Goal: Task Accomplishment & Management: Use online tool/utility

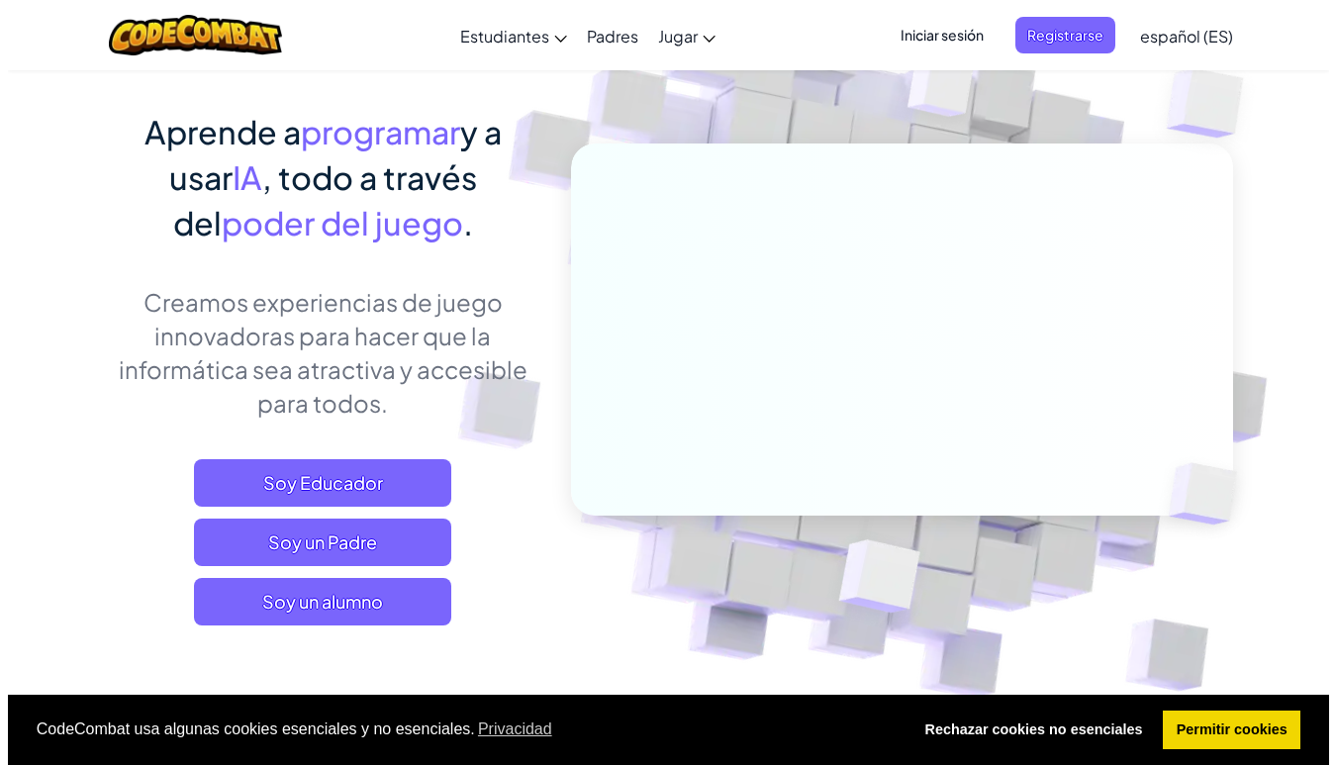
scroll to position [206, 0]
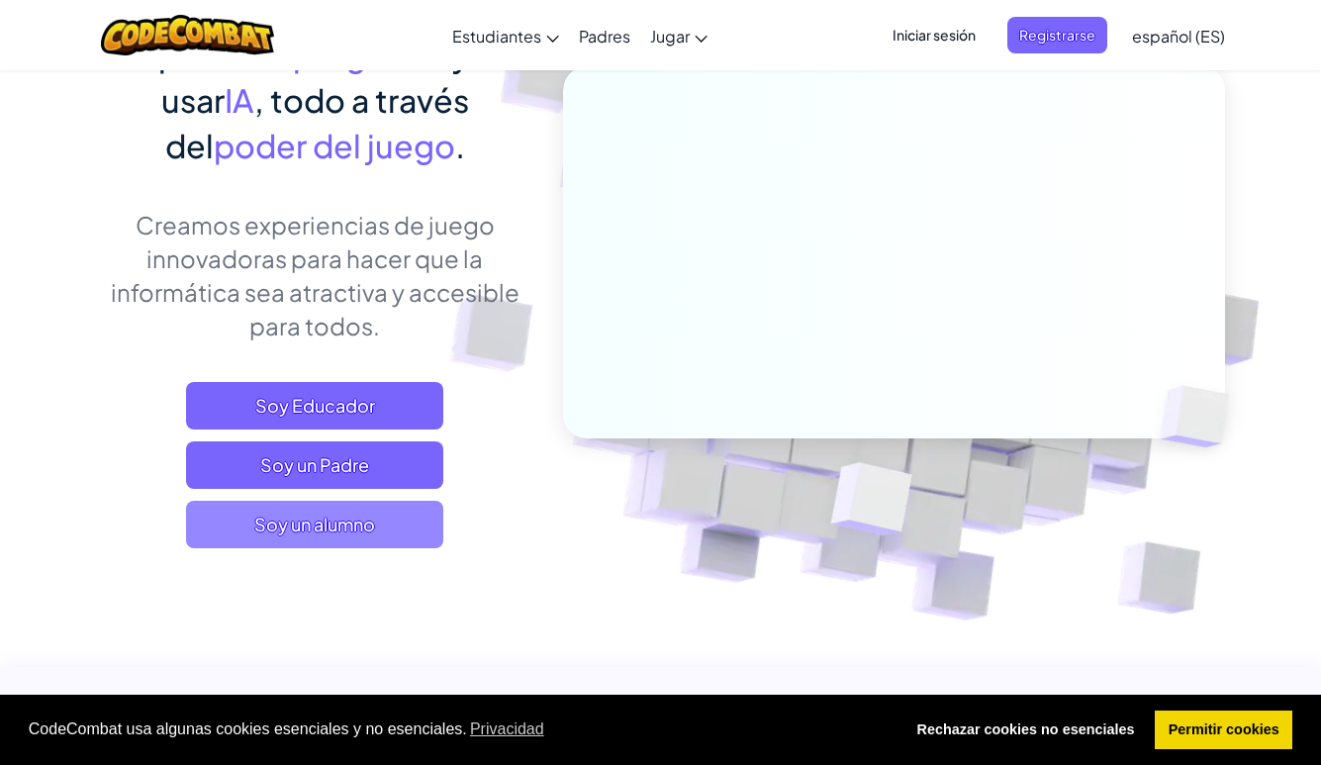
click at [356, 524] on span "Soy un alumno" at bounding box center [314, 524] width 257 height 47
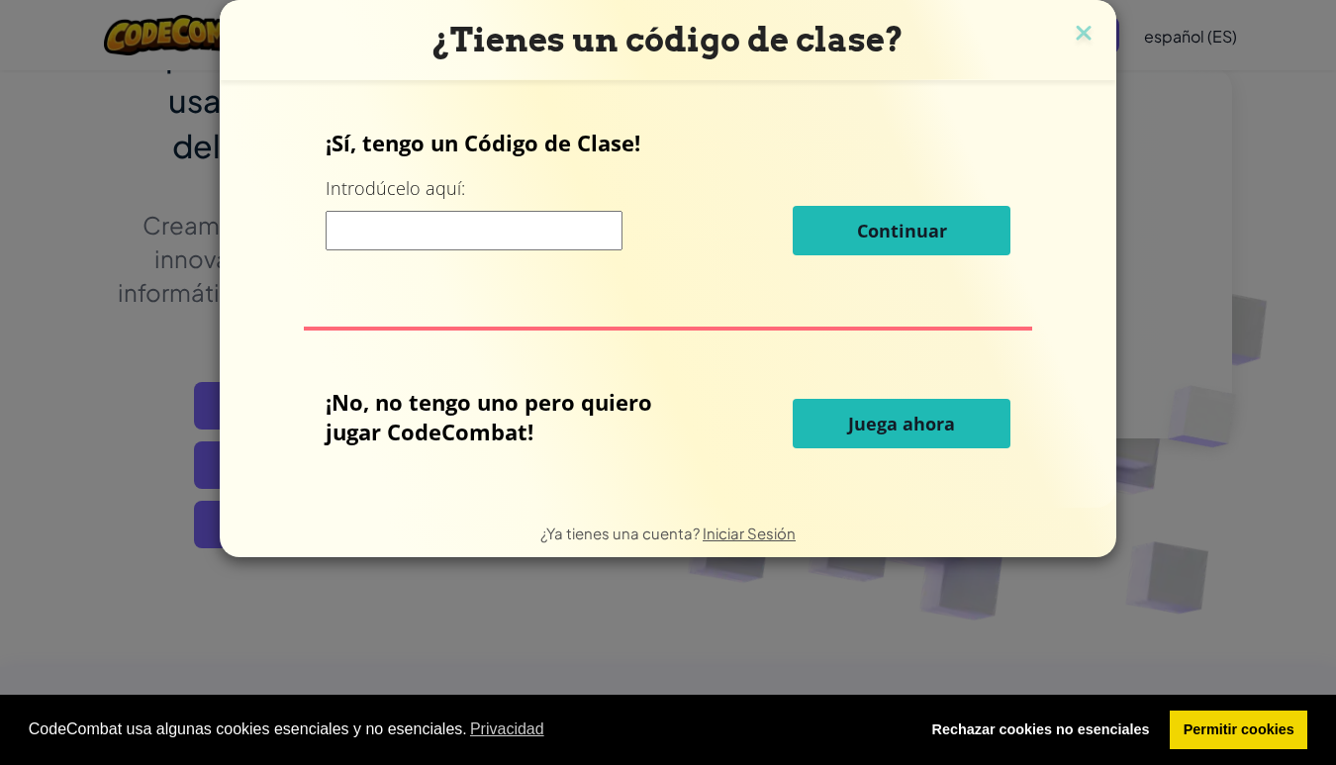
click at [422, 238] on input at bounding box center [474, 231] width 297 height 40
click at [914, 426] on span "Juega ahora" at bounding box center [901, 424] width 107 height 24
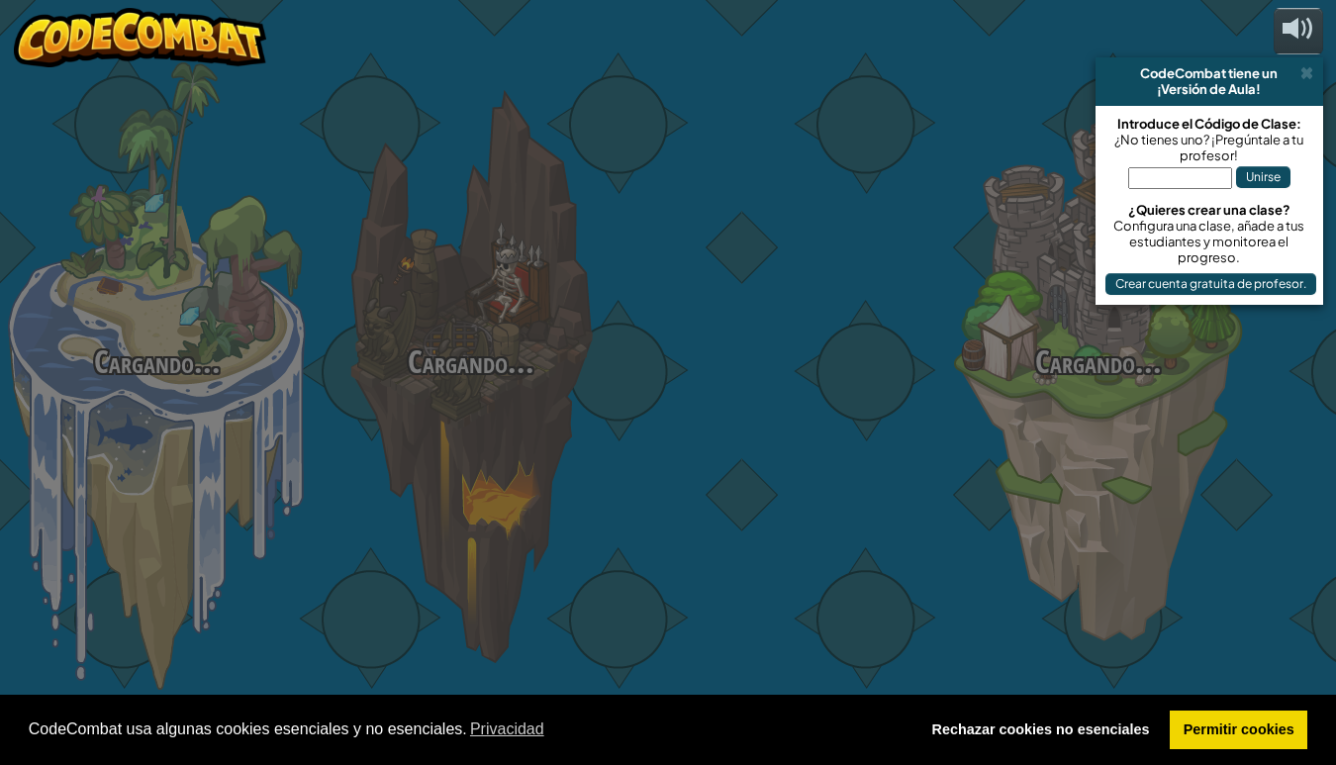
select select "es-ES"
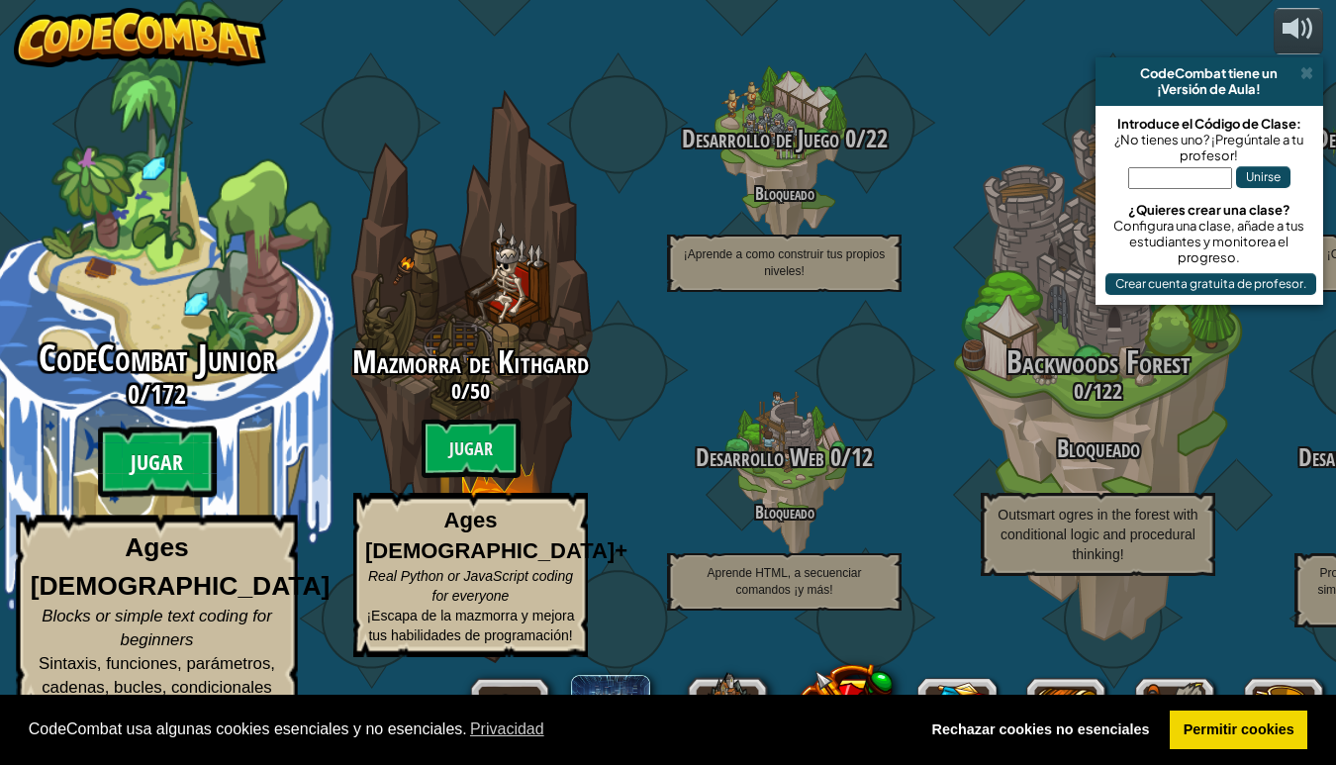
click at [178, 498] on btn "Jugar" at bounding box center [157, 461] width 119 height 71
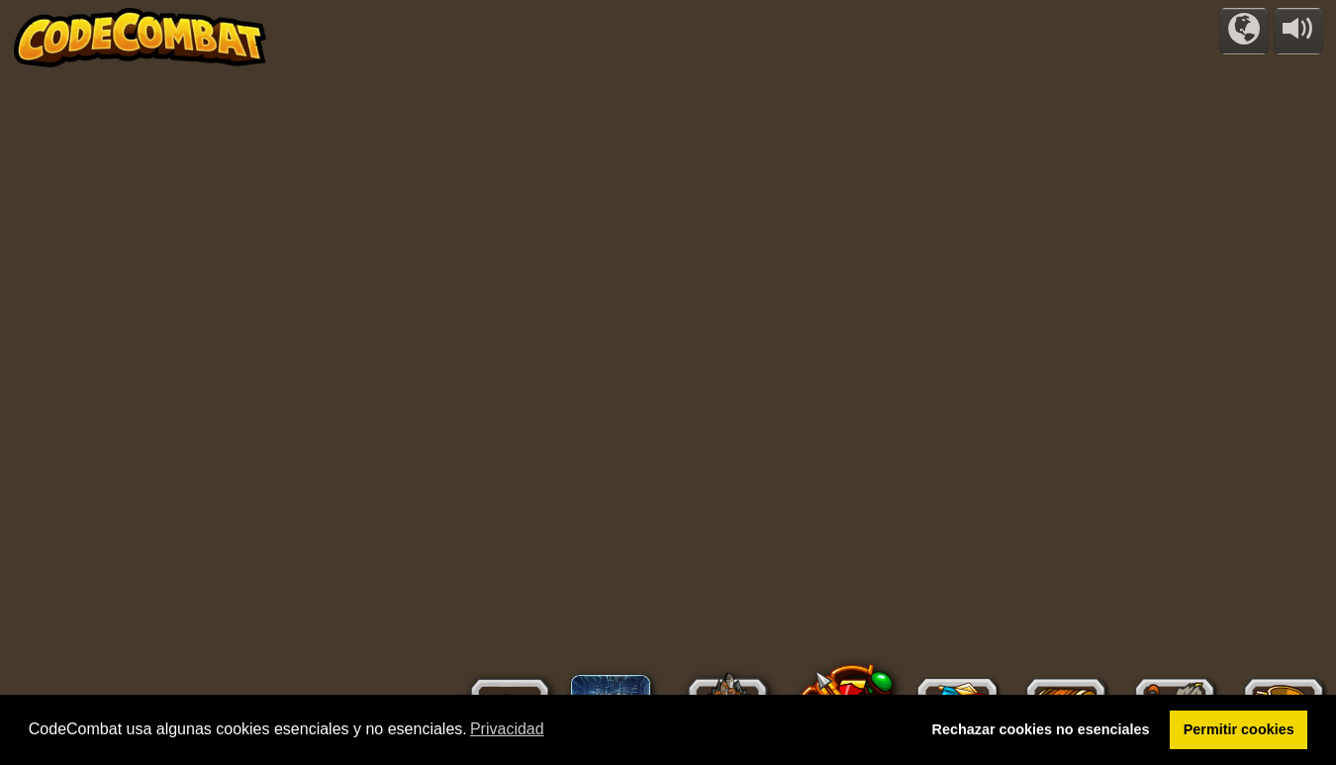
select select "es-ES"
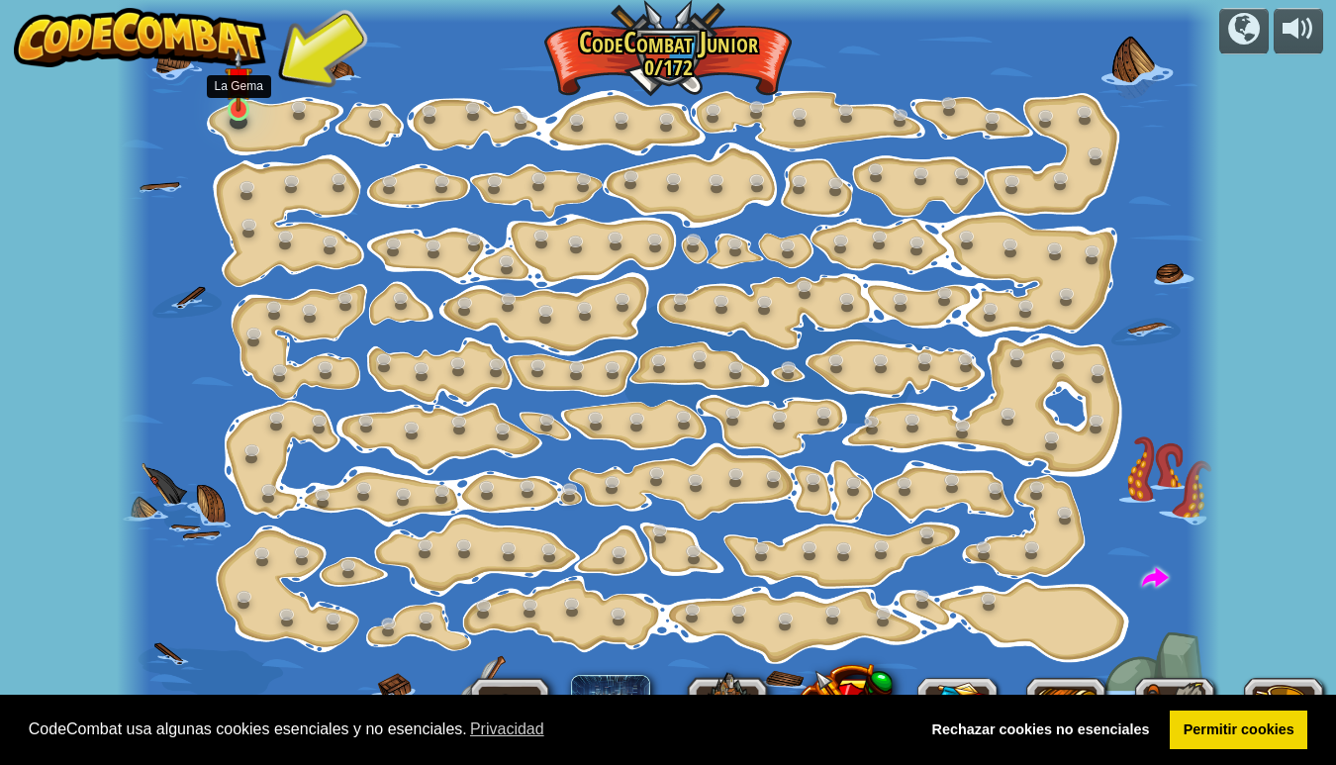
click at [243, 116] on link at bounding box center [241, 111] width 40 height 40
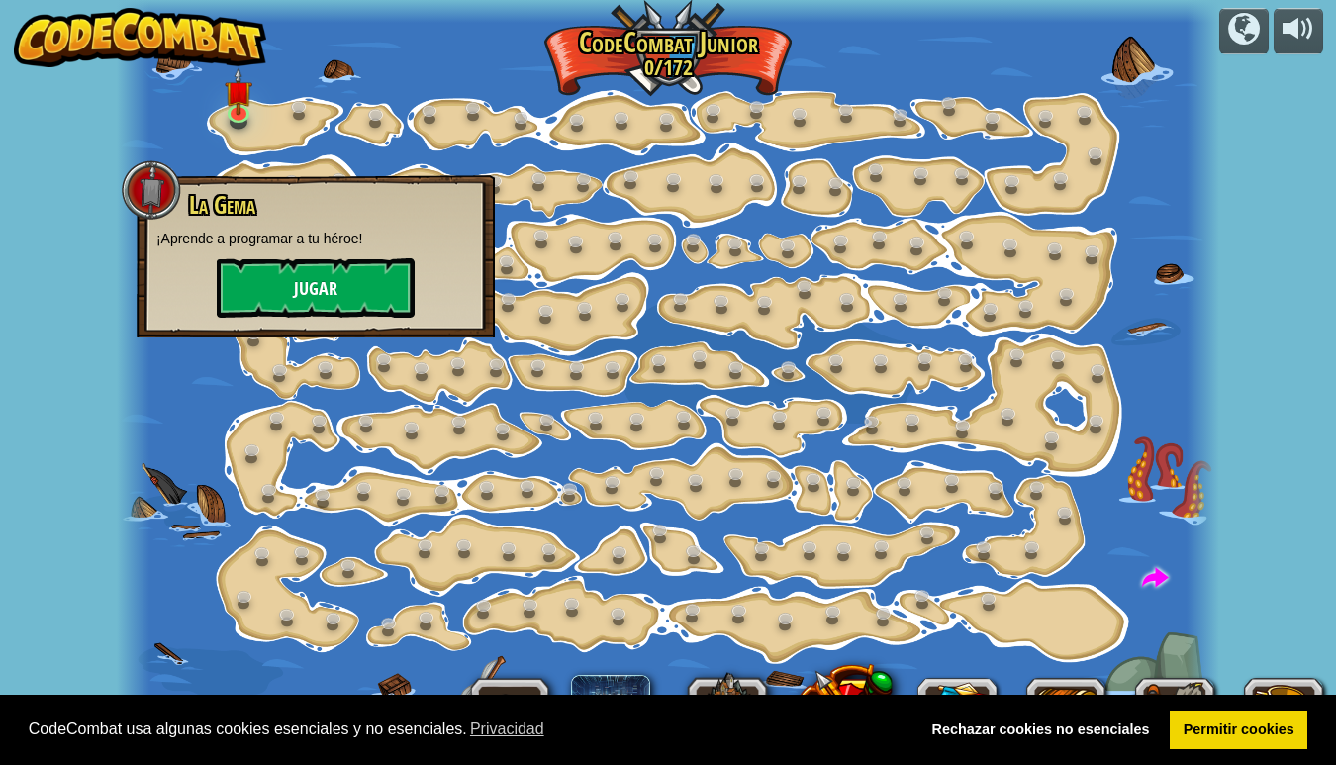
click at [303, 289] on button "Jugar" at bounding box center [316, 287] width 198 height 59
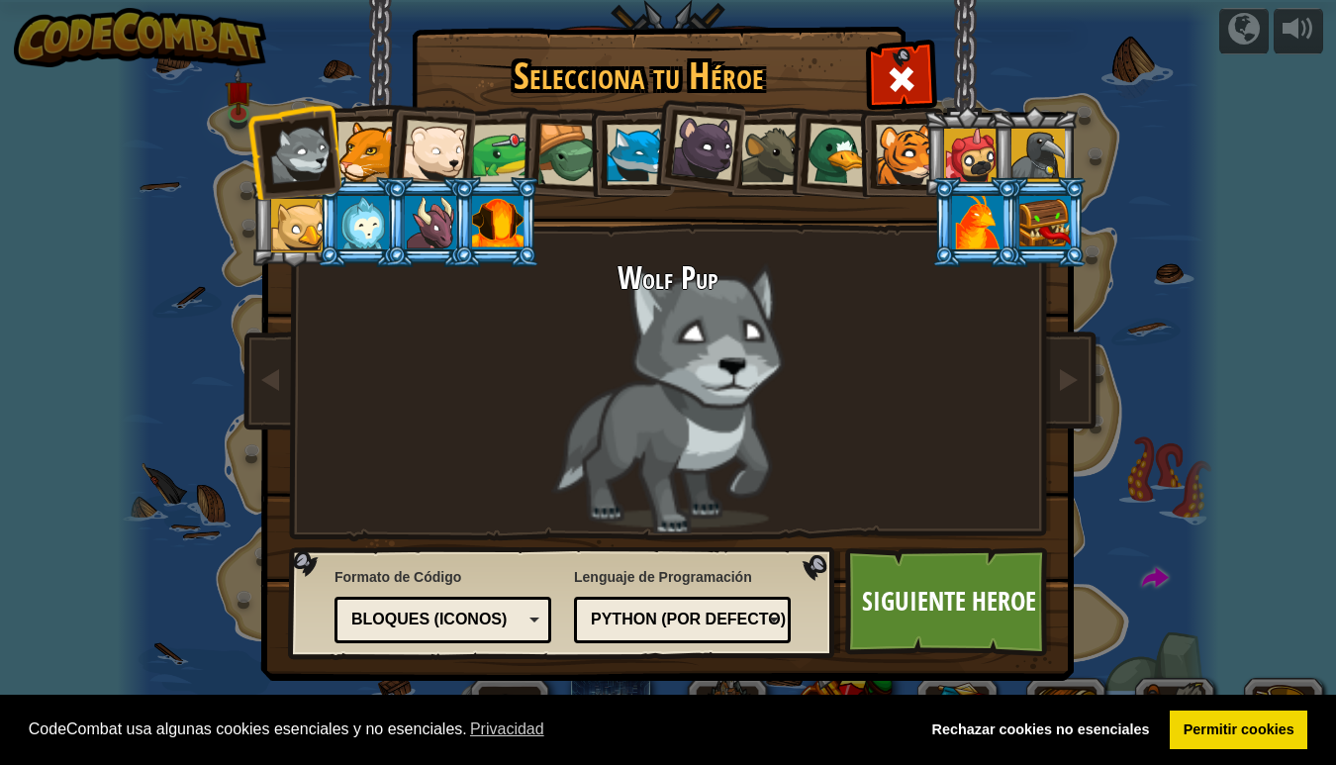
click at [762, 625] on div "Python (Por defecto)" at bounding box center [676, 620] width 171 height 23
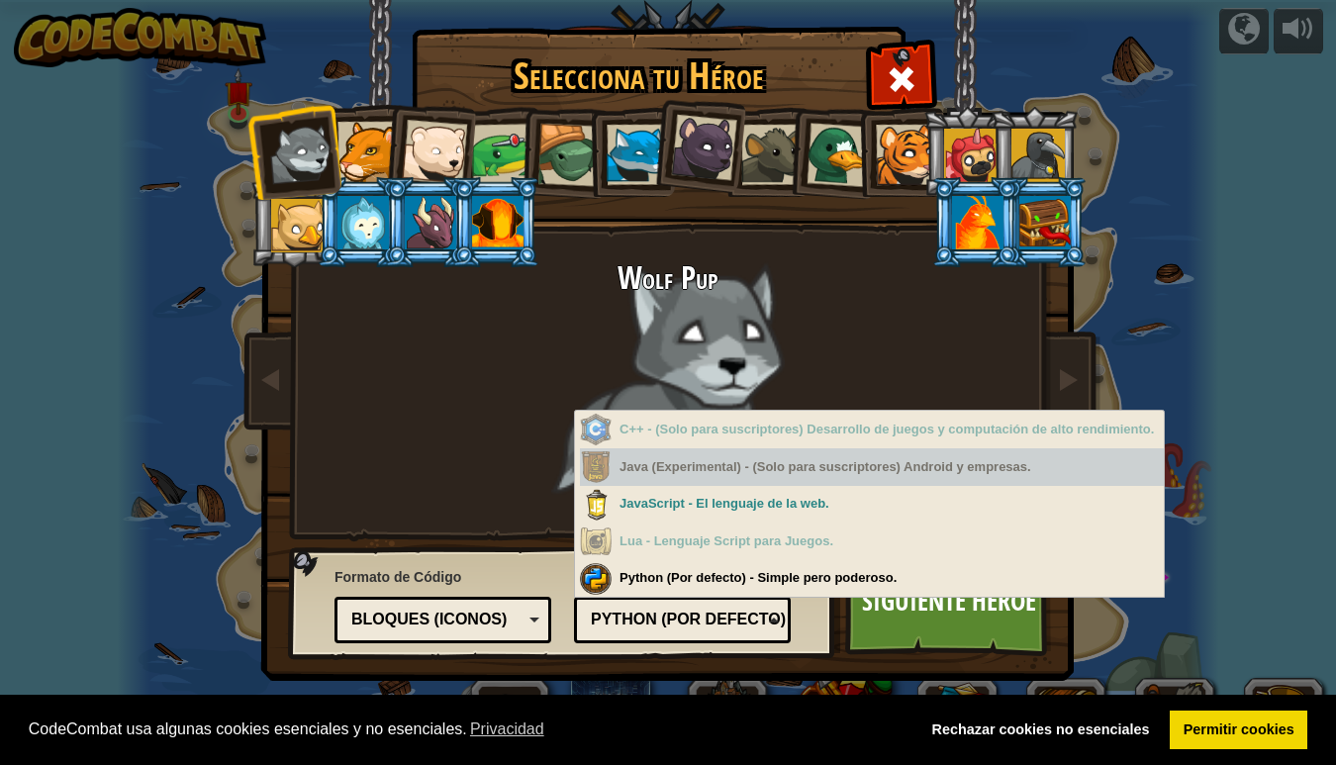
click at [721, 464] on div "Java (Experimental) - (Solo para suscriptores) Android y empresas." at bounding box center [872, 467] width 584 height 39
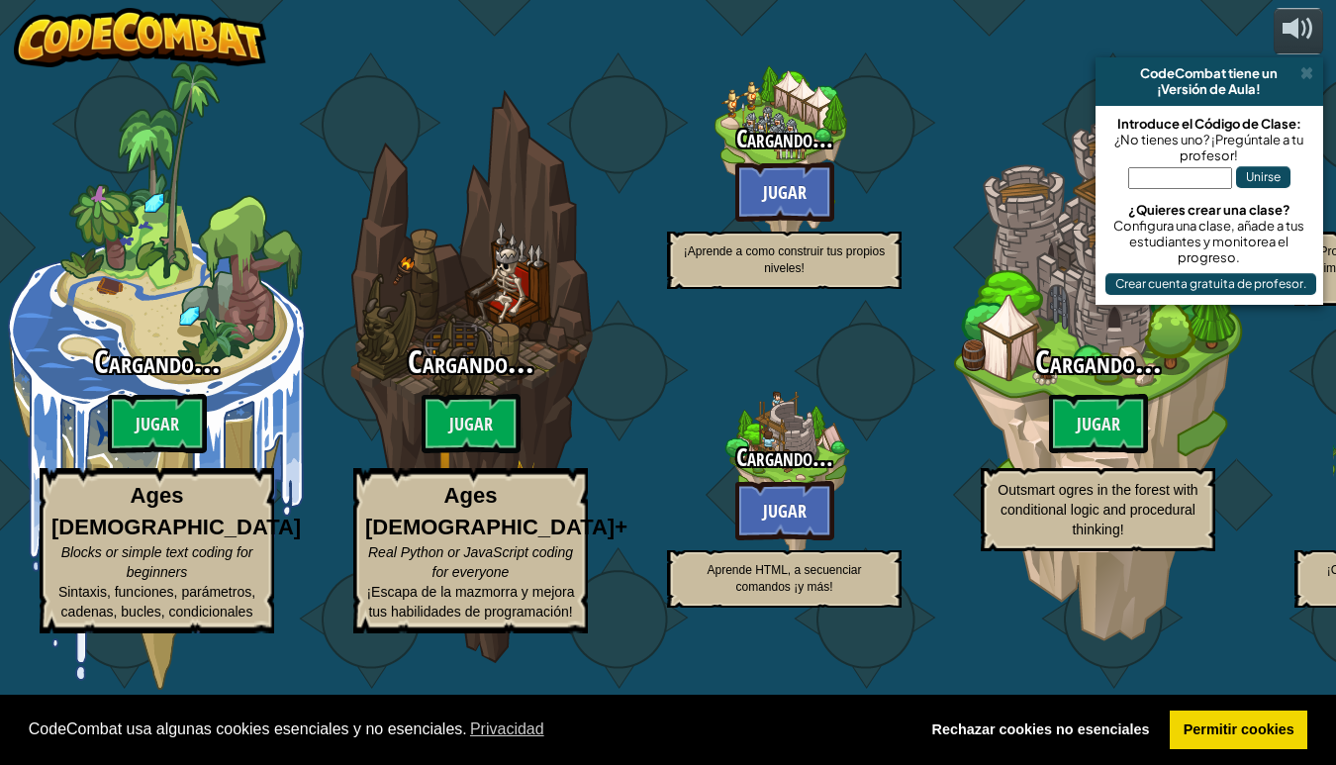
select select "es-ES"
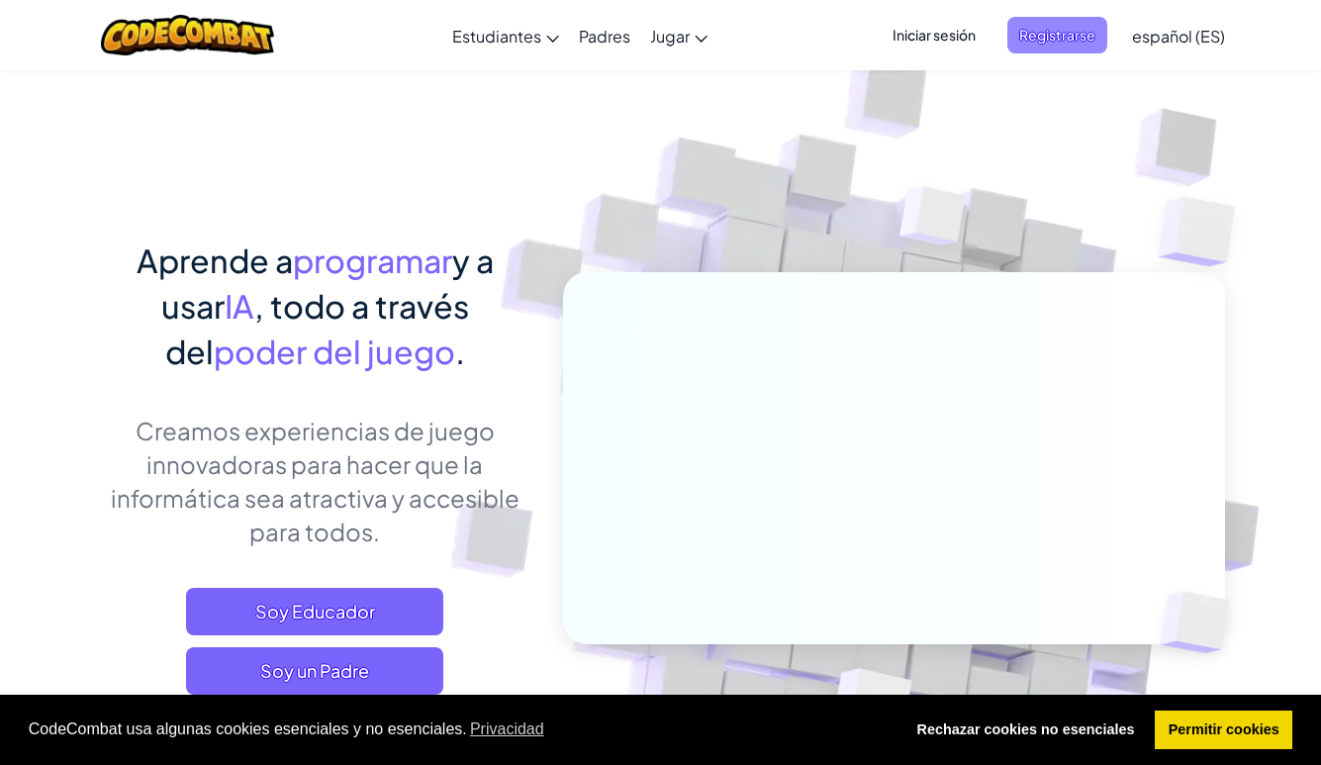
click at [1050, 36] on span "Registrarse" at bounding box center [1057, 35] width 100 height 37
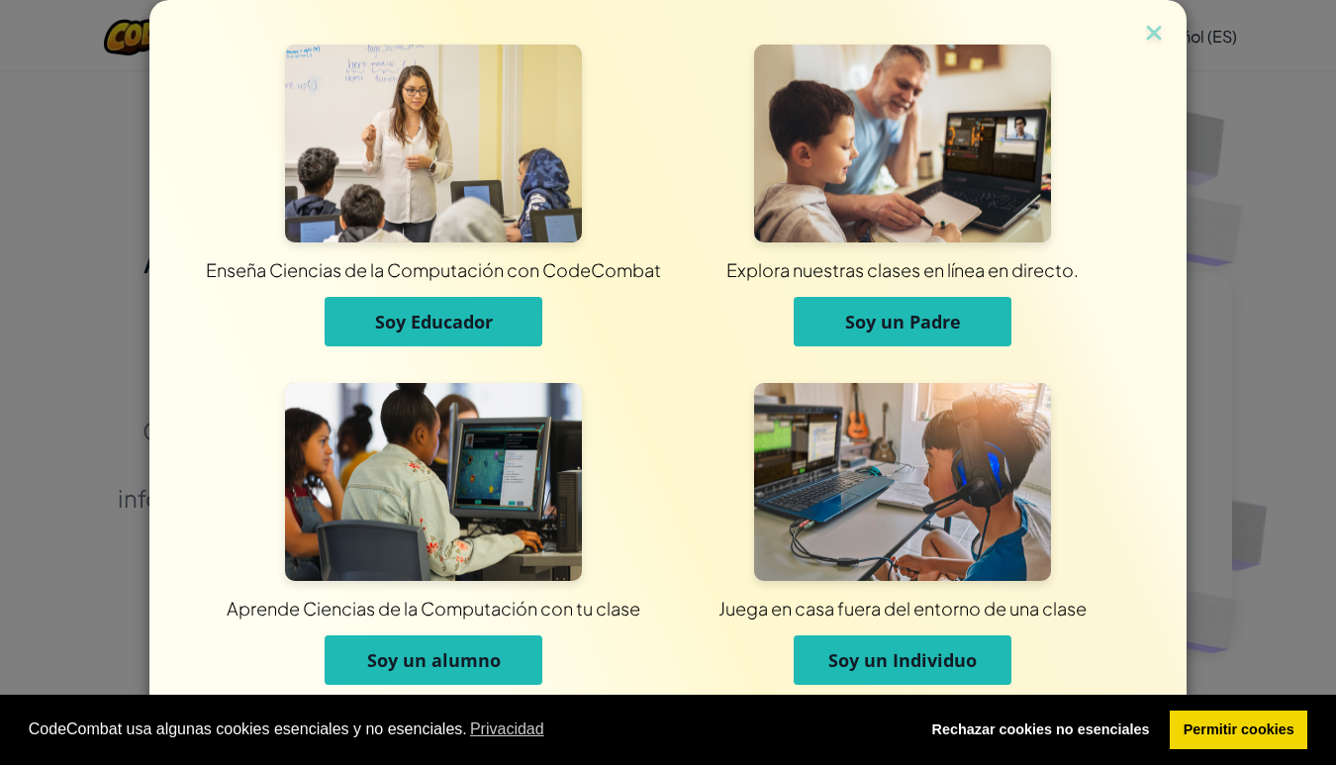
scroll to position [19, 0]
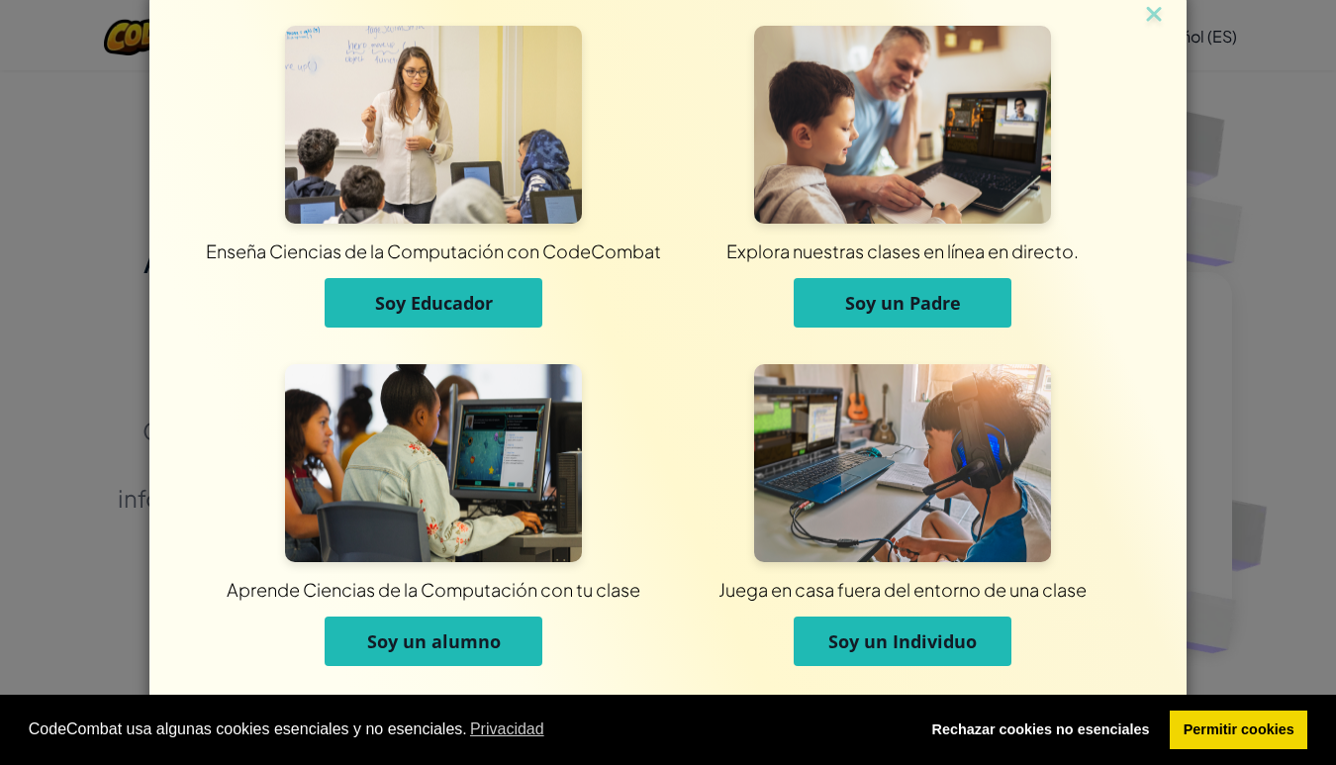
click at [479, 645] on span "Soy un alumno" at bounding box center [434, 641] width 134 height 24
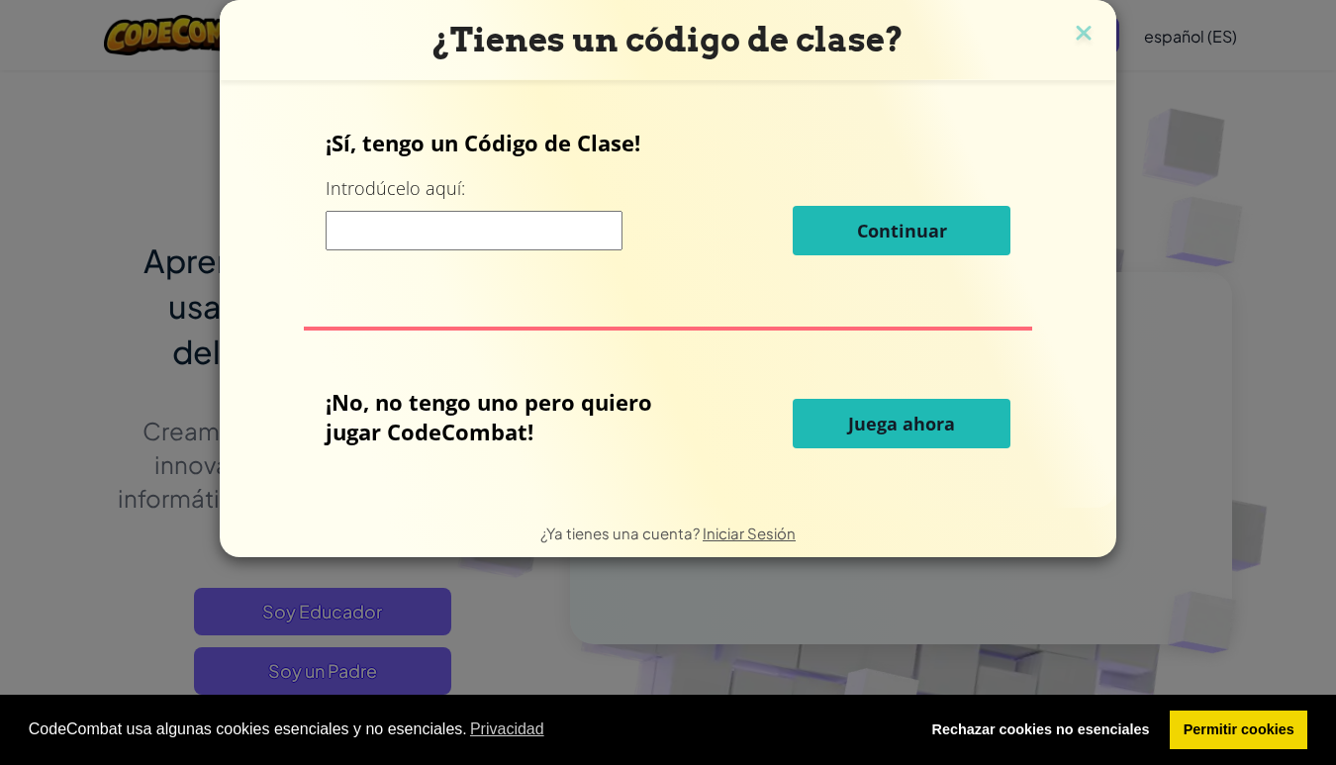
scroll to position [0, 0]
click at [1086, 36] on img at bounding box center [1084, 35] width 26 height 30
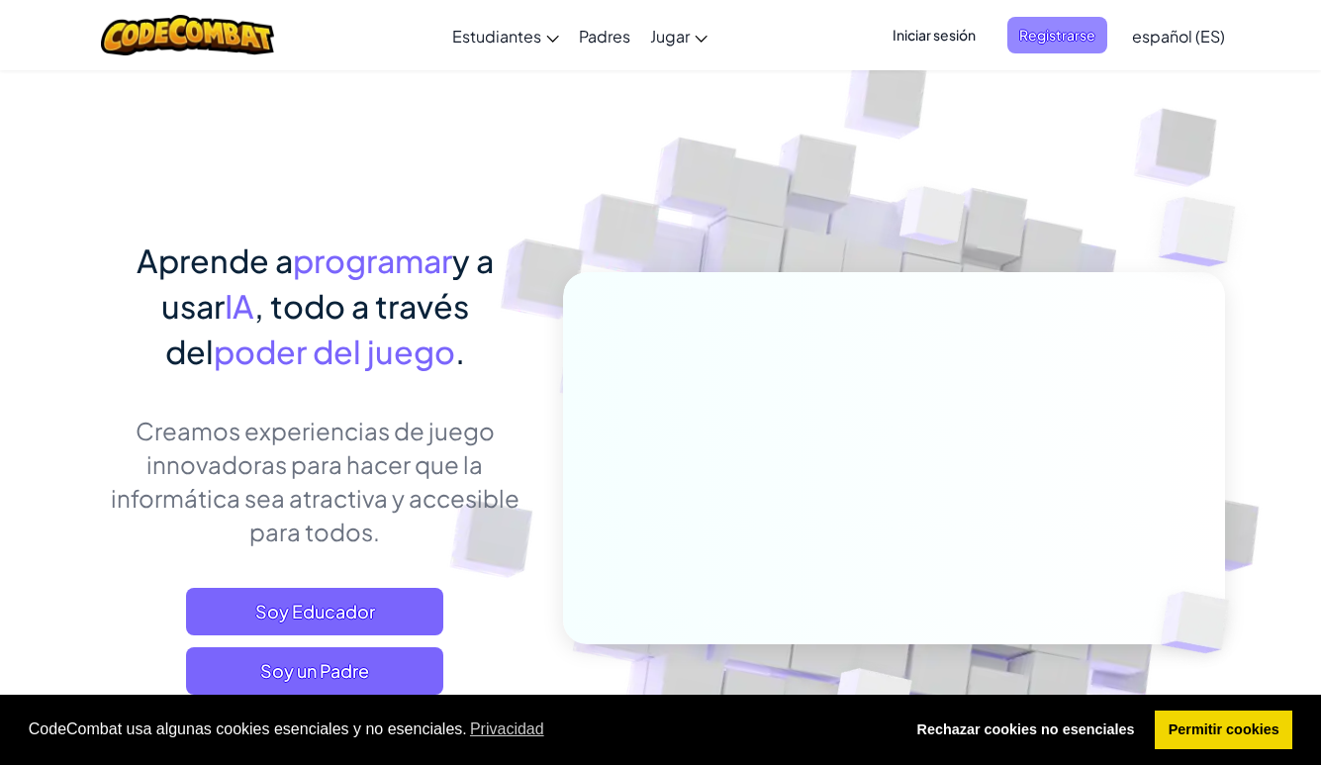
click at [1063, 38] on span "Registrarse" at bounding box center [1057, 35] width 100 height 37
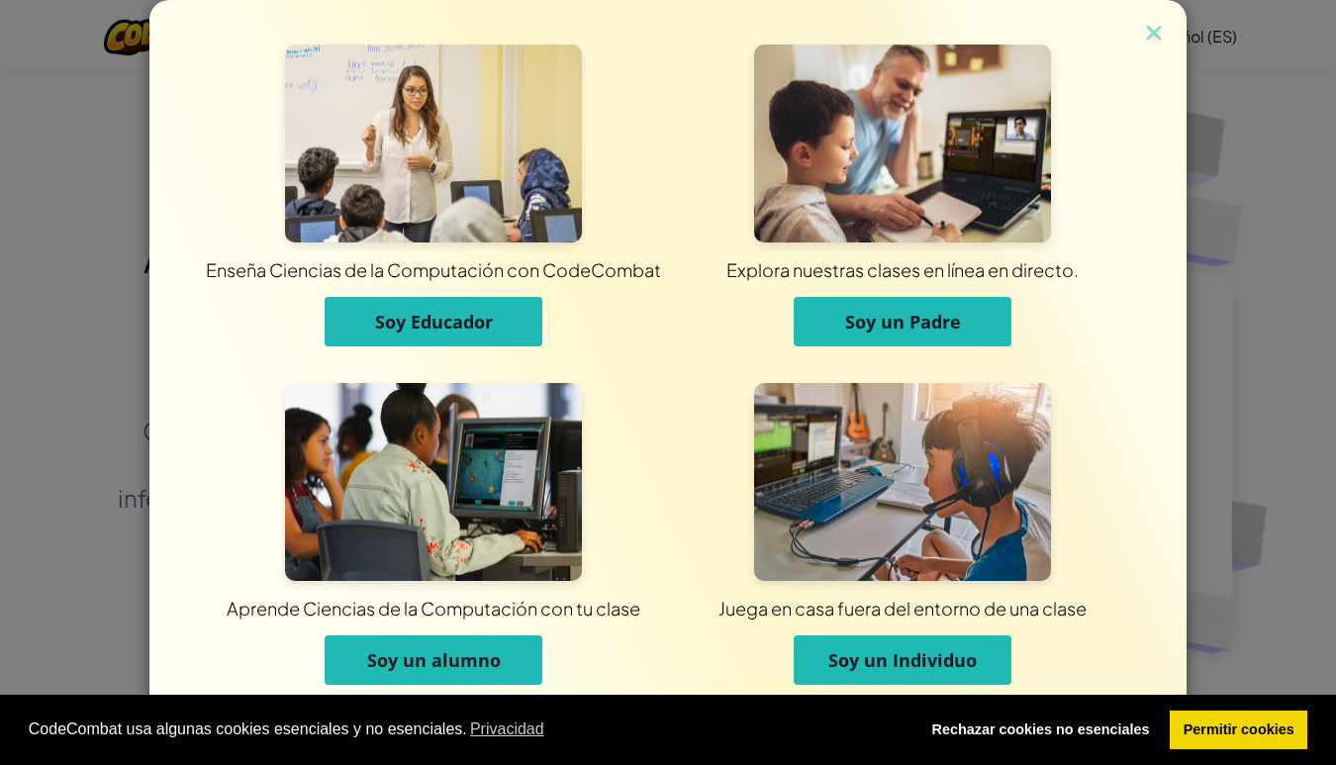
scroll to position [19, 0]
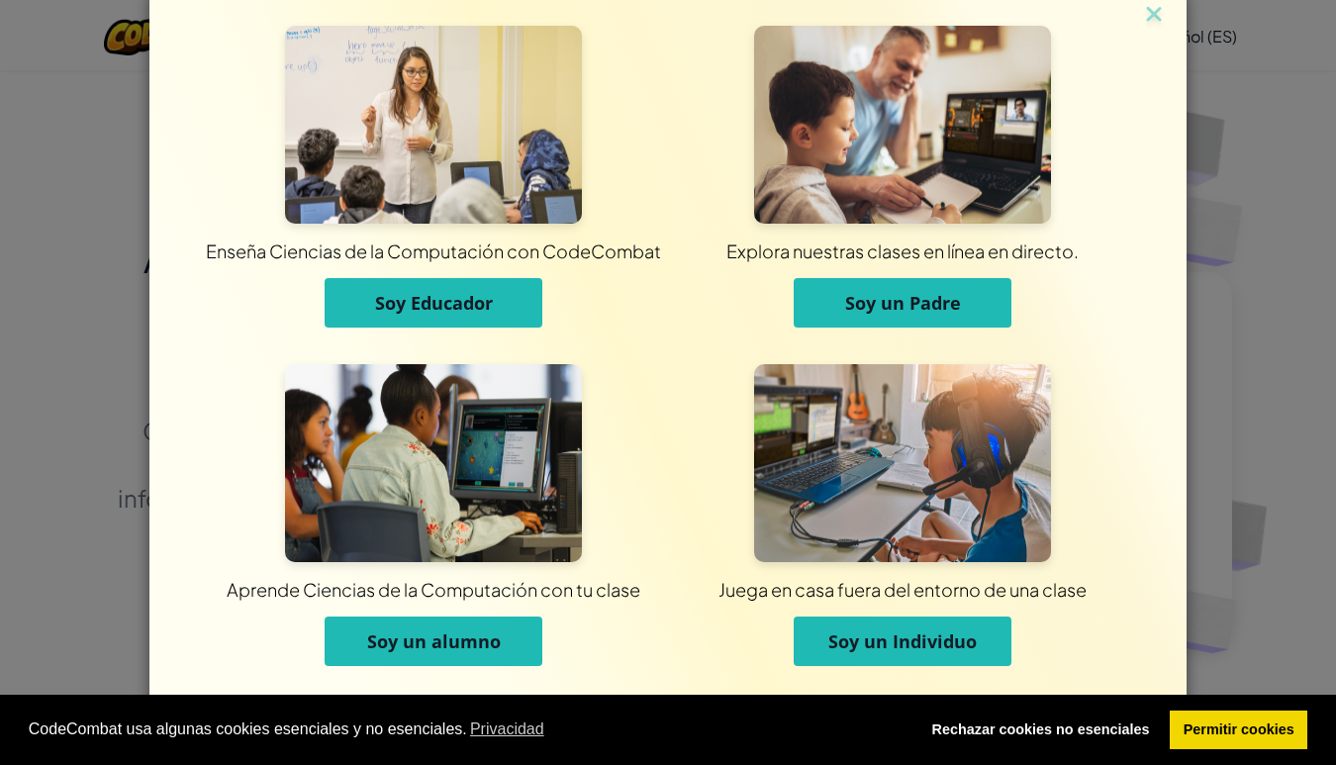
click at [463, 649] on span "Soy un alumno" at bounding box center [434, 641] width 134 height 24
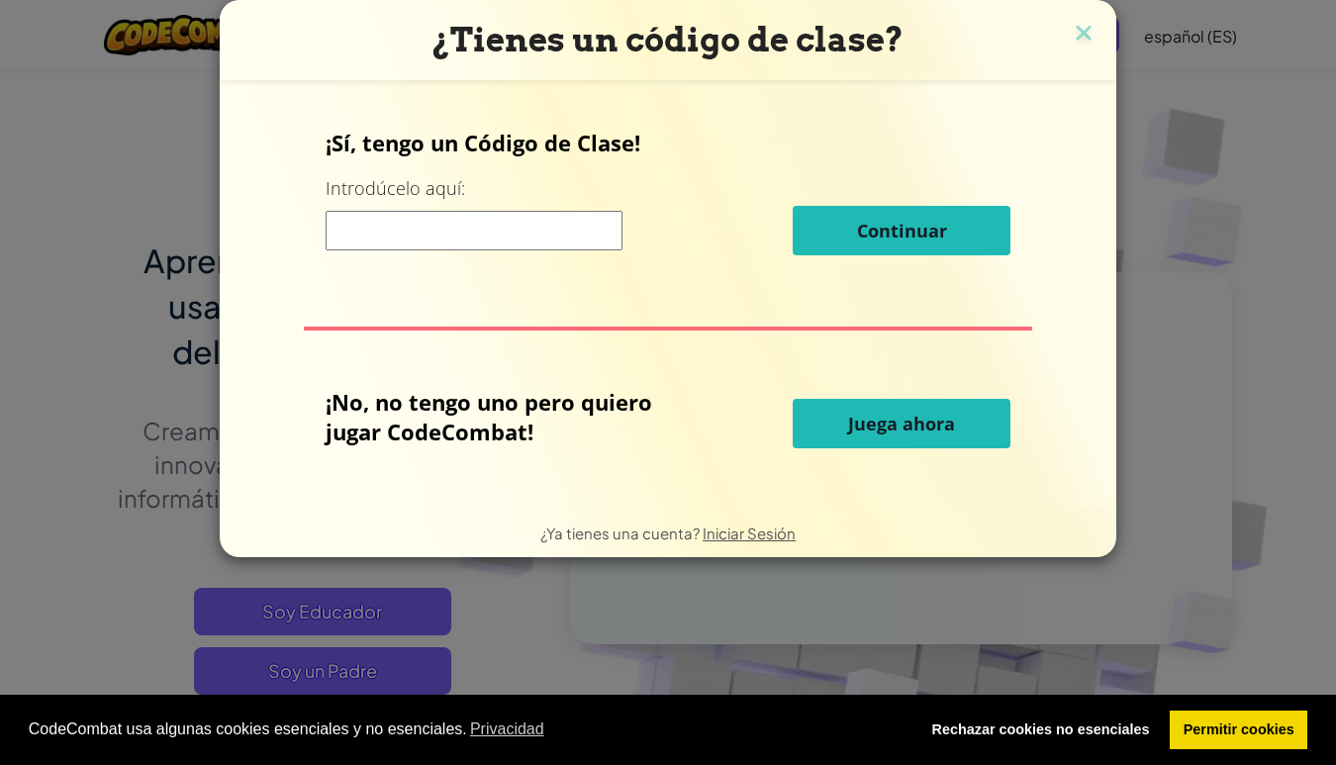
scroll to position [0, 0]
click at [725, 529] on span "Iniciar Sesión" at bounding box center [749, 532] width 93 height 19
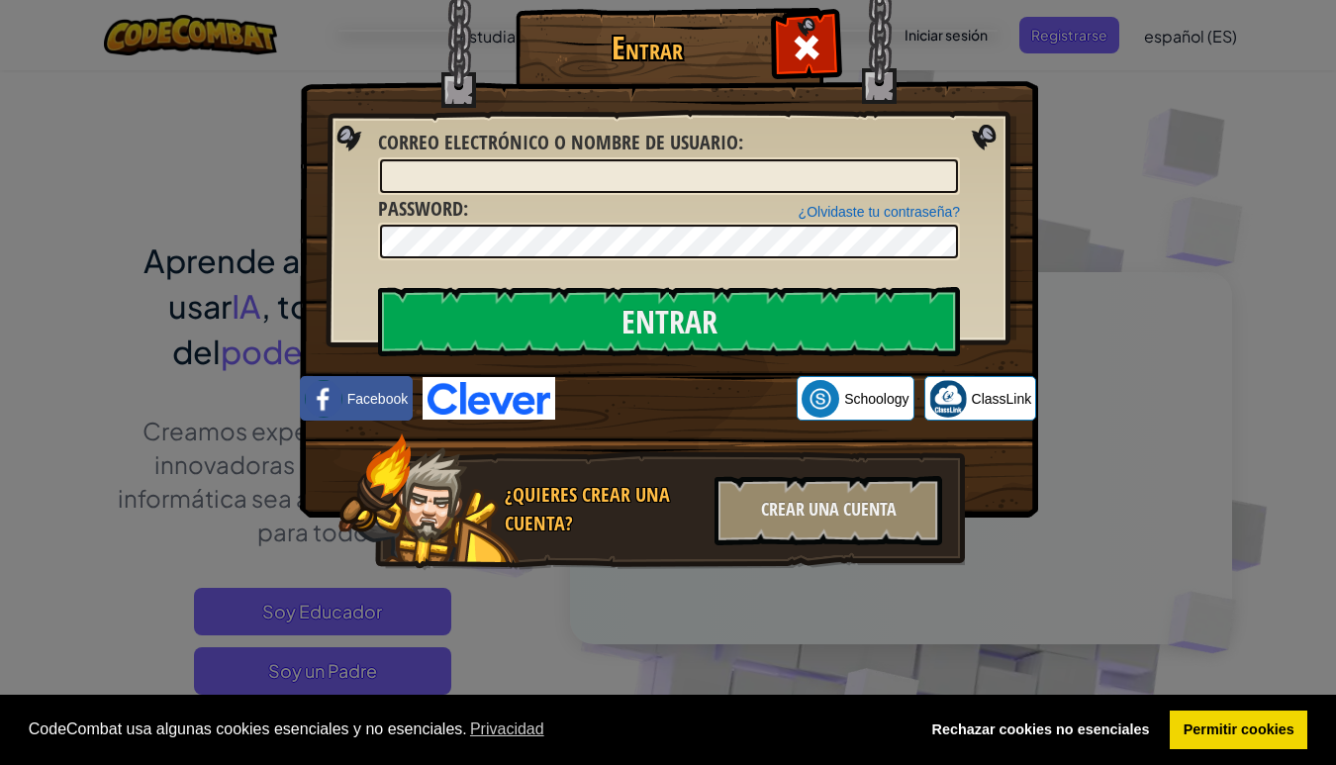
click at [677, 403] on div "Iniciar sesión con Google. Se abre en una nueva pestaña." at bounding box center [676, 399] width 222 height 44
click at [821, 521] on div "Crear una cuenta" at bounding box center [828, 510] width 228 height 69
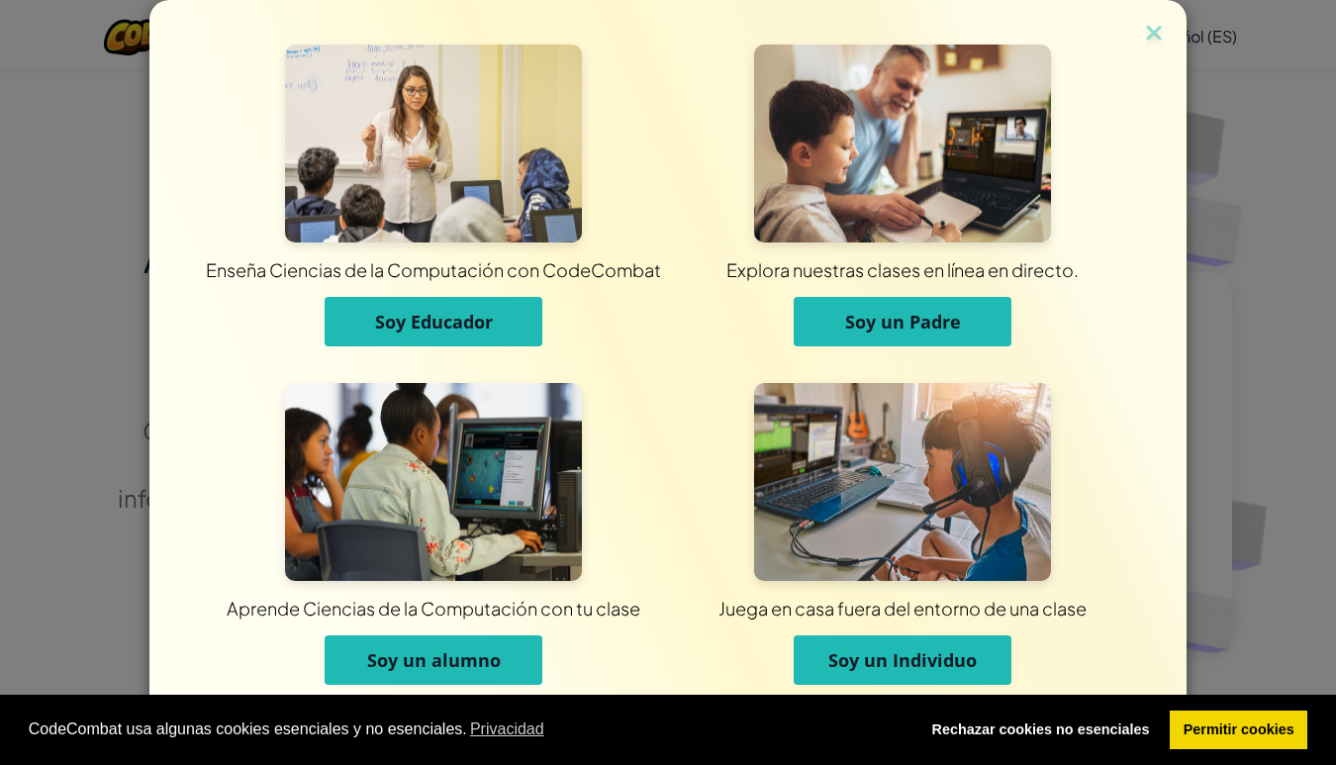
scroll to position [19, 0]
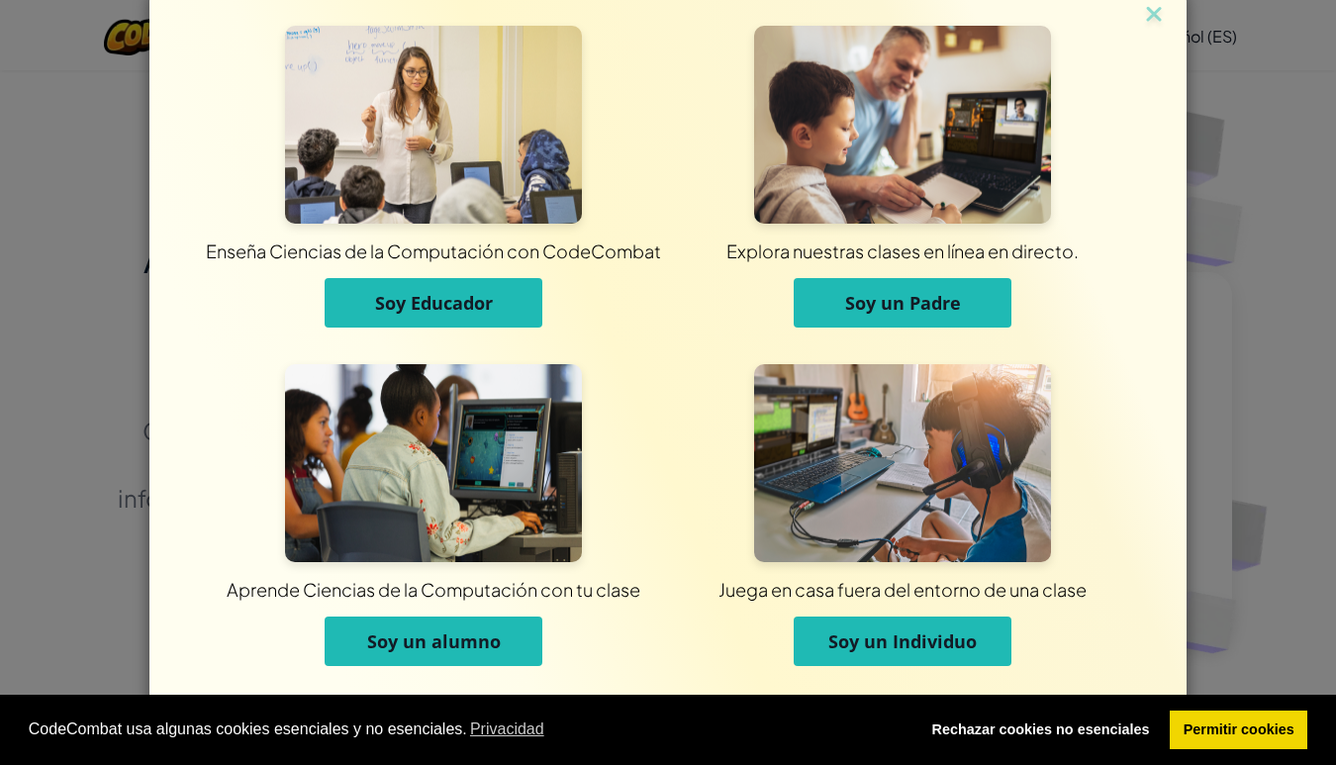
click at [424, 626] on button "Soy un alumno" at bounding box center [434, 640] width 218 height 49
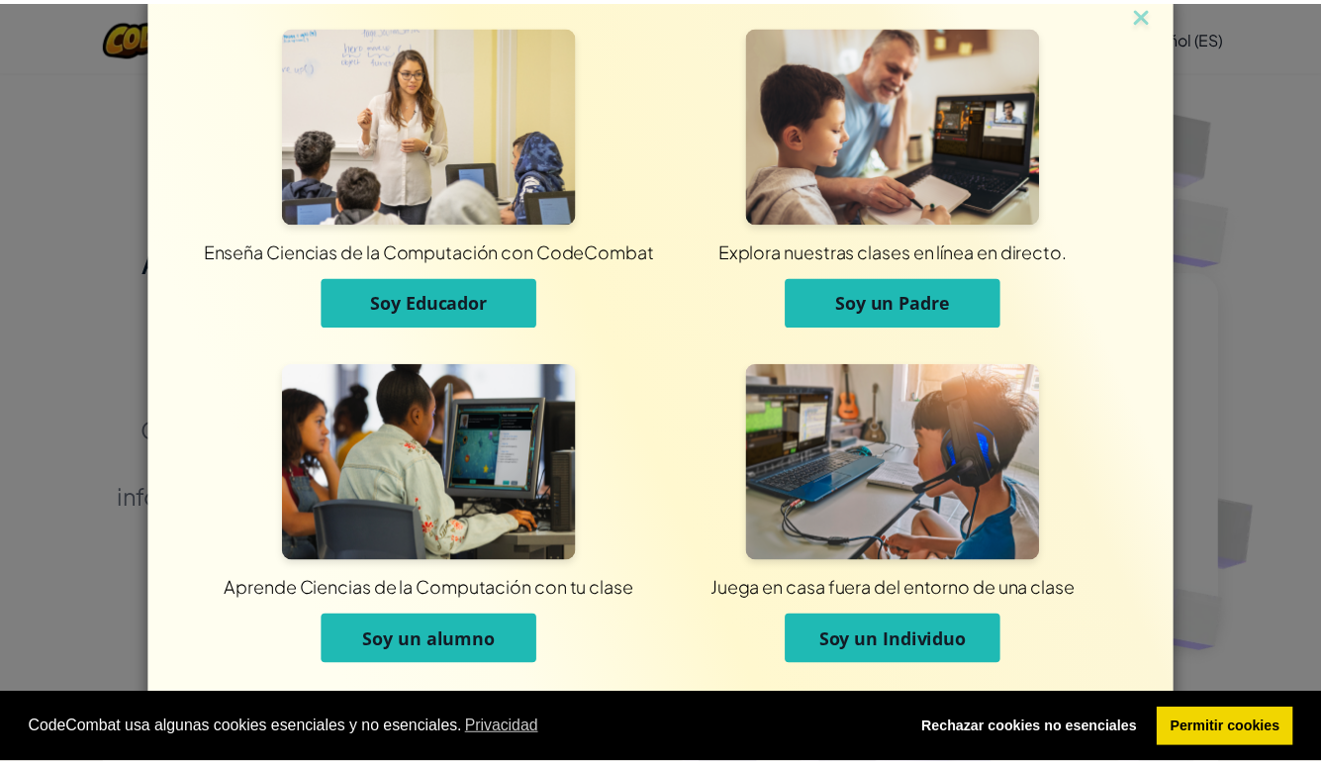
scroll to position [0, 0]
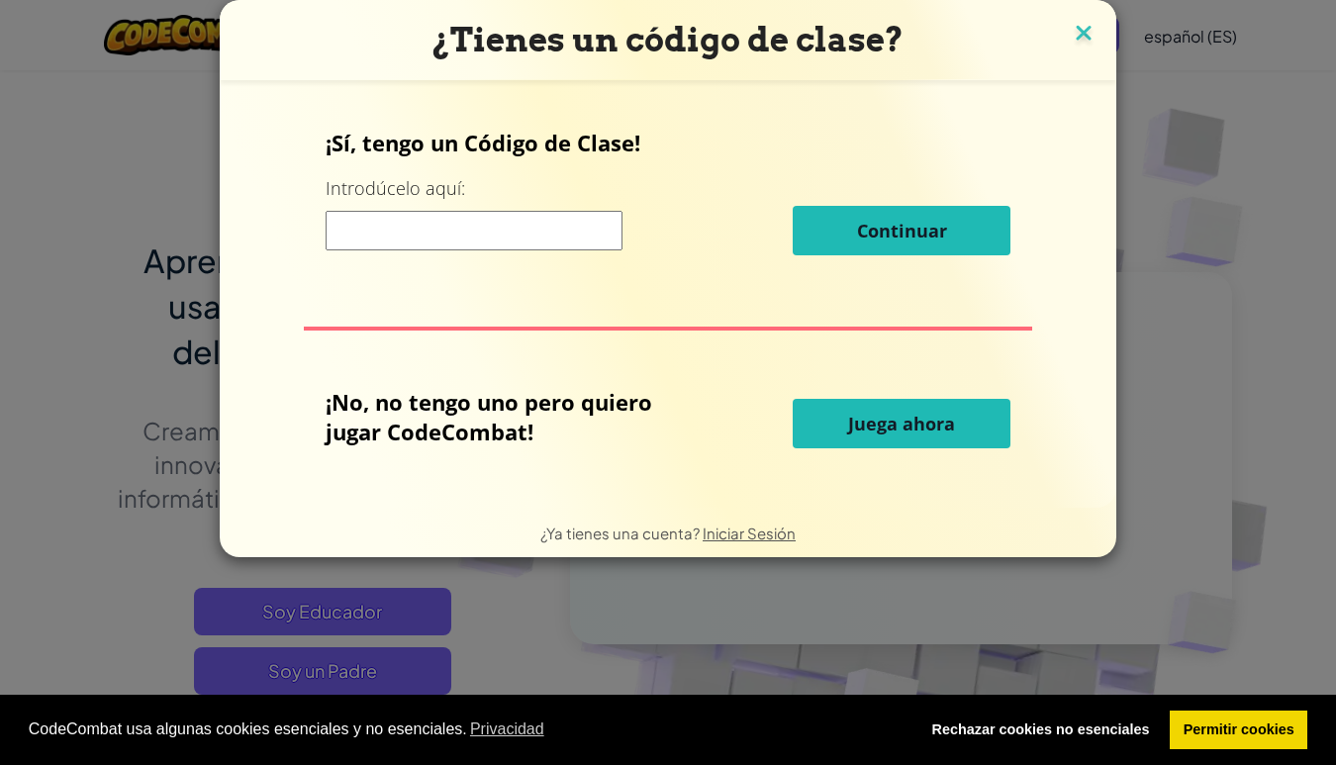
click at [1083, 30] on img at bounding box center [1084, 35] width 26 height 30
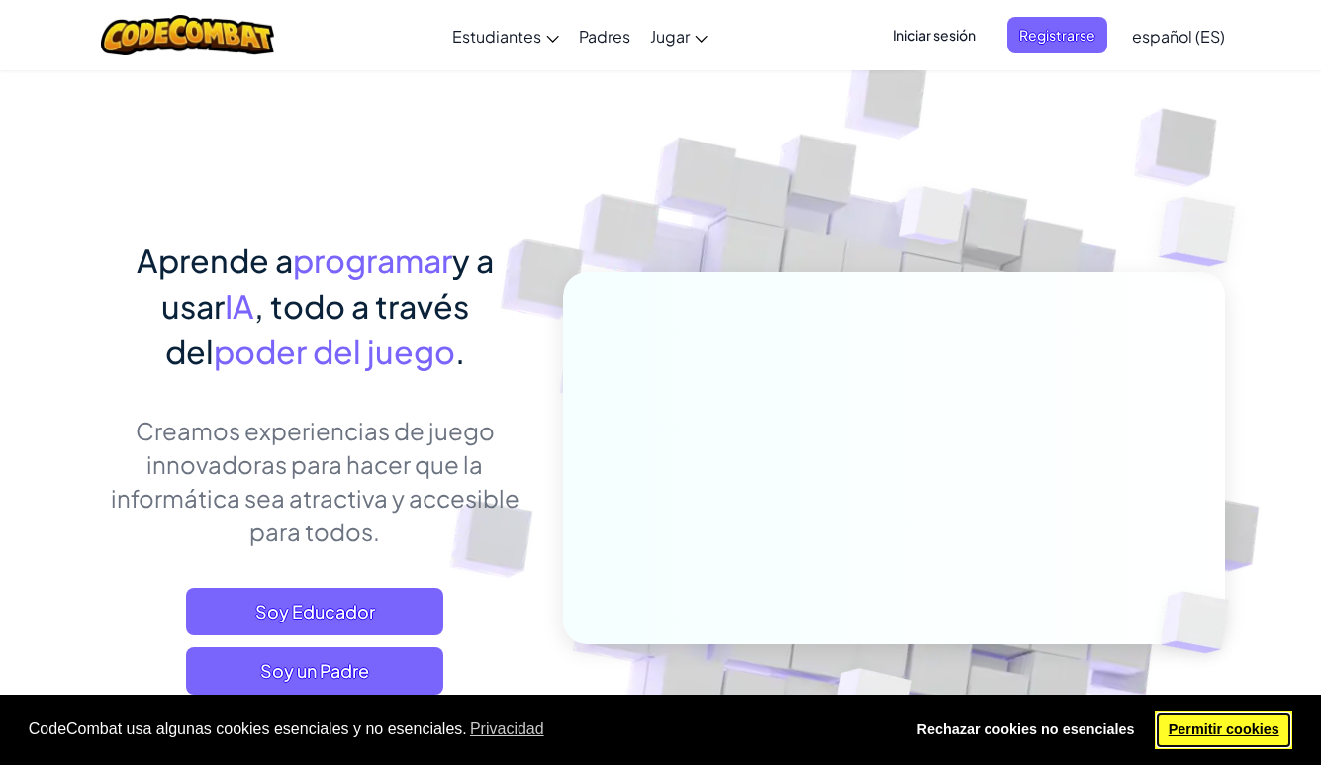
click at [1177, 724] on link "Permitir cookies" at bounding box center [1224, 730] width 138 height 40
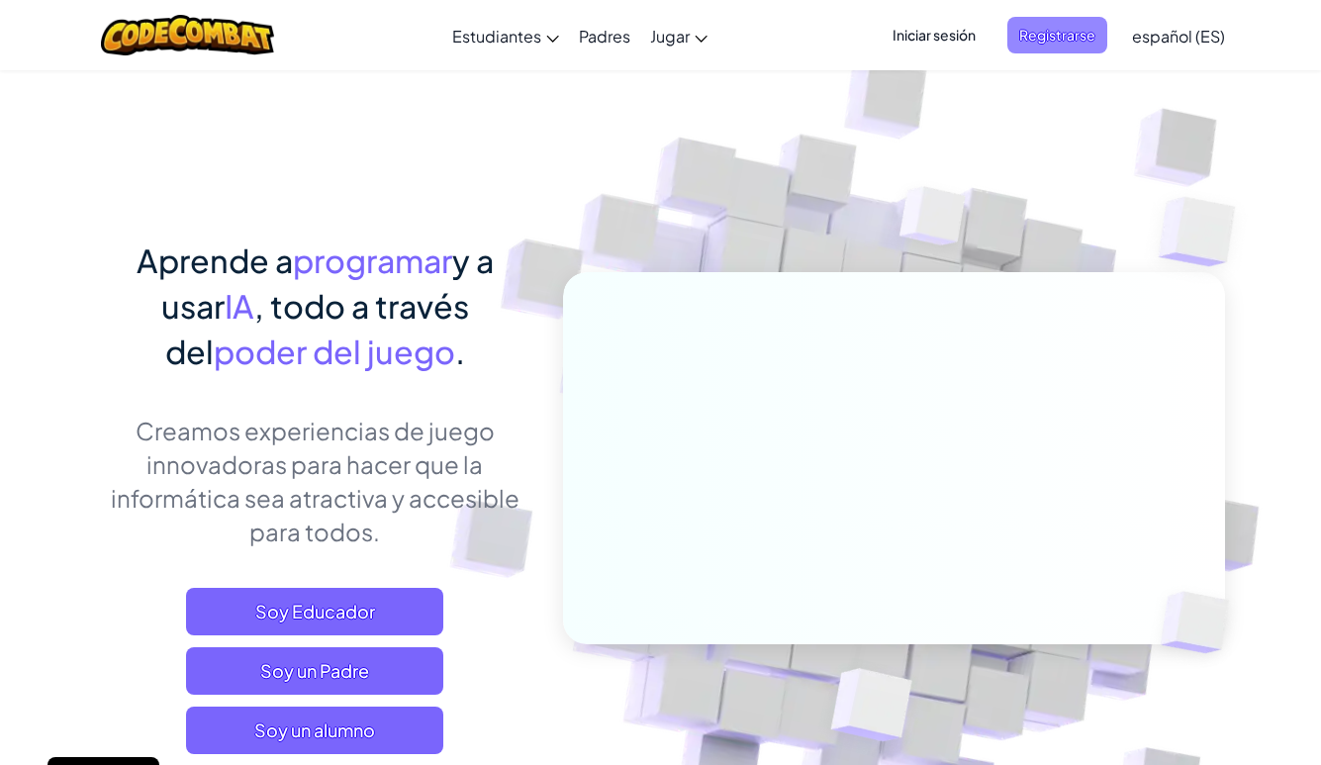
click at [1046, 35] on span "Registrarse" at bounding box center [1057, 35] width 100 height 37
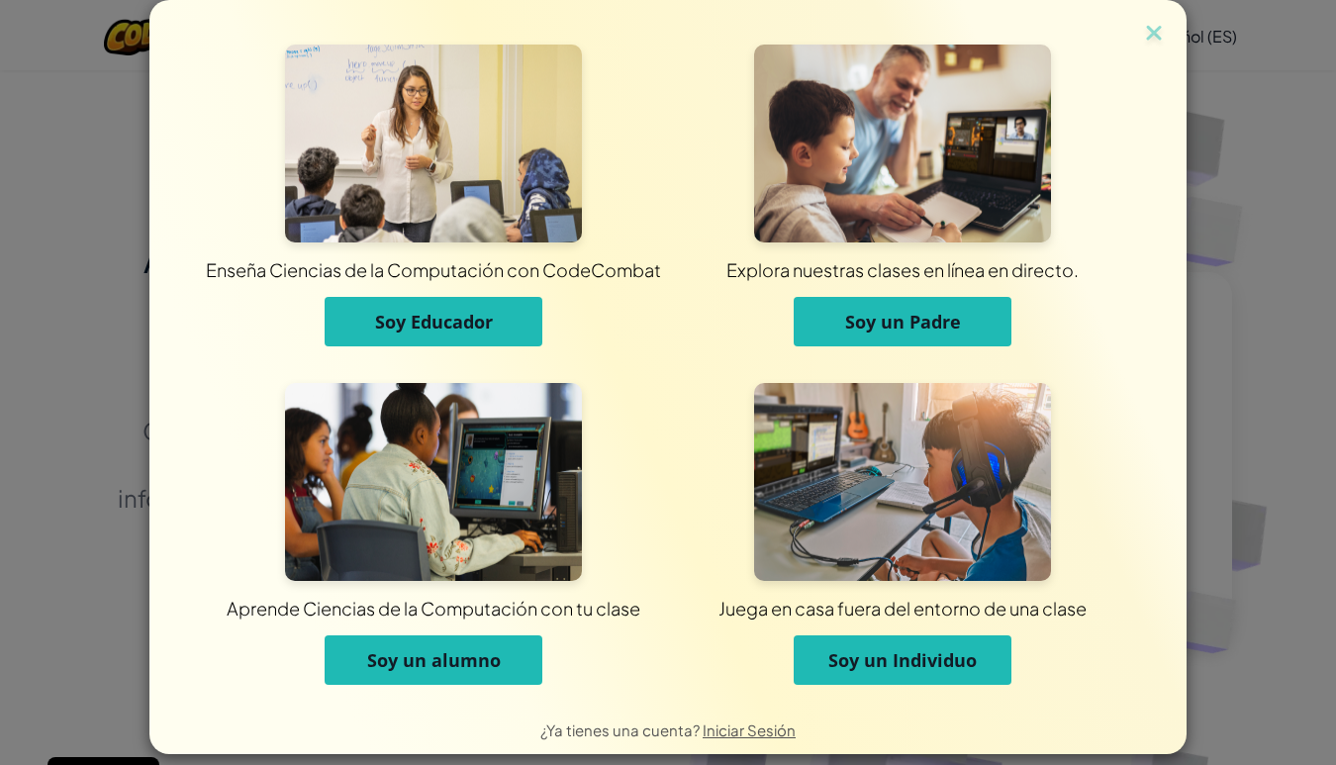
scroll to position [19, 0]
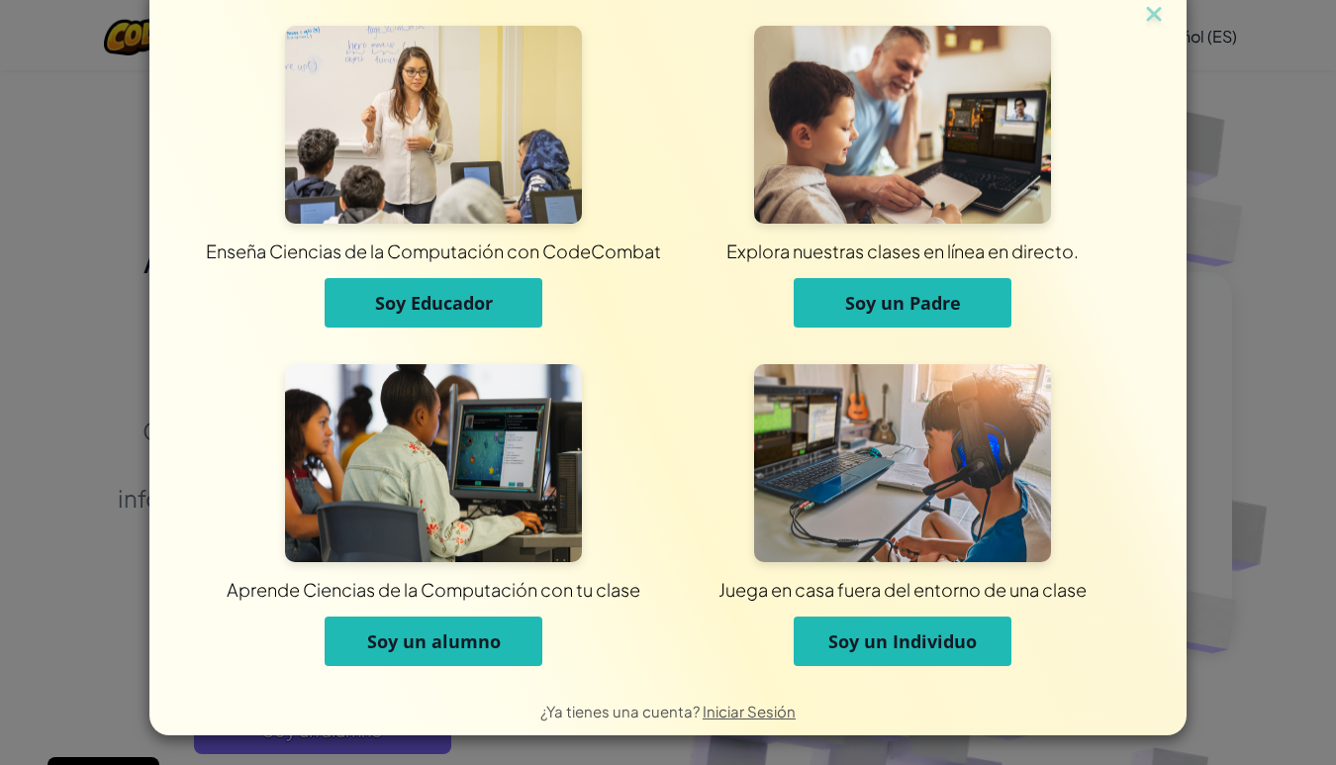
click at [507, 634] on button "Soy un alumno" at bounding box center [434, 640] width 218 height 49
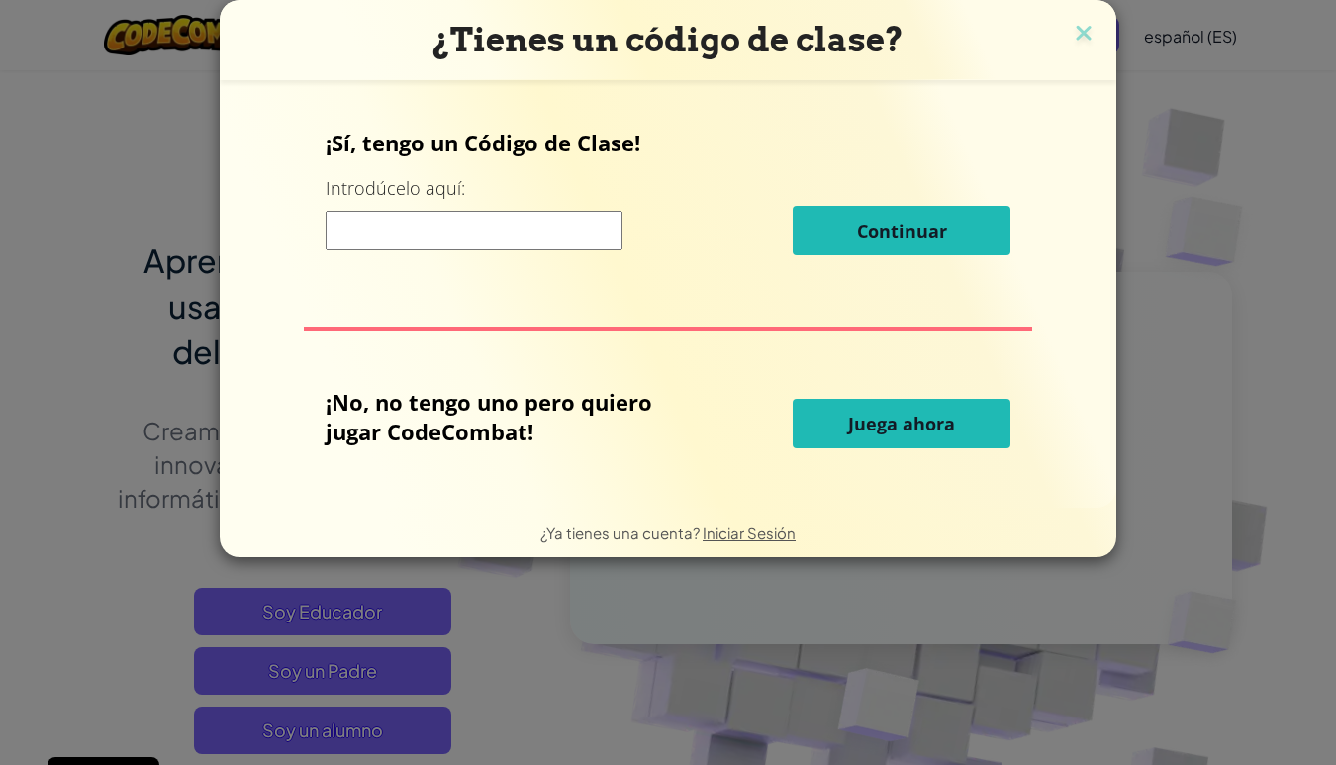
click at [875, 421] on span "Juega ahora" at bounding box center [901, 424] width 107 height 24
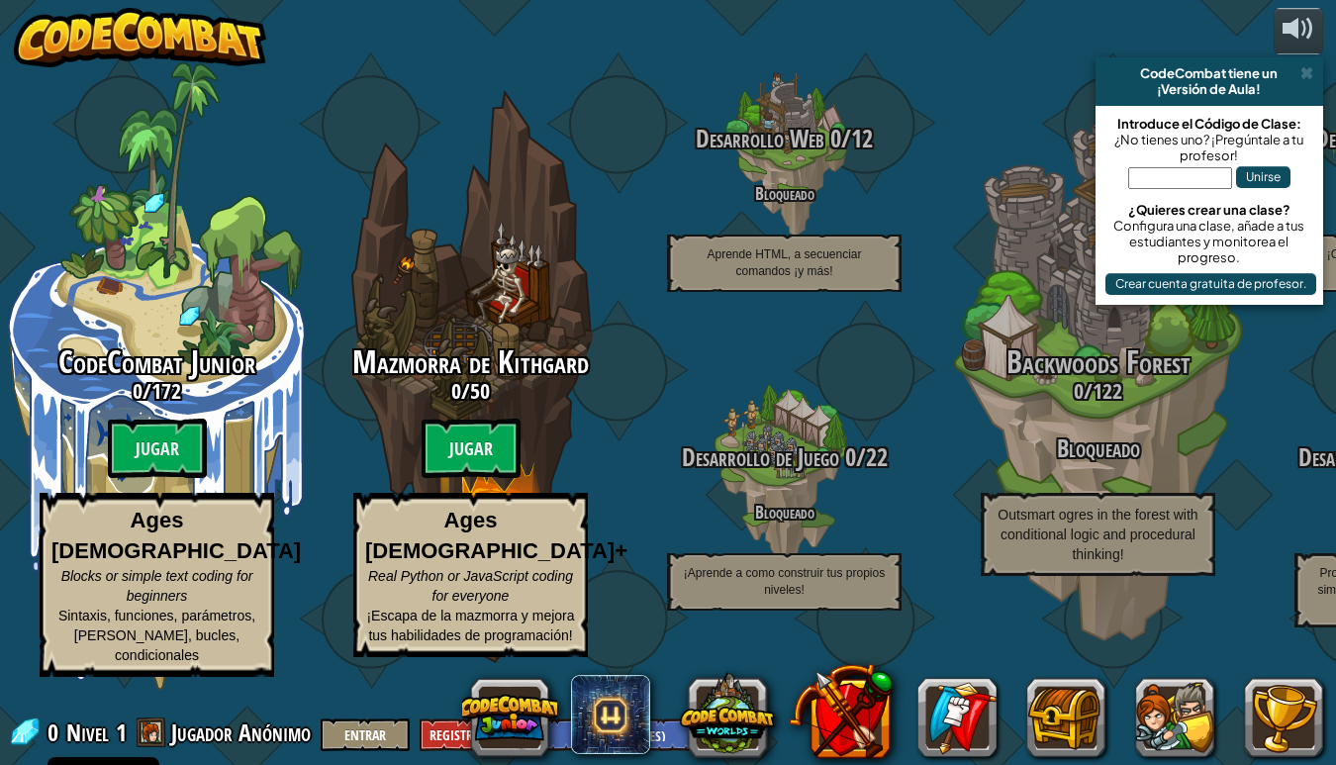
select select "es-ES"
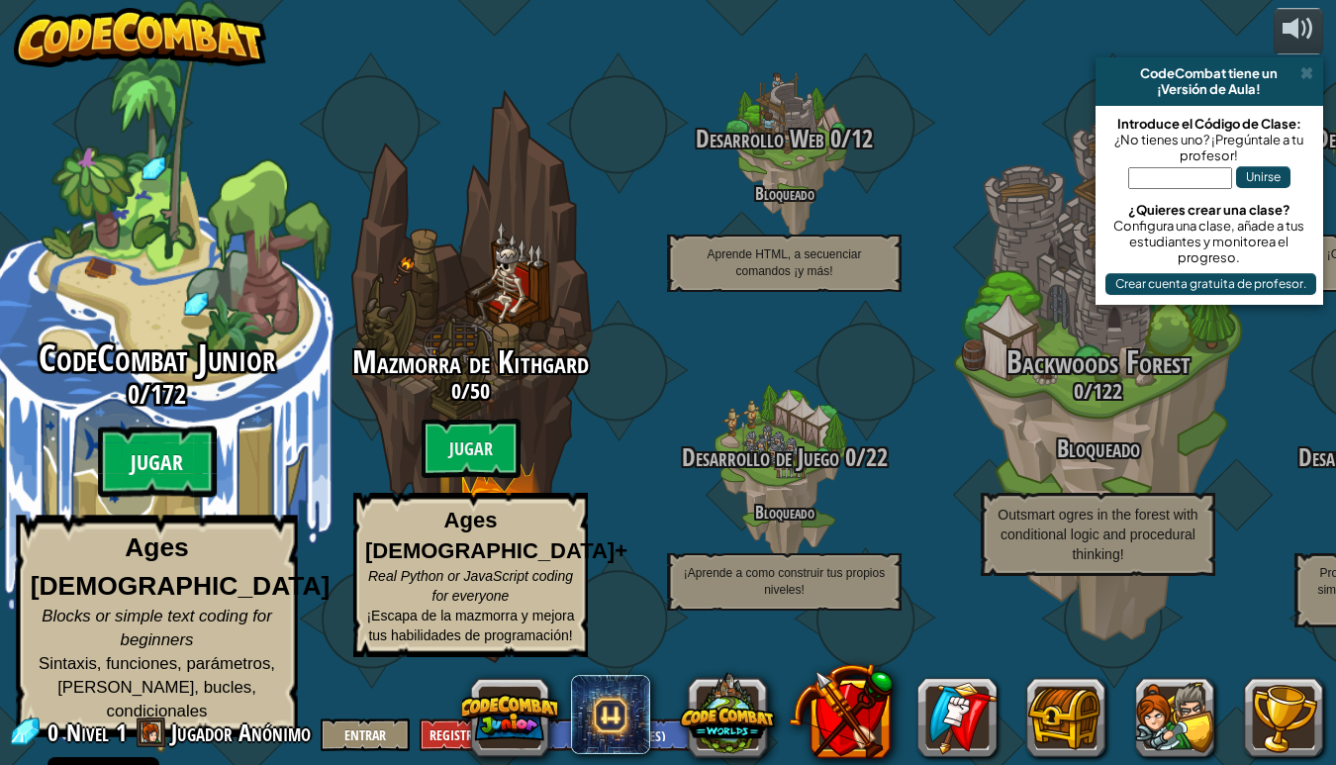
click at [136, 490] on btn "Jugar" at bounding box center [157, 461] width 119 height 71
select select "es-ES"
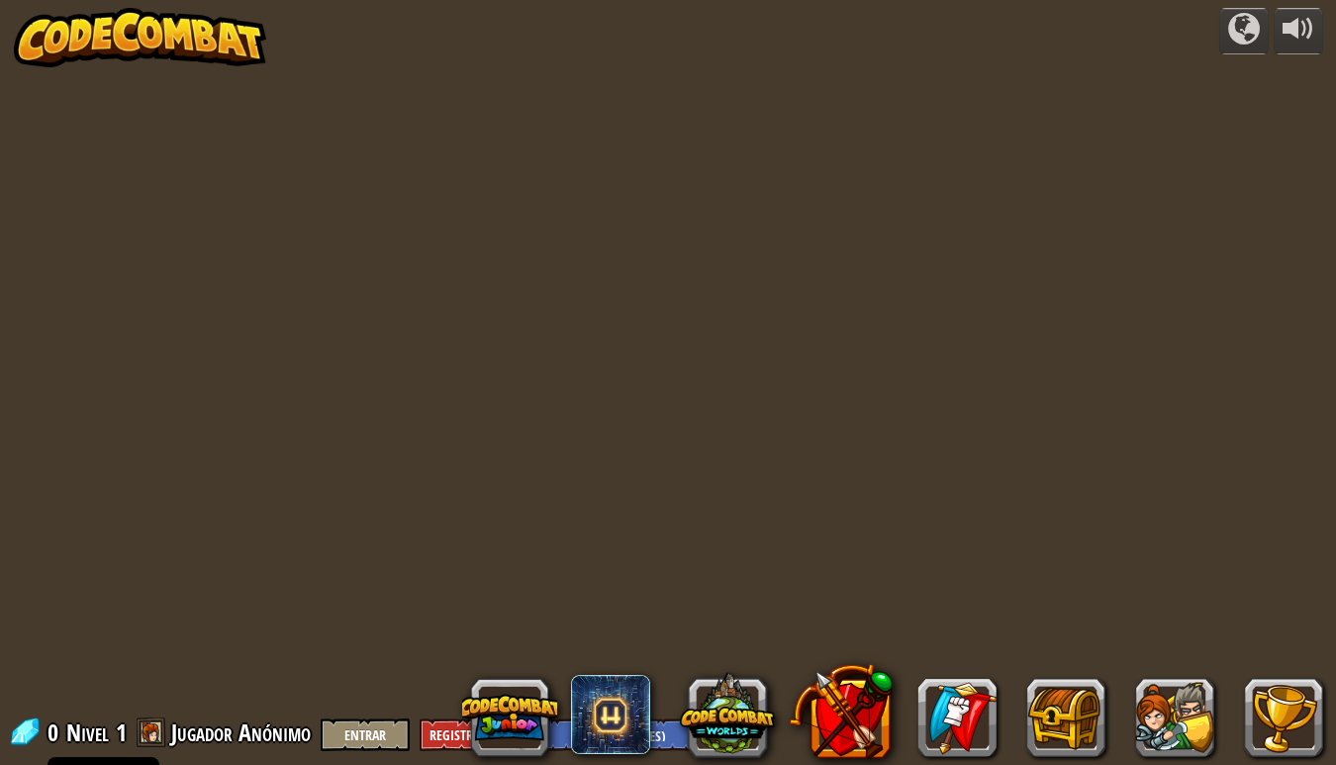
select select "es-ES"
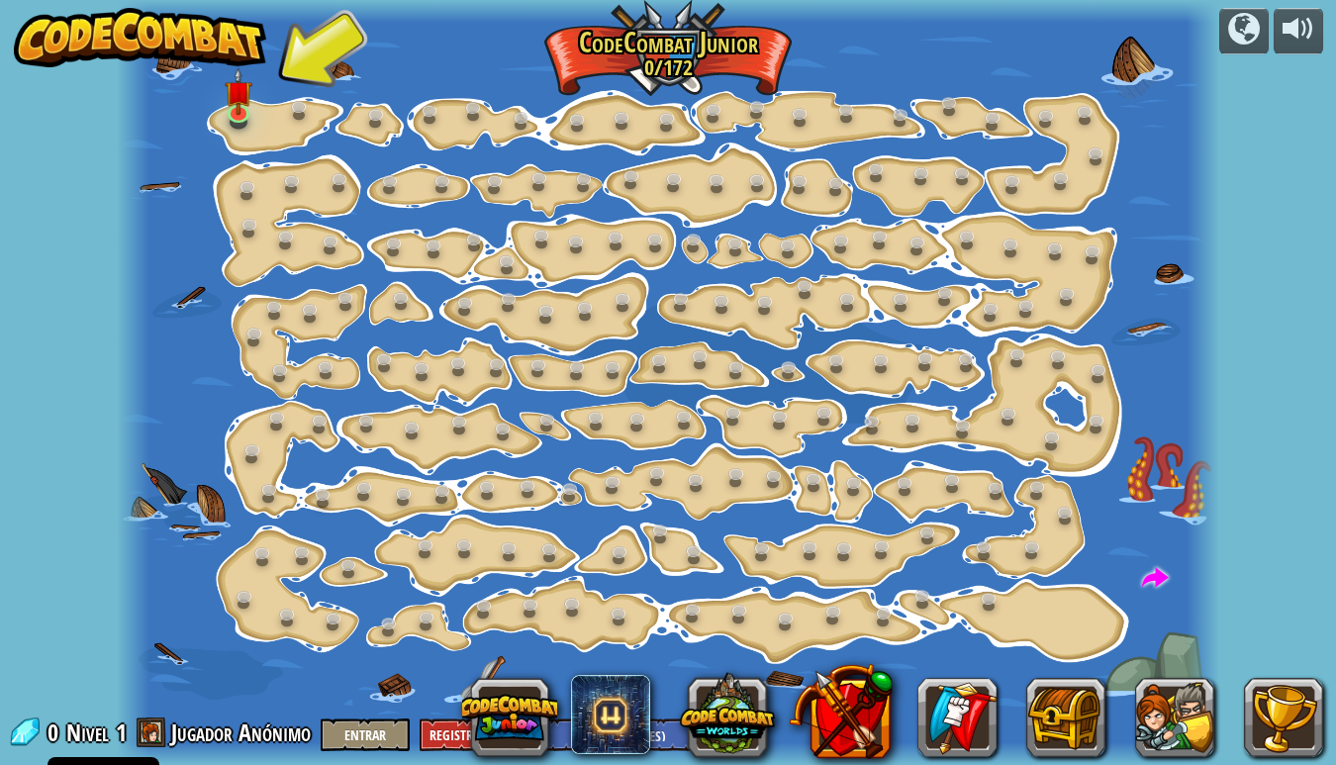
click at [236, 130] on div at bounding box center [668, 382] width 1102 height 765
click at [236, 108] on img at bounding box center [239, 79] width 28 height 63
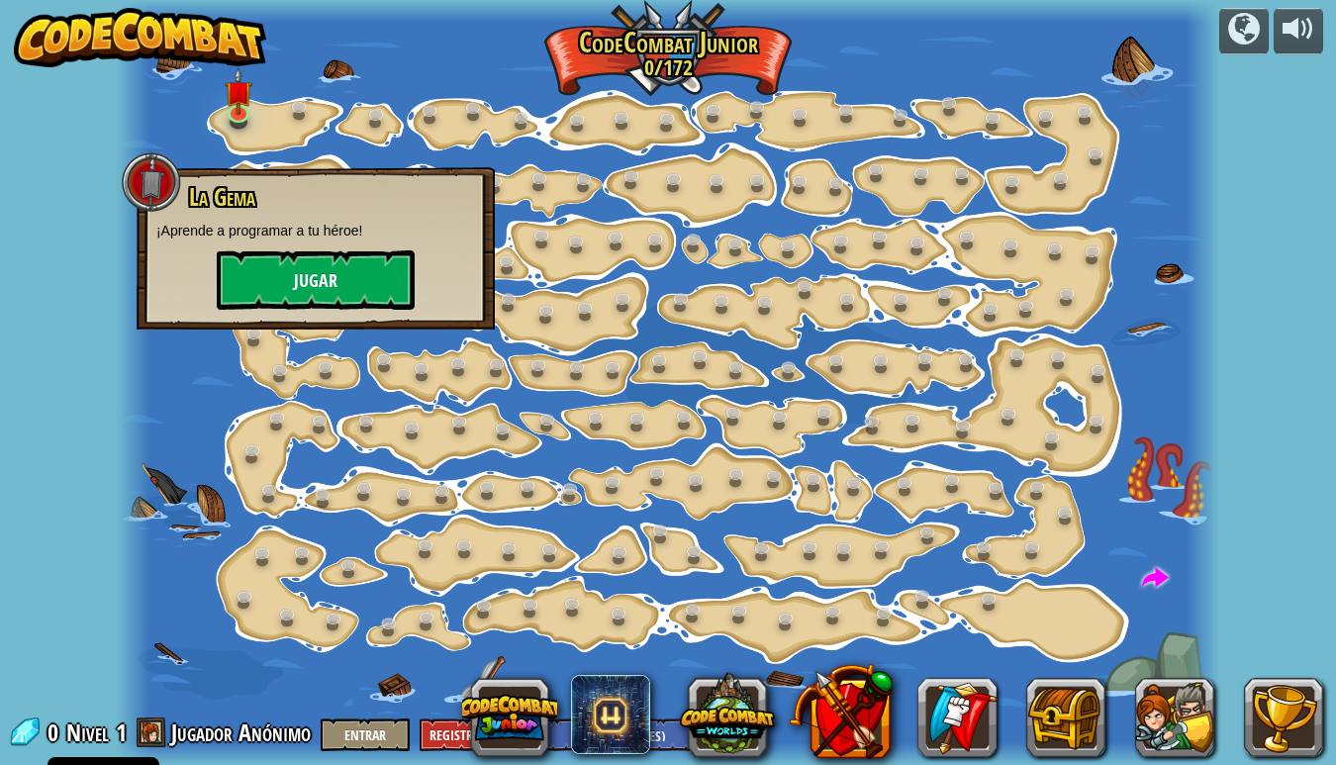
click at [308, 277] on button "Jugar" at bounding box center [316, 279] width 198 height 59
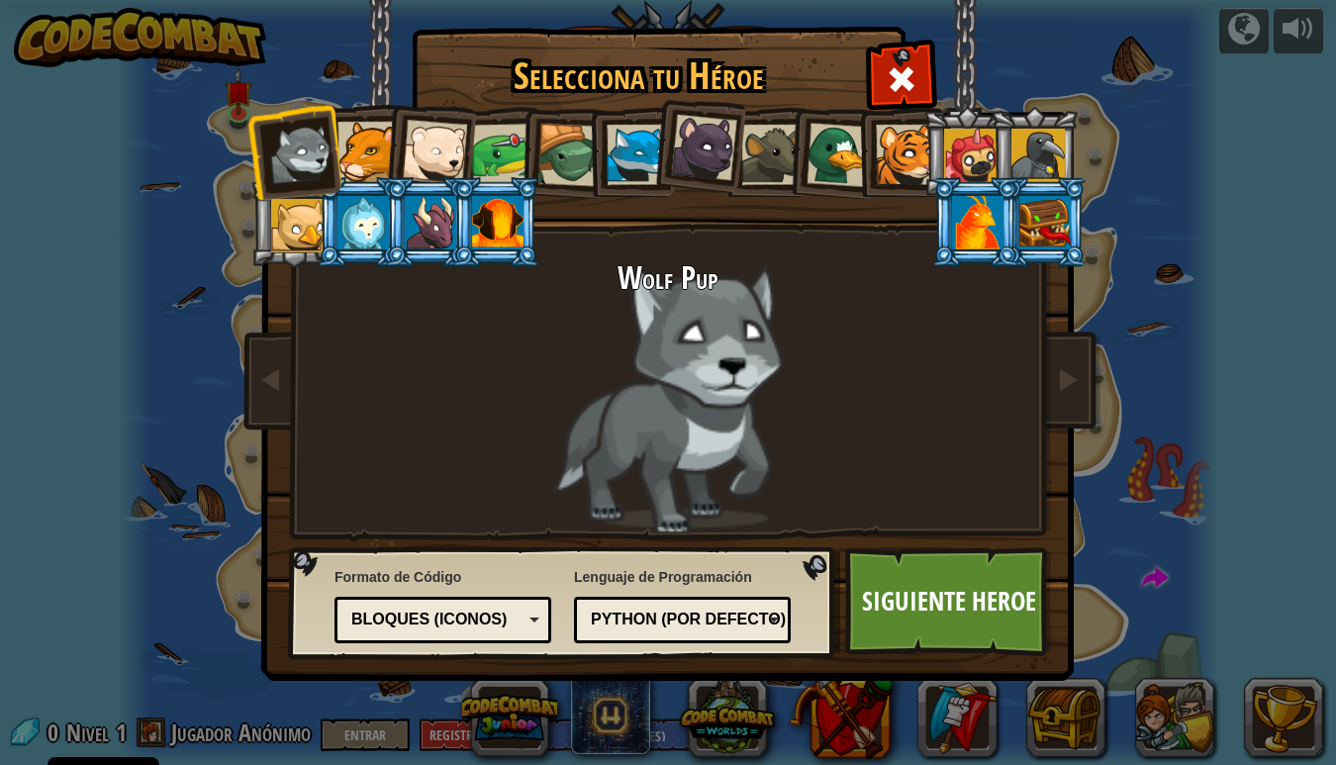
click at [758, 615] on div "Python (Por defecto)" at bounding box center [676, 620] width 171 height 23
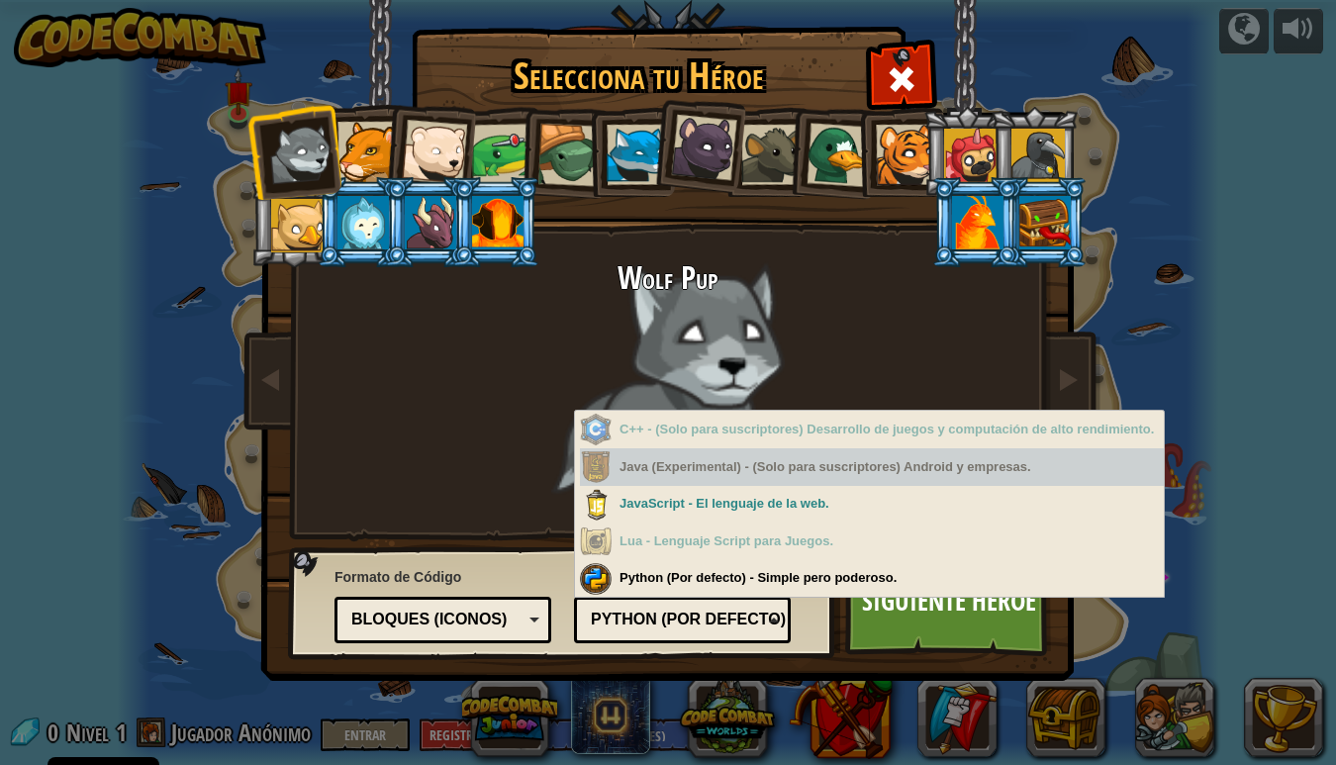
click at [716, 462] on div "Java (Experimental) - (Solo para suscriptores) Android y empresas." at bounding box center [872, 467] width 584 height 39
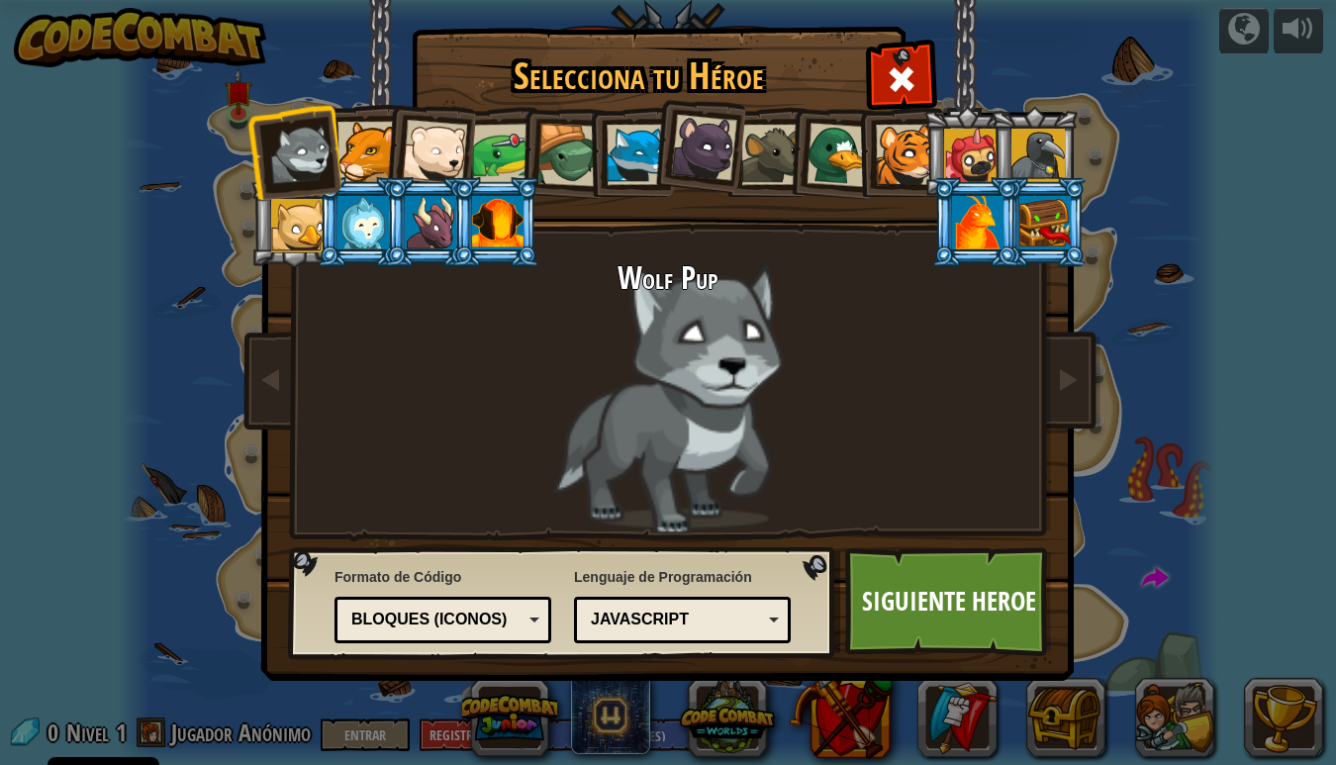
click at [539, 620] on div "Texto Bloques y código Bloques Bloques (iconos) Bloques (iconos)" at bounding box center [442, 620] width 217 height 47
click at [931, 598] on link "Siguiente Heroe" at bounding box center [948, 601] width 207 height 109
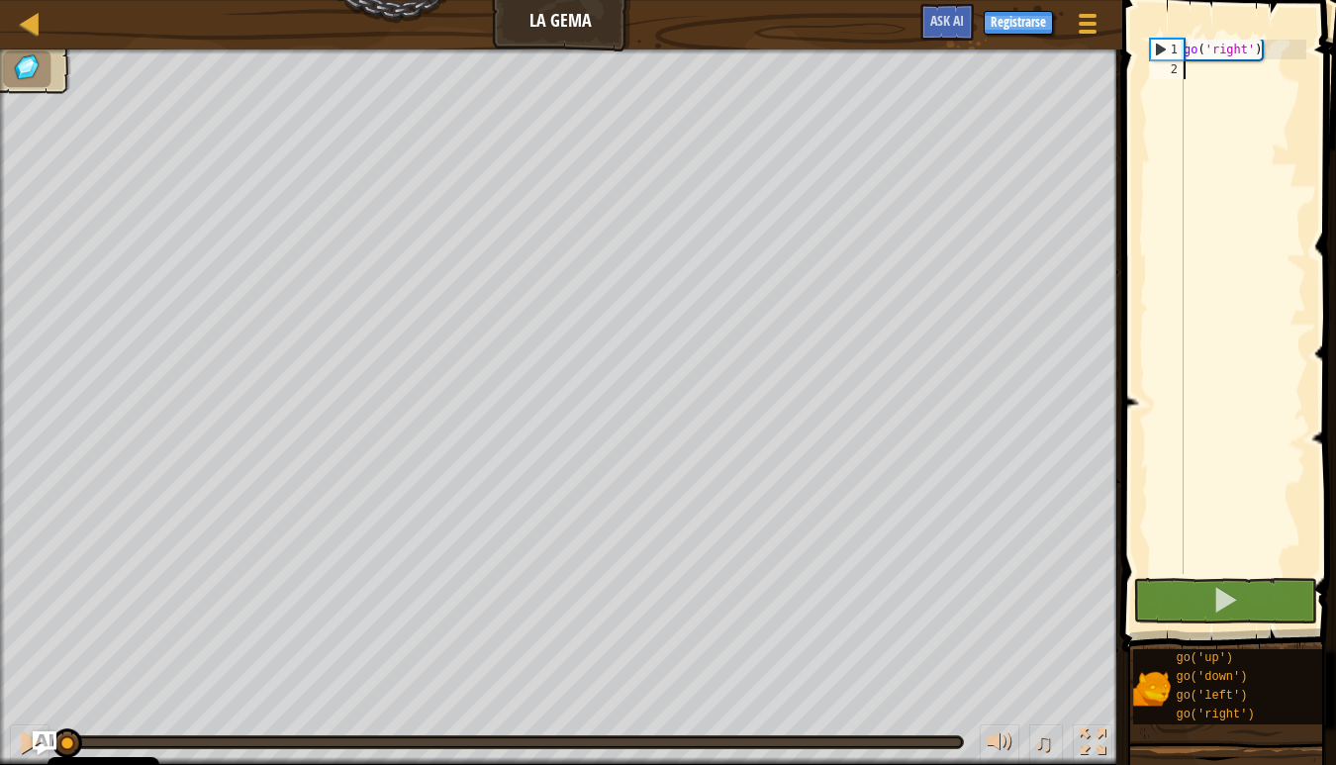
click at [1189, 102] on div "go ( 'right' )" at bounding box center [1243, 327] width 127 height 574
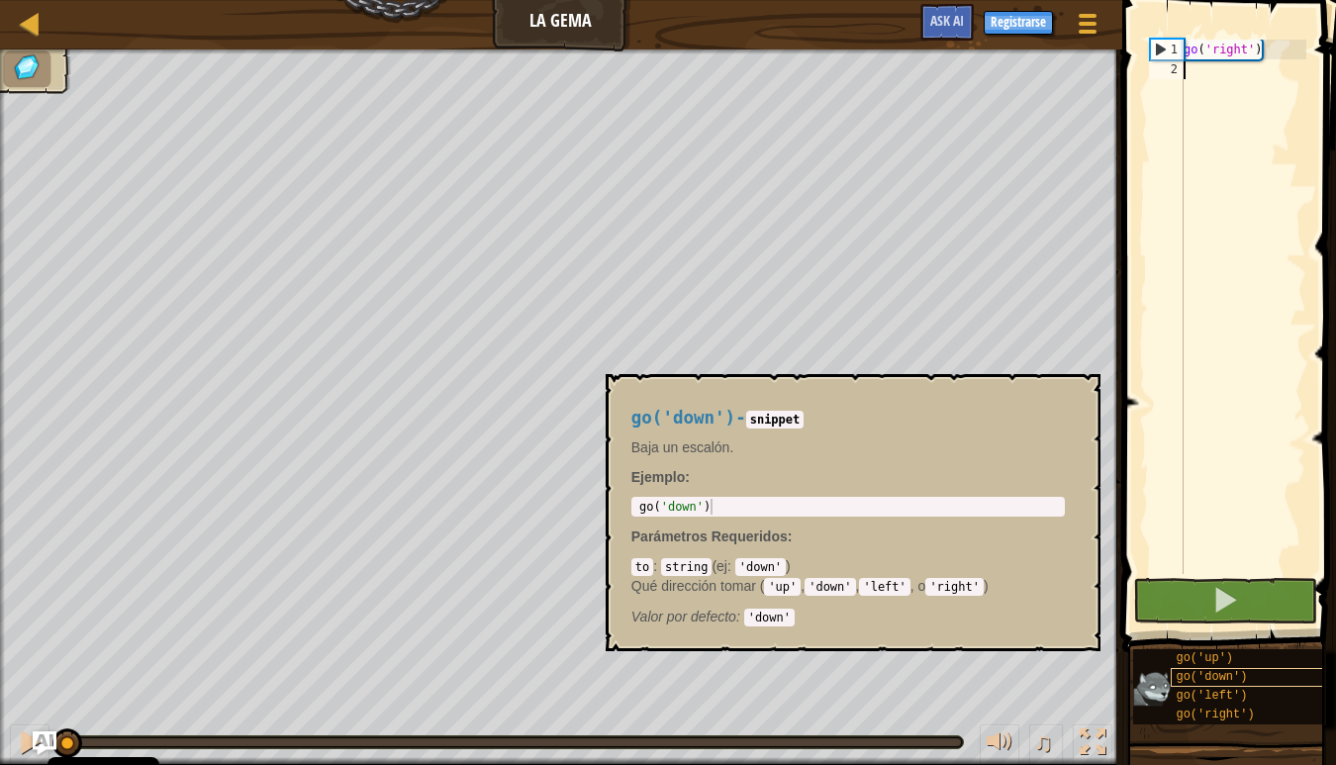
scroll to position [15, 0]
click at [1238, 708] on span "go('right')" at bounding box center [1215, 715] width 78 height 14
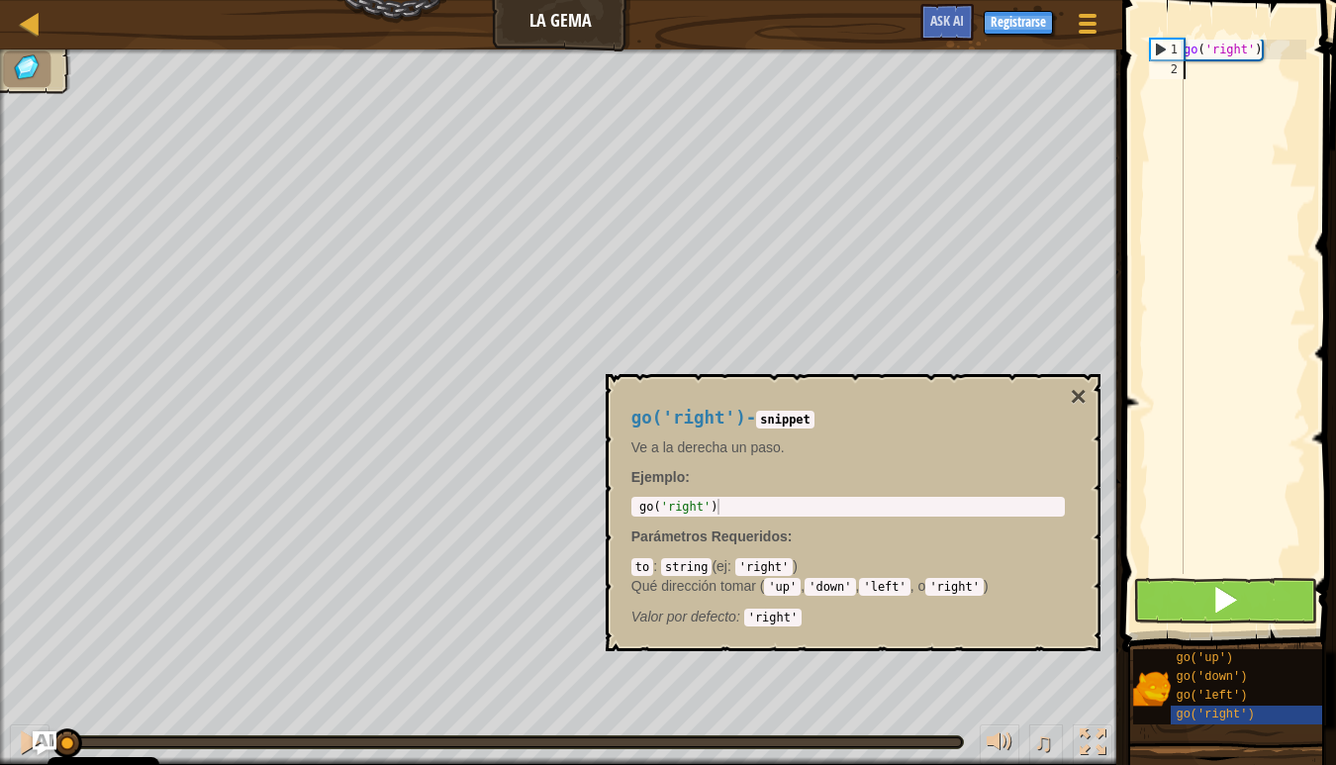
click at [1222, 588] on span at bounding box center [1225, 600] width 28 height 28
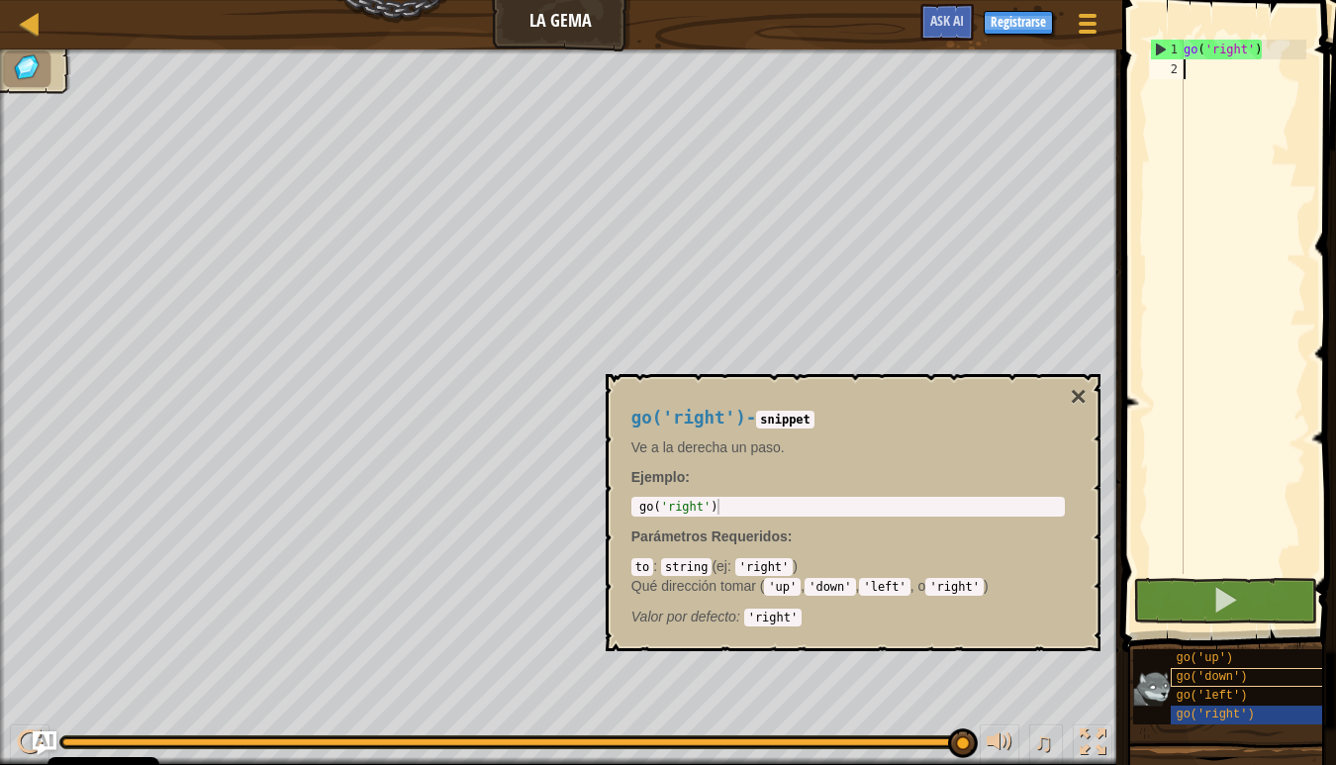
click at [1226, 670] on span "go('down')" at bounding box center [1211, 677] width 71 height 14
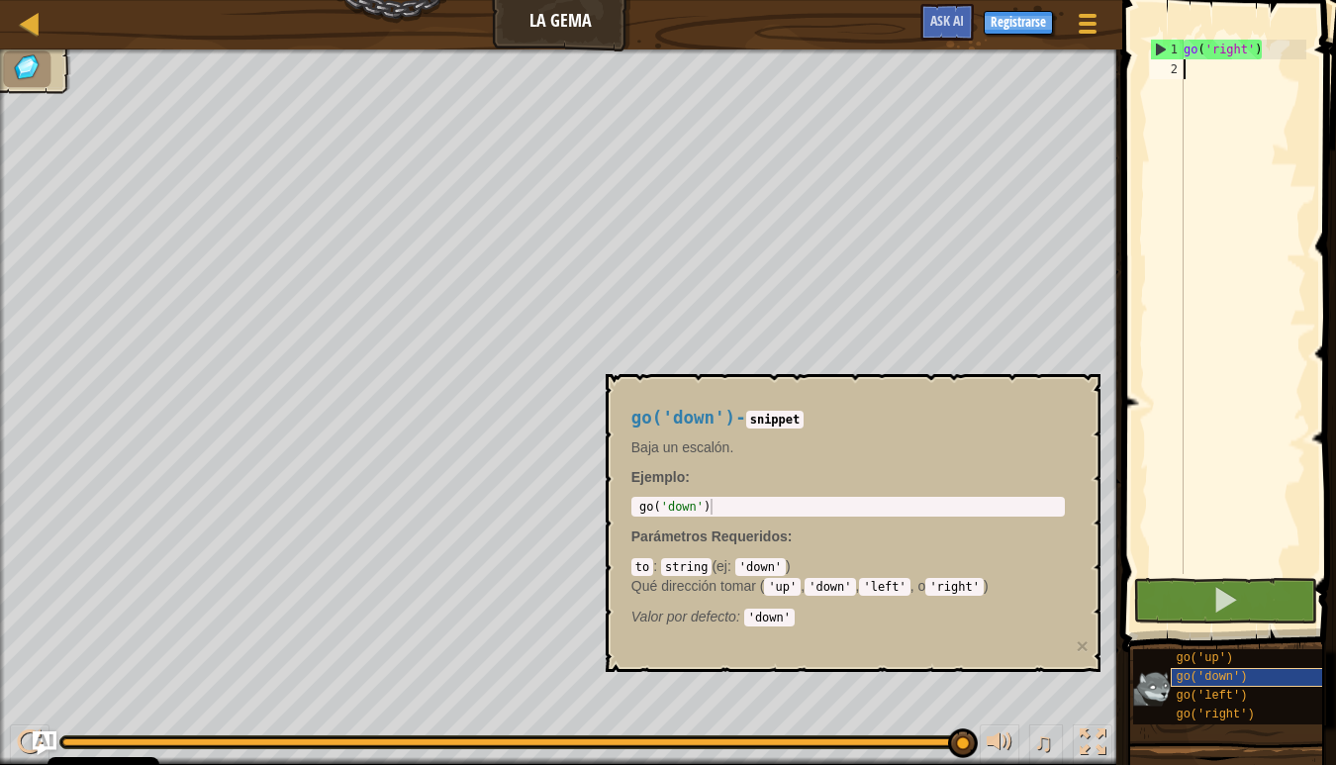
scroll to position [0, 0]
click at [1232, 671] on span "go('down')" at bounding box center [1211, 677] width 71 height 14
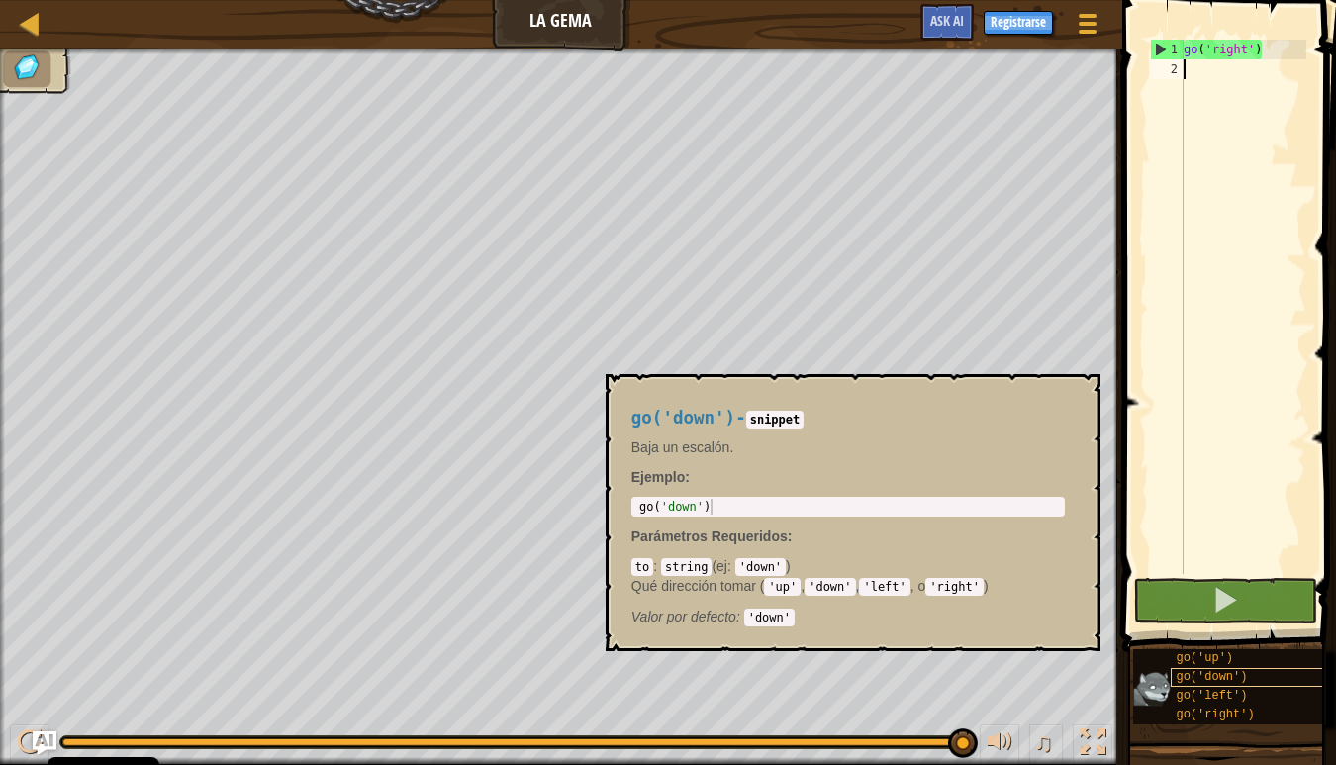
click at [1233, 679] on span "go('down')" at bounding box center [1211, 677] width 71 height 14
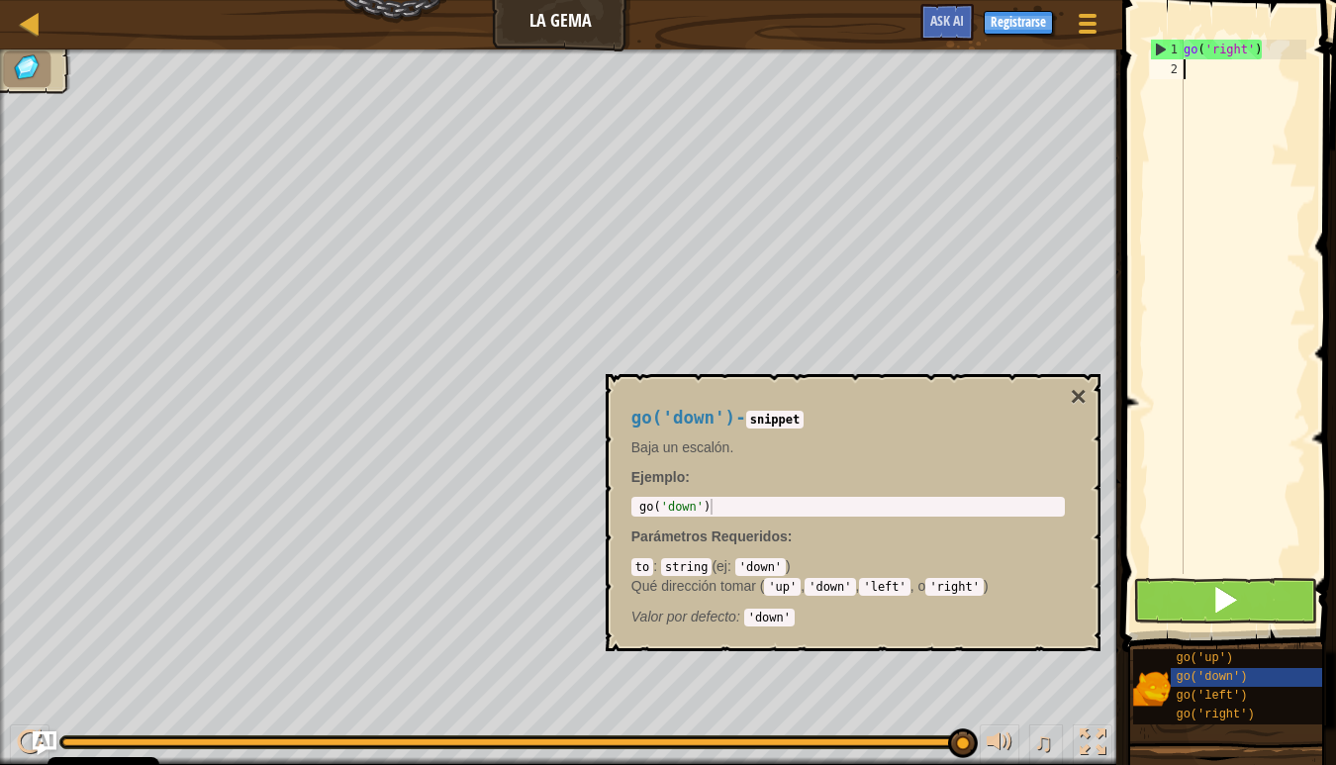
click at [1246, 607] on button at bounding box center [1225, 601] width 184 height 46
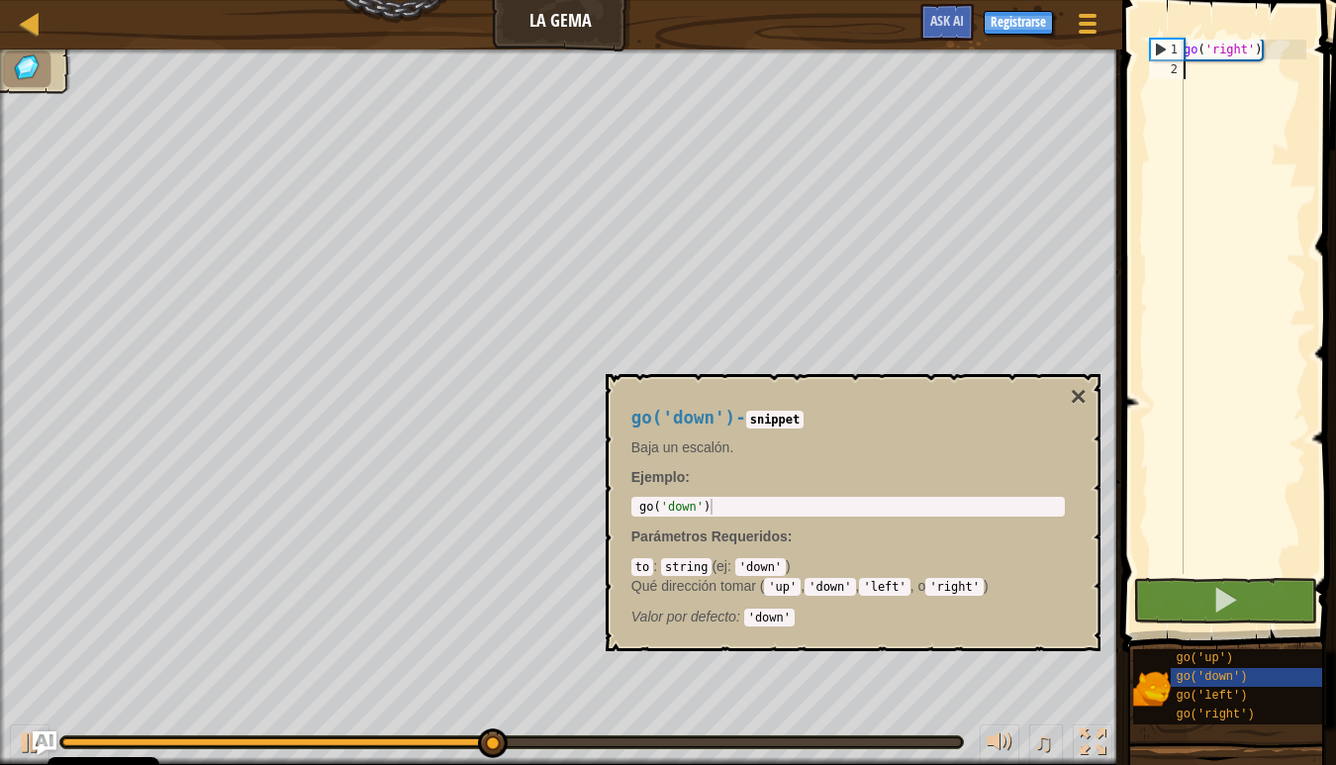
click at [1204, 74] on div "go ( 'right' )" at bounding box center [1243, 327] width 127 height 574
type textarea "g"
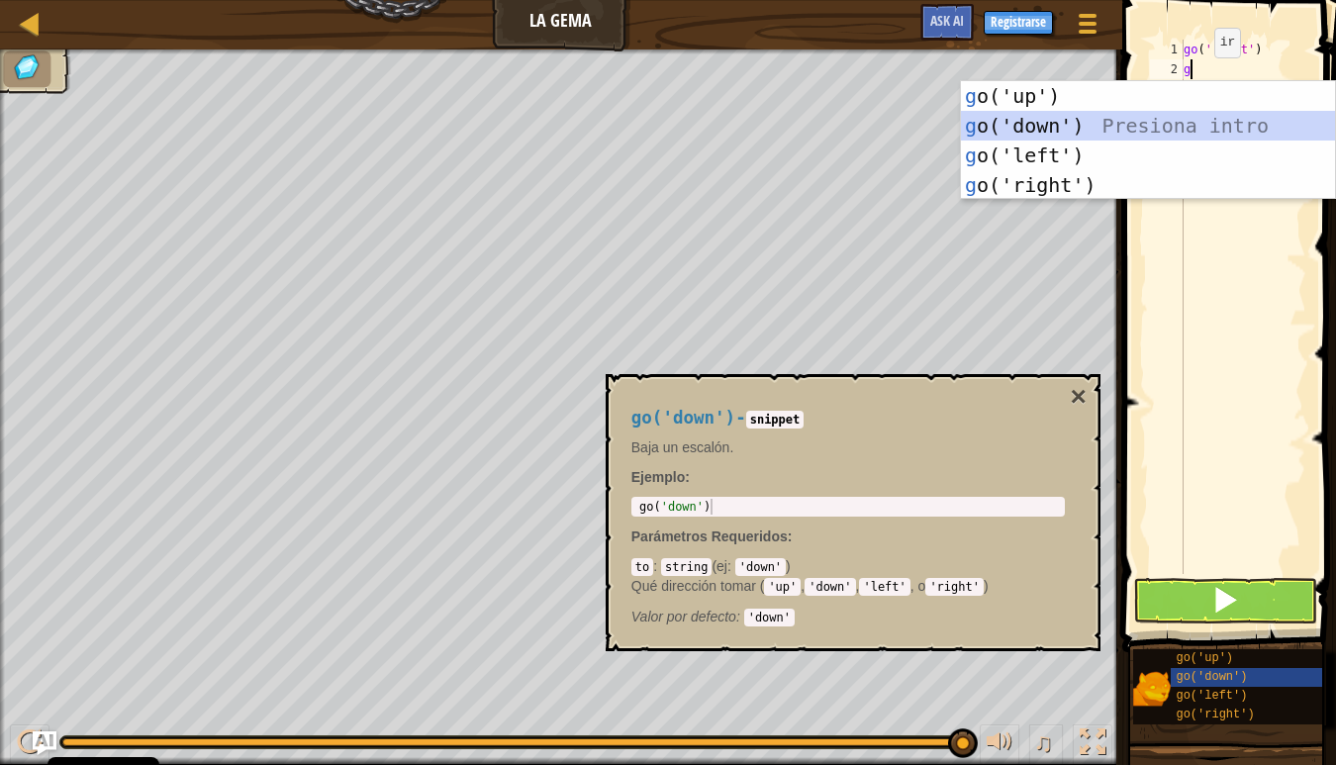
click at [1144, 113] on div "g o('up') Presiona intro g o('down') Presiona intro g o('left') Presiona intro …" at bounding box center [1148, 170] width 374 height 178
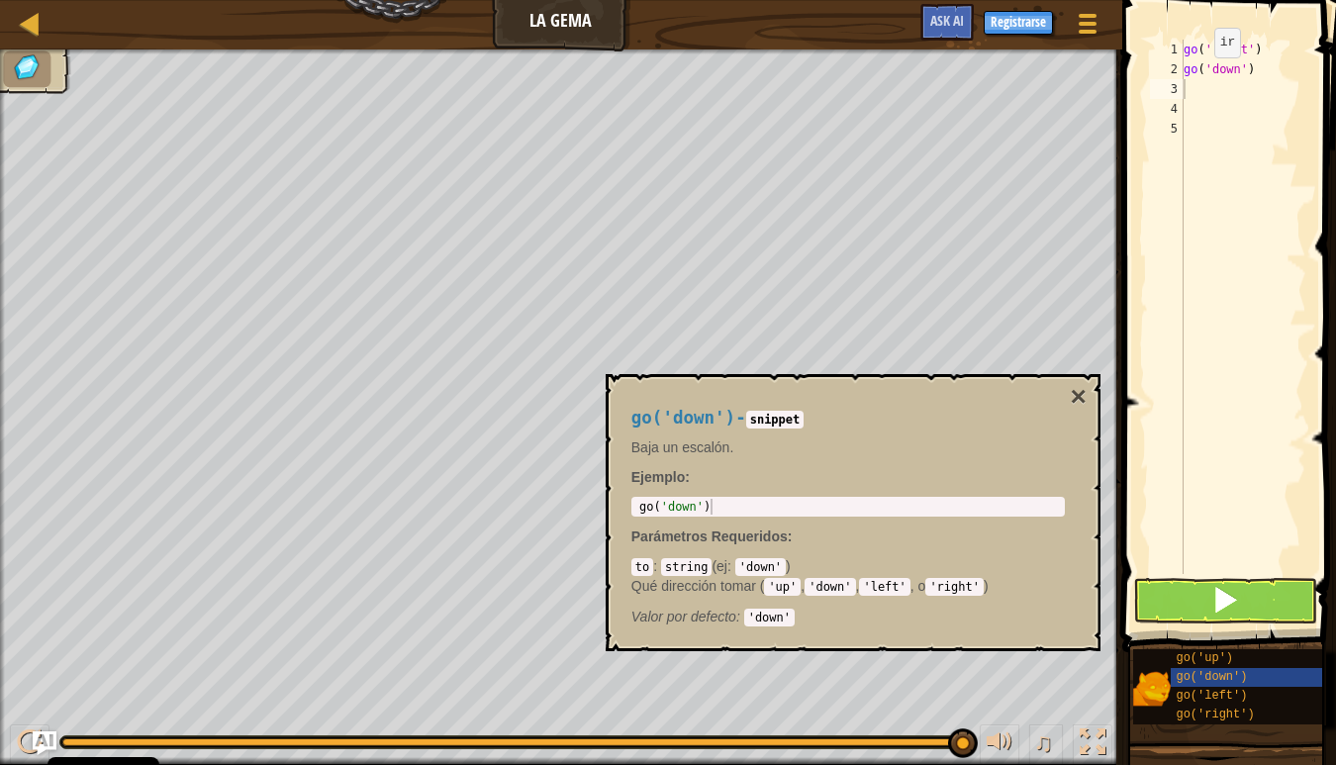
click at [1208, 604] on button at bounding box center [1225, 601] width 184 height 46
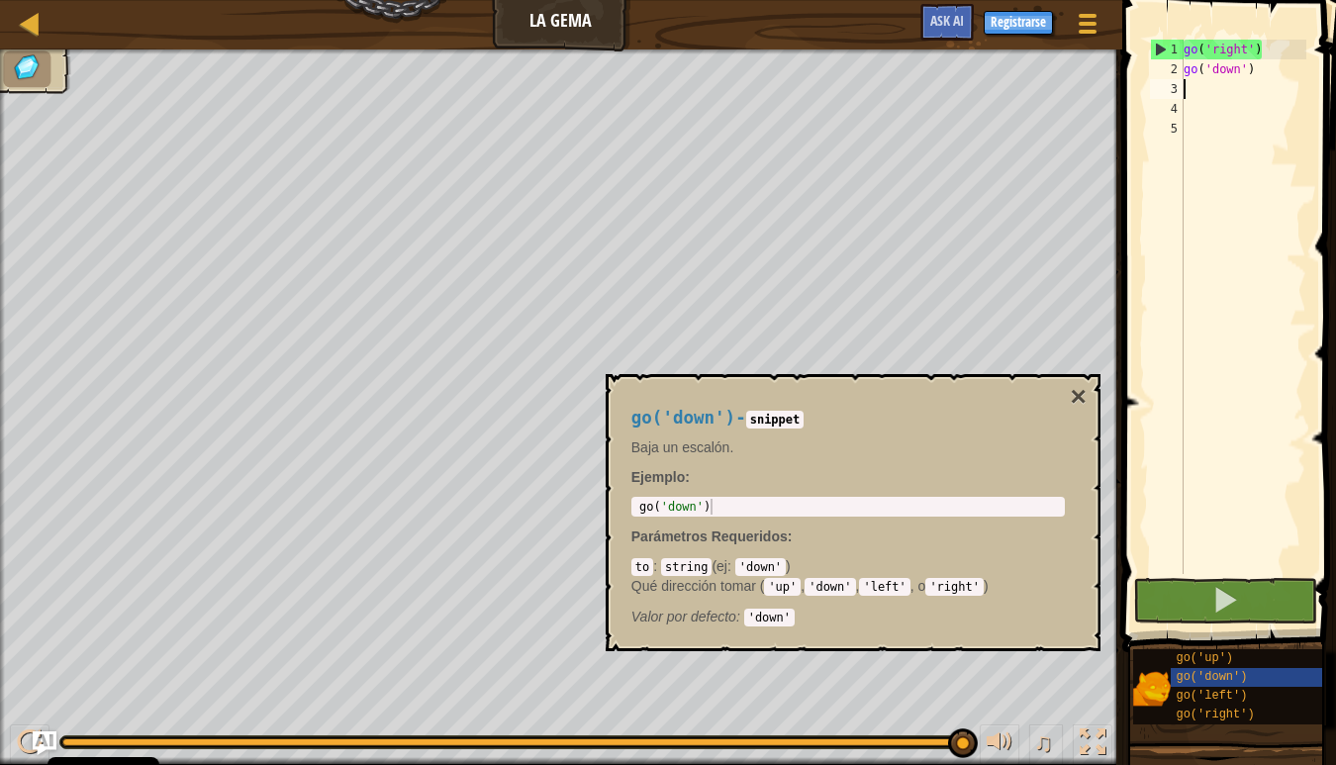
type textarea "h"
type textarea "go"
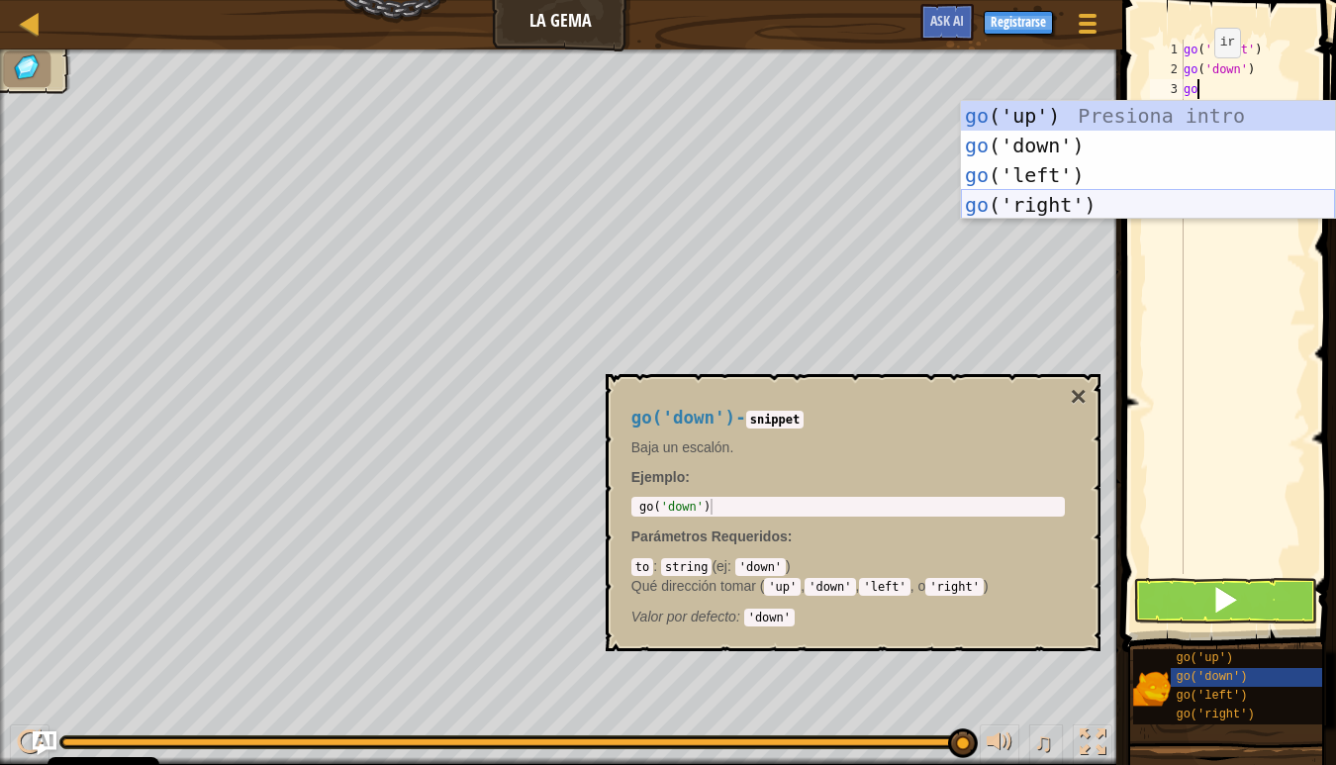
click at [1090, 199] on div "go ('up') Presiona intro go ('down') Presiona intro go ('left') Presiona intro …" at bounding box center [1148, 190] width 374 height 178
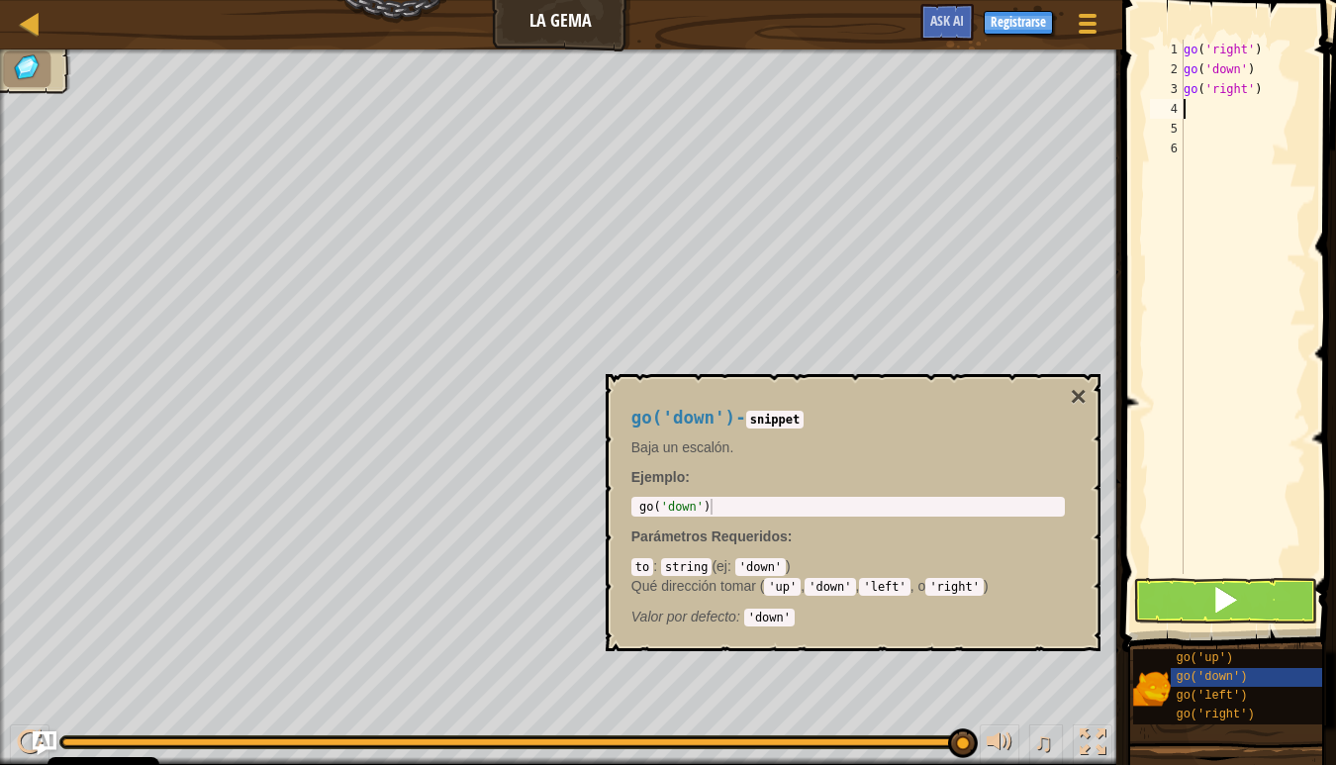
click at [1260, 603] on button at bounding box center [1225, 601] width 184 height 46
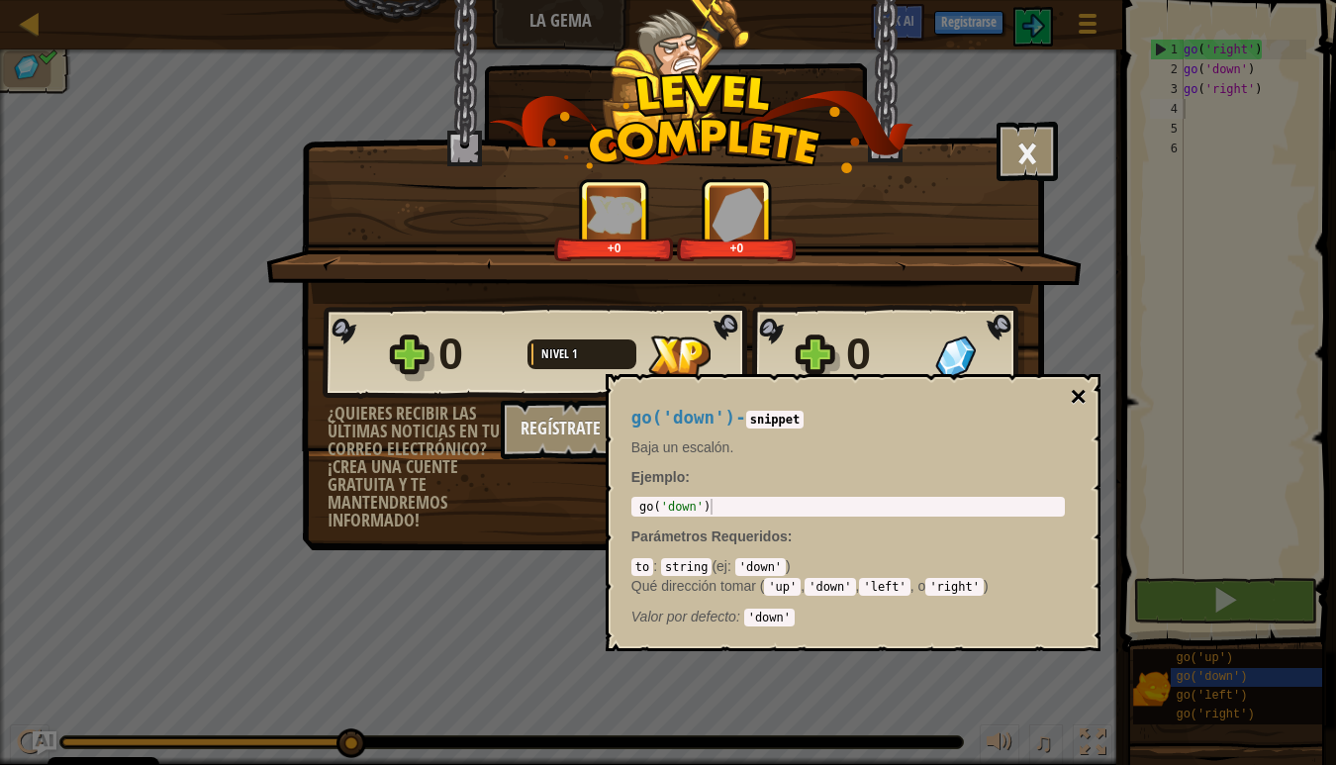
click at [1076, 399] on button "×" at bounding box center [1078, 397] width 16 height 28
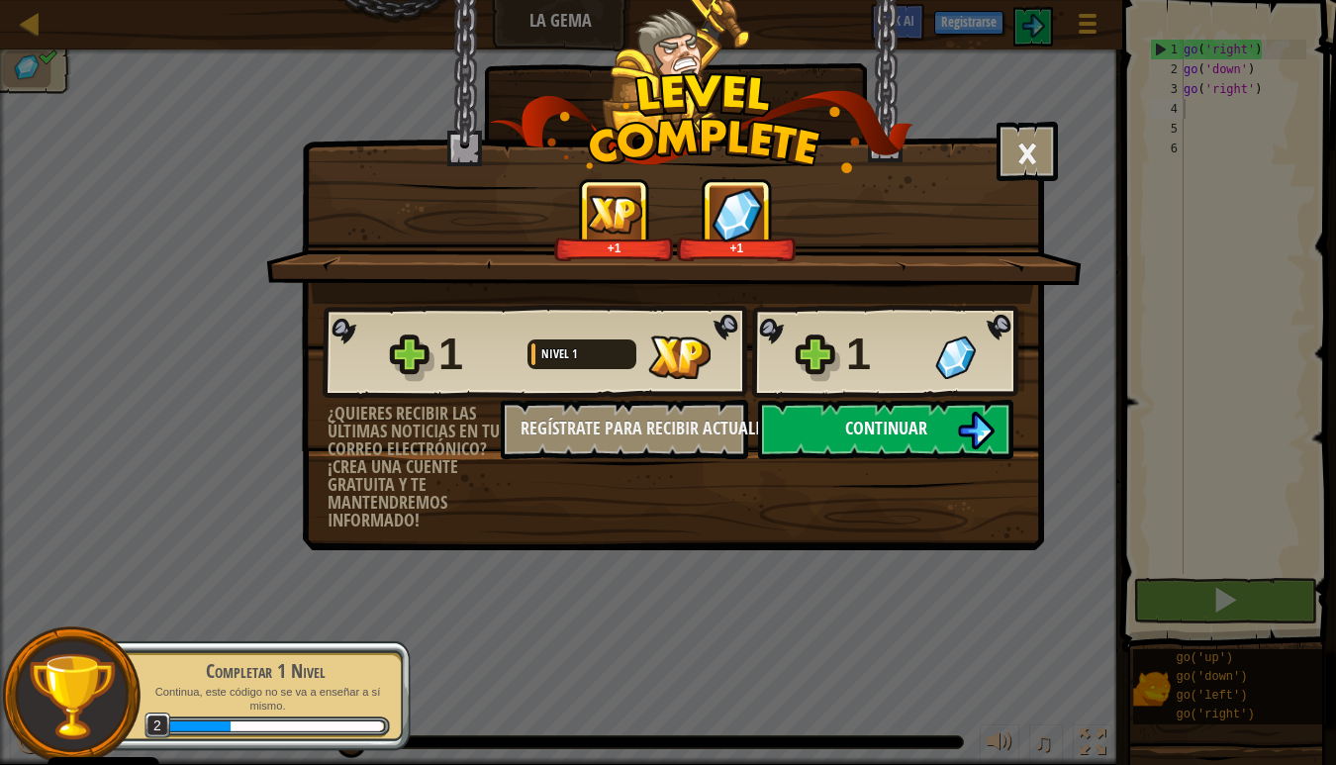
click at [904, 430] on span "Continuar" at bounding box center [886, 428] width 82 height 25
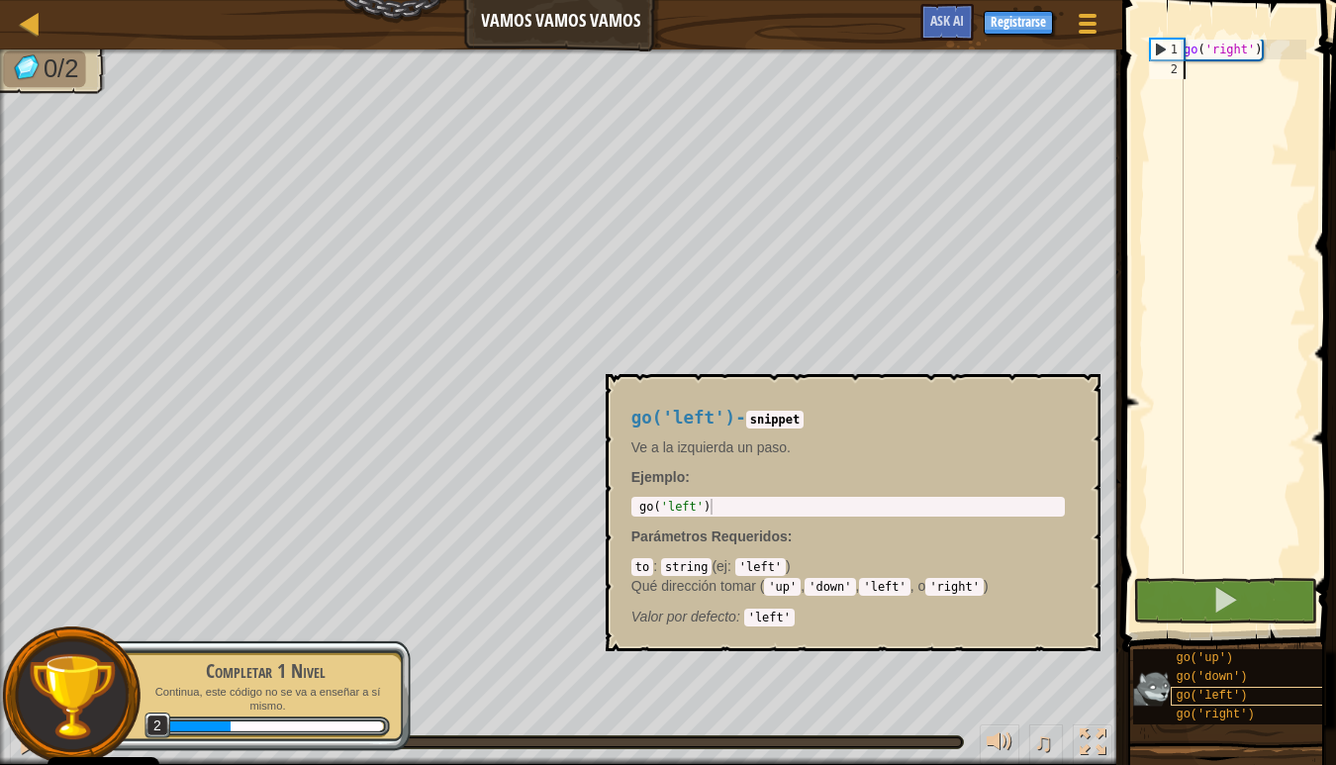
scroll to position [8, 0]
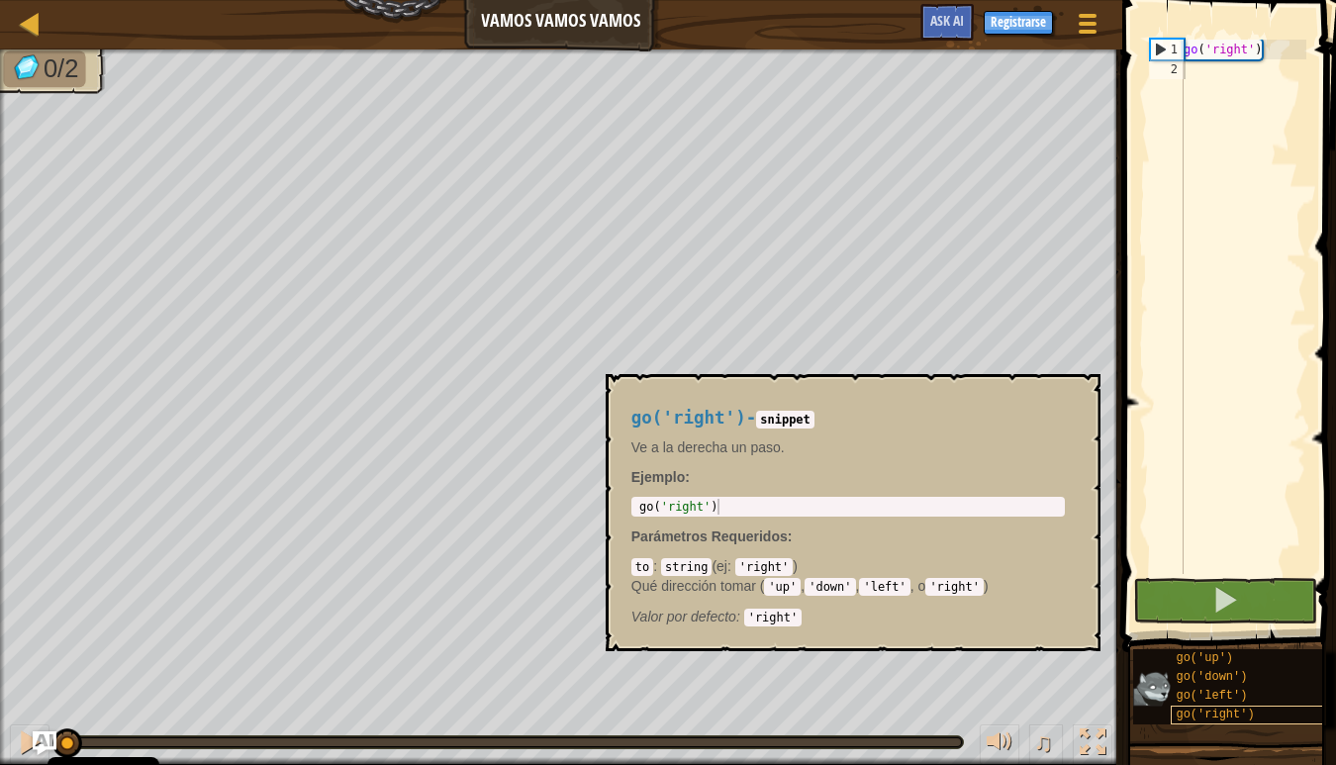
click at [1235, 708] on span "go('right')" at bounding box center [1215, 715] width 78 height 14
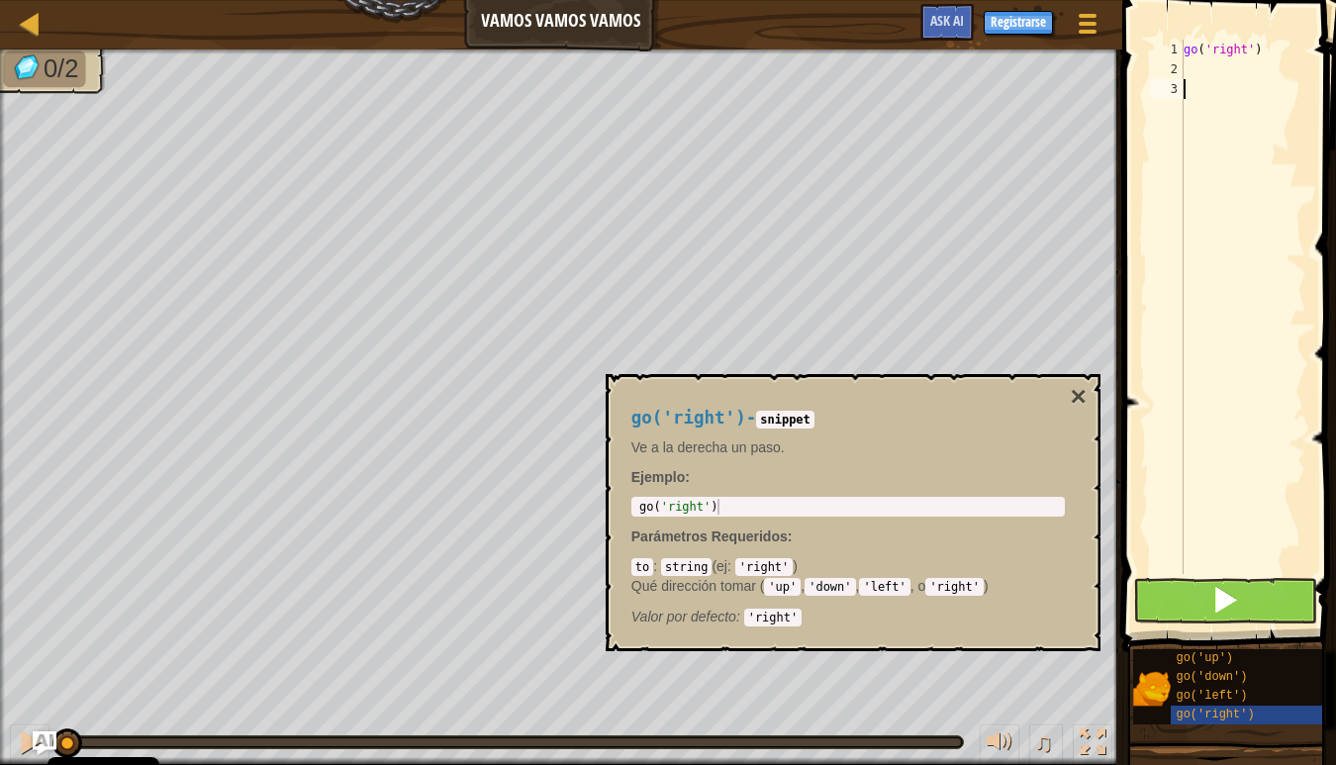
click at [1231, 602] on span at bounding box center [1225, 600] width 28 height 28
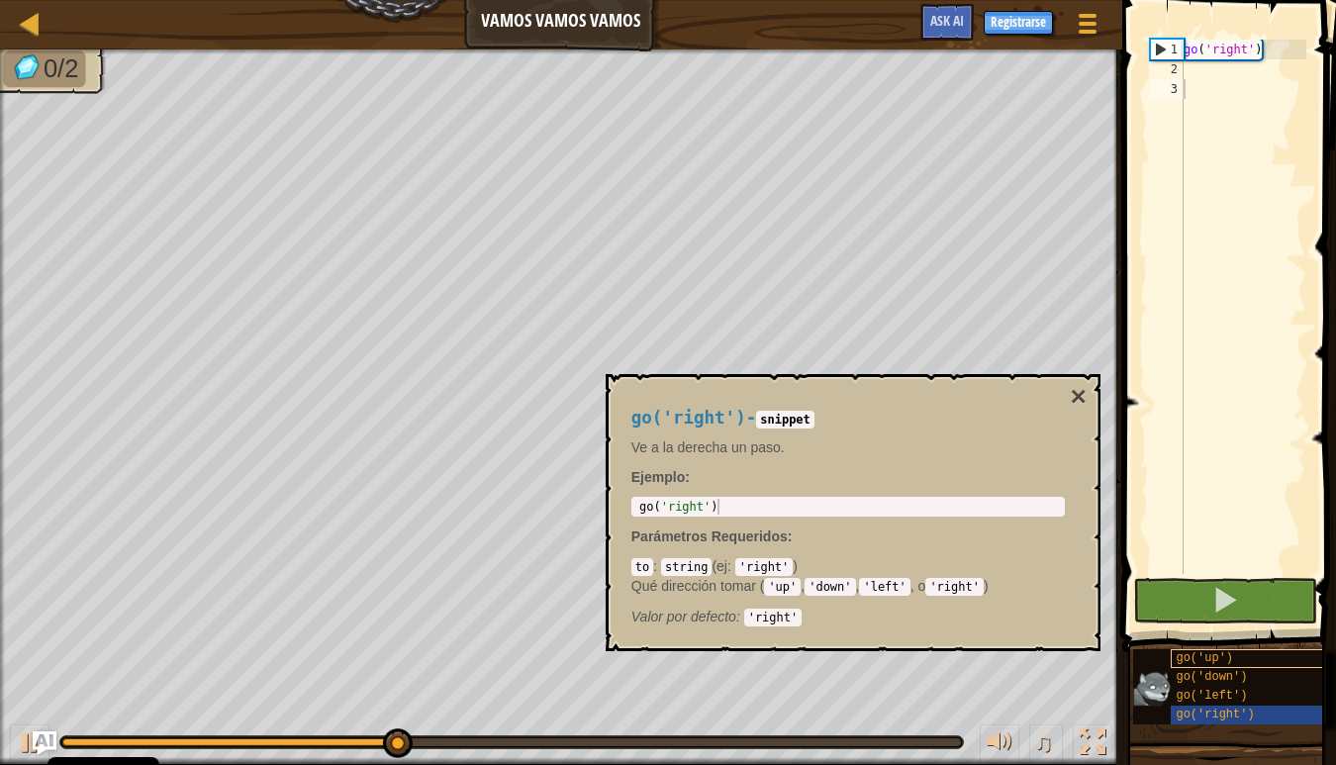
click at [1224, 654] on span "go('up')" at bounding box center [1204, 658] width 57 height 14
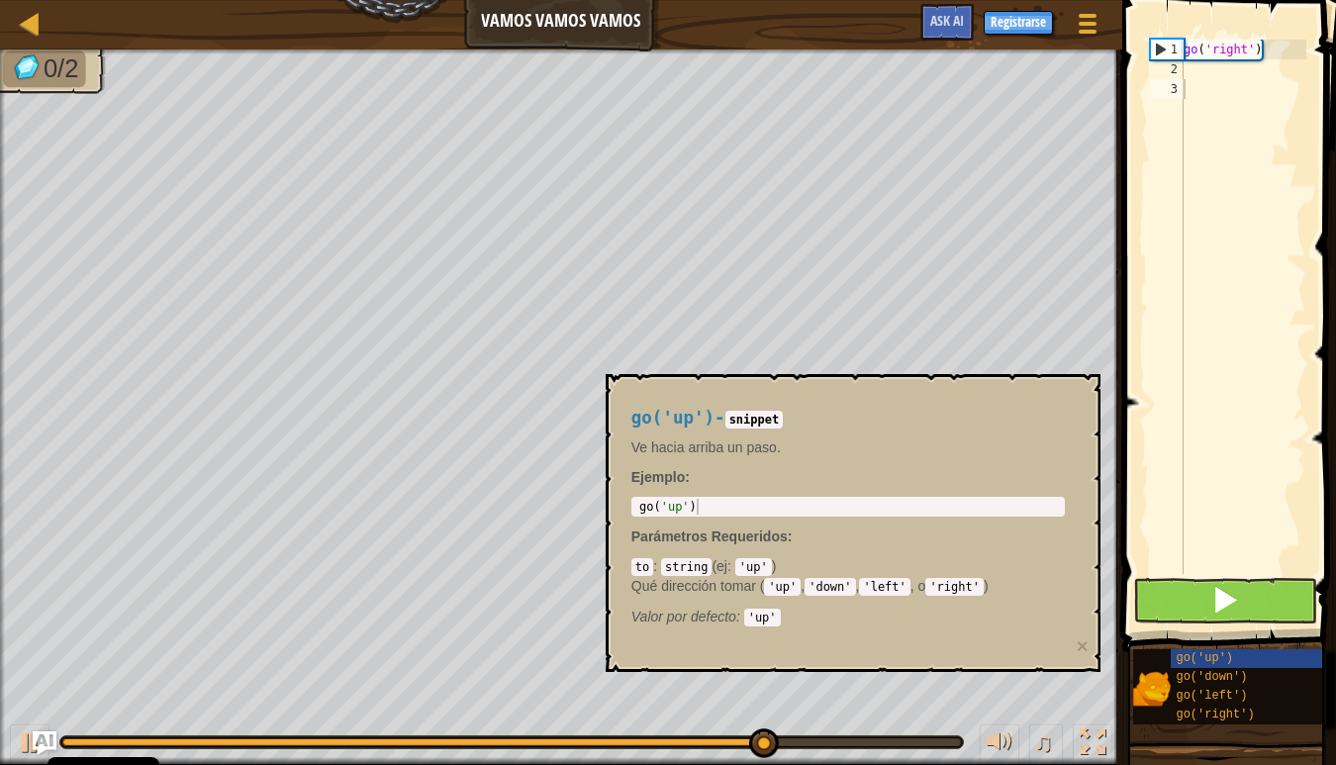
click at [1217, 600] on span at bounding box center [1225, 600] width 28 height 28
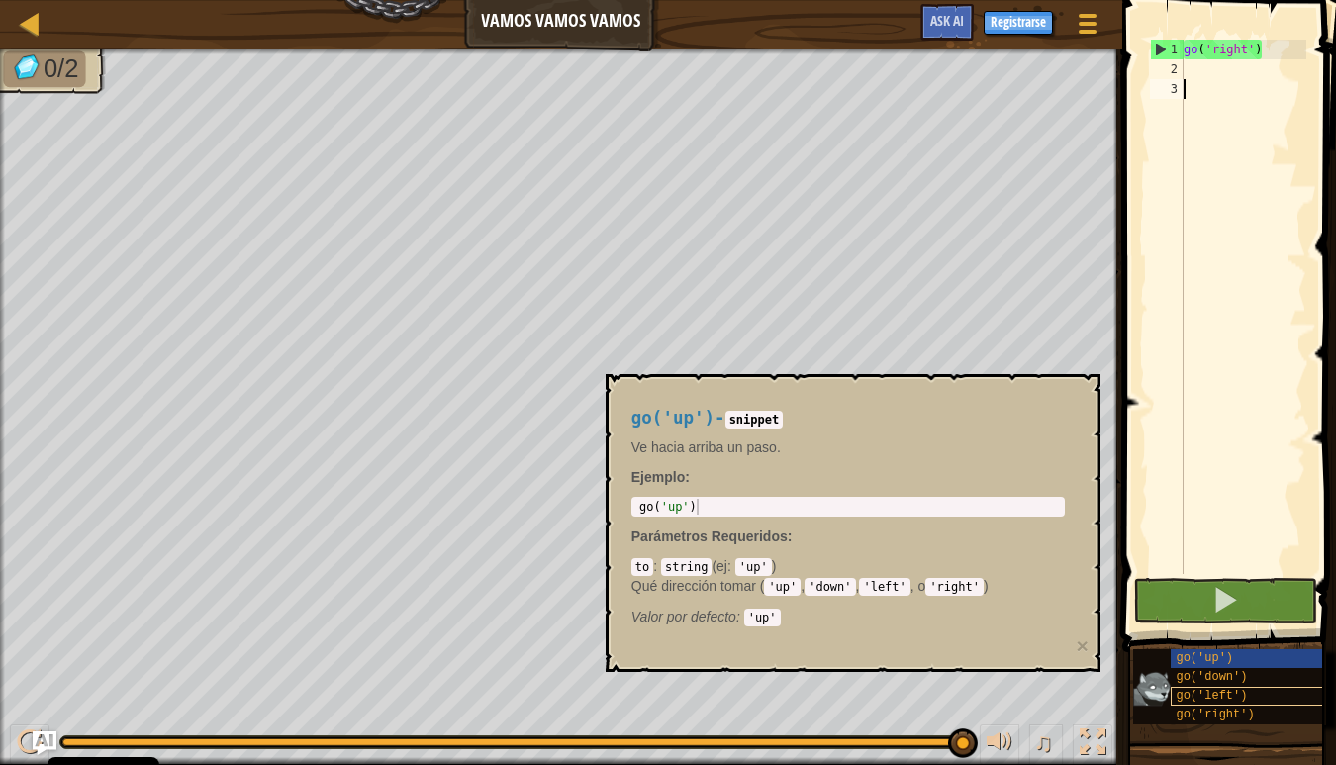
scroll to position [0, 0]
click at [1194, 77] on div "go ( 'right' )" at bounding box center [1243, 327] width 127 height 574
click at [1221, 662] on span "go('up')" at bounding box center [1204, 658] width 57 height 14
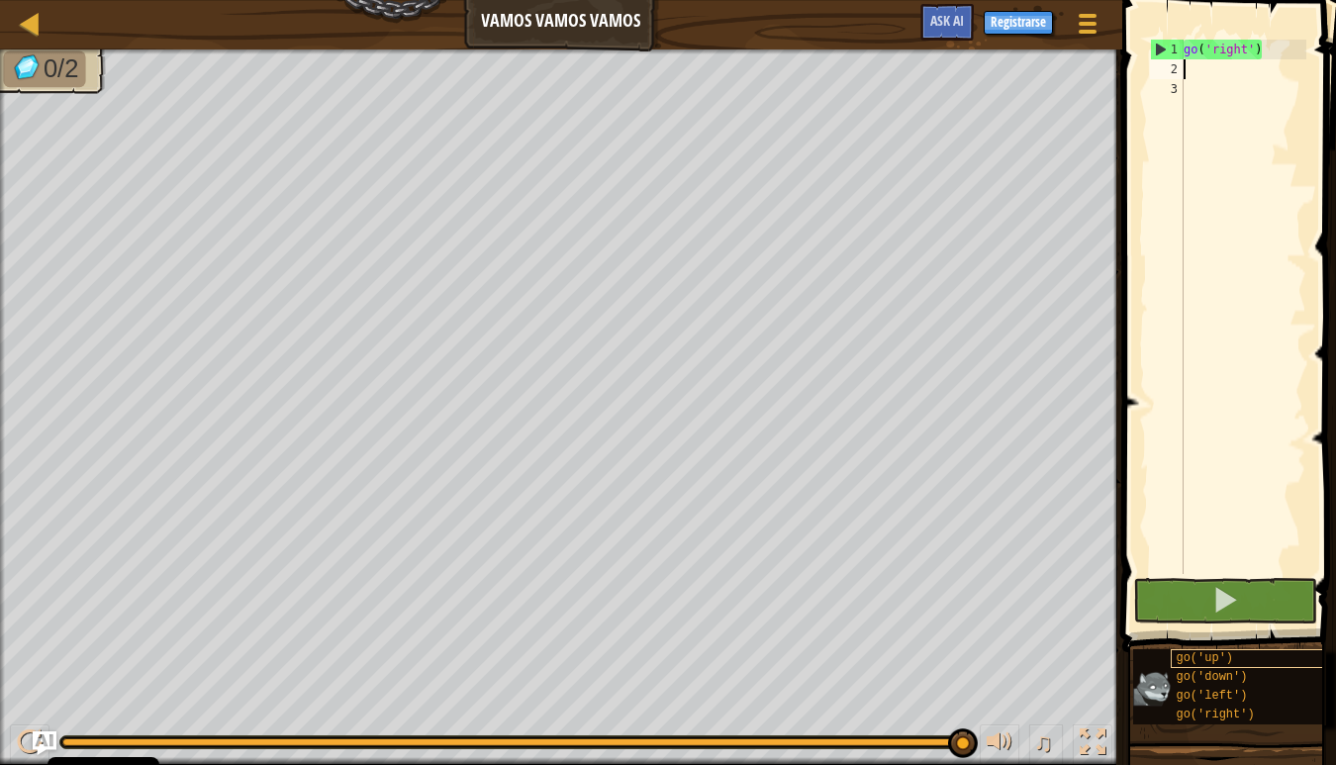
click at [1221, 662] on span "go('up')" at bounding box center [1204, 658] width 57 height 14
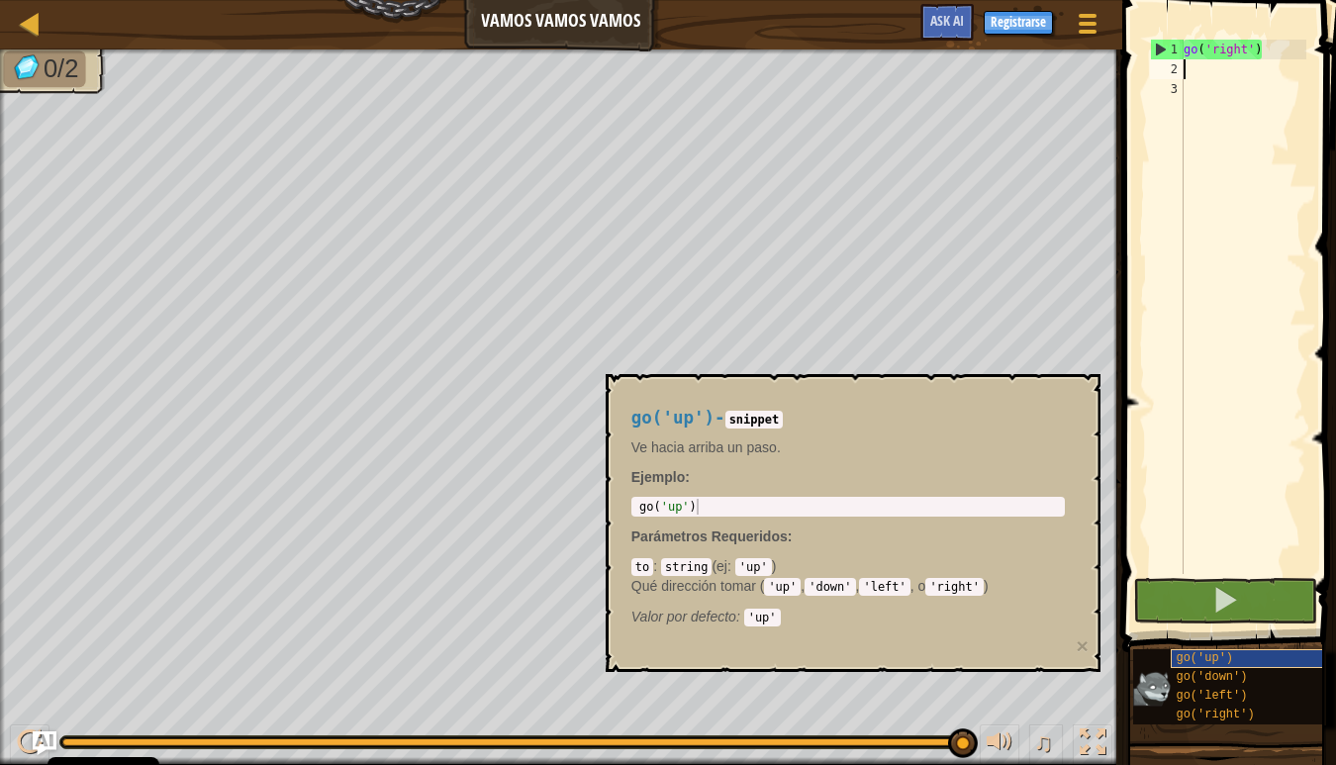
scroll to position [9, 0]
type textarea "go"
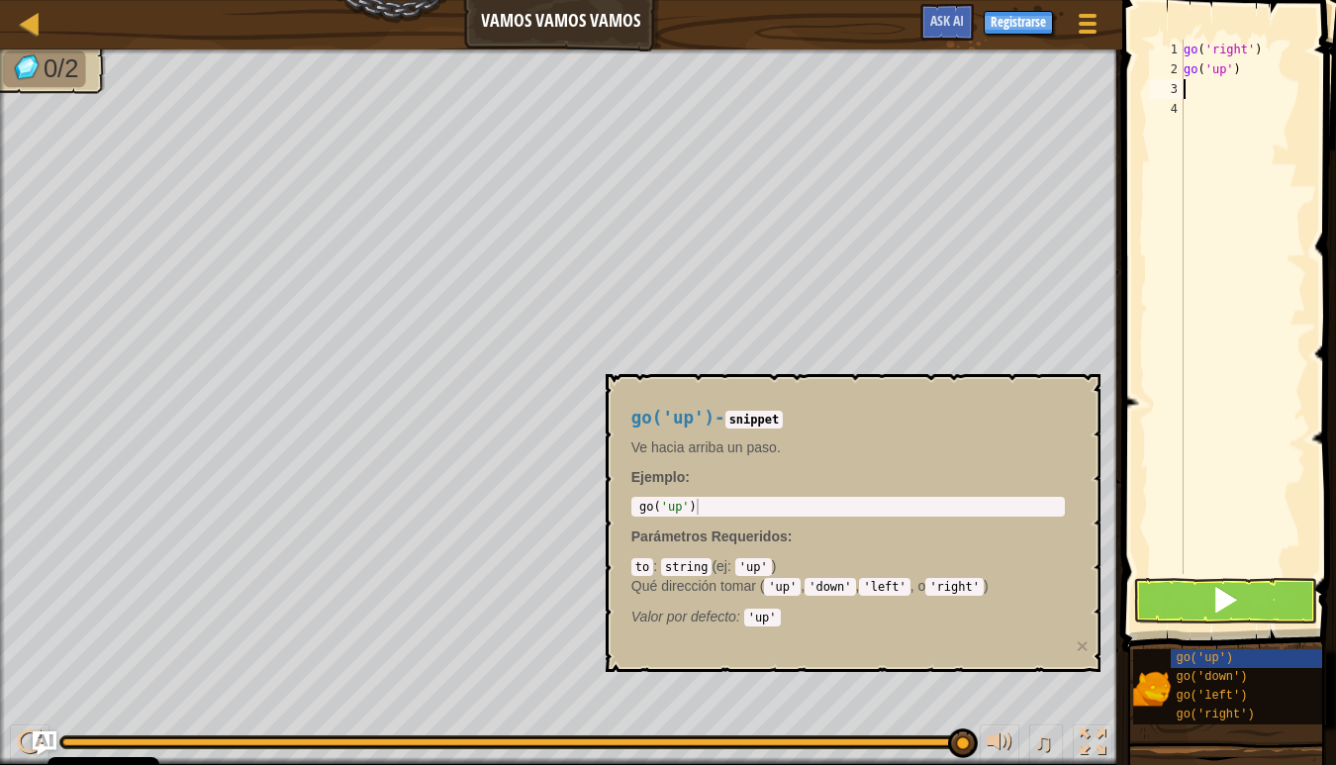
click at [1232, 607] on span at bounding box center [1225, 600] width 28 height 28
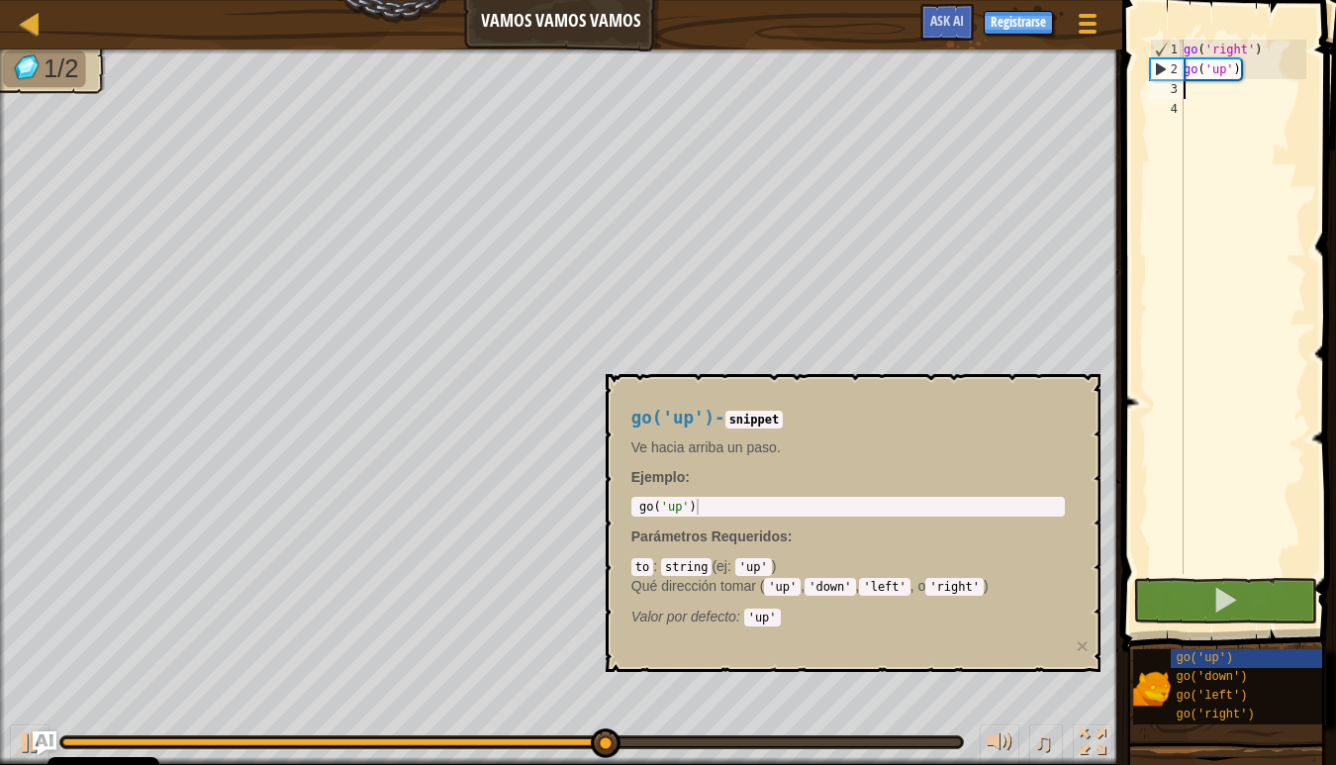
click at [1068, 388] on div "go('up') - snippet Ve hacia arriba un paso. Ejemplo : 1 go ( 'up' ) ההההההההההה…" at bounding box center [853, 523] width 495 height 298
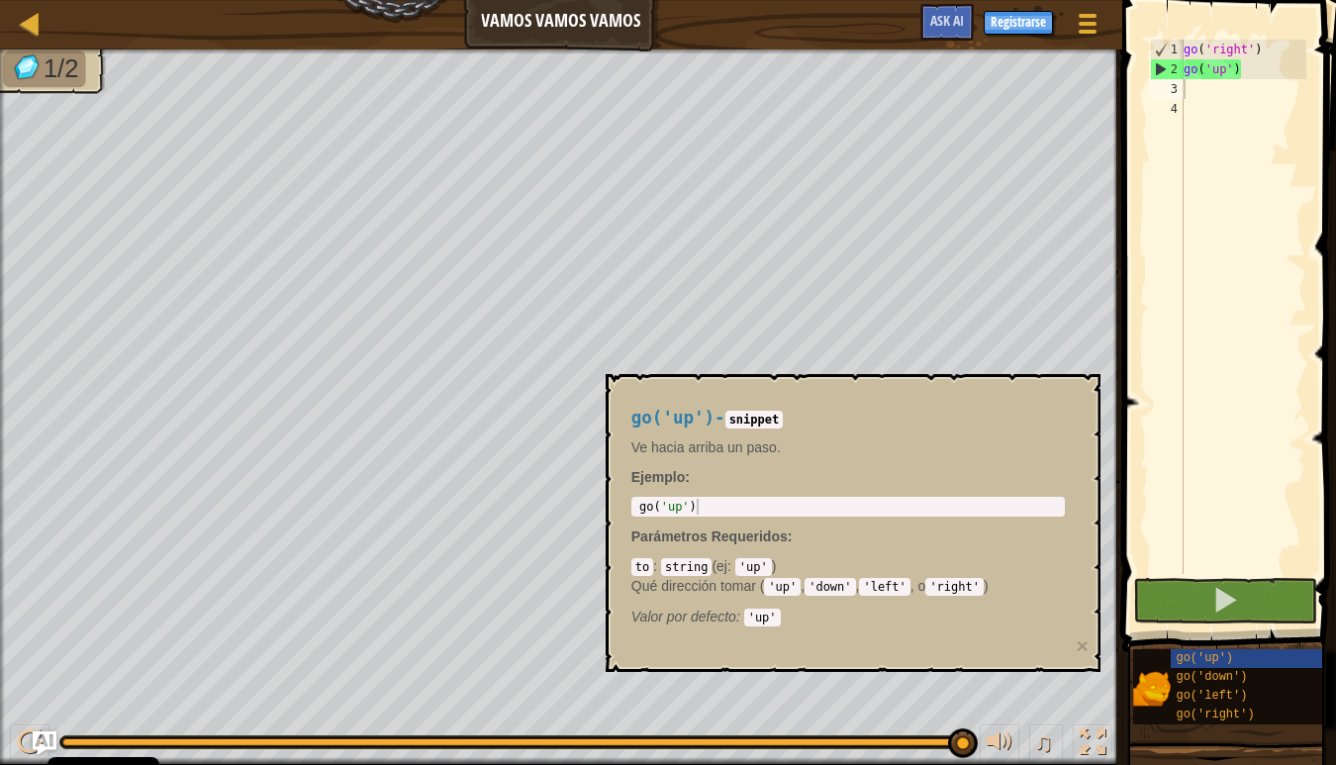
click at [1229, 366] on div "go ( 'right' ) go ( 'up' )" at bounding box center [1243, 327] width 127 height 574
click at [626, 394] on div "go('up') - snippet Ve hacia arriba un paso. Ejemplo : 1 go ( 'up' ) ההההההההההה…" at bounding box center [847, 512] width 461 height 245
click at [861, 471] on div "go('up') - snippet Ve hacia arriba un paso. Ejemplo : 1 go ( 'up' ) ההההההההההה…" at bounding box center [847, 512] width 461 height 245
click at [1080, 646] on button "×" at bounding box center [1083, 645] width 12 height 21
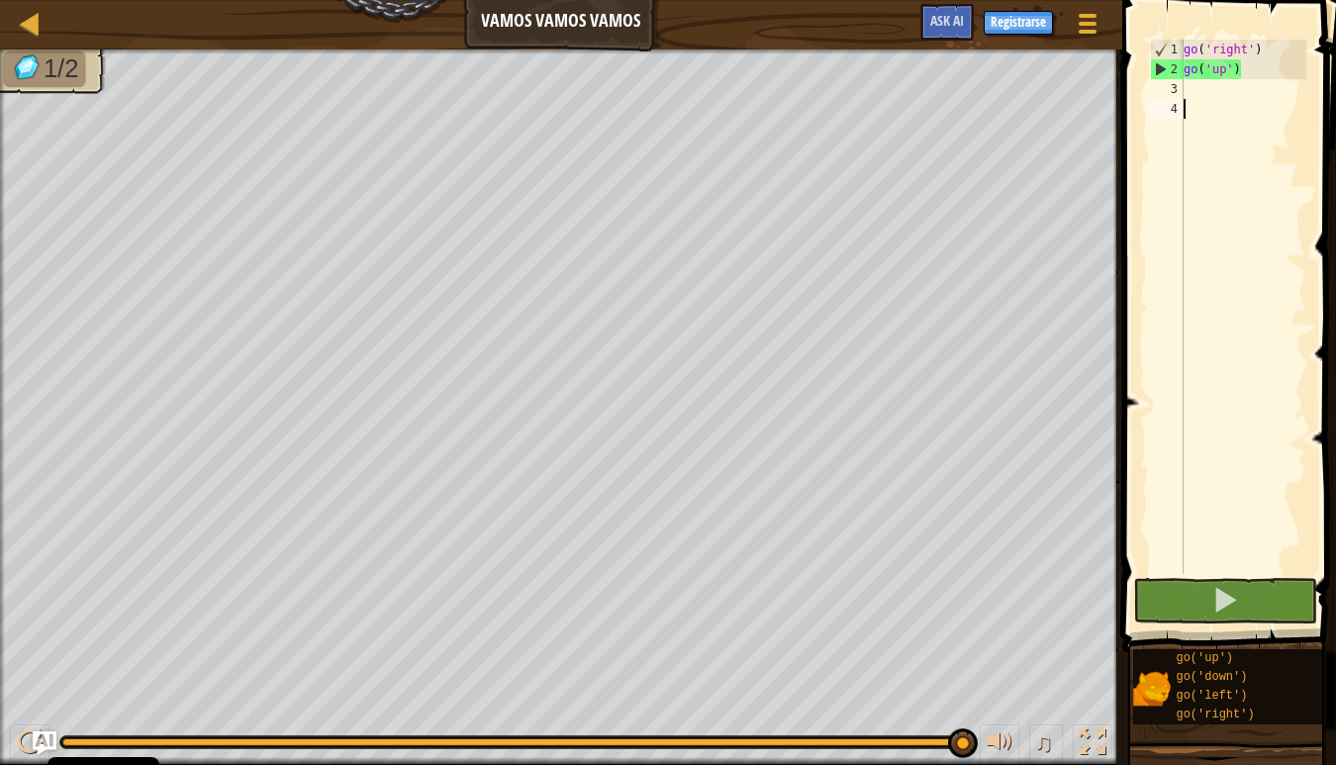
click at [1189, 121] on div "go ( 'right' ) go ( 'up' )" at bounding box center [1243, 327] width 127 height 574
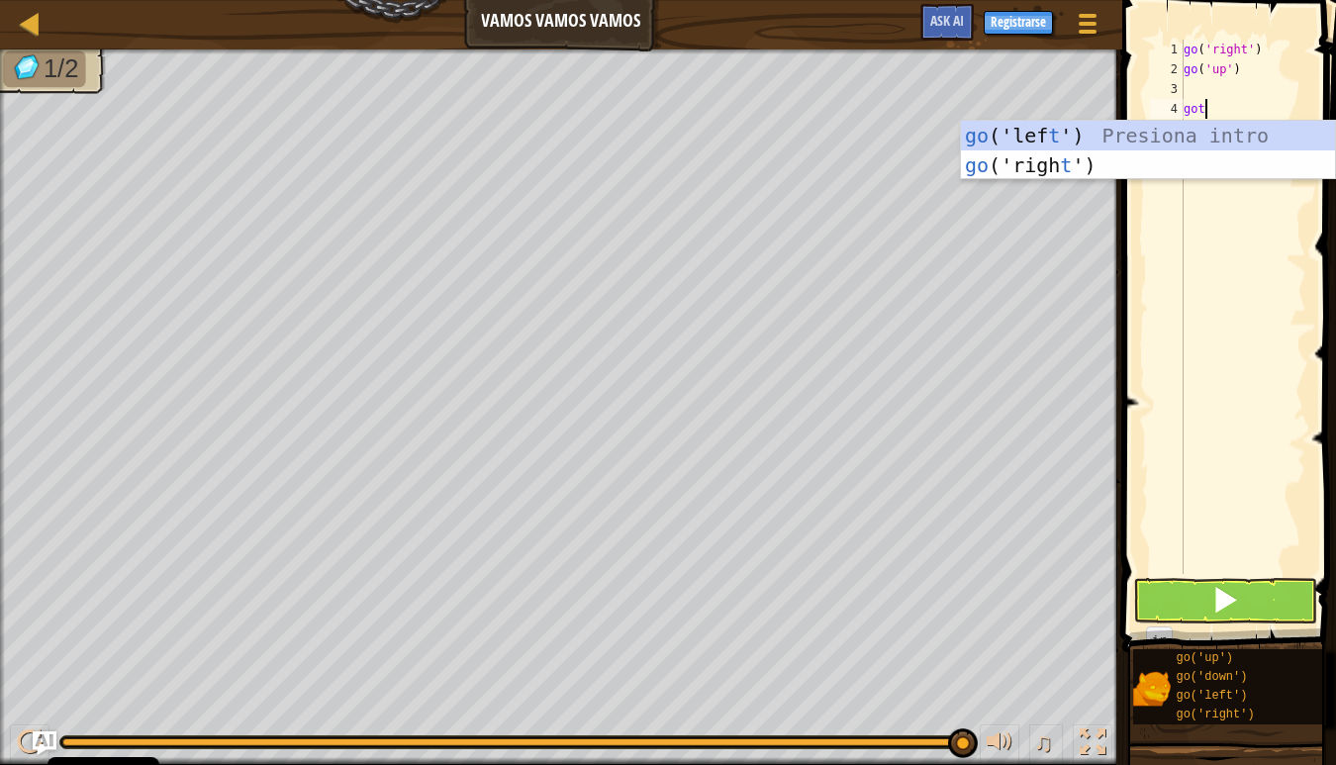
type textarea "go"
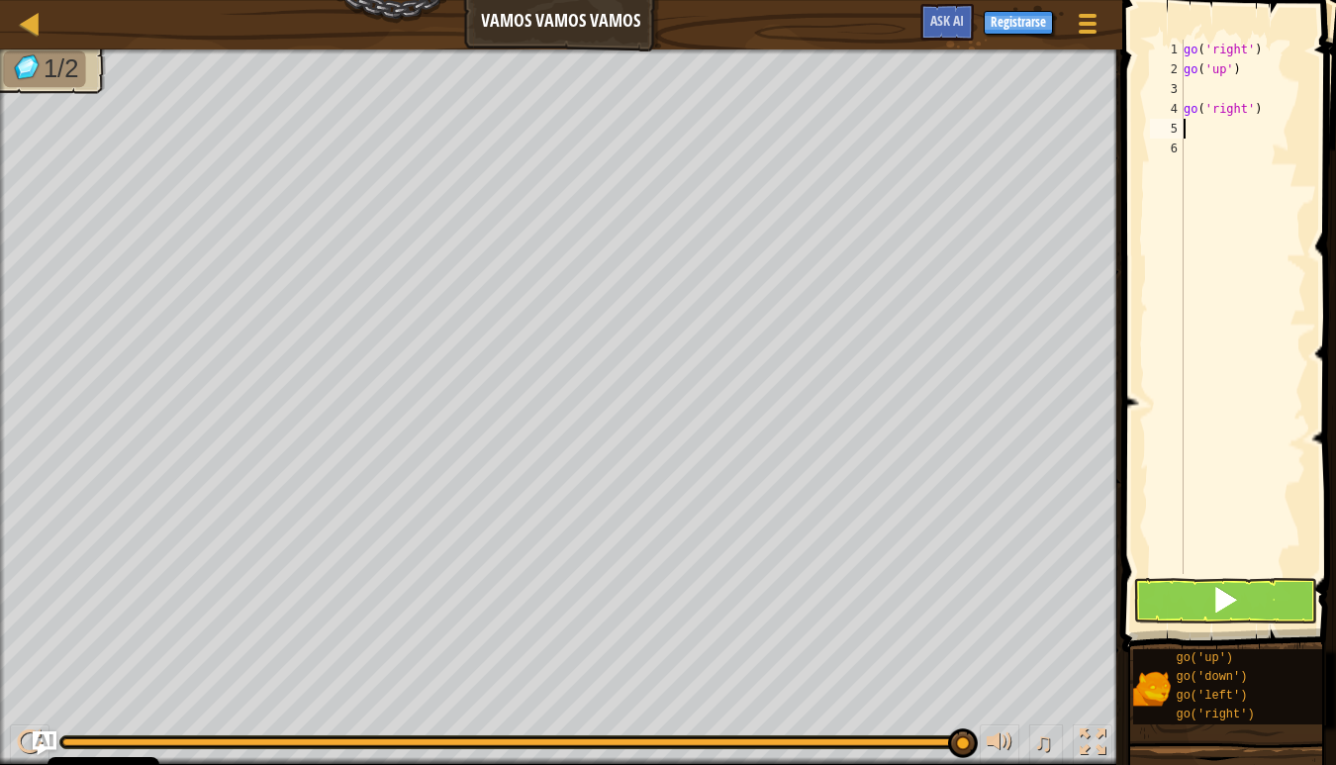
click at [1238, 611] on span at bounding box center [1225, 600] width 28 height 28
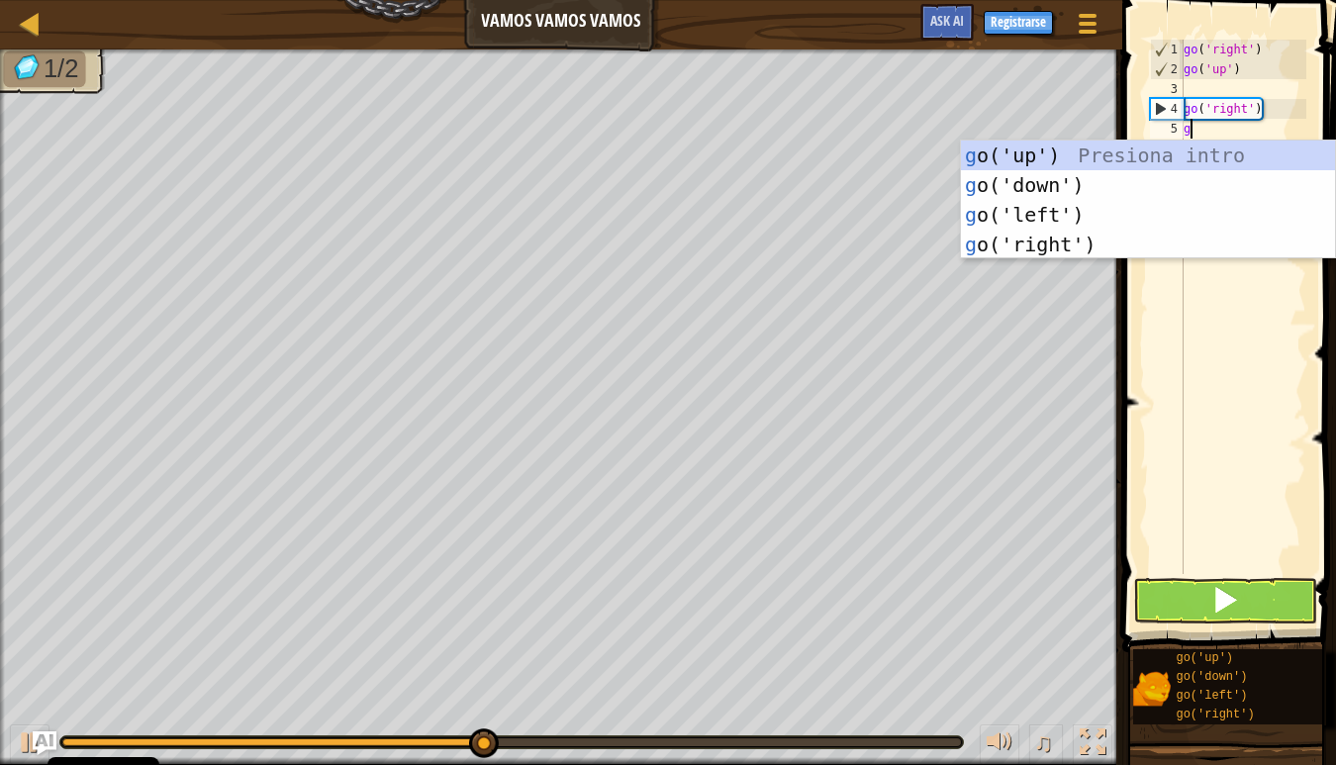
type textarea "go"
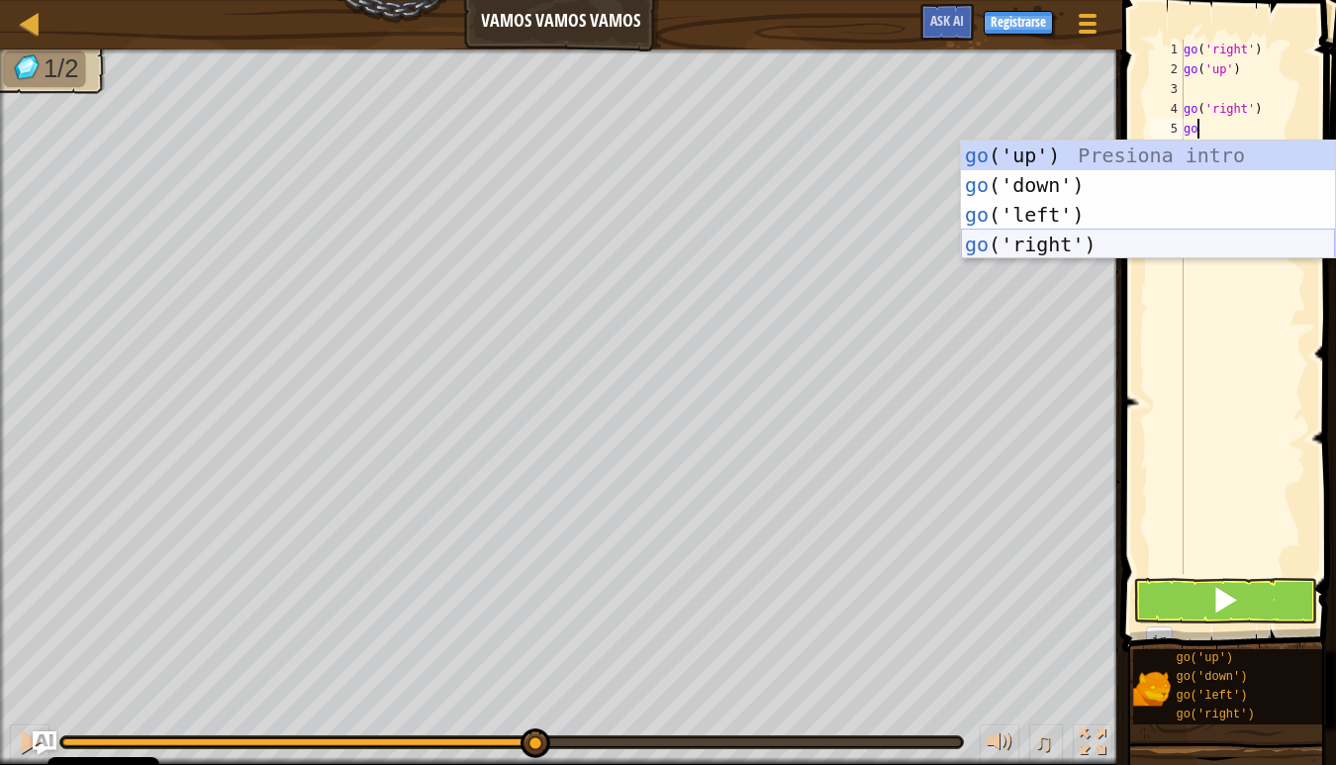
click at [1041, 248] on div "go ('up') Presiona intro go ('down') Presiona intro go ('left') Presiona intro …" at bounding box center [1148, 230] width 374 height 178
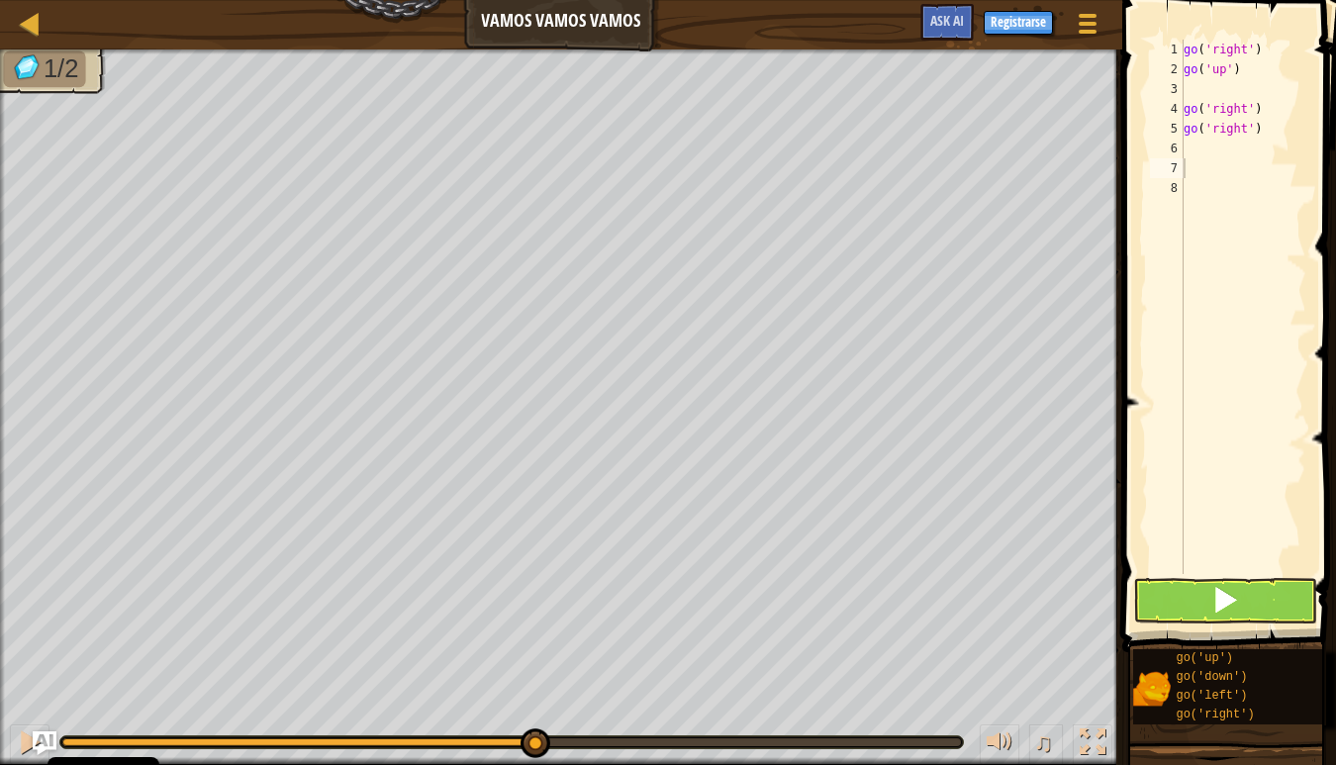
click at [1210, 589] on button at bounding box center [1225, 601] width 184 height 46
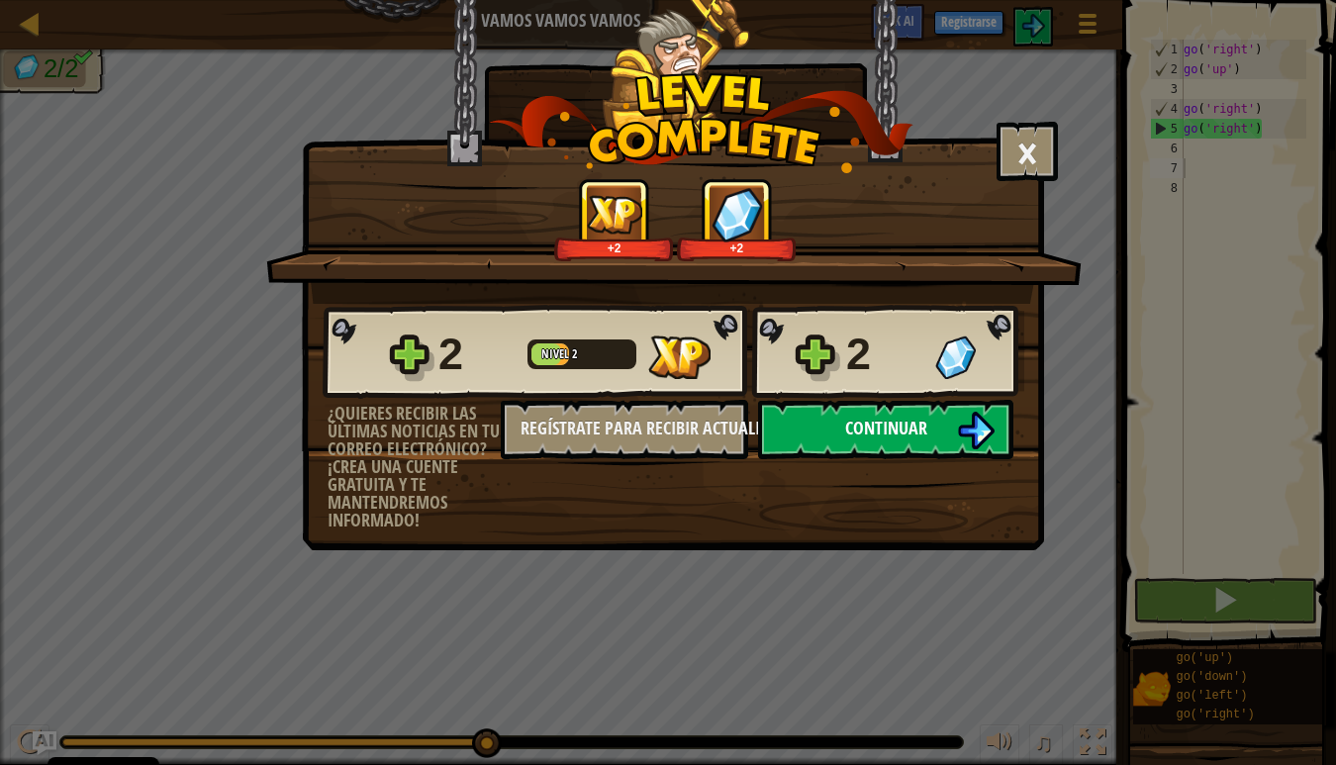
click at [820, 442] on button "Continuar" at bounding box center [885, 429] width 255 height 59
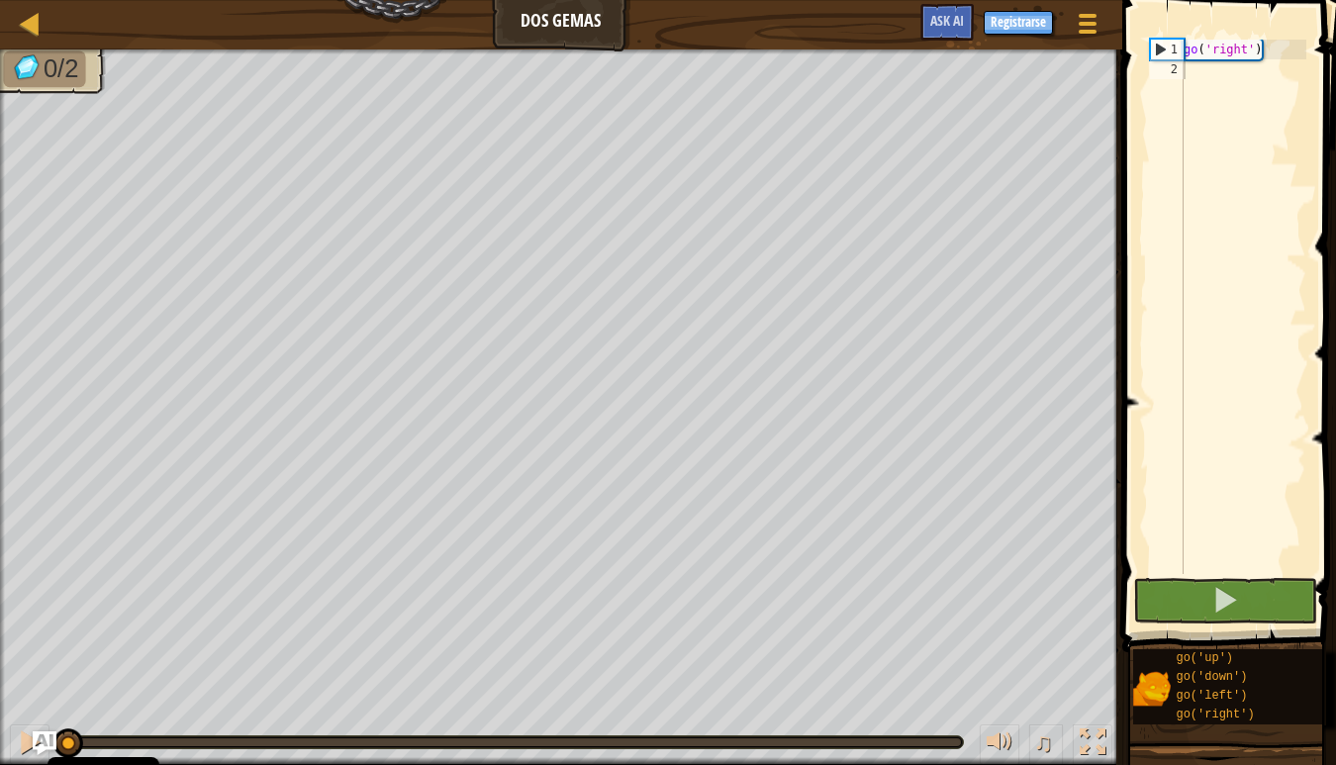
click at [1000, 21] on button "Registrarse" at bounding box center [1018, 23] width 69 height 24
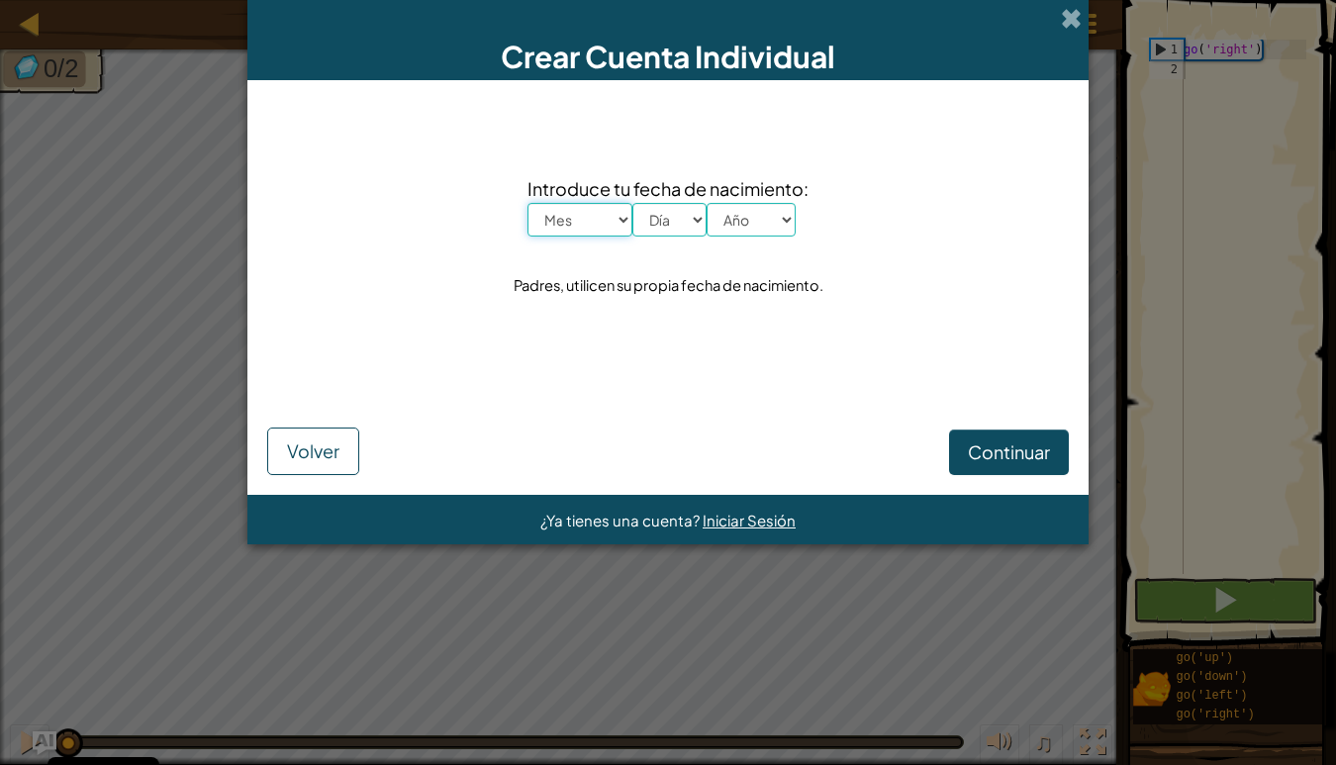
select select "2"
select select "16"
select select "1990"
click at [980, 440] on button "Continuar" at bounding box center [1009, 452] width 120 height 46
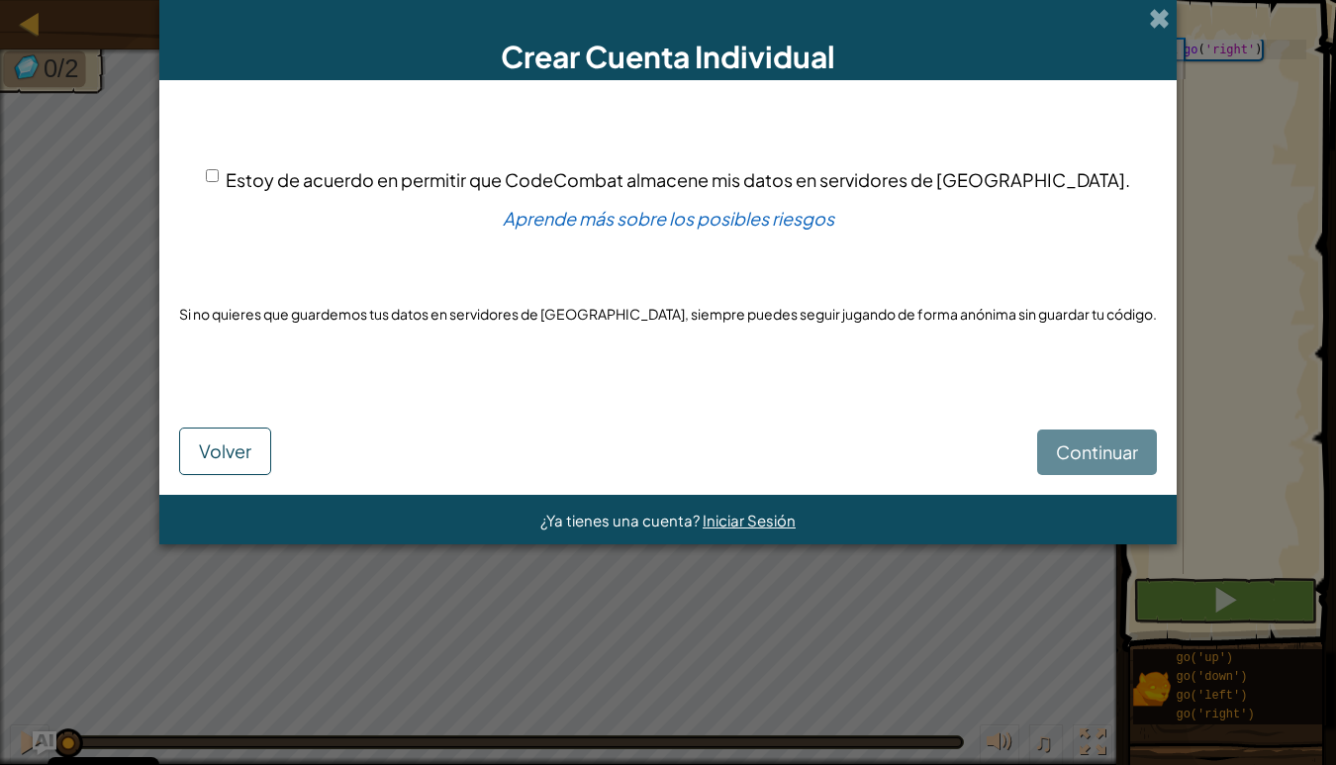
click at [219, 178] on input "Estoy de acuerdo en permitir que CodeCombat almacene mis datos en servidores de…" at bounding box center [212, 175] width 13 height 13
checkbox input "true"
click at [1056, 445] on span "Continuar" at bounding box center [1097, 451] width 82 height 23
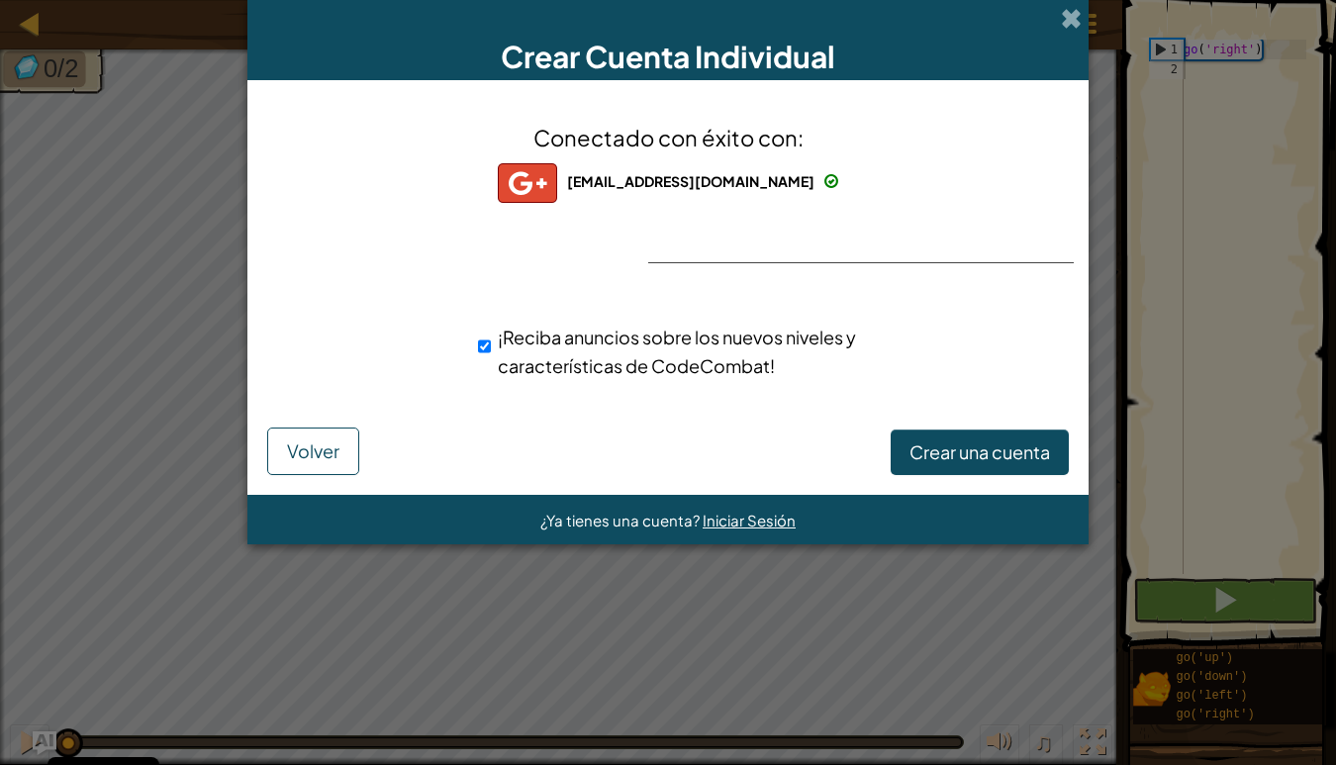
click at [952, 458] on span "Crear una cuenta" at bounding box center [979, 451] width 141 height 23
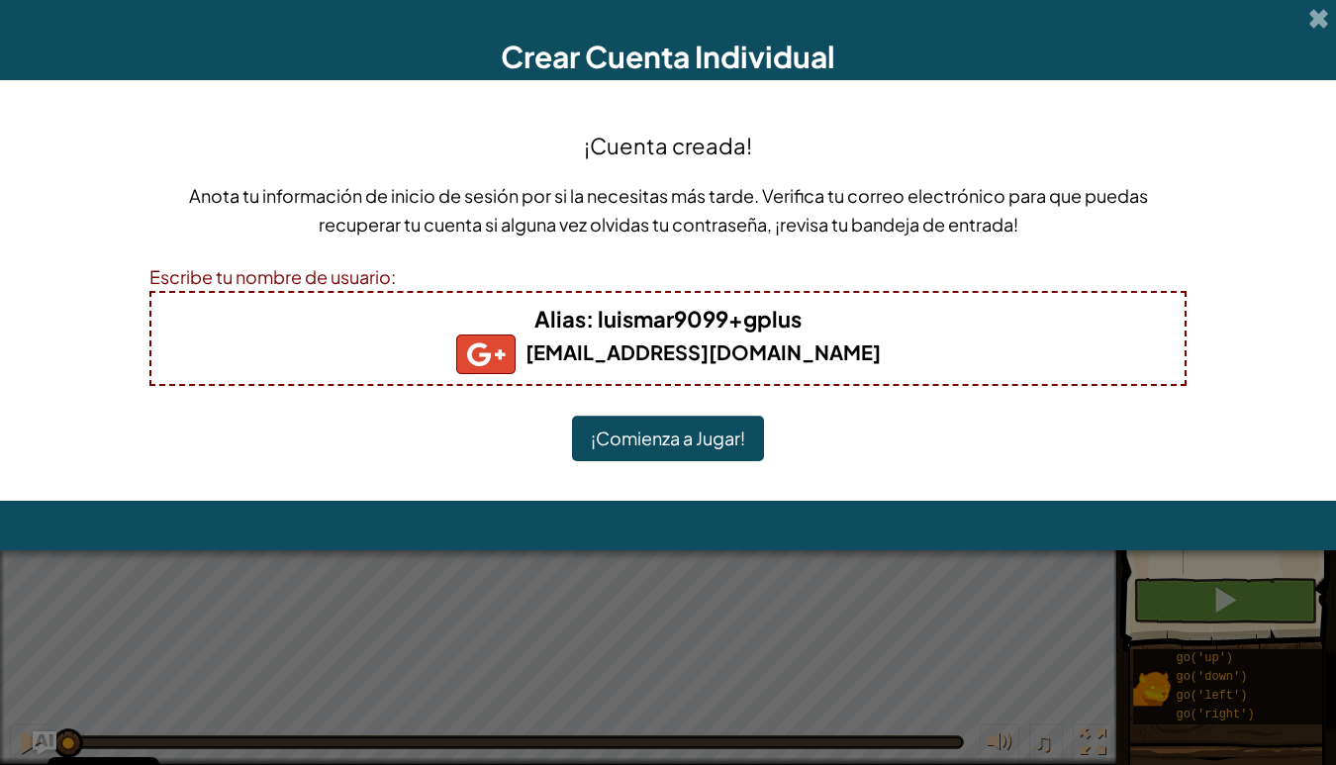
click at [707, 444] on button "¡Comienza a Jugar!" at bounding box center [668, 439] width 192 height 46
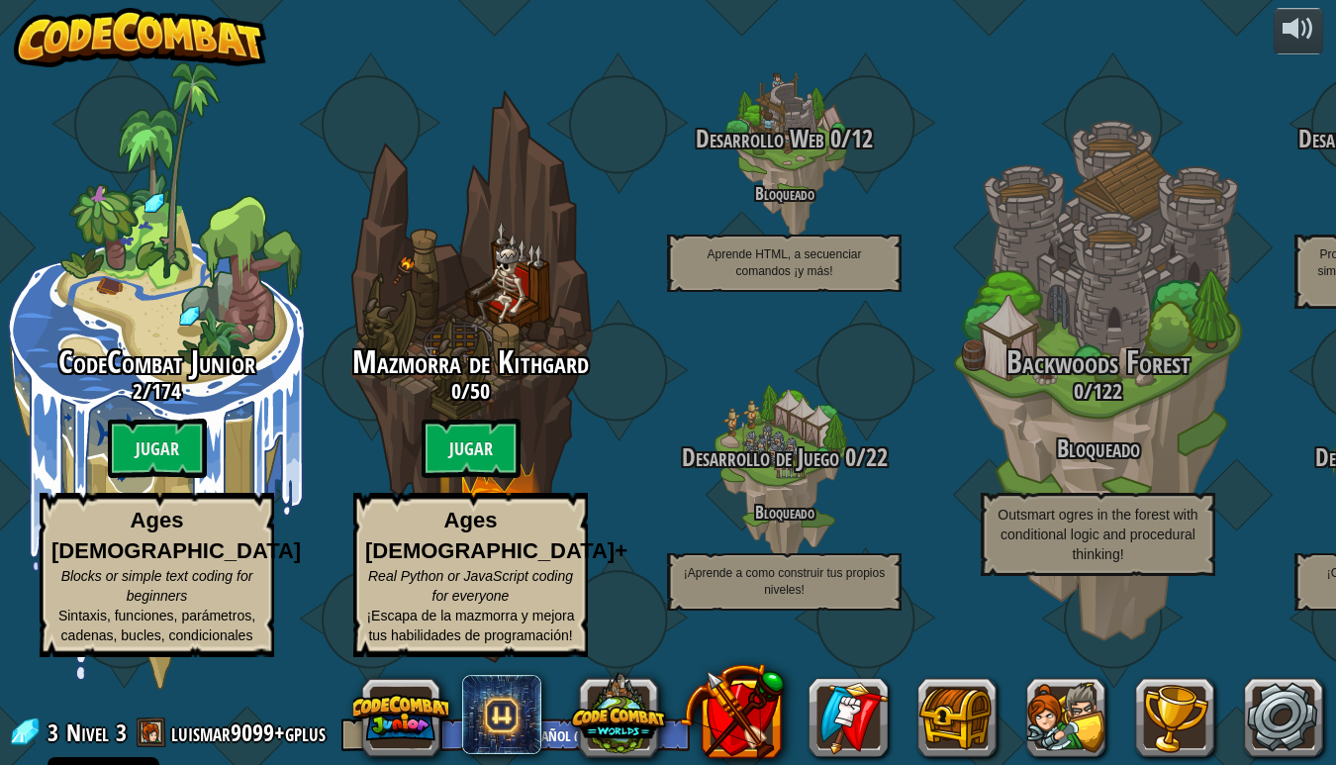
select select "es-ES"
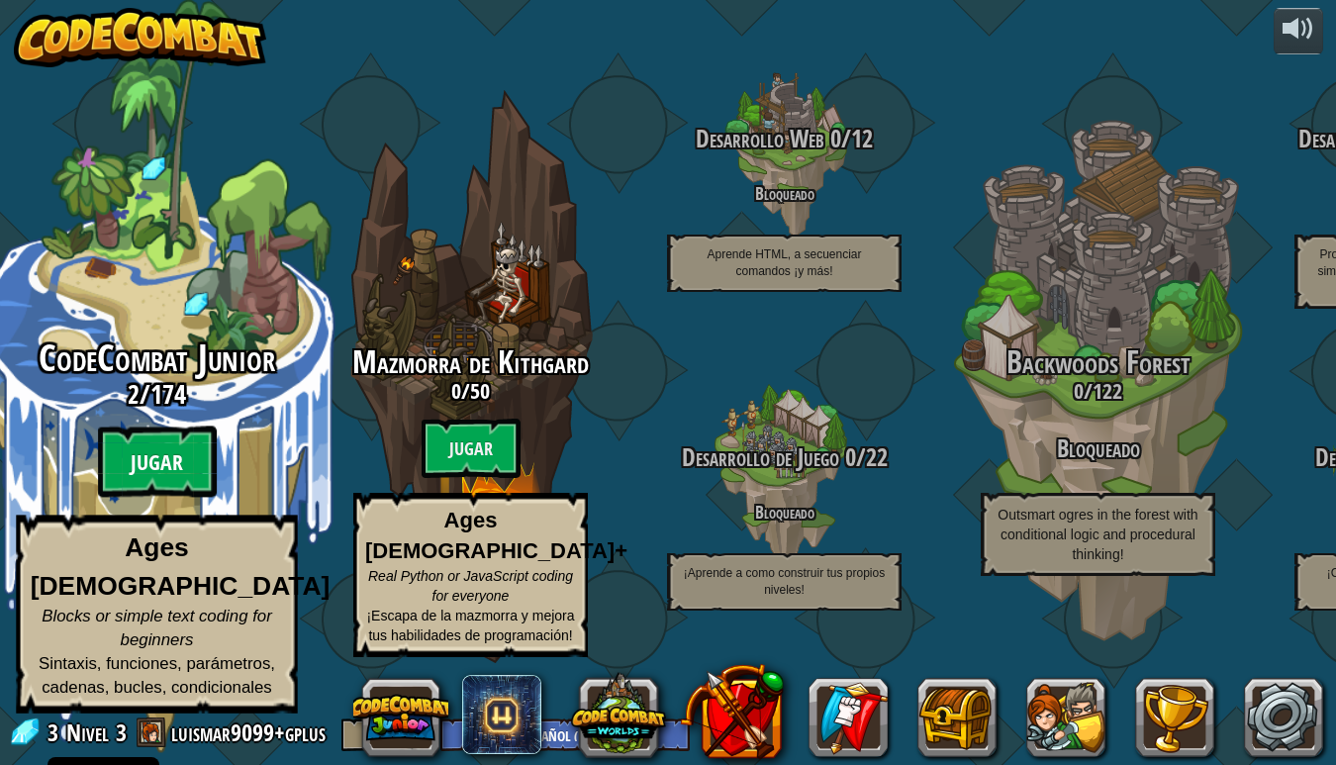
click at [180, 498] on btn "Jugar" at bounding box center [157, 461] width 119 height 71
select select "es-ES"
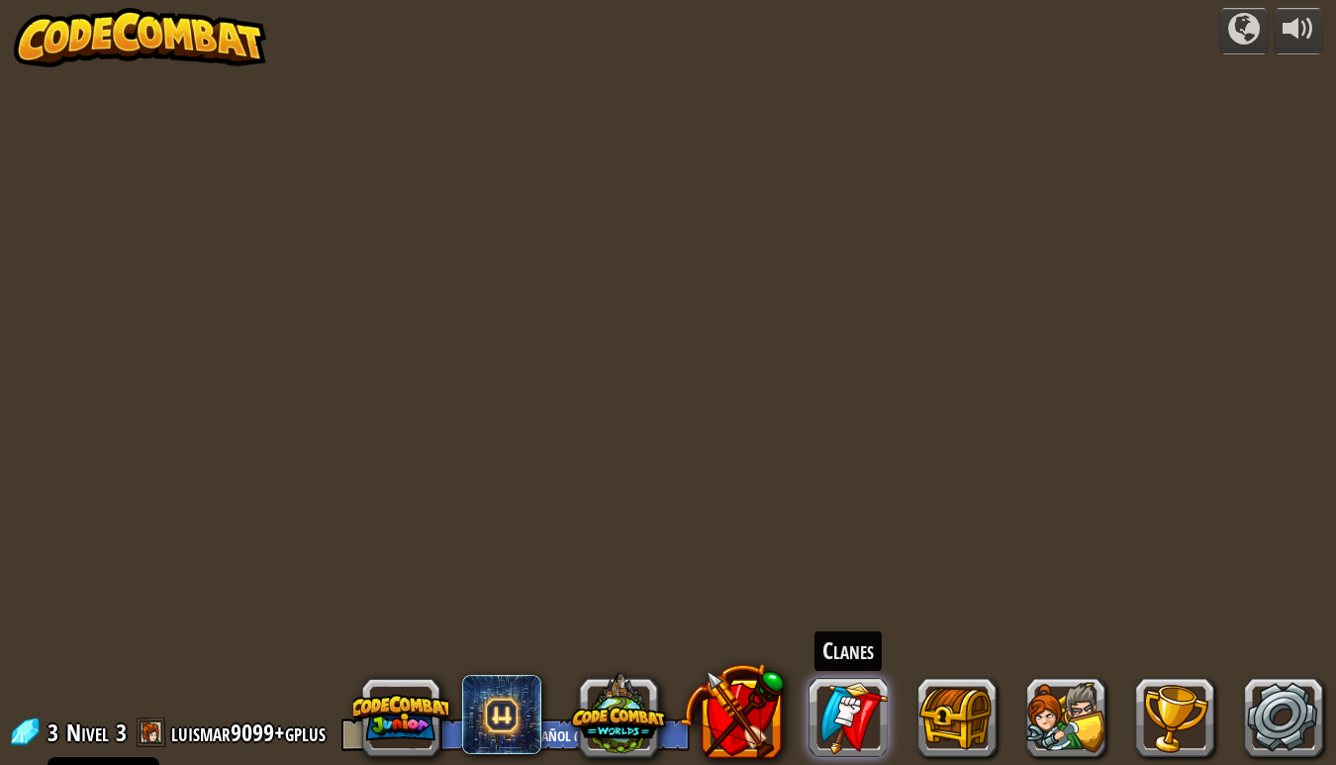
click at [834, 698] on link at bounding box center [847, 717] width 79 height 79
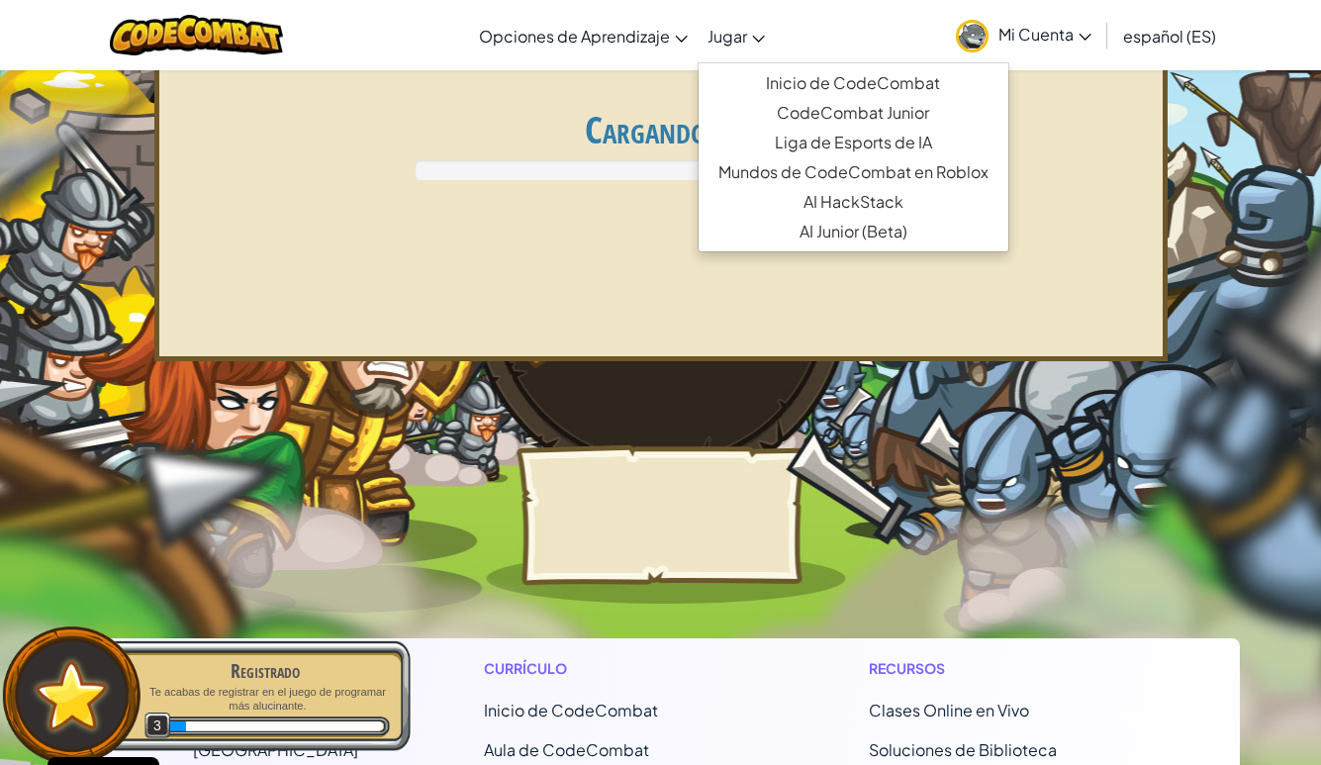
click at [752, 43] on link "Jugar" at bounding box center [736, 35] width 77 height 53
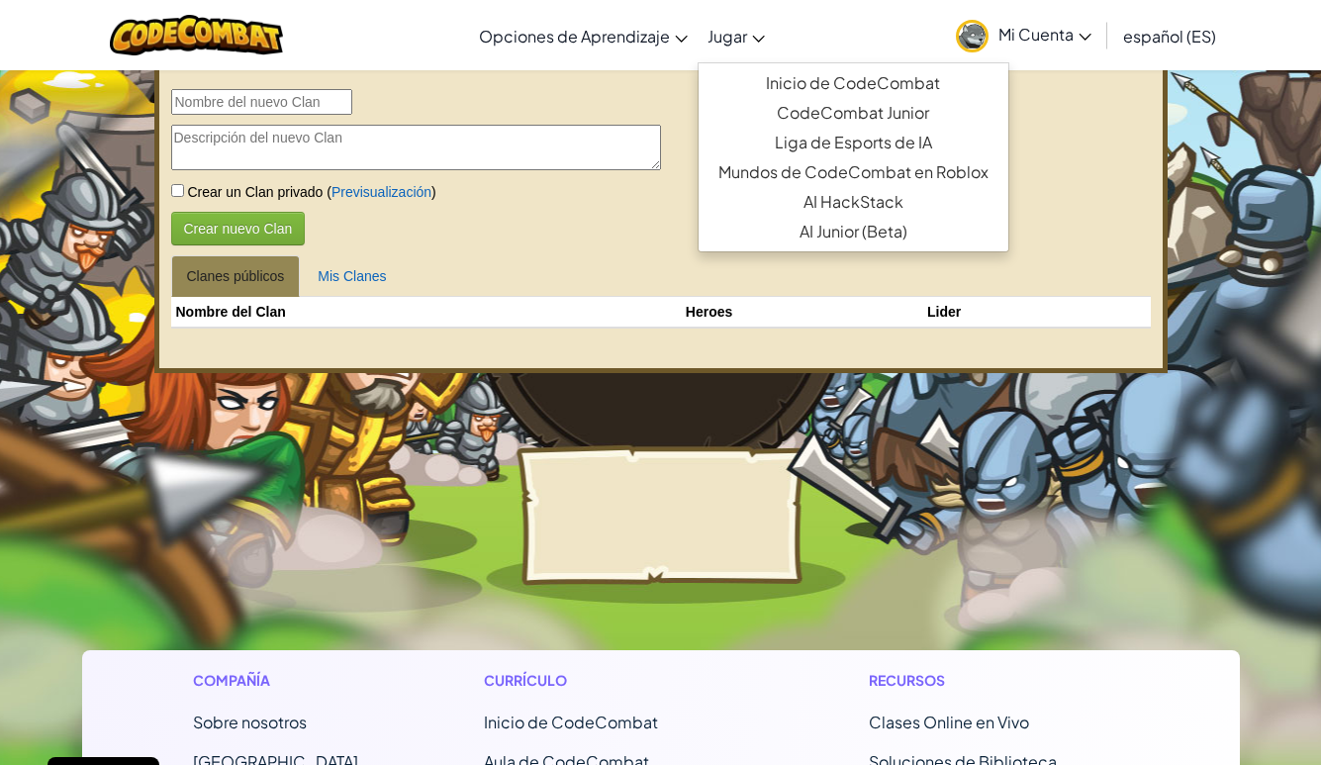
click at [868, 24] on div "Cambiar modo de navegación Opciones de Aprendizaje Clases Online en Vivo Autoap…" at bounding box center [660, 35] width 1331 height 70
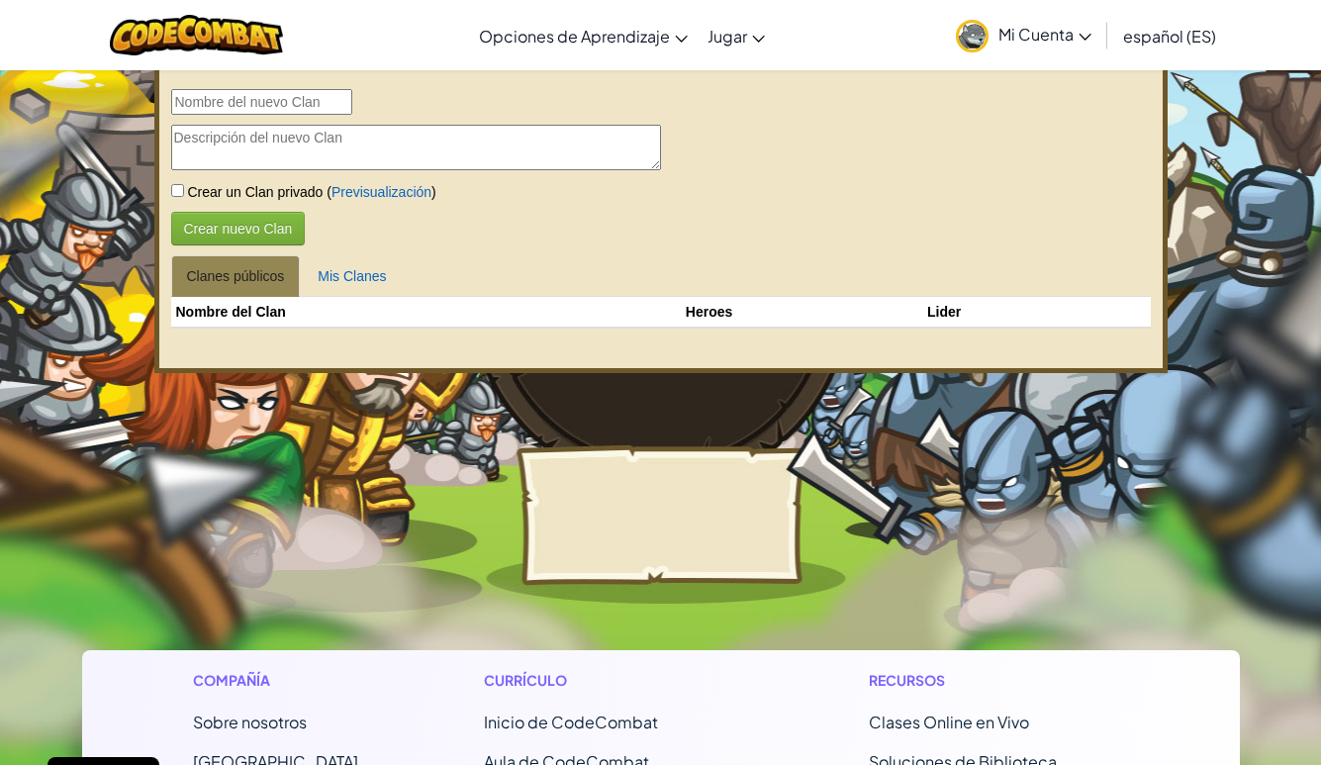
click at [201, 31] on img at bounding box center [196, 35] width 173 height 41
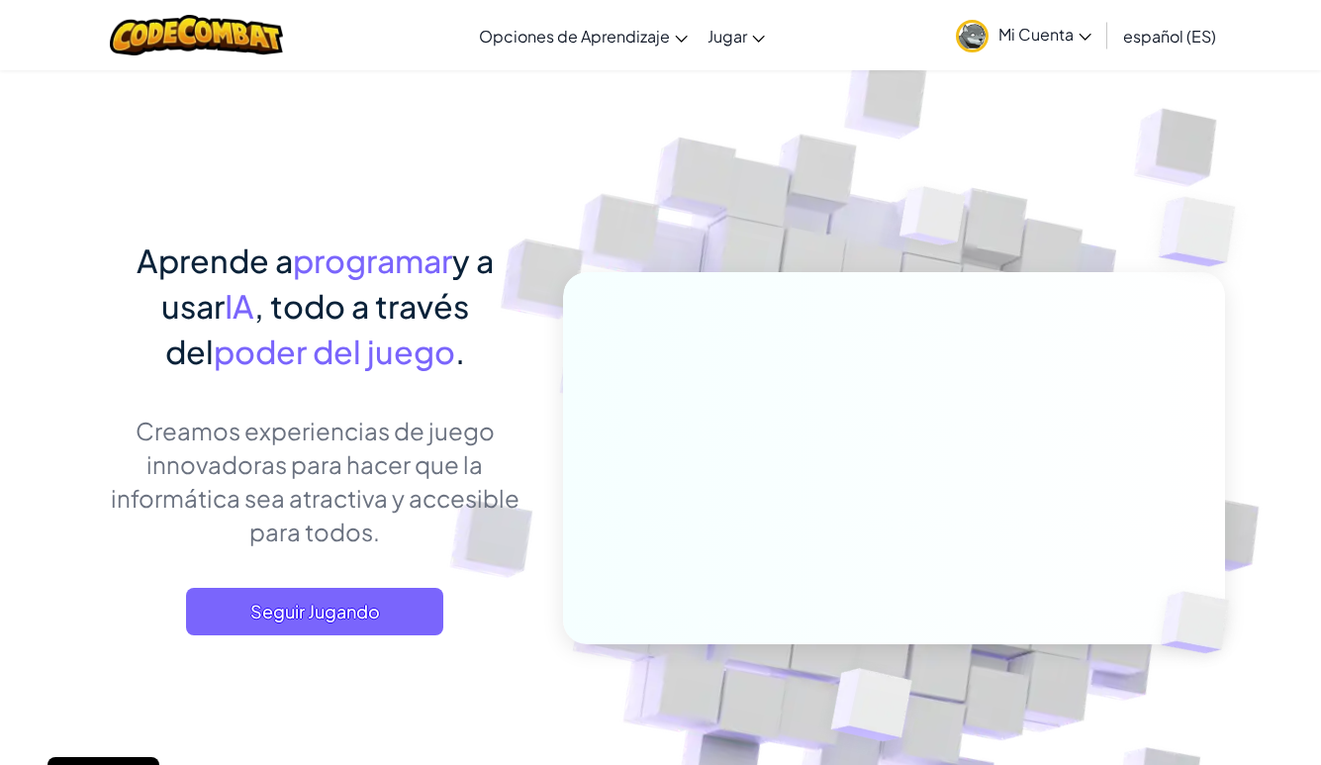
click at [1046, 33] on span "Mi Cuenta" at bounding box center [1044, 34] width 93 height 21
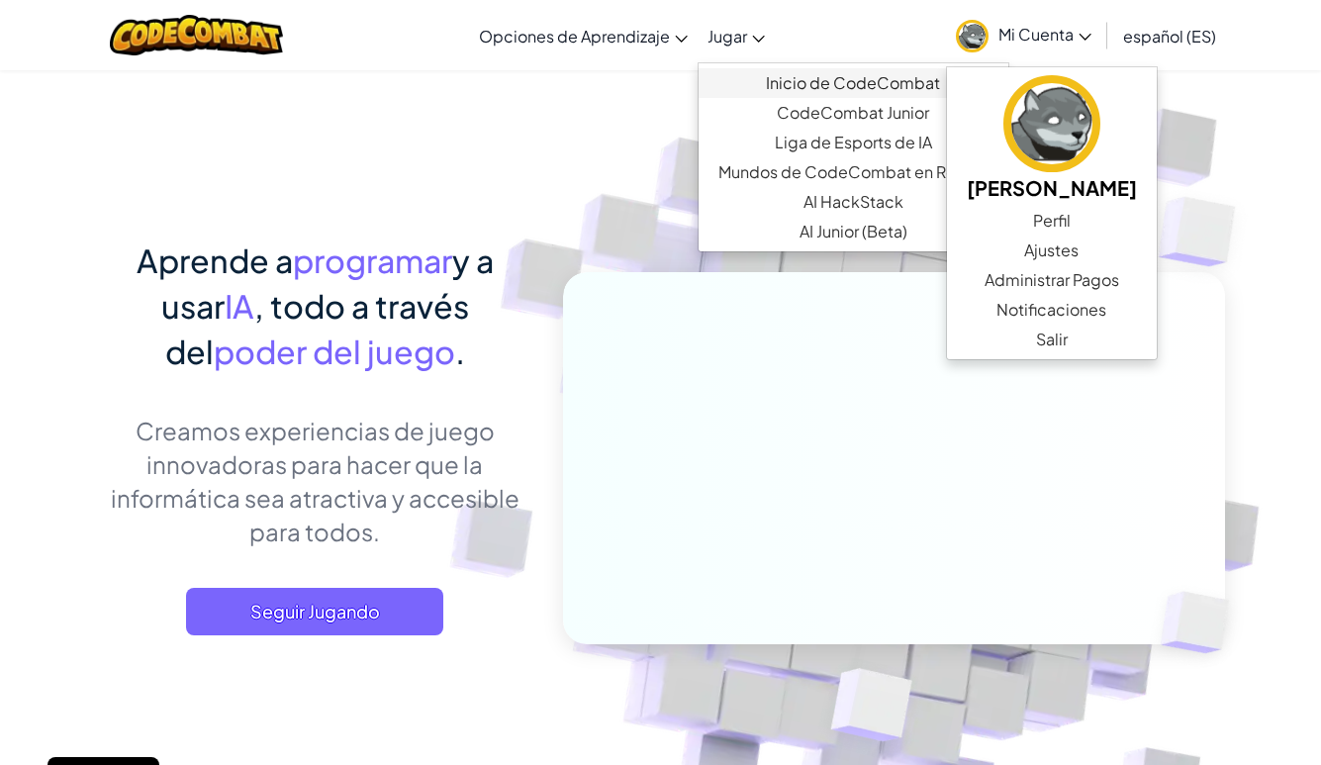
click at [795, 84] on link "Inicio de CodeCombat" at bounding box center [854, 83] width 310 height 30
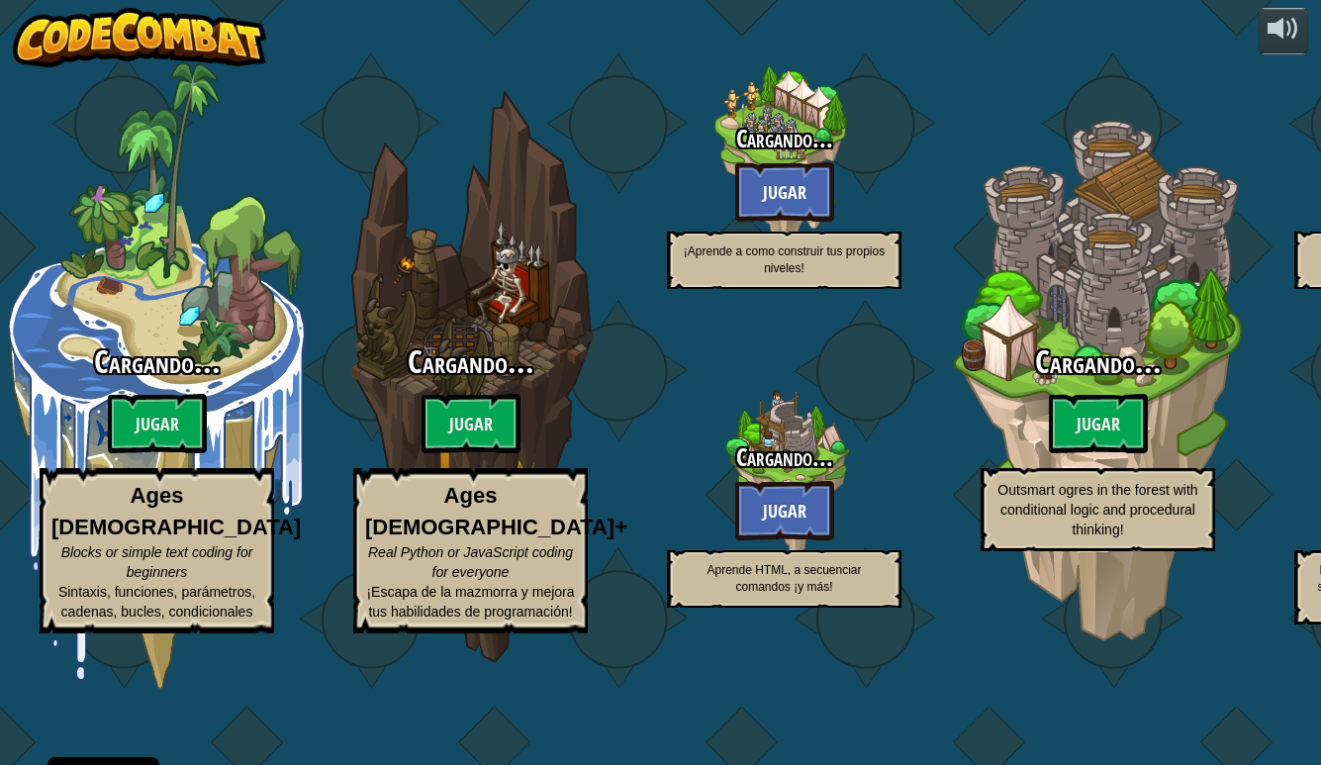
select select "es-ES"
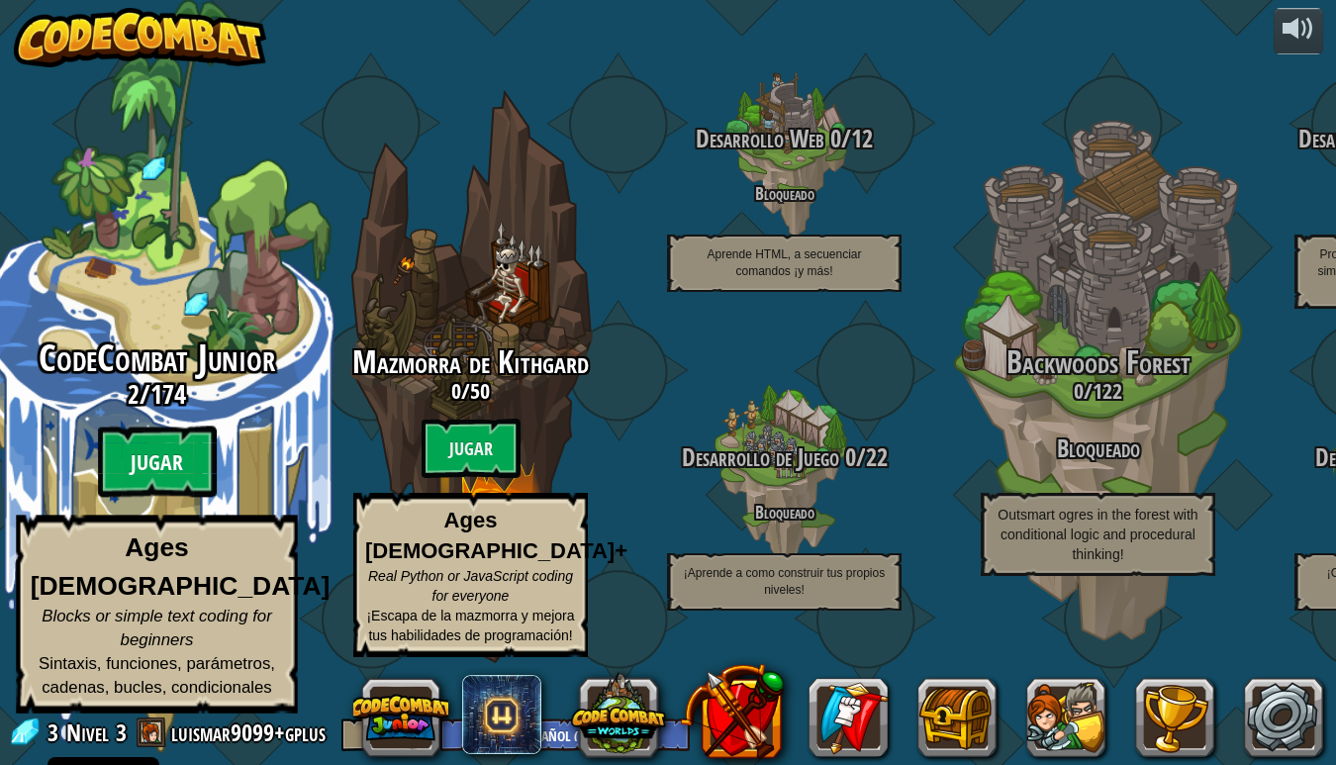
click at [168, 498] on btn "Jugar" at bounding box center [157, 461] width 119 height 71
select select "es-ES"
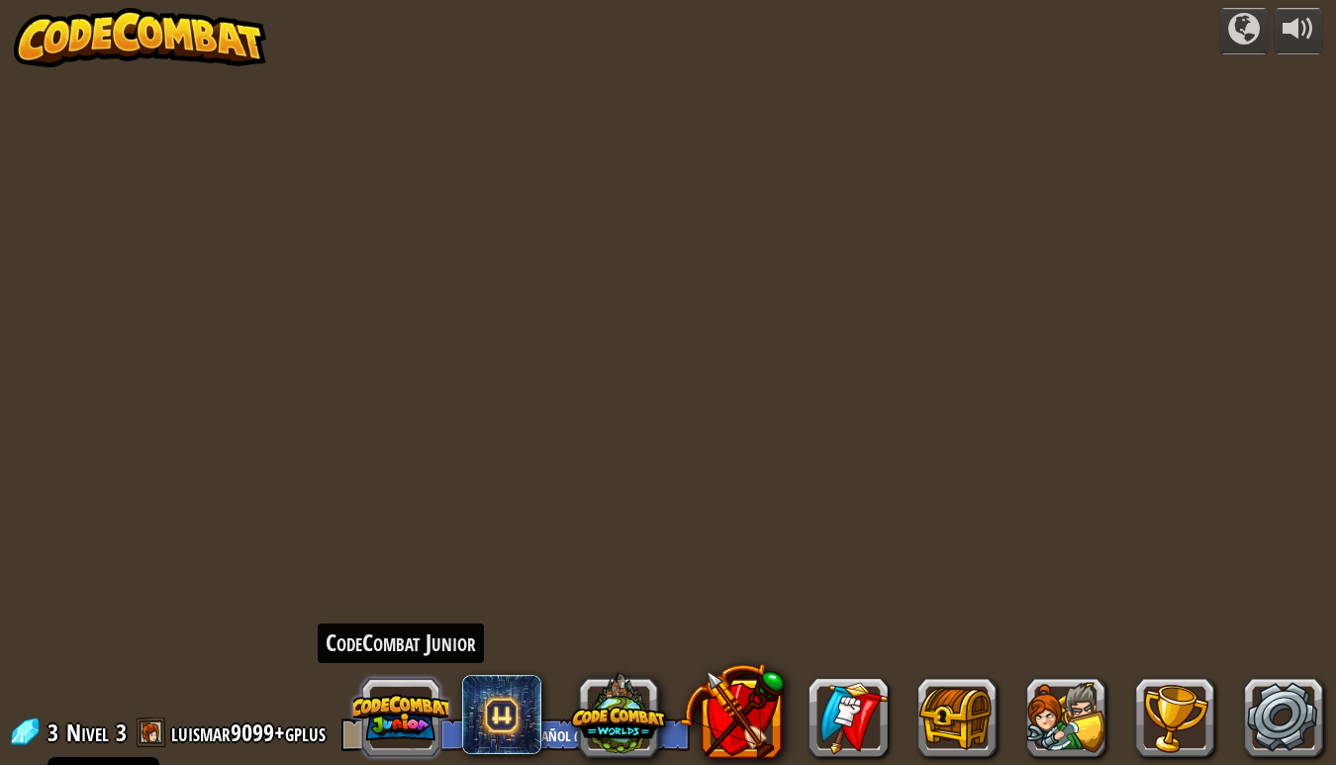
click at [404, 717] on button at bounding box center [400, 717] width 95 height 95
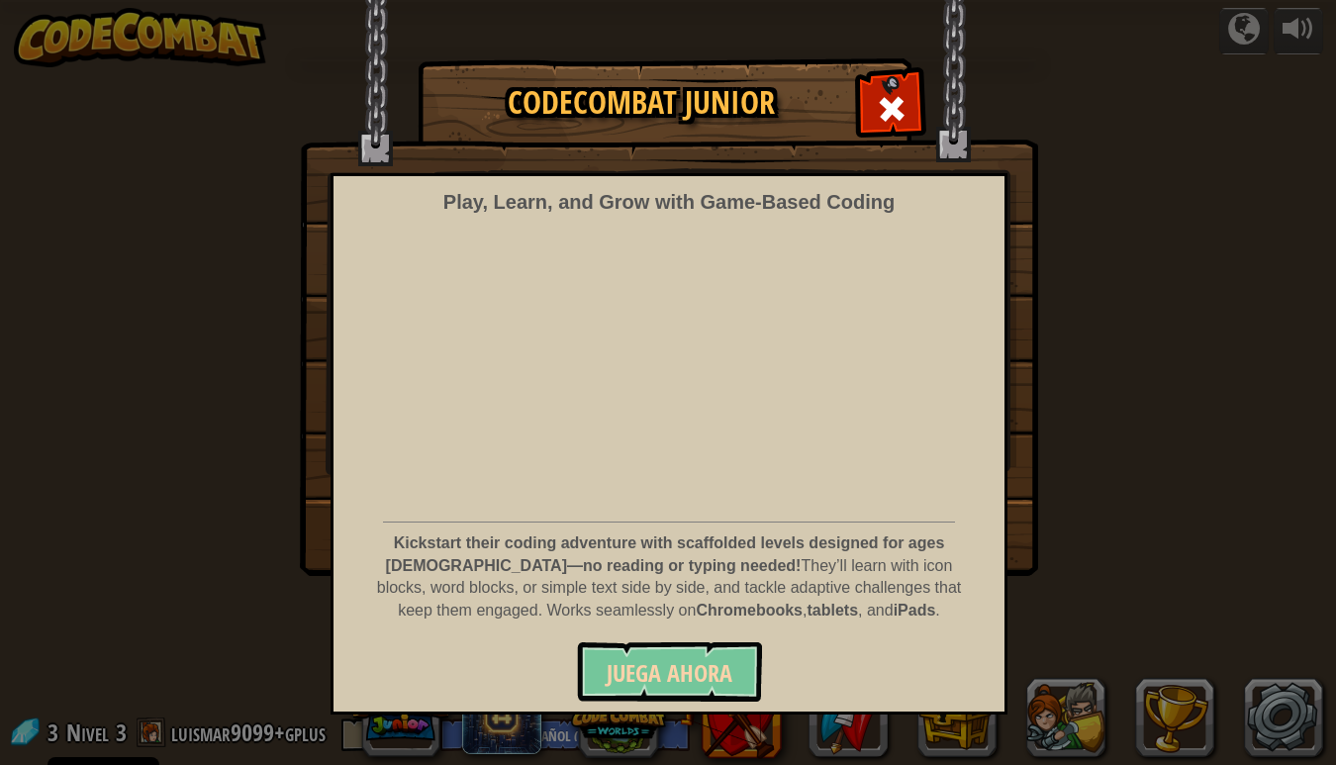
click at [704, 662] on span "Juega ahora" at bounding box center [670, 673] width 126 height 32
click at [688, 667] on span "Juega ahora" at bounding box center [670, 673] width 126 height 32
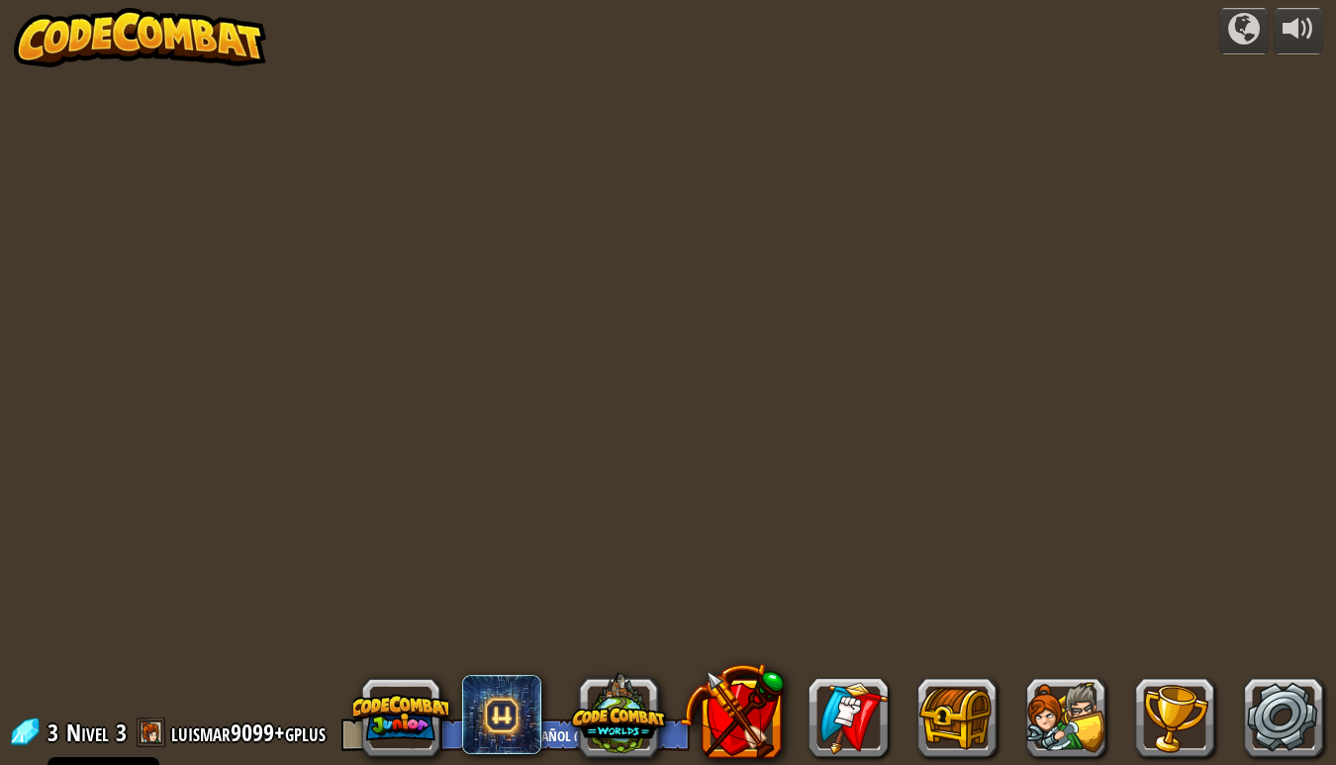
select select "es-ES"
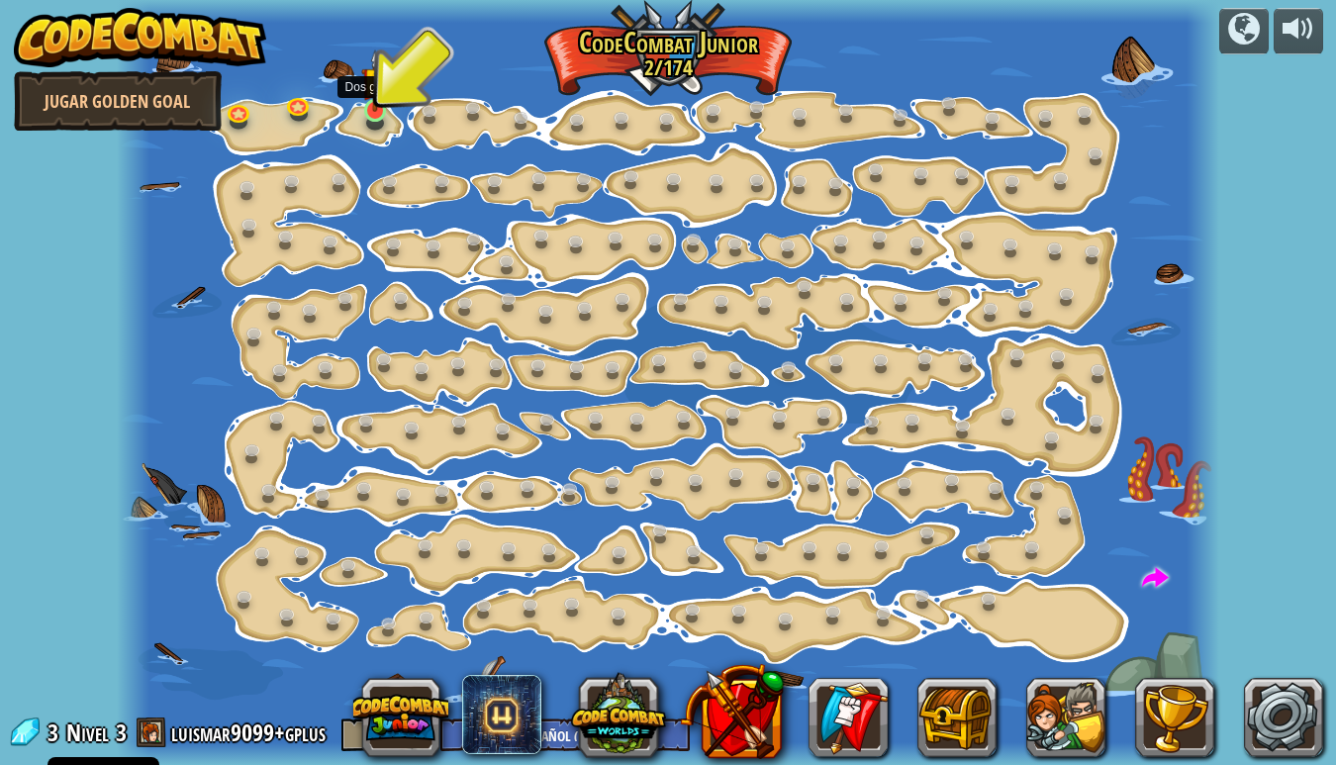
click at [379, 109] on img at bounding box center [375, 80] width 28 height 63
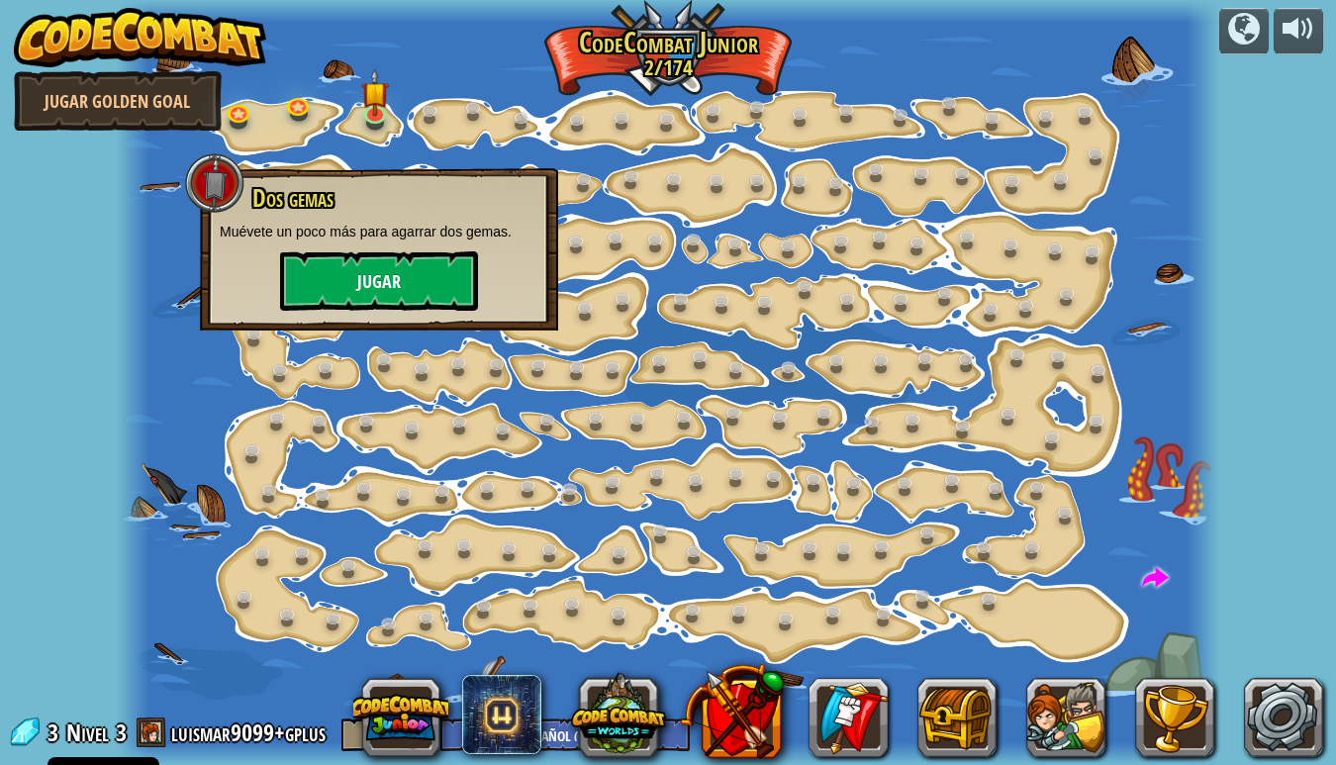
click at [401, 288] on button "Jugar" at bounding box center [379, 280] width 198 height 59
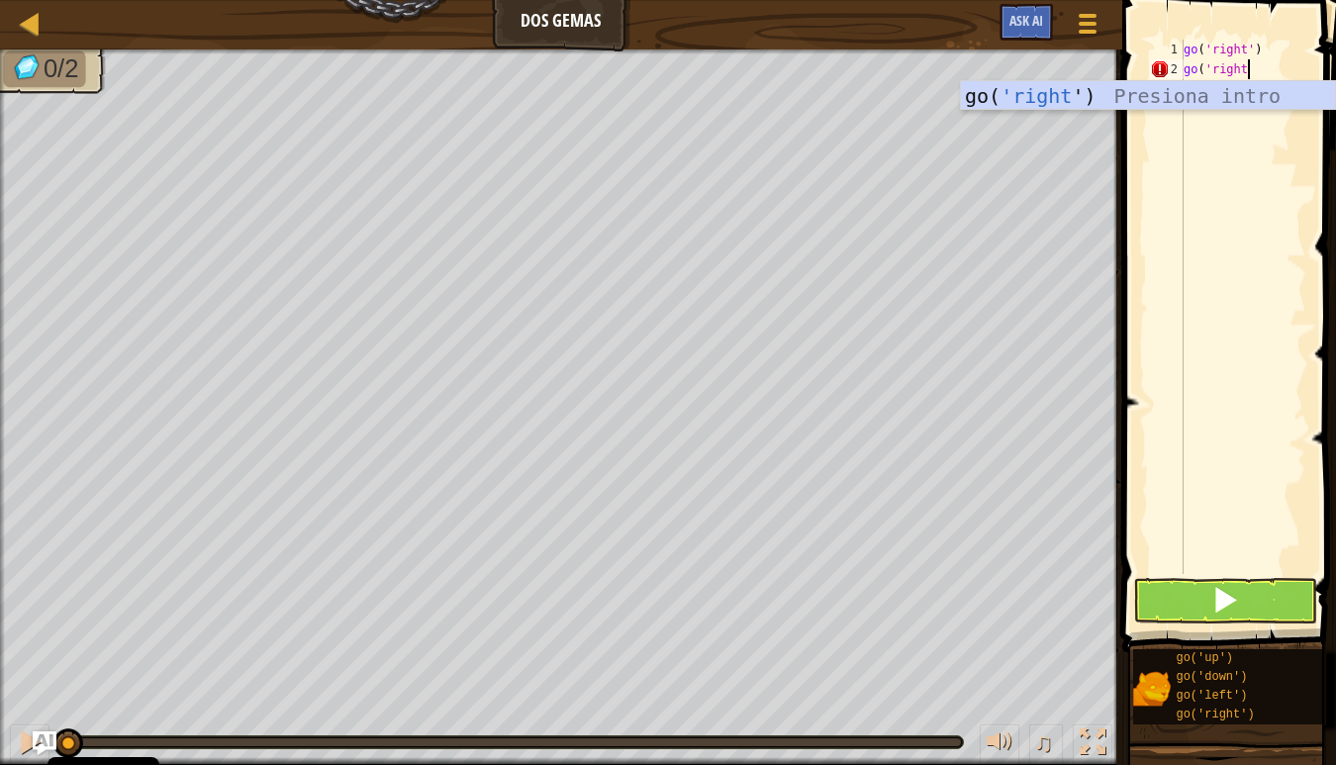
scroll to position [9, 5]
type textarea "go('right')"
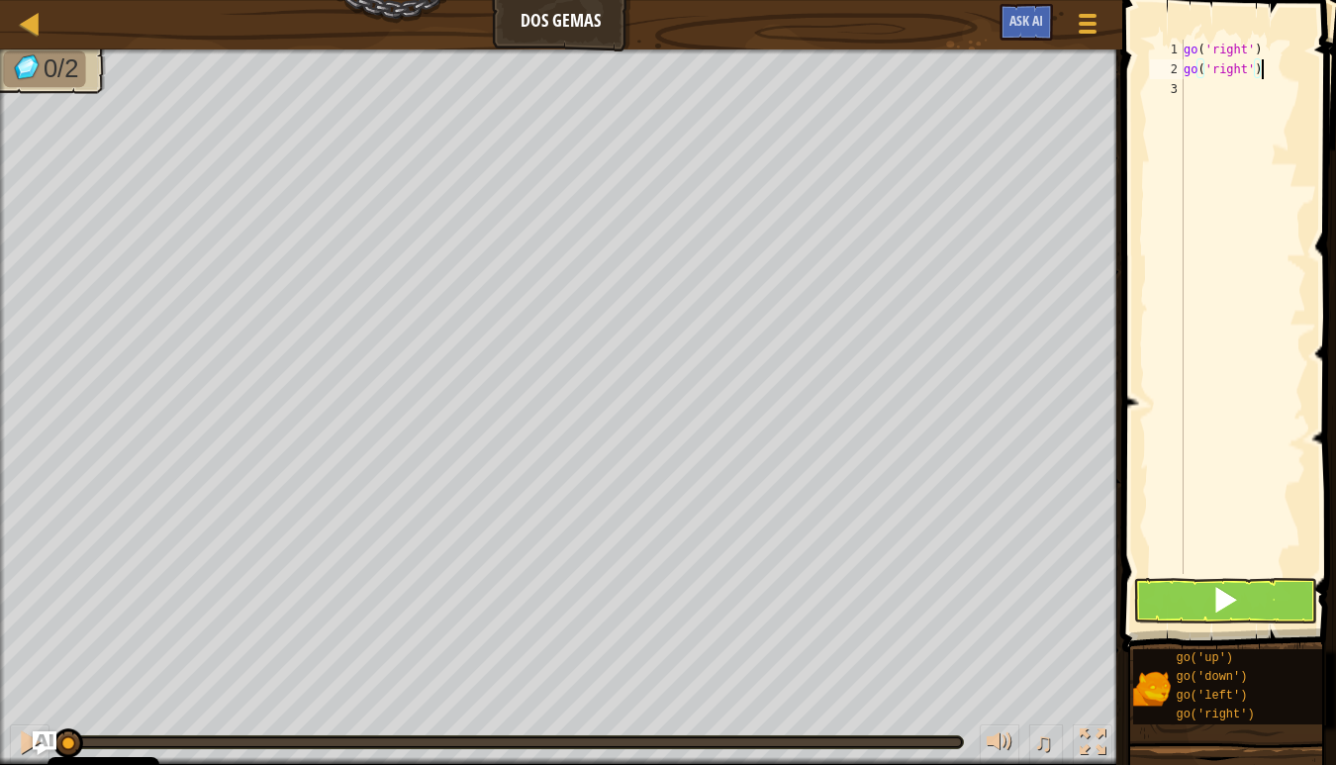
scroll to position [9, 0]
click at [1191, 594] on button at bounding box center [1225, 601] width 184 height 46
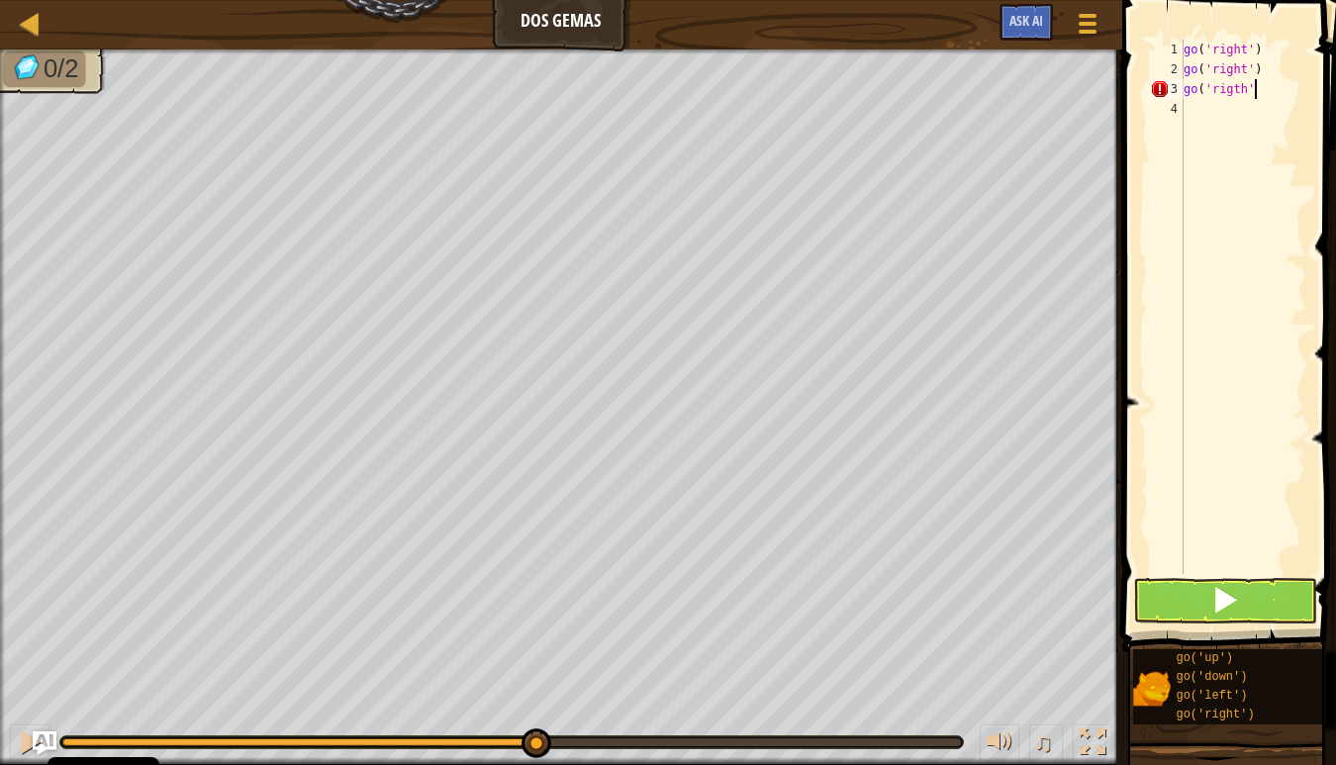
scroll to position [9, 5]
type textarea "go('rigth')"
click at [1219, 607] on span at bounding box center [1225, 600] width 28 height 28
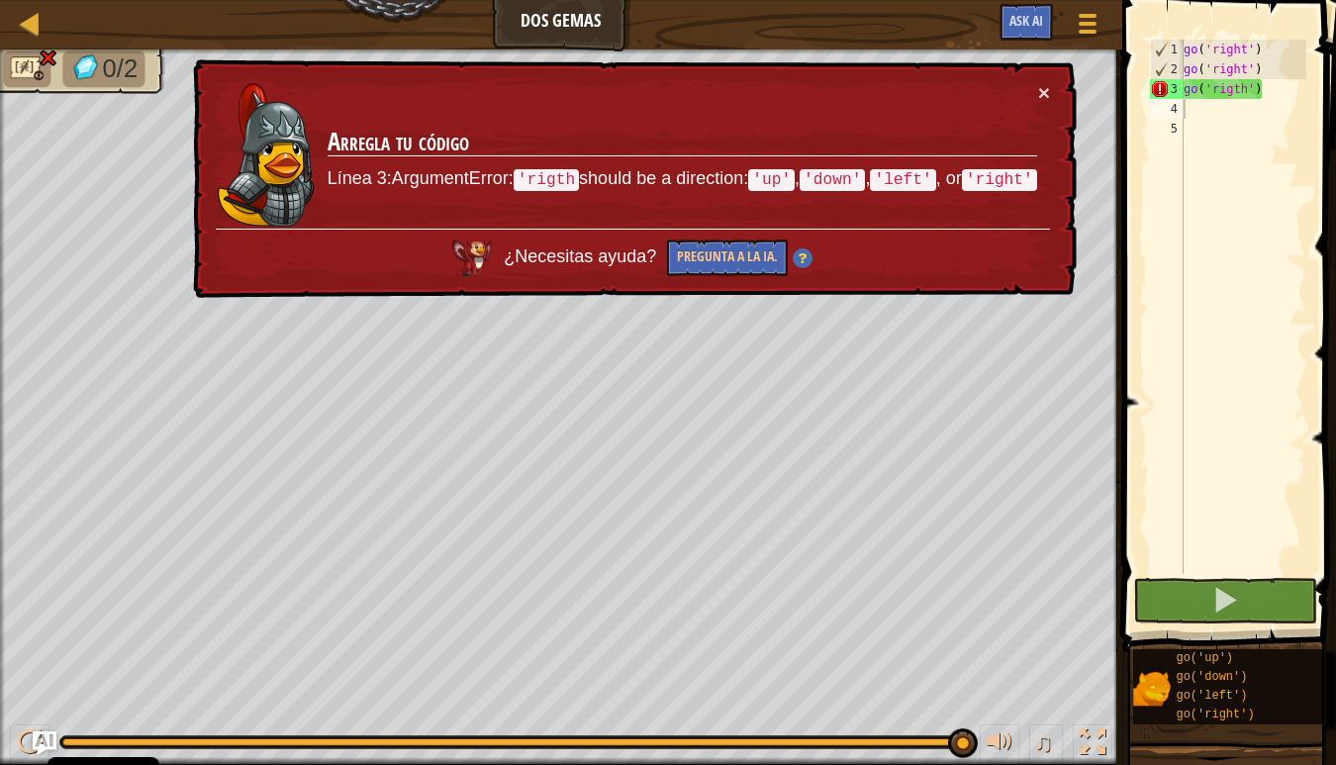
click at [1051, 92] on div "× Arregla tu código Línea 3:ArgumentError: 'rigth should be a direction: 'up' ,…" at bounding box center [633, 178] width 888 height 239
click at [1047, 94] on button "×" at bounding box center [1044, 92] width 12 height 21
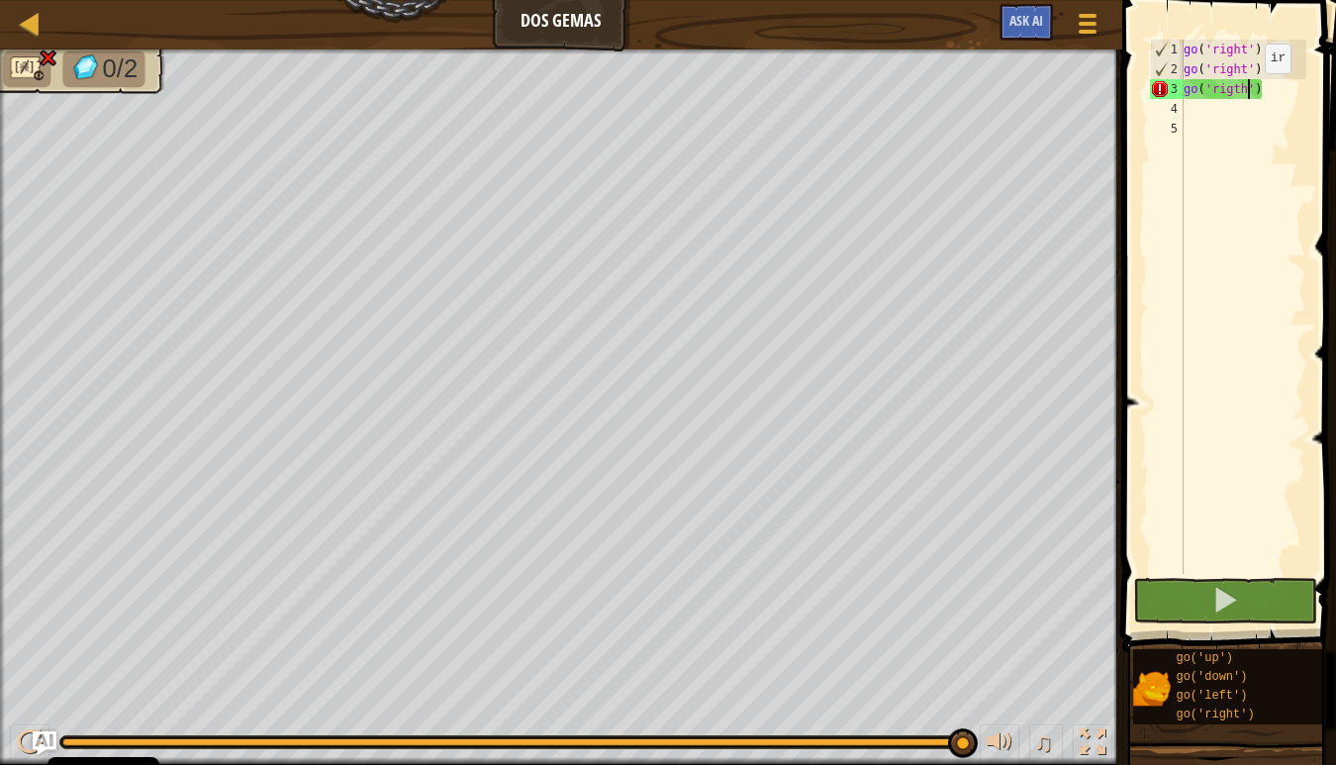
click at [1249, 93] on div "go ( 'right' ) go ( 'right' ) go ( 'rigth' )" at bounding box center [1243, 327] width 127 height 574
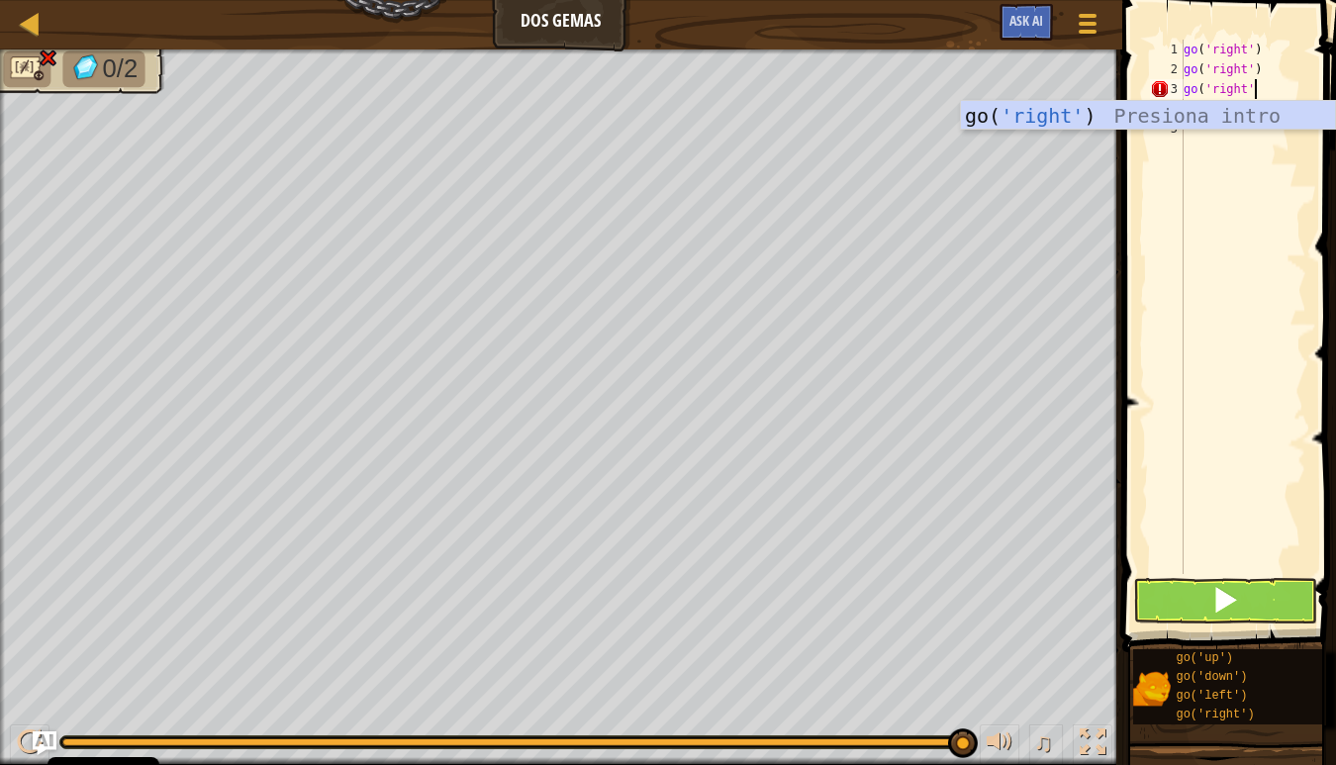
scroll to position [9, 5]
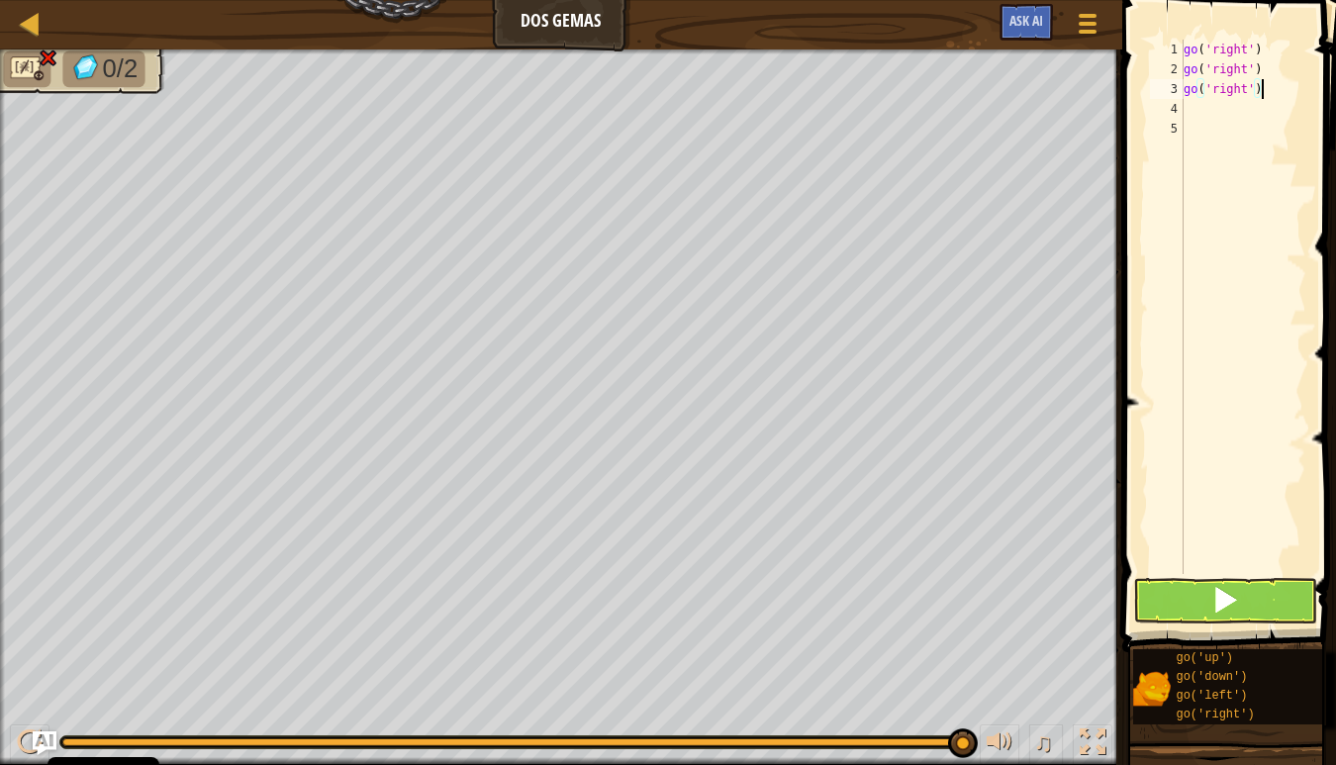
type textarea "go('right')"
click at [1223, 603] on span at bounding box center [1225, 600] width 28 height 28
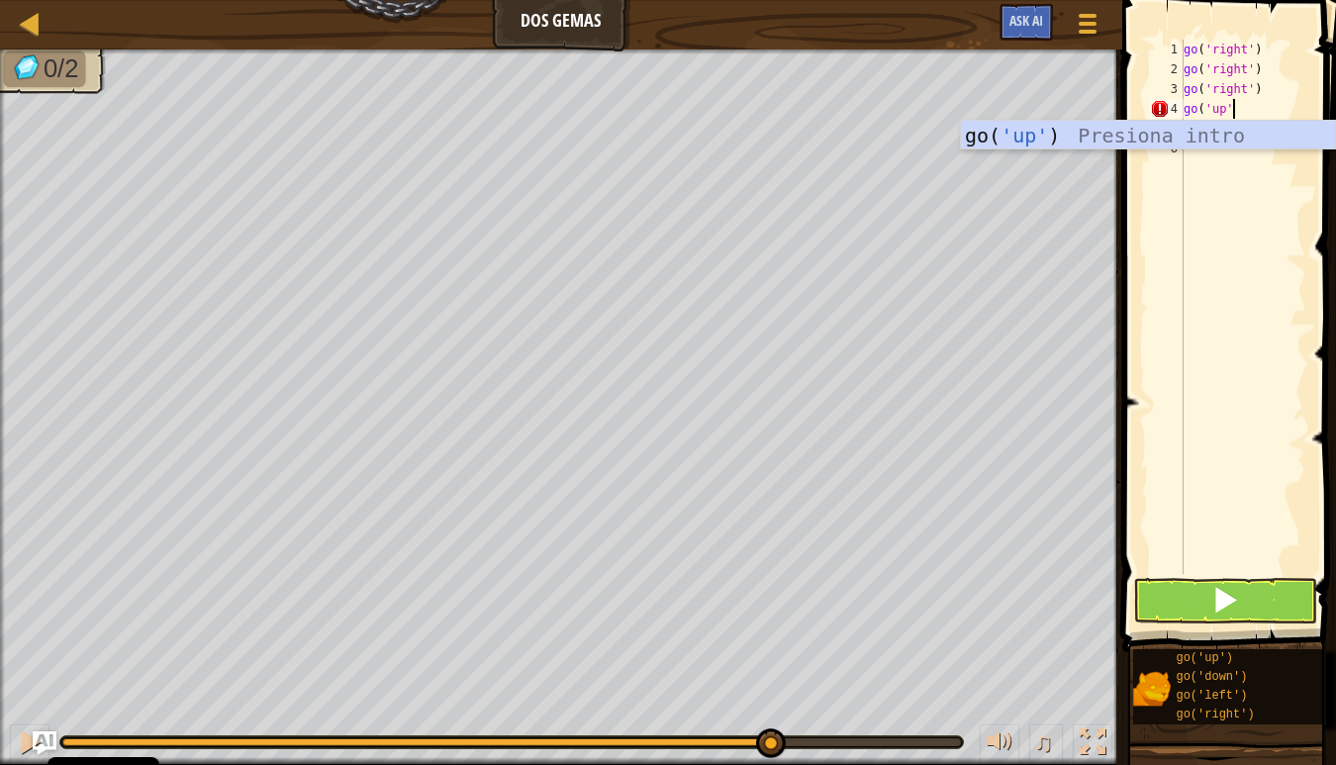
scroll to position [9, 3]
type textarea "go('up')"
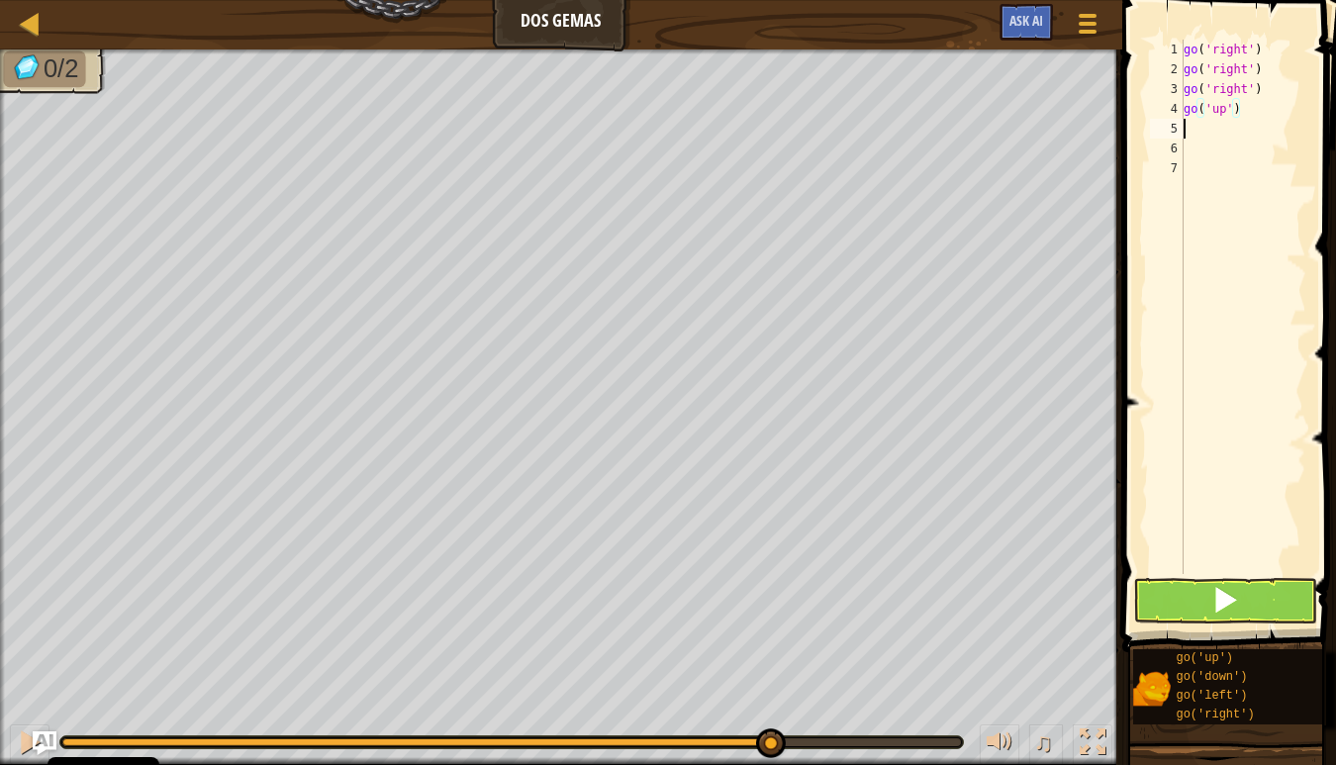
scroll to position [9, 0]
click at [1206, 608] on button at bounding box center [1225, 601] width 184 height 46
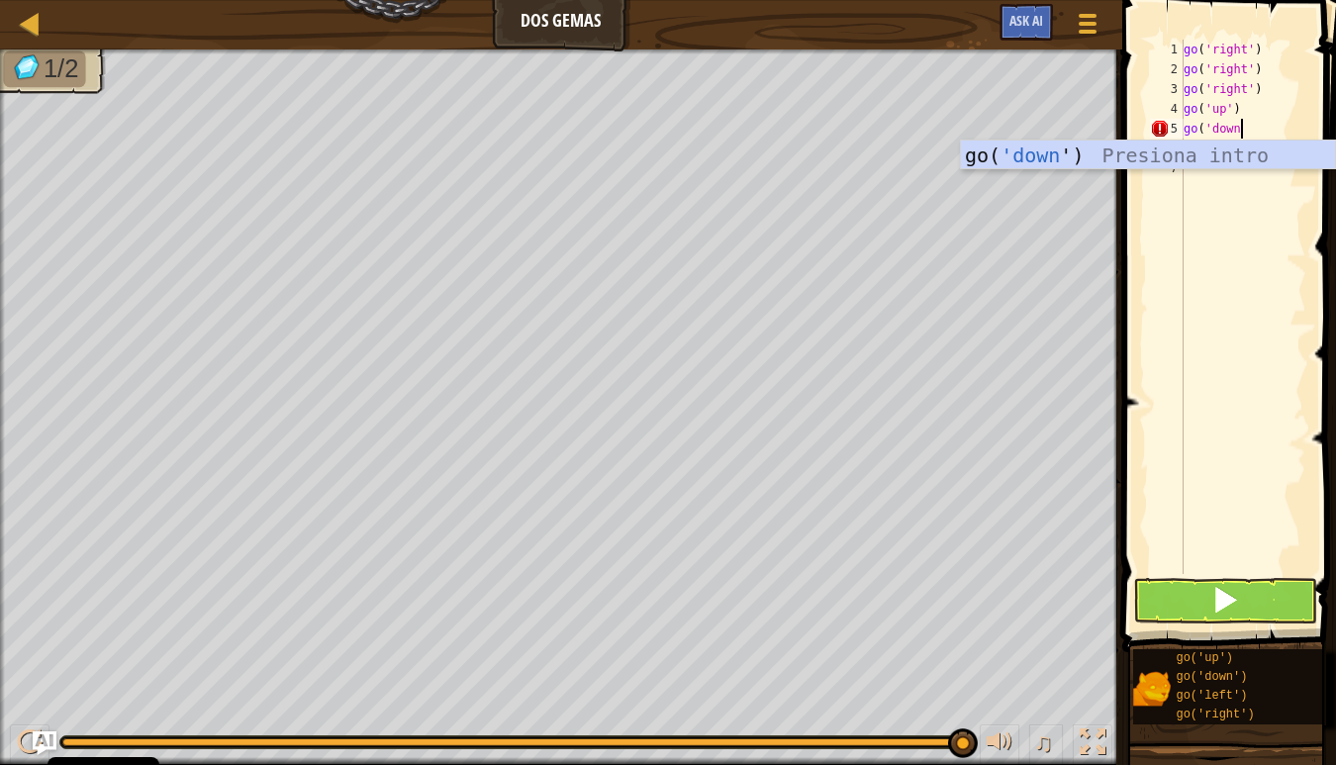
scroll to position [9, 4]
type textarea "go('down')"
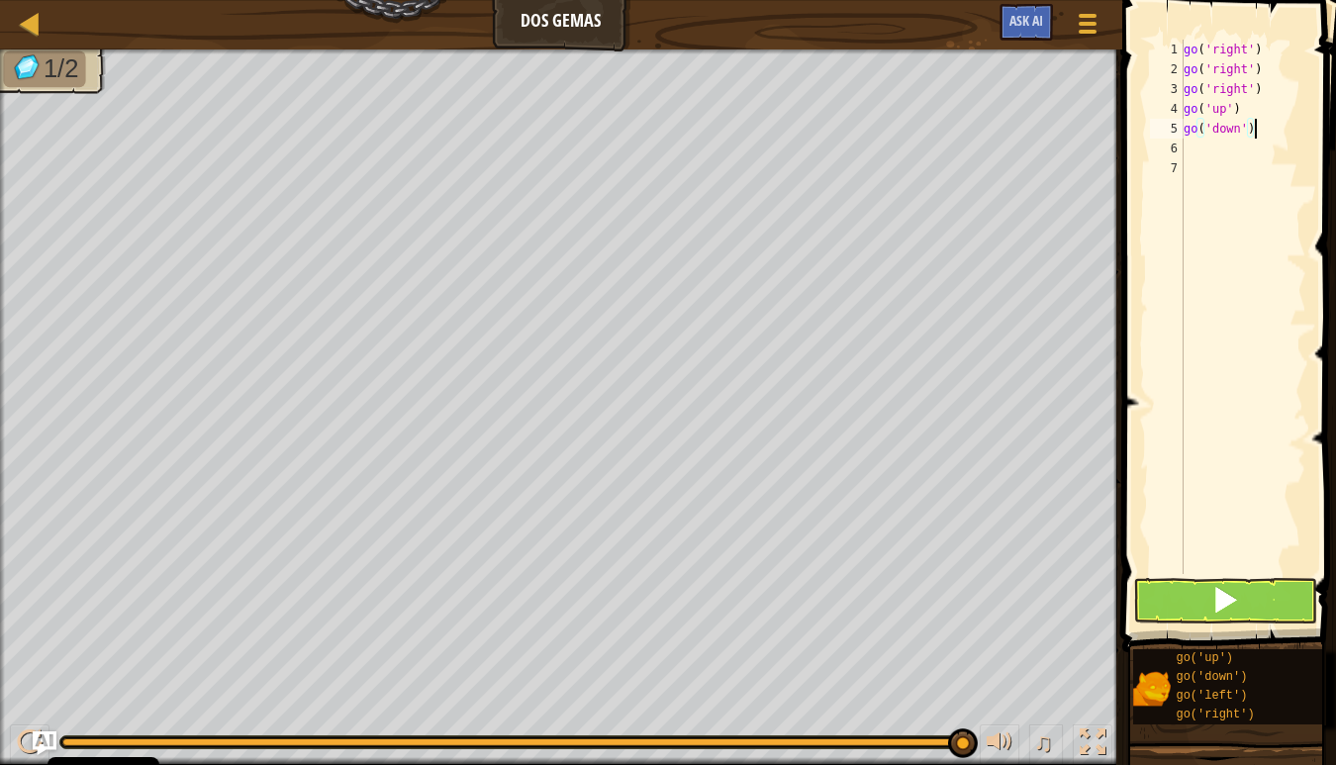
scroll to position [9, 0]
click at [1240, 615] on button at bounding box center [1225, 601] width 184 height 46
type textarea "go('down')"
click at [1233, 593] on span at bounding box center [1225, 600] width 28 height 28
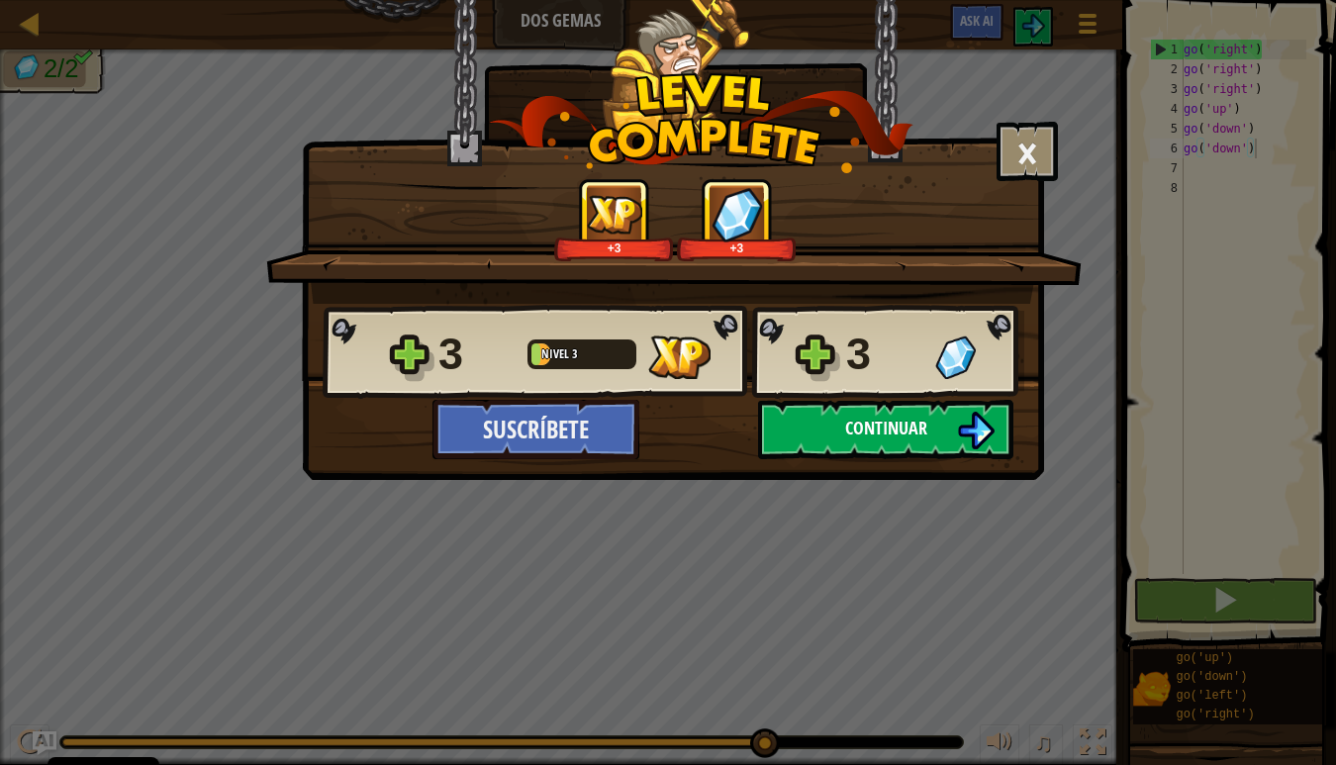
click at [850, 431] on span "Continuar" at bounding box center [886, 428] width 82 height 25
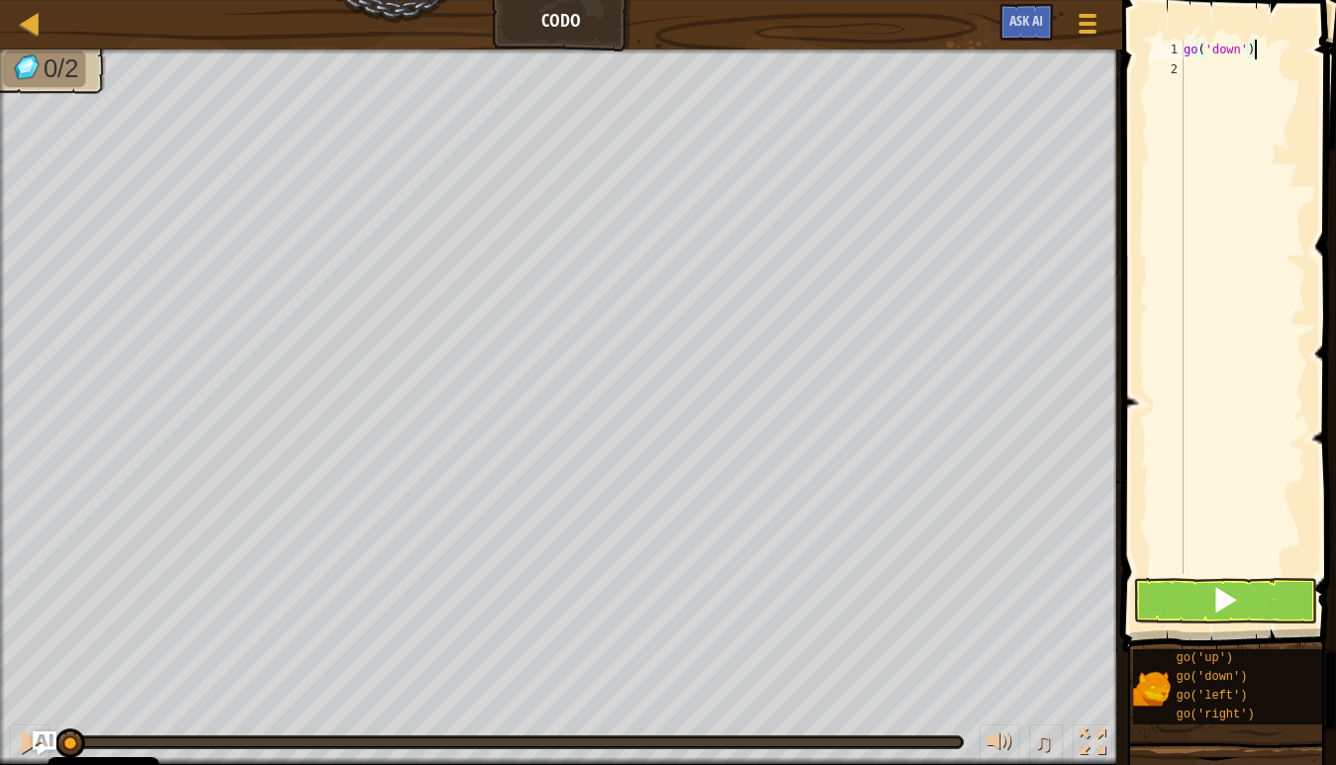
scroll to position [9, 5]
type textarea "go('down')"
click at [1158, 603] on button at bounding box center [1225, 601] width 184 height 46
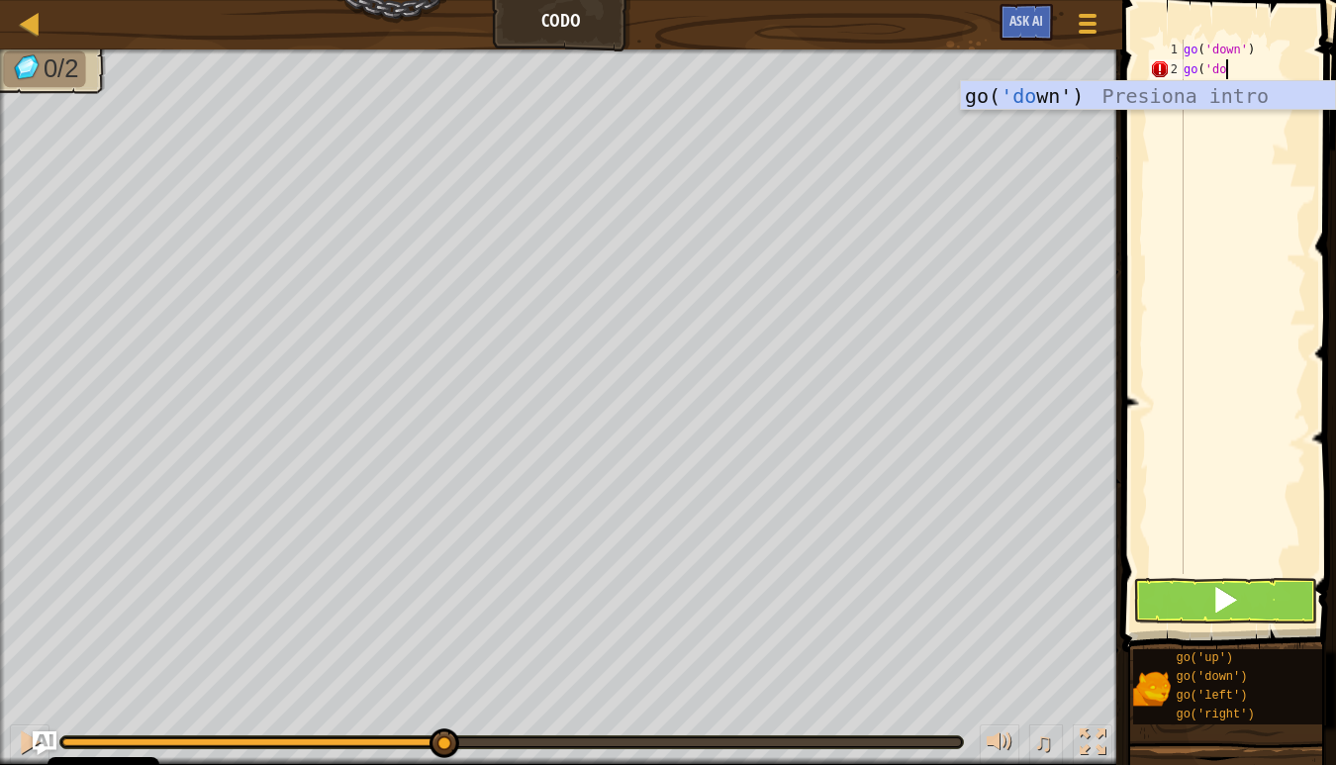
scroll to position [9, 3]
type textarea "go('down')"
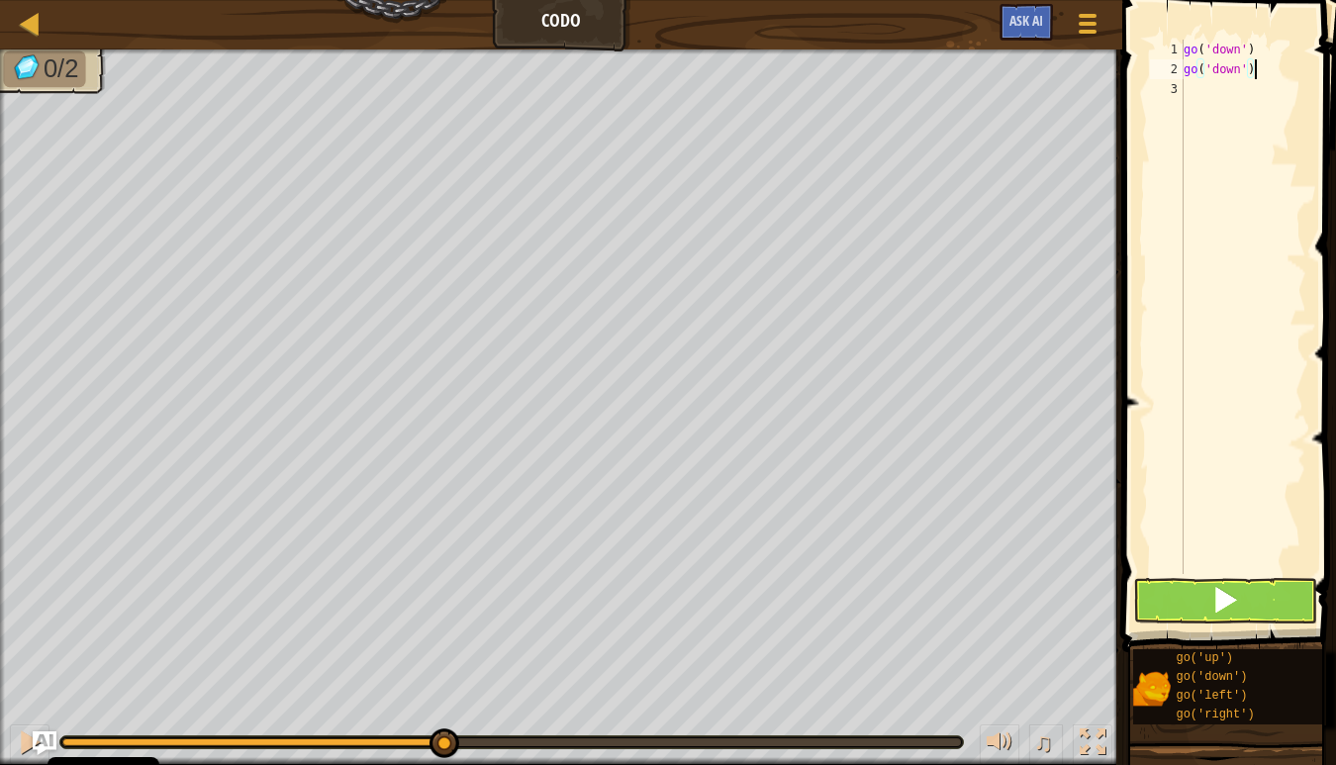
scroll to position [9, 0]
click at [1168, 614] on button at bounding box center [1225, 601] width 184 height 46
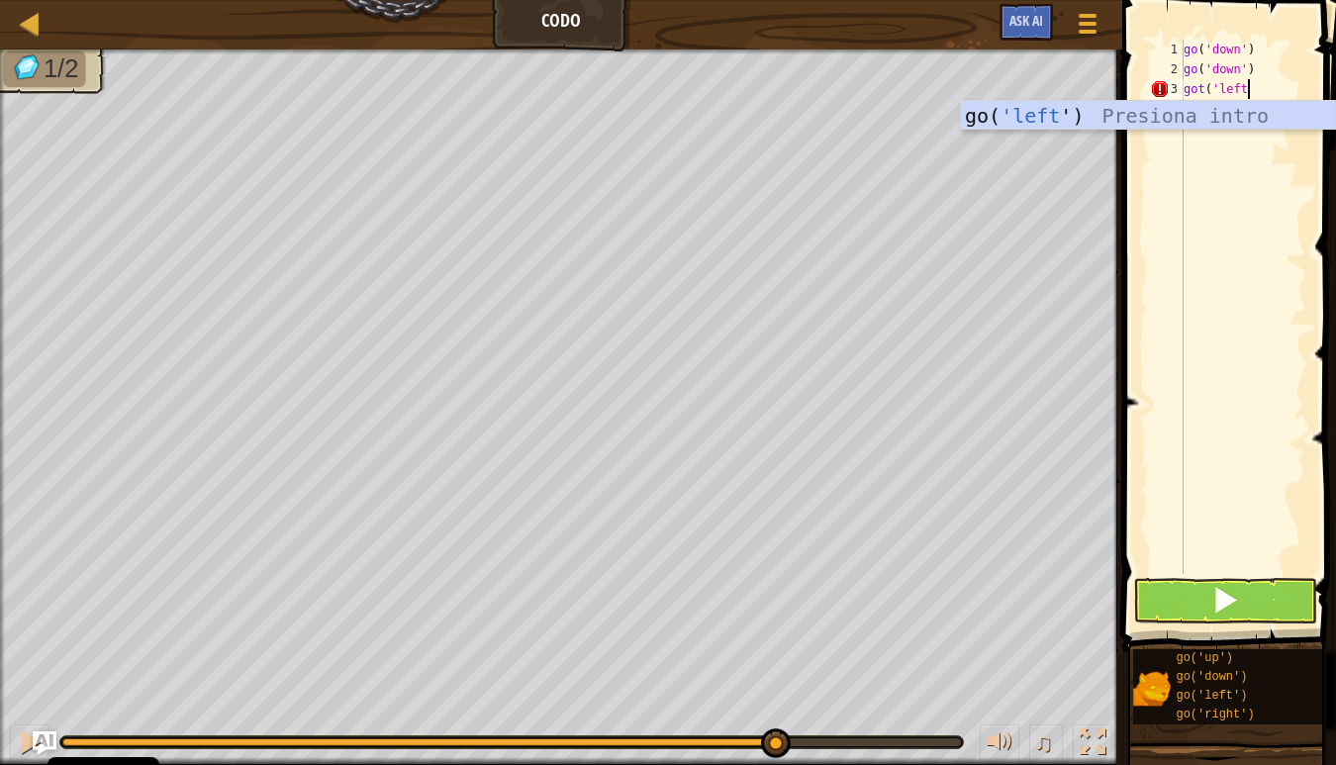
scroll to position [9, 5]
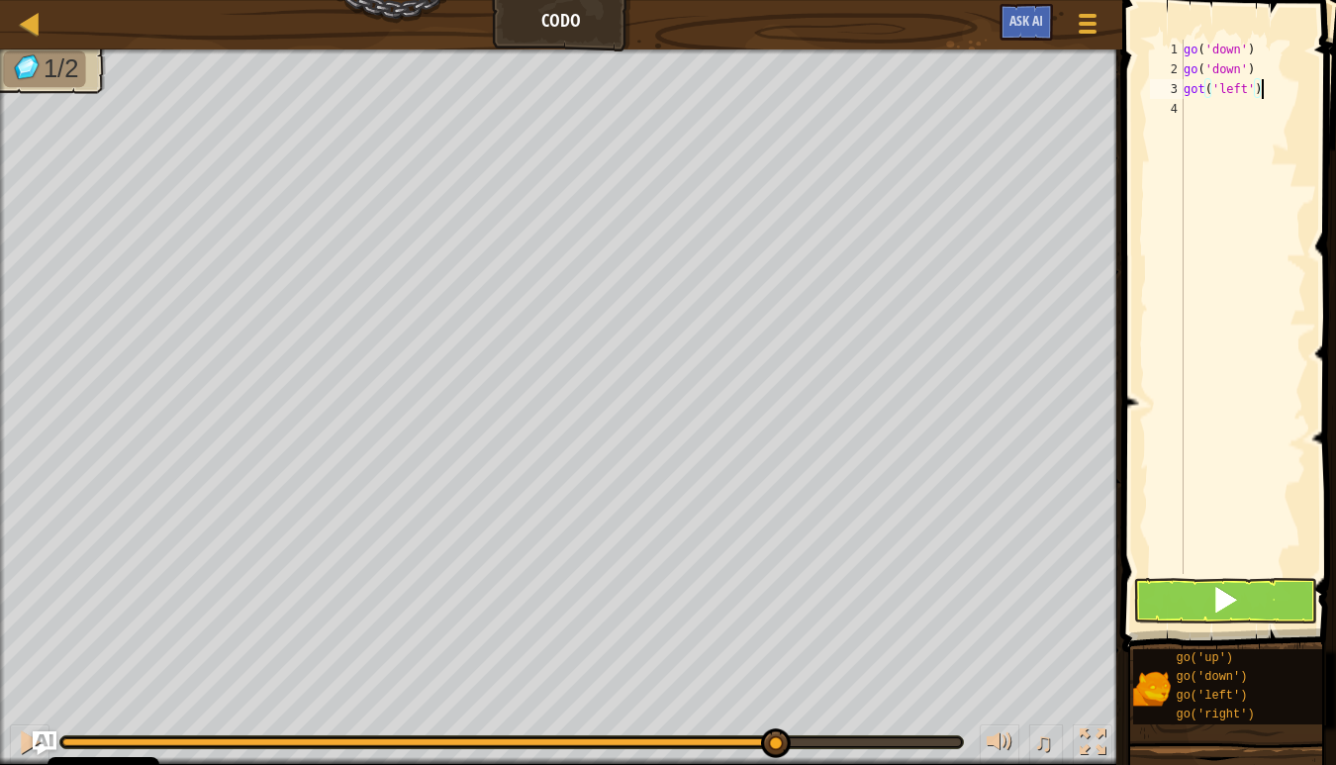
click at [1251, 615] on button at bounding box center [1225, 601] width 184 height 46
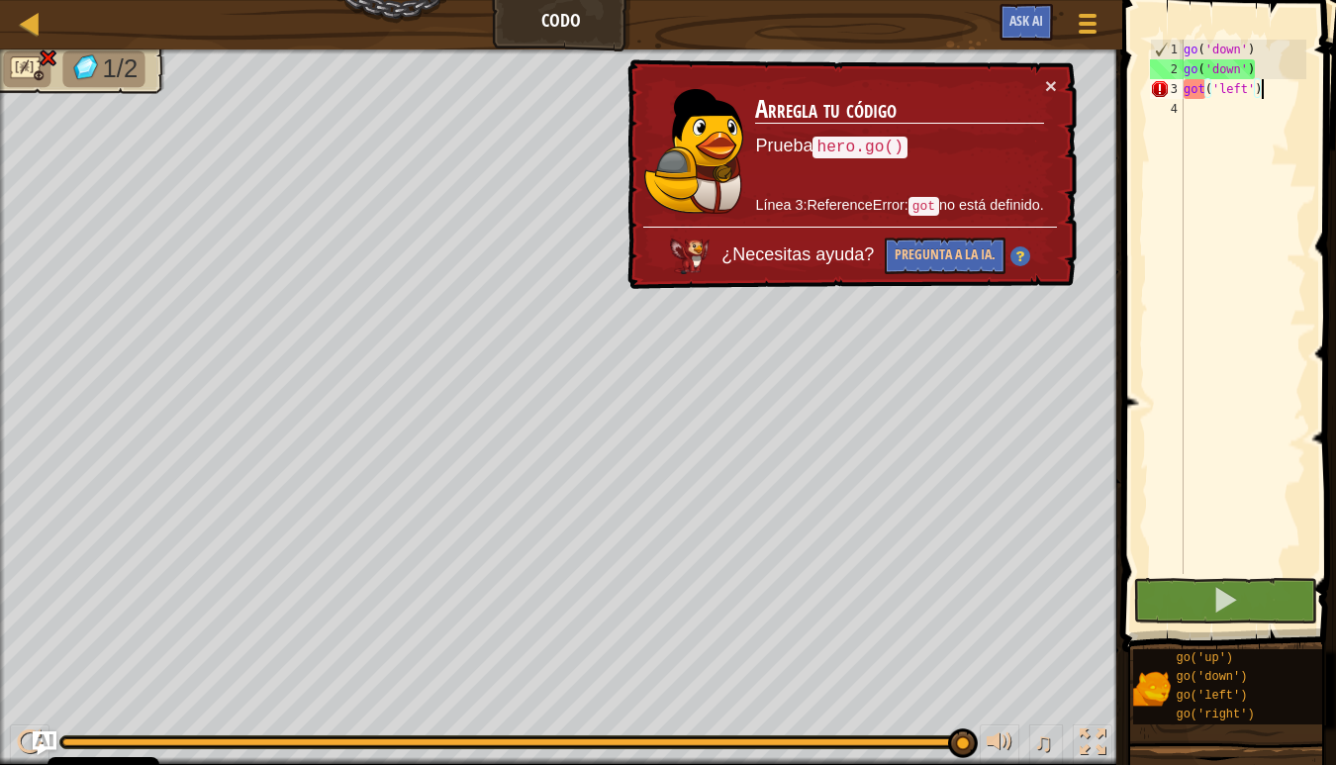
drag, startPoint x: 1201, startPoint y: 95, endPoint x: 1201, endPoint y: 129, distance: 33.6
click at [1201, 96] on div "go ( 'down' ) go ( 'down' ) got ( 'left' )" at bounding box center [1243, 327] width 127 height 574
type textarea "go('left')"
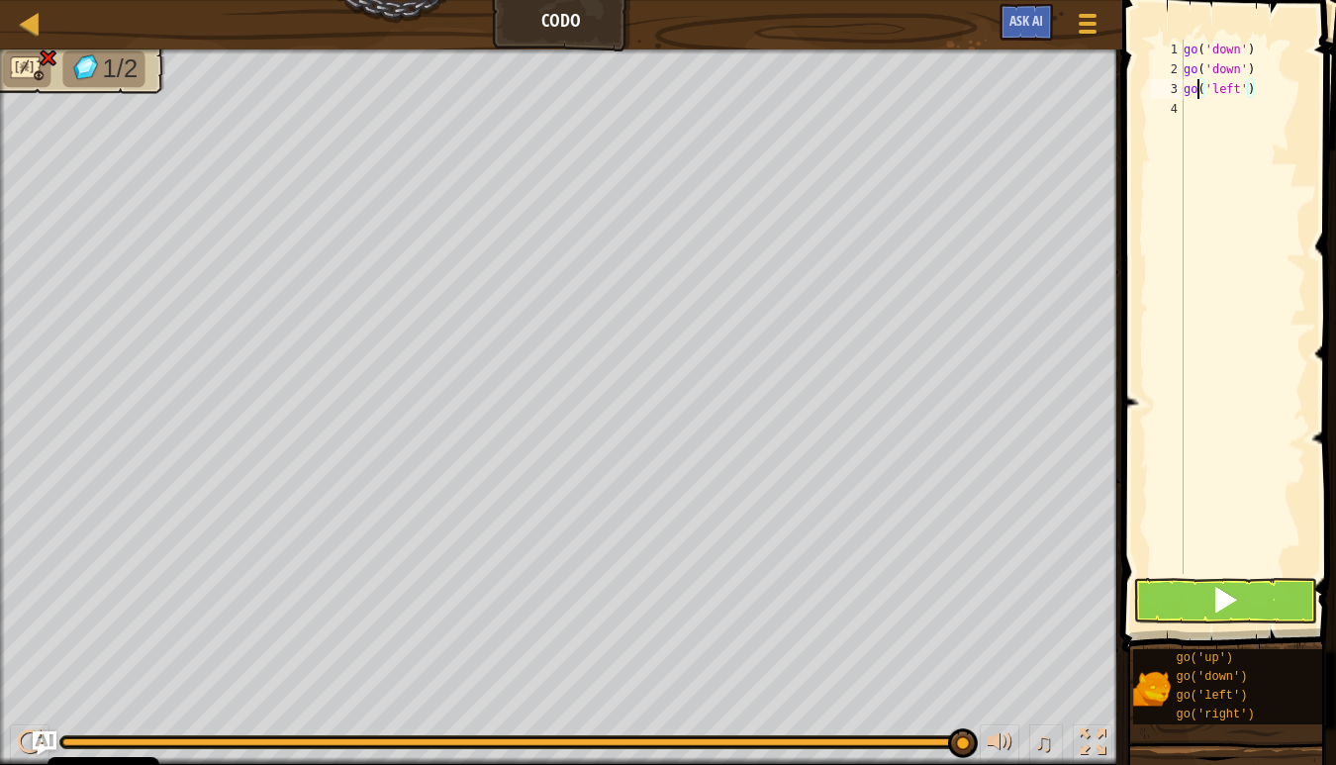
click at [1228, 589] on span at bounding box center [1225, 600] width 28 height 28
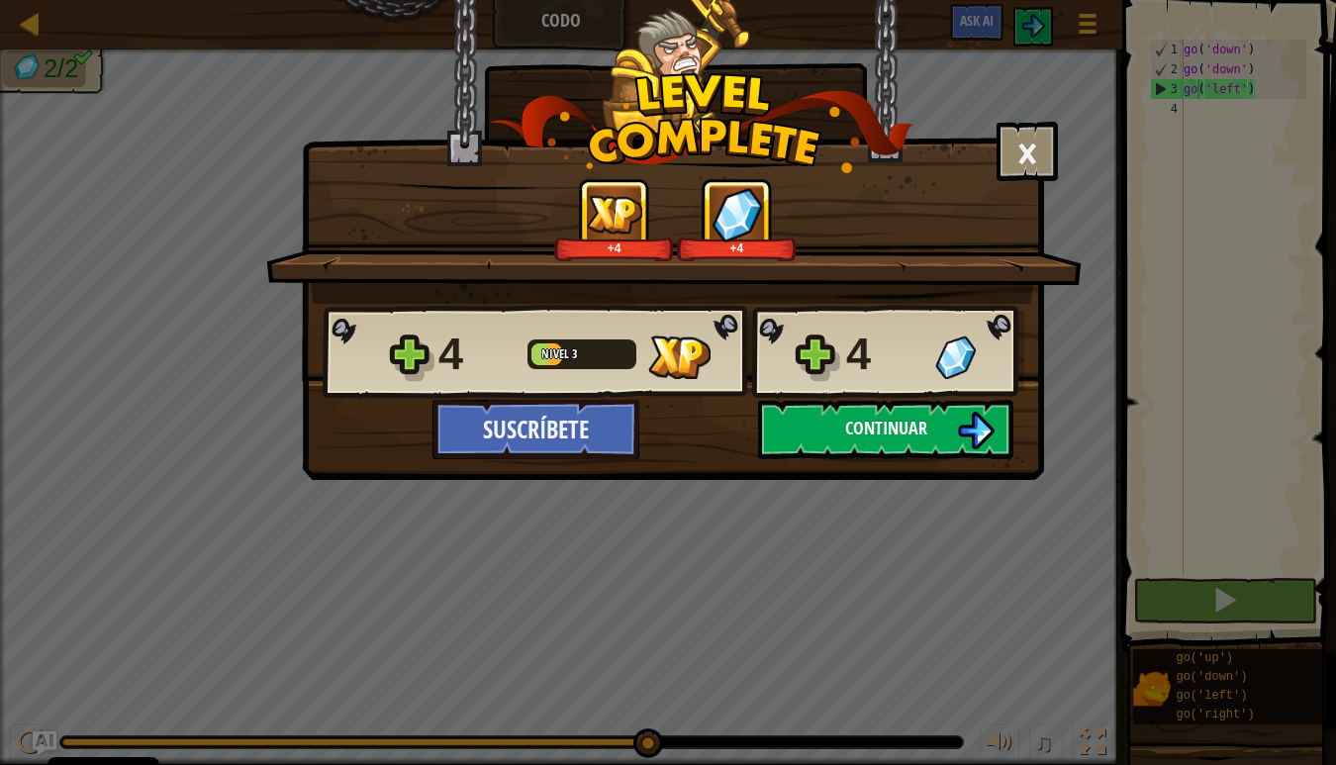
click at [907, 434] on span "Continuar" at bounding box center [886, 428] width 82 height 25
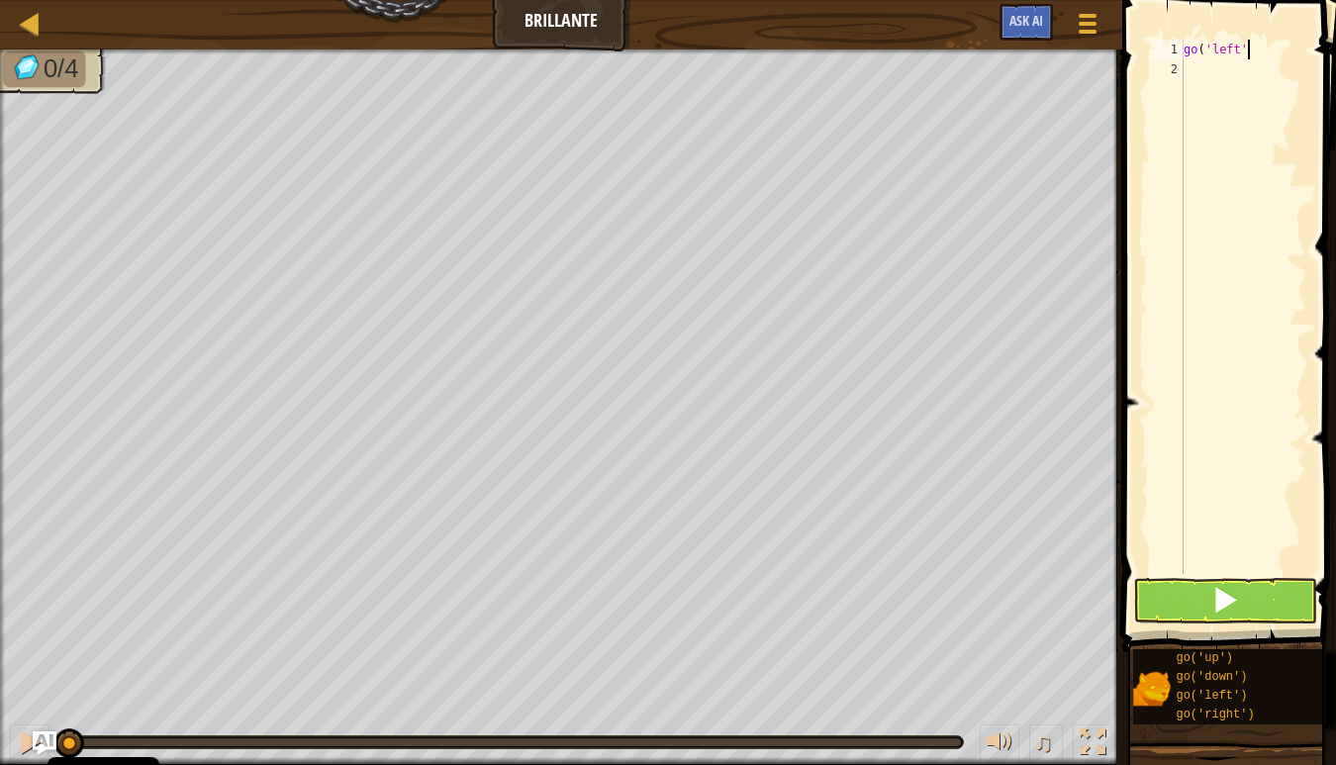
scroll to position [9, 4]
type textarea "go('left')"
click at [1206, 588] on button at bounding box center [1225, 601] width 184 height 46
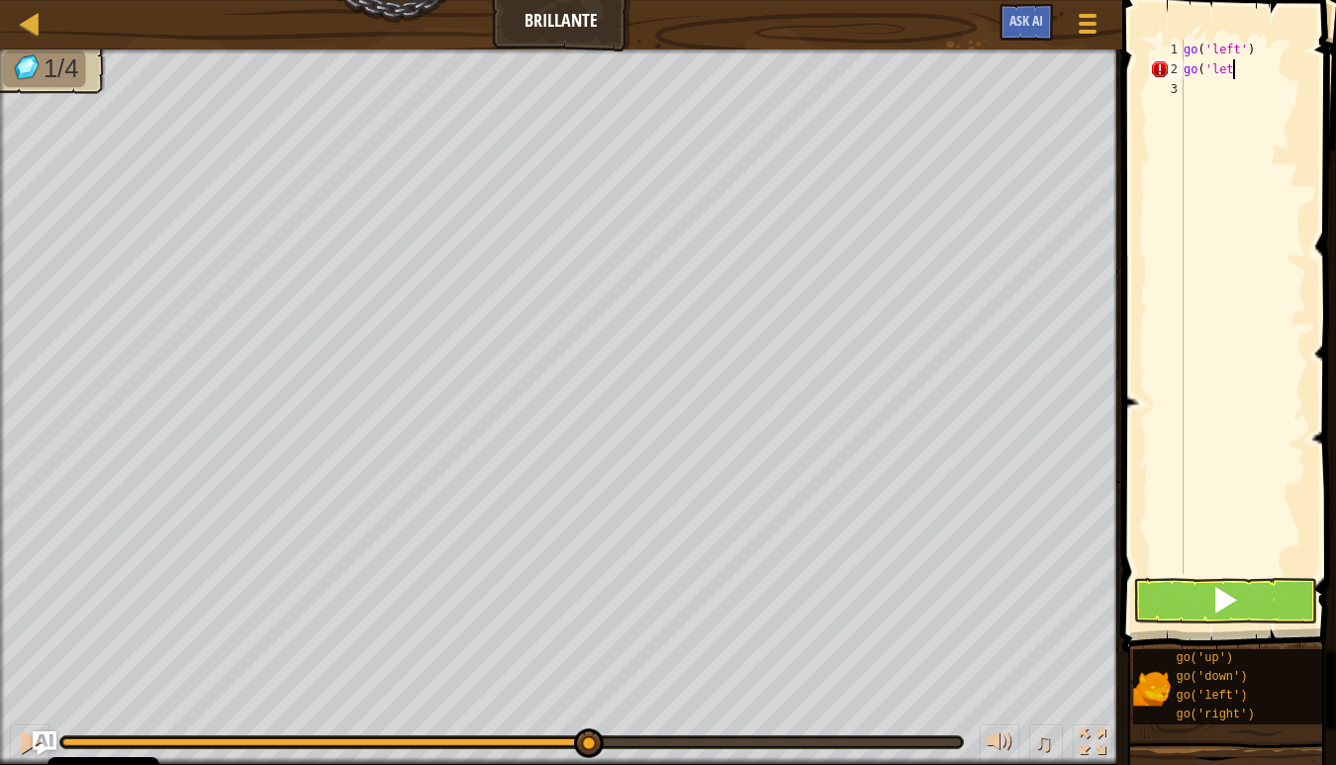
scroll to position [9, 3]
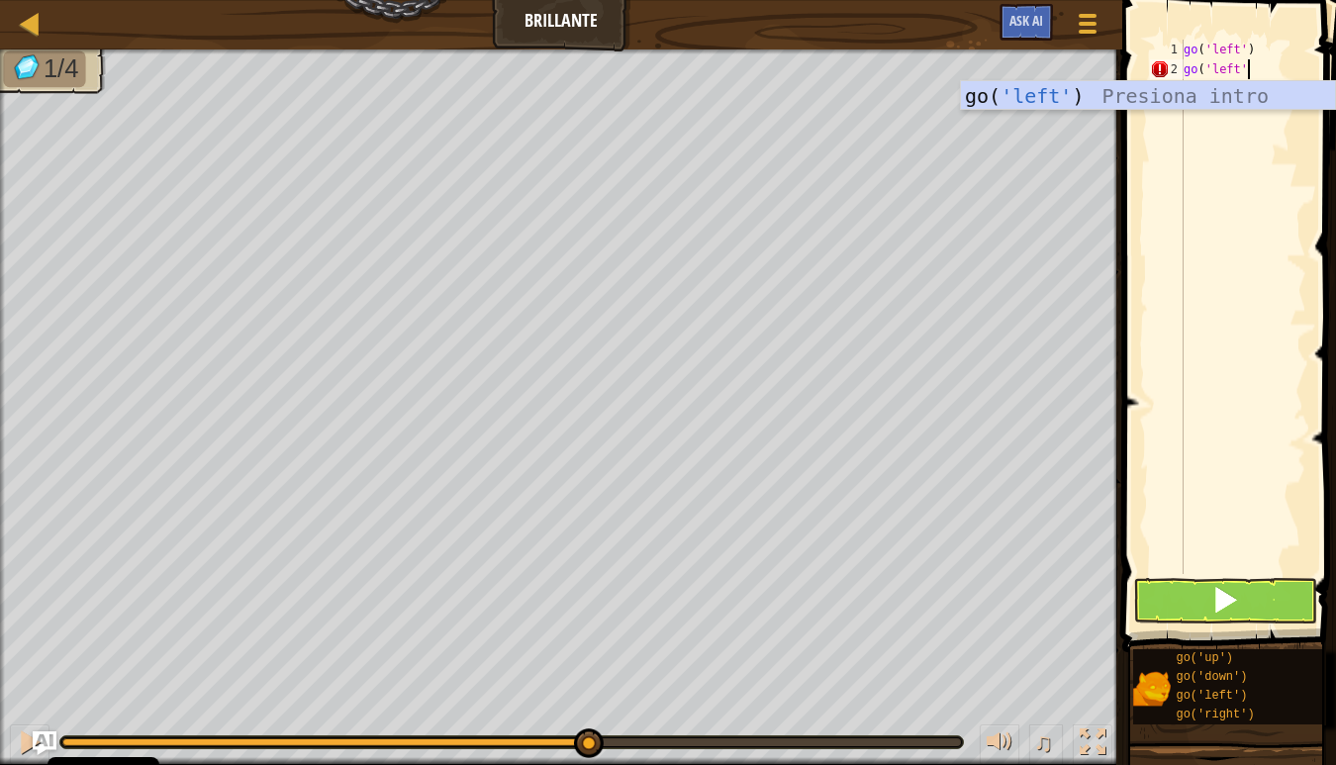
type textarea "go('left')"
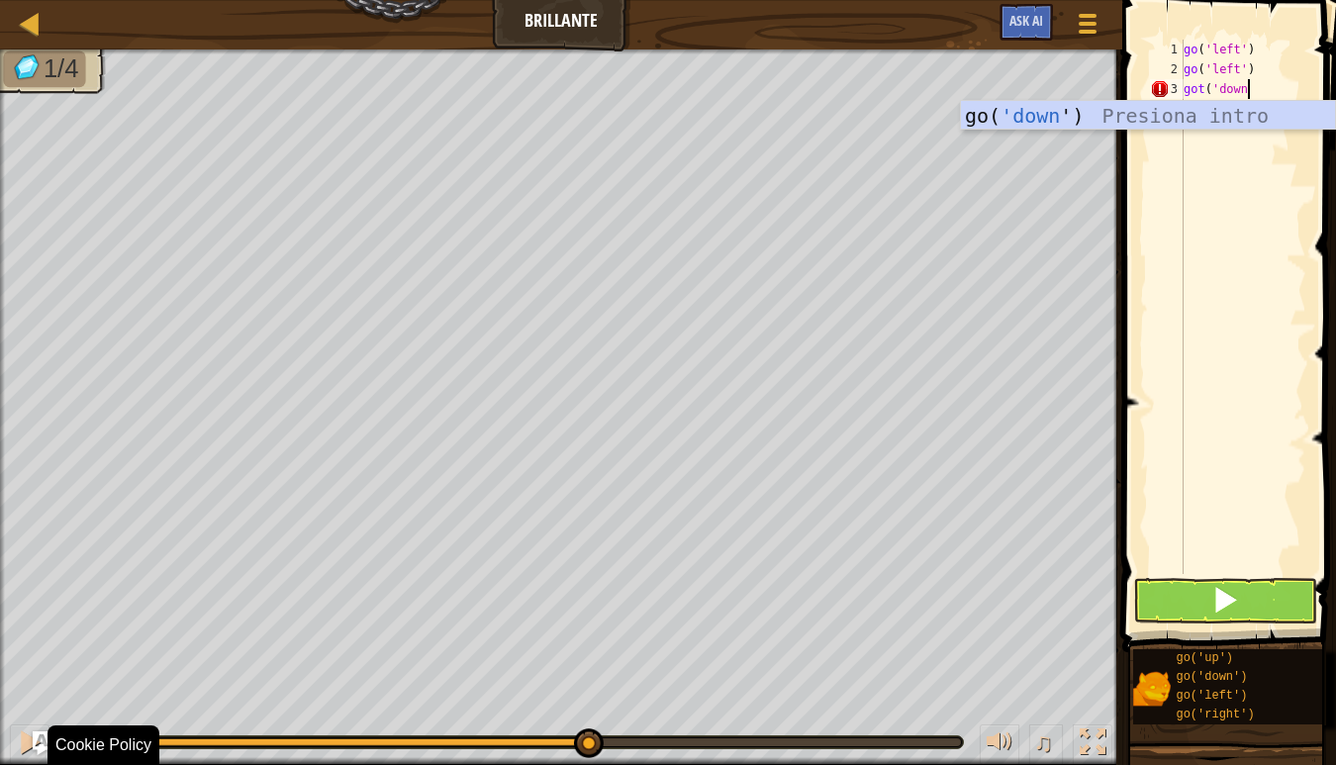
scroll to position [9, 5]
type textarea "got('down')"
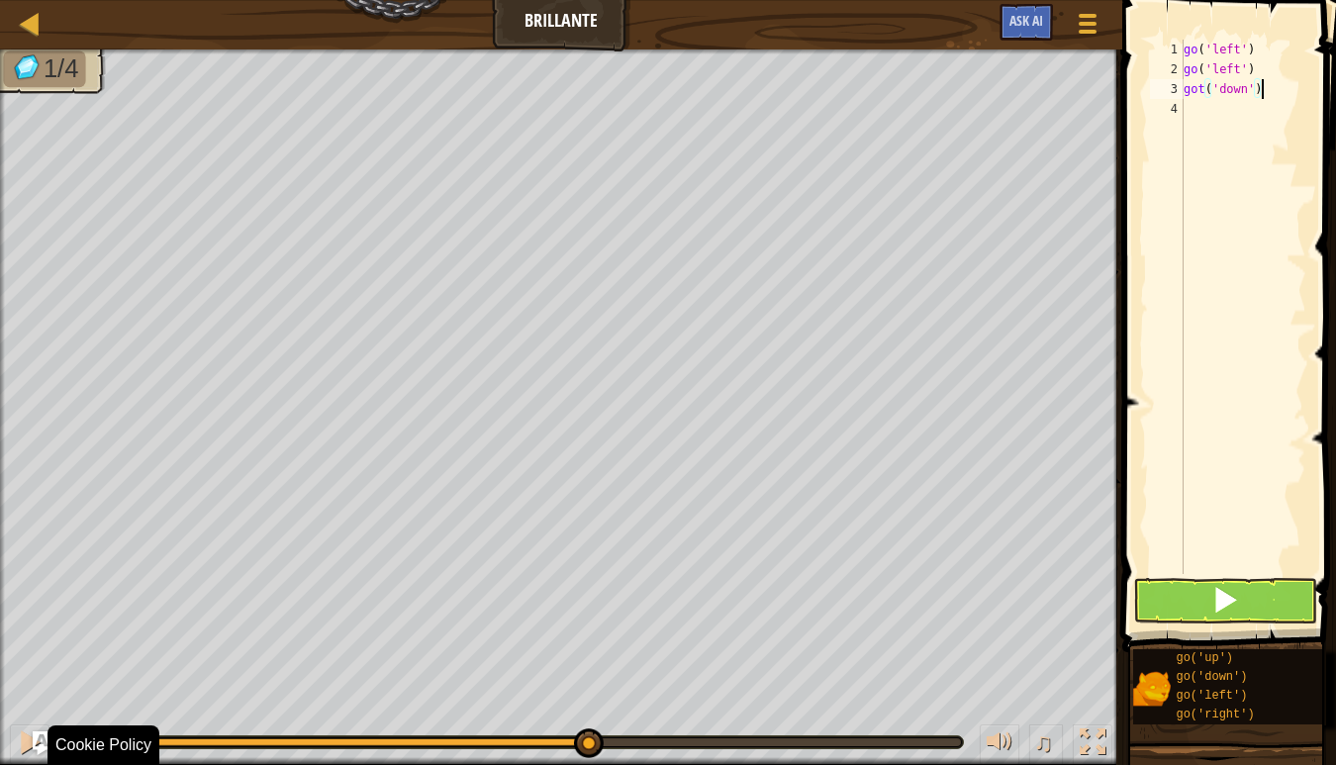
scroll to position [9, 0]
type textarea "go('down')"
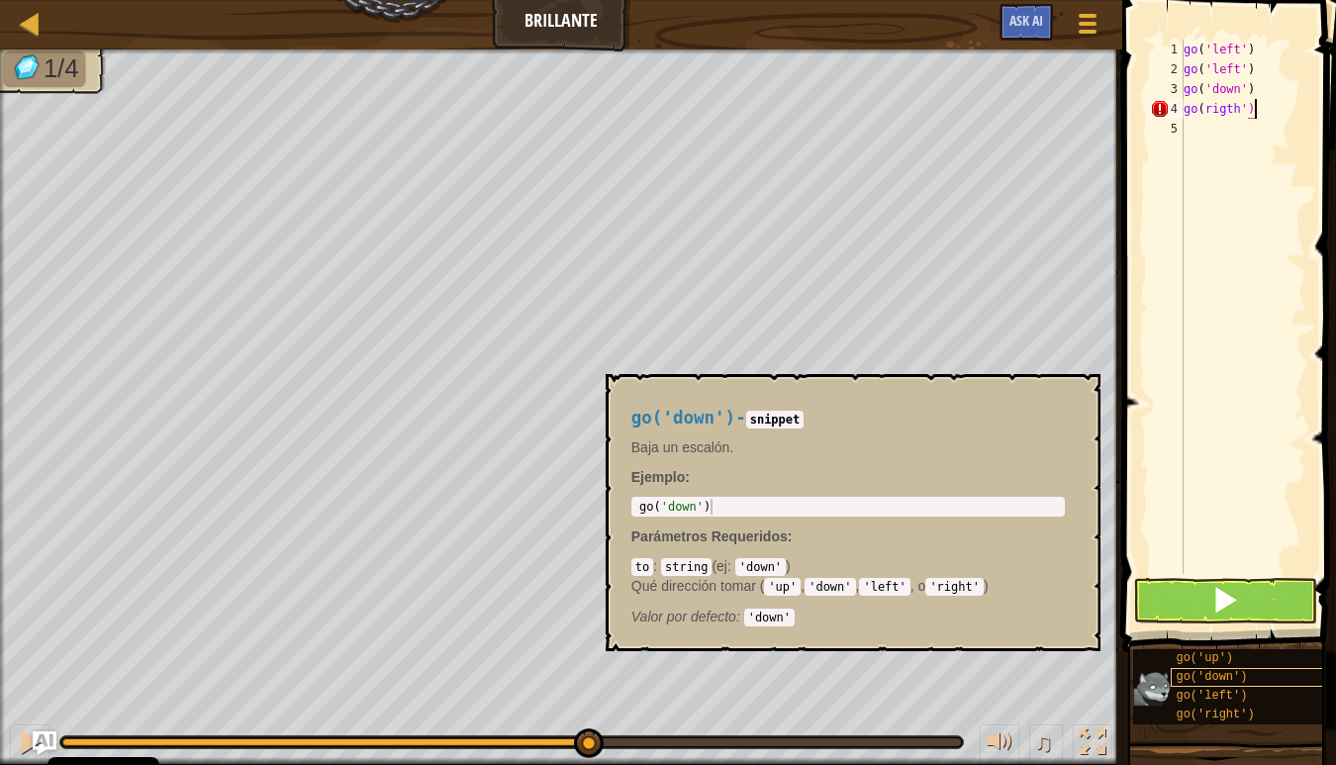
scroll to position [15, 0]
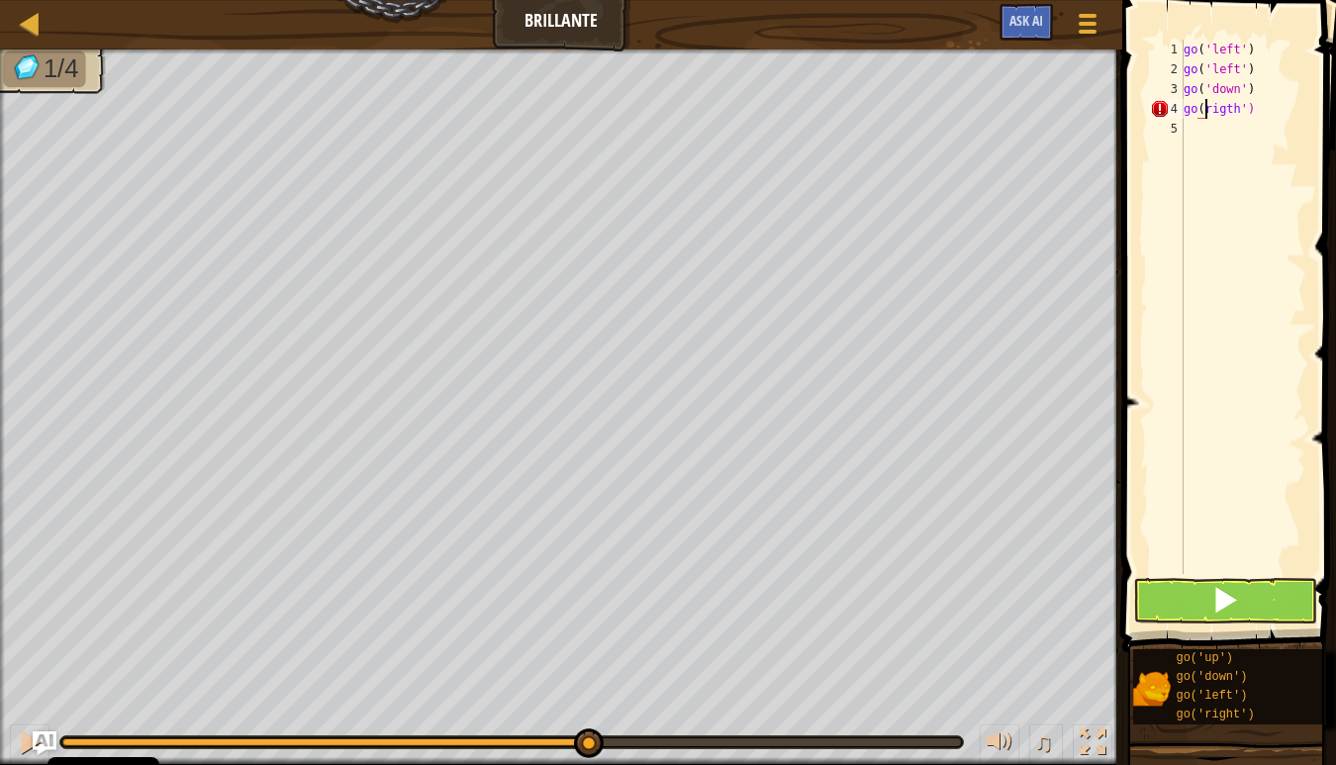
type textarea "go('rigth')"
click at [1213, 463] on div "go ( 'left' ) go ( 'left' ) go ( 'down' ) go ( 'rigth' )" at bounding box center [1243, 327] width 127 height 574
click at [1265, 120] on div "go ( 'left' ) go ( 'left' ) go ( 'down' ) go ( 'rigth' )" at bounding box center [1243, 327] width 127 height 574
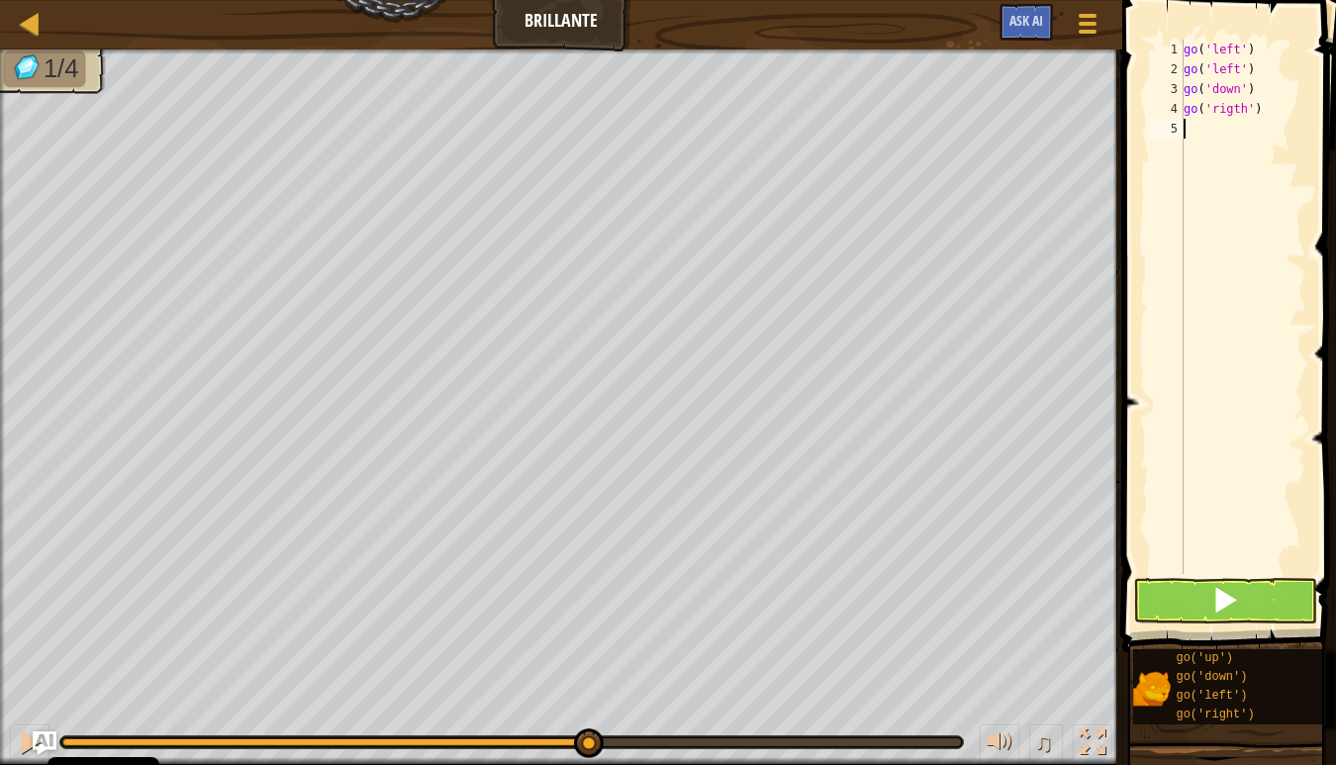
click at [1270, 108] on div "go ( 'left' ) go ( 'left' ) go ( 'down' ) go ( 'rigth' )" at bounding box center [1243, 327] width 127 height 574
click at [1226, 602] on span at bounding box center [1225, 600] width 28 height 28
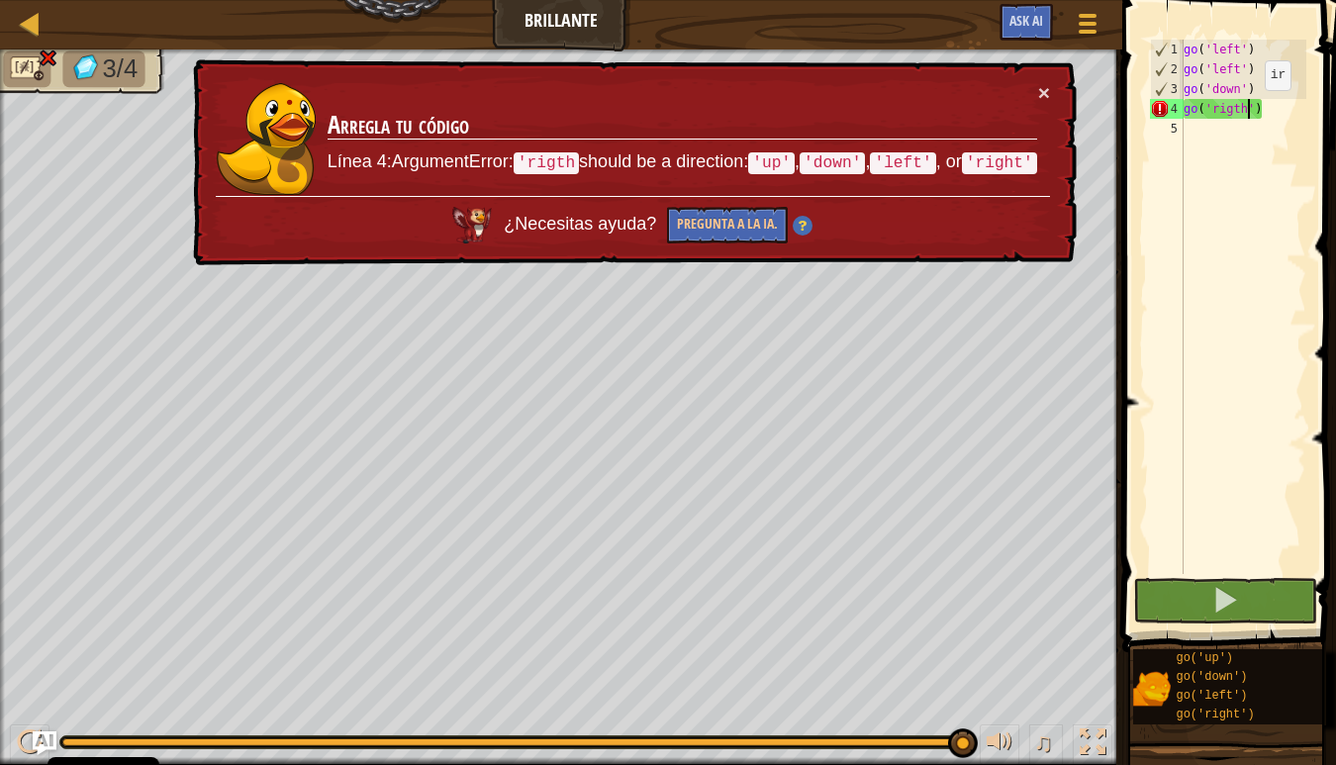
drag, startPoint x: 1249, startPoint y: 110, endPoint x: 1254, endPoint y: 137, distance: 27.2
click at [1249, 111] on div "go ( 'left' ) go ( 'left' ) go ( 'down' ) go ( 'rigth' )" at bounding box center [1243, 327] width 127 height 574
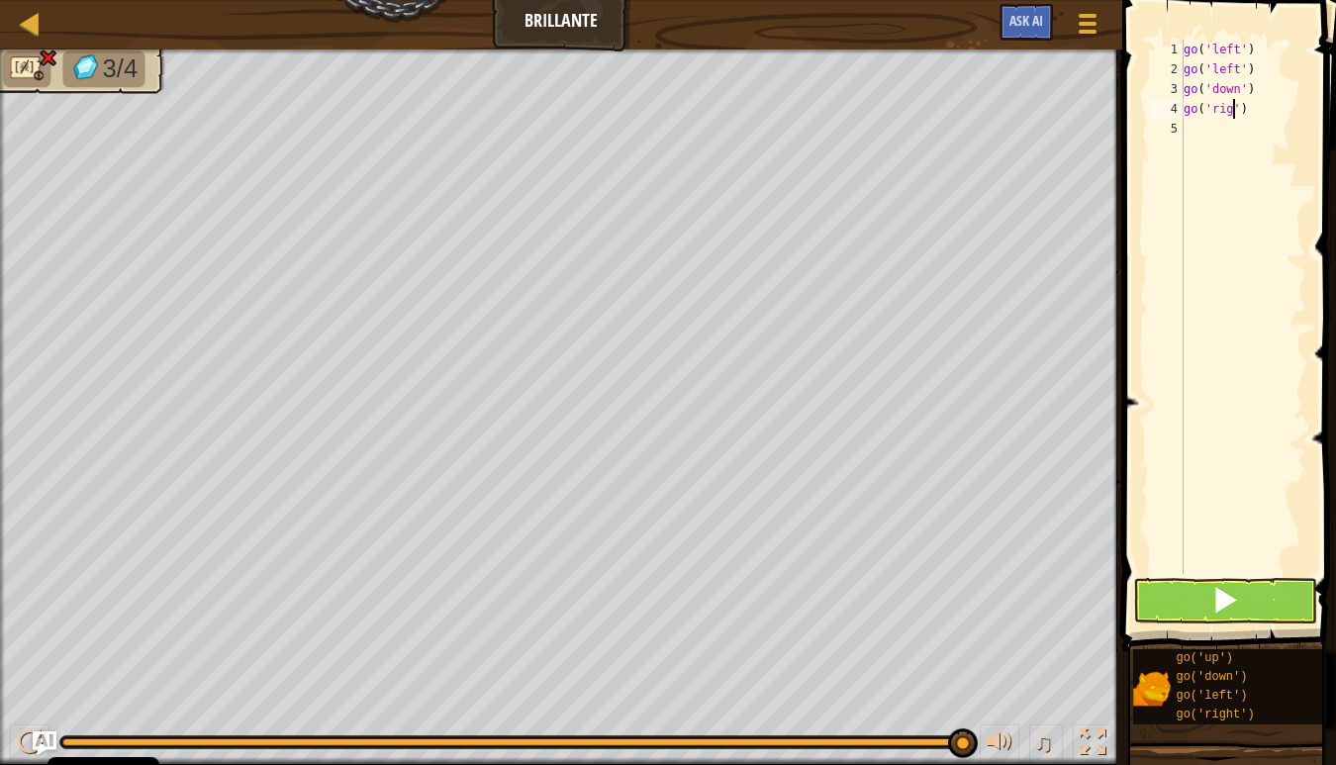
scroll to position [9, 5]
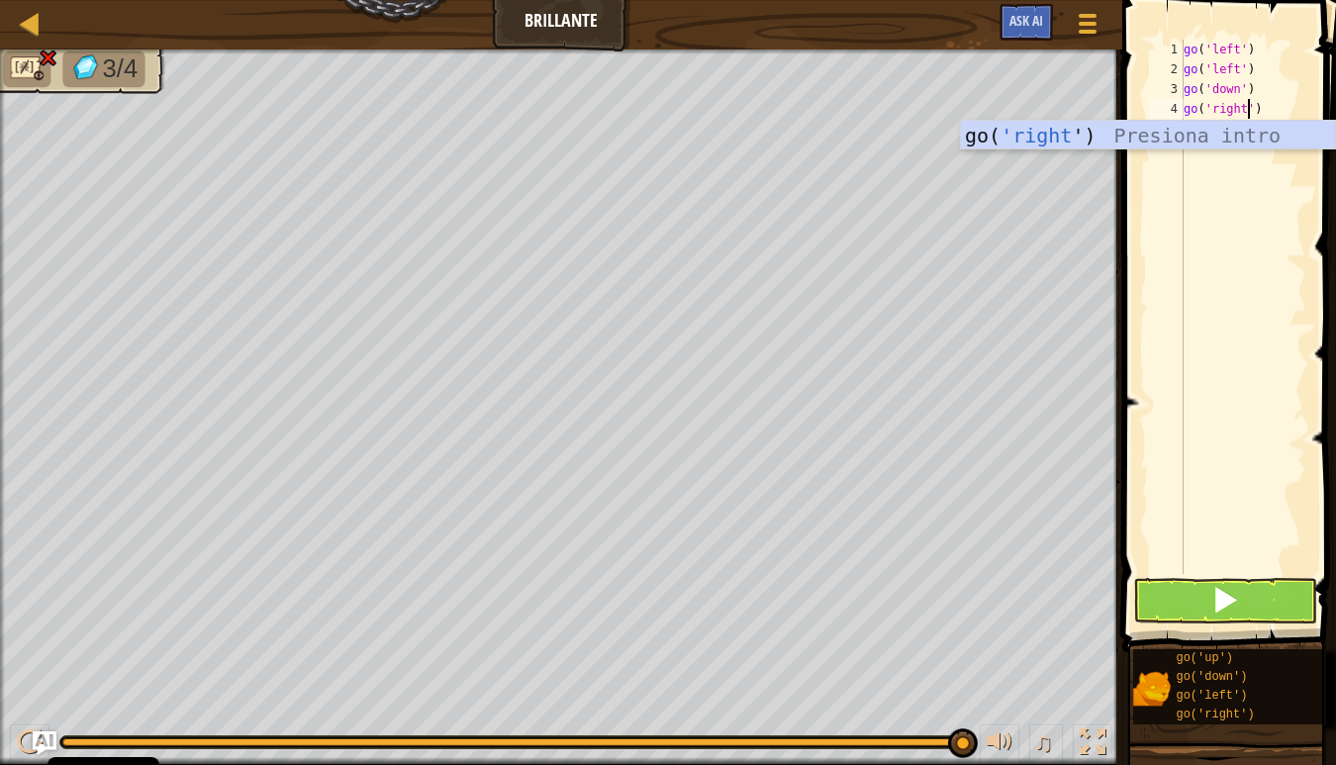
type textarea "go('right')"
click at [1267, 593] on button at bounding box center [1225, 601] width 184 height 46
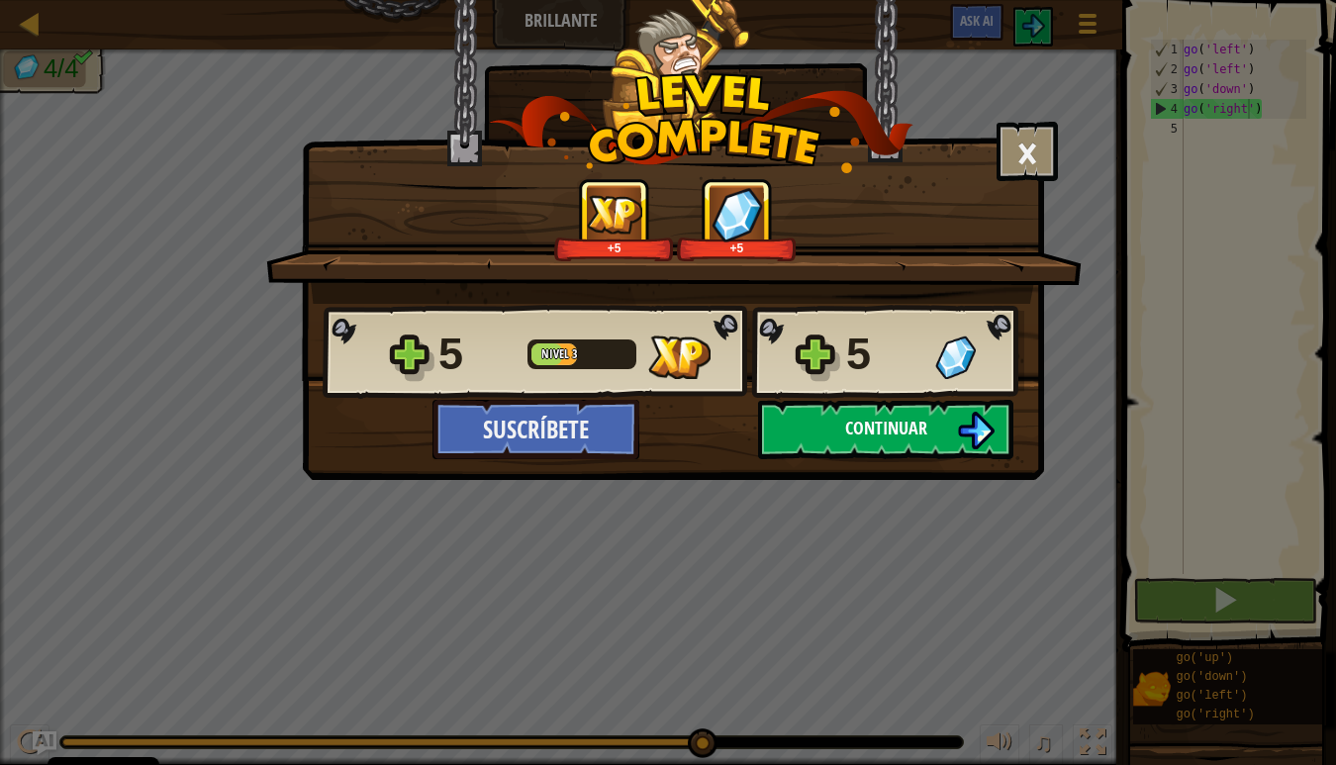
click at [886, 441] on button "Continuar" at bounding box center [885, 429] width 255 height 59
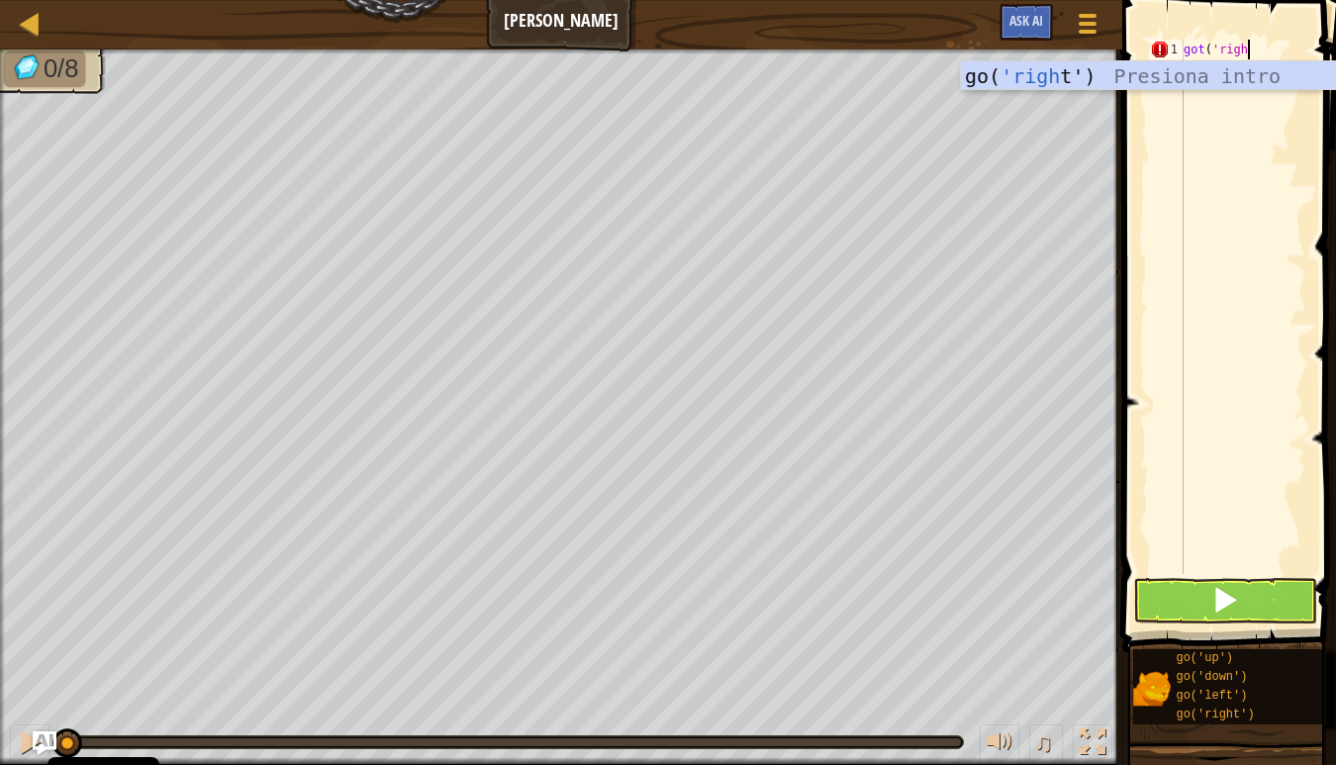
scroll to position [9, 5]
type textarea "got('right')"
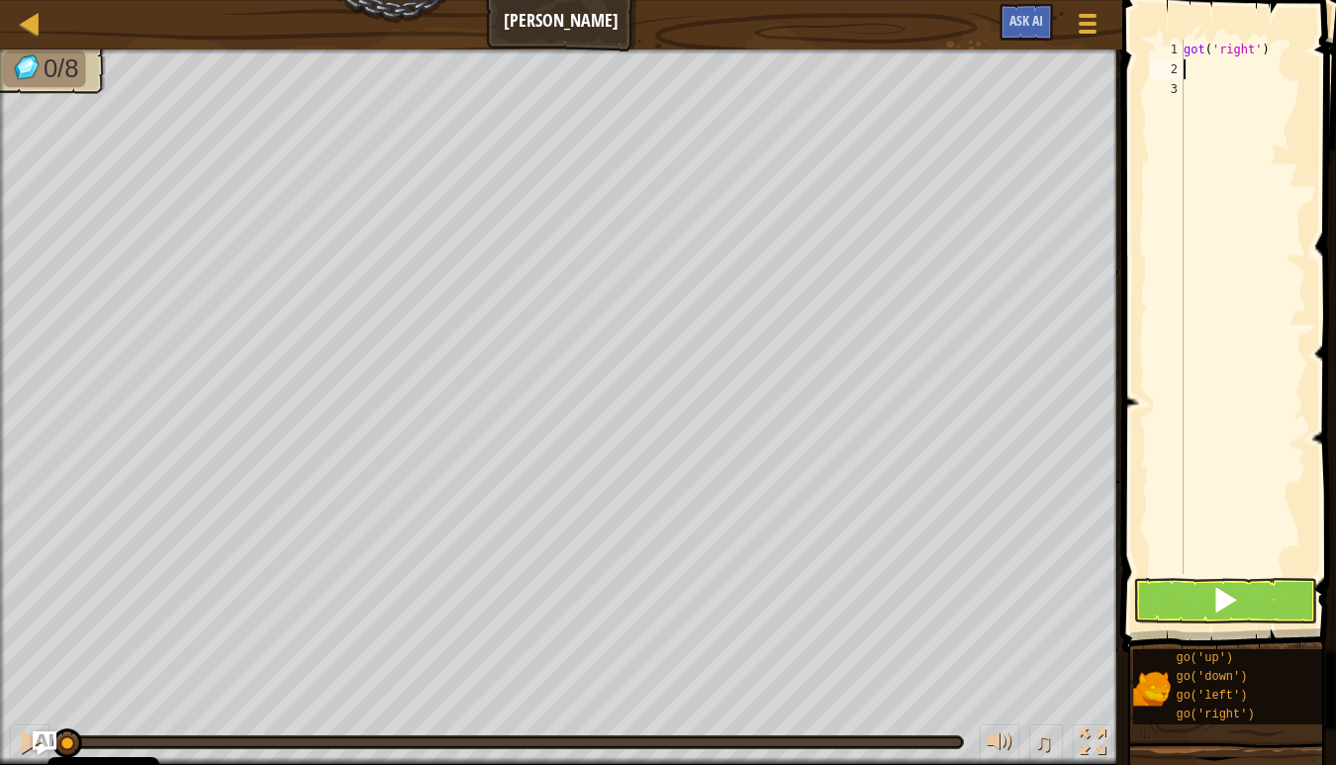
scroll to position [9, 0]
type textarea "go('right')"
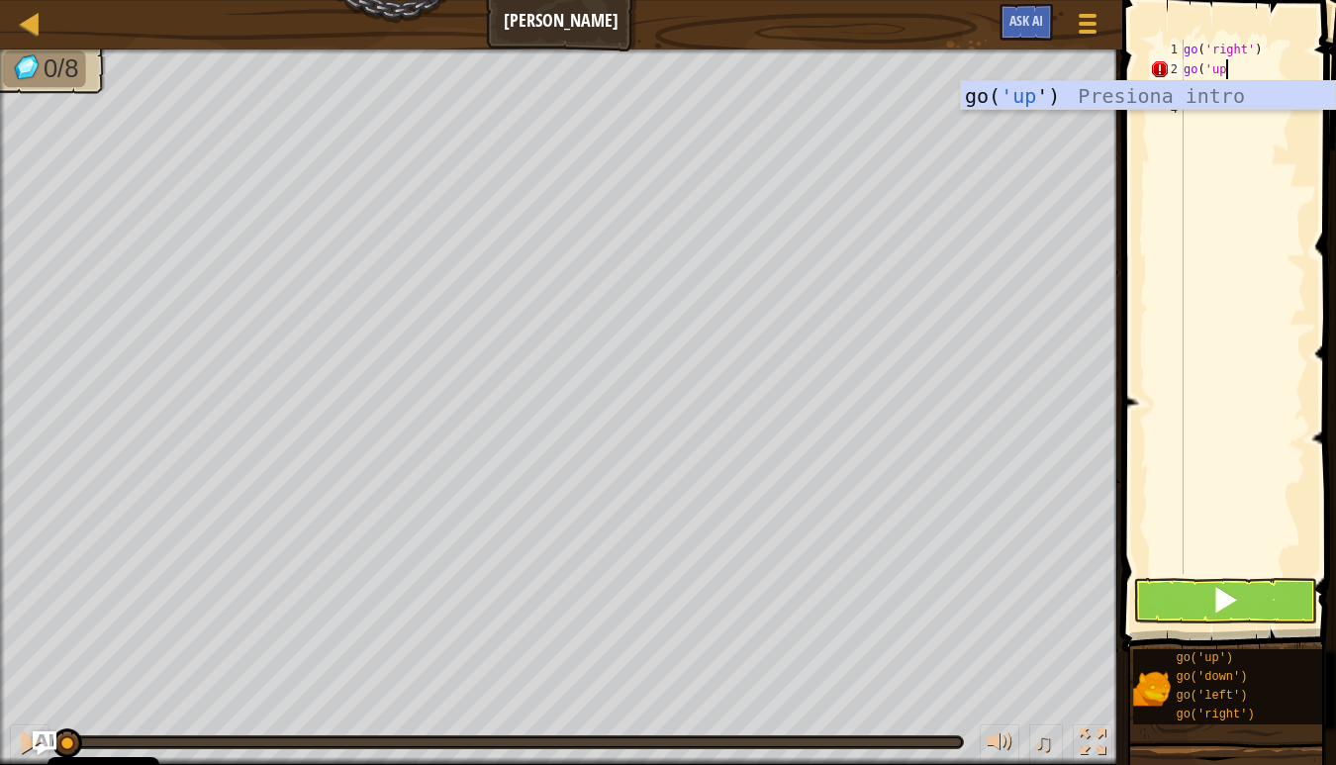
scroll to position [9, 3]
type textarea "go('up')"
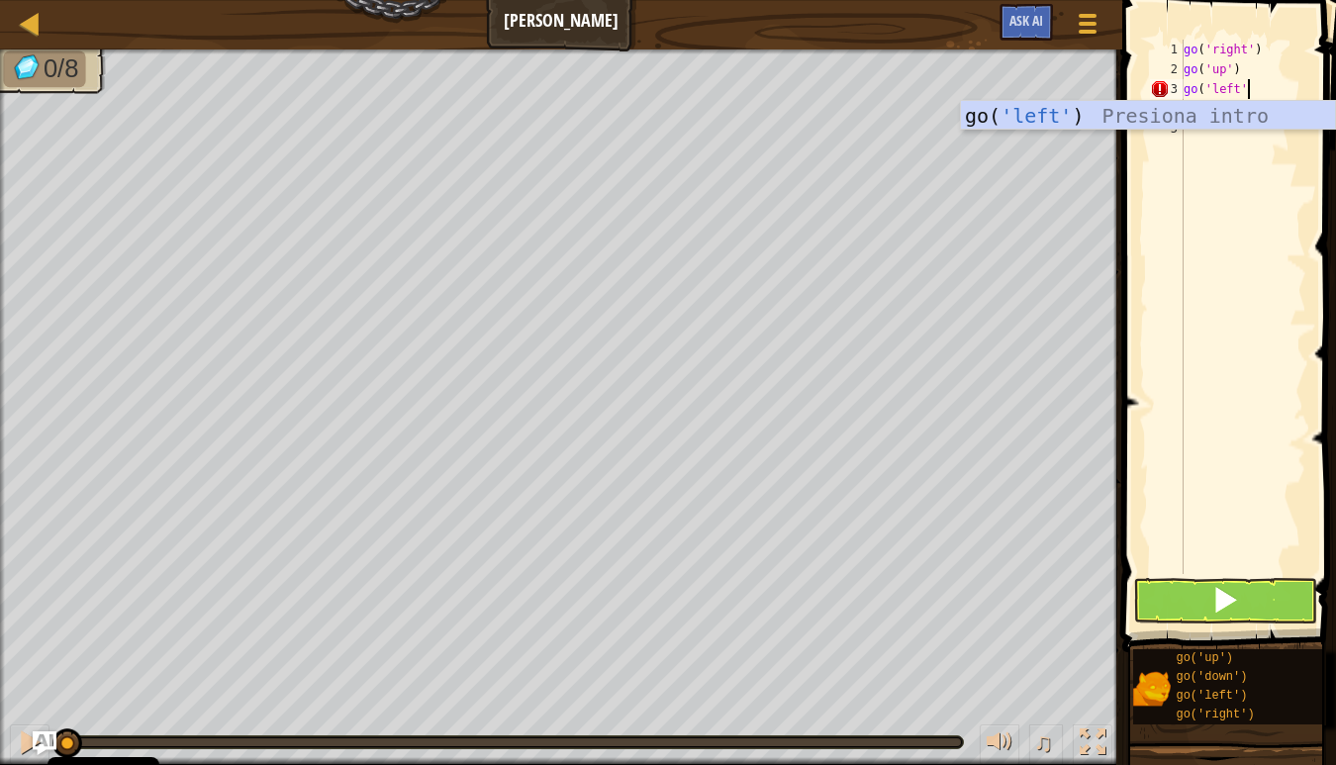
type textarea "go('left')"
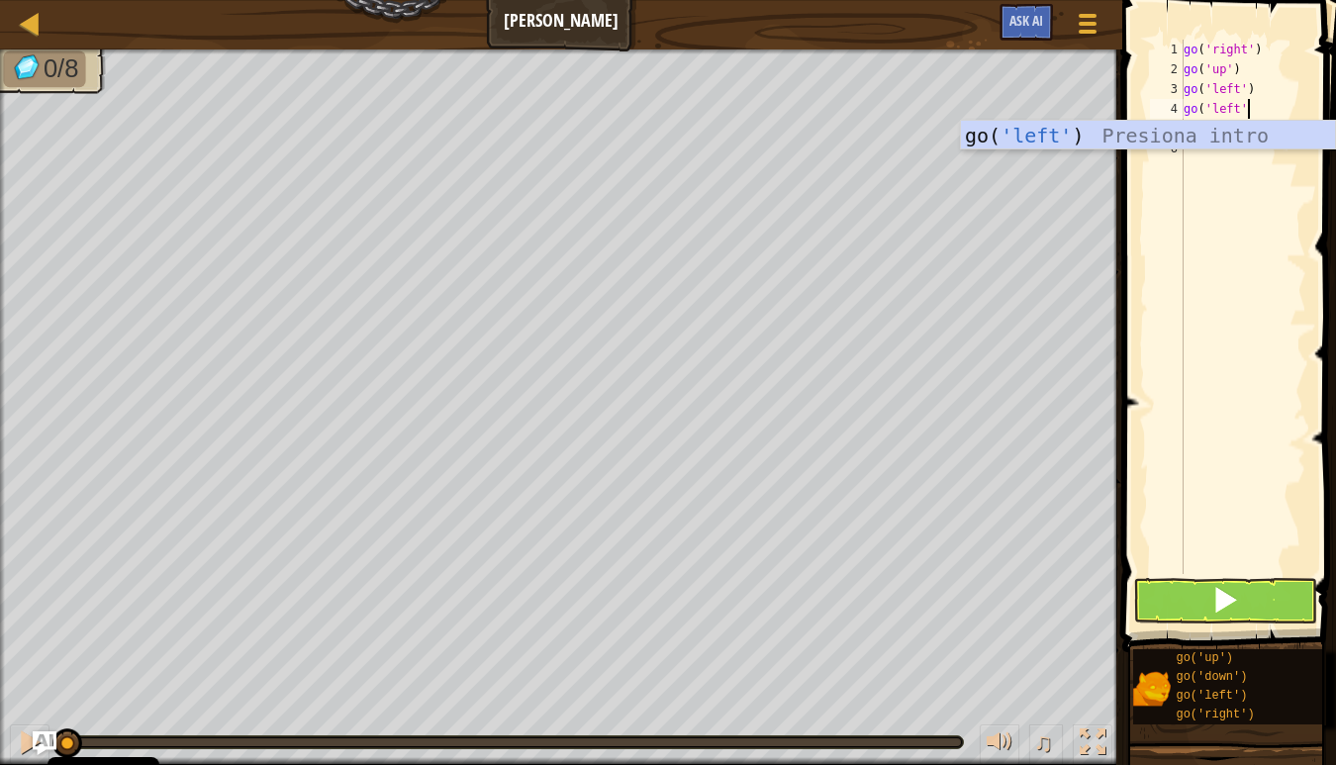
type textarea "go('left')"
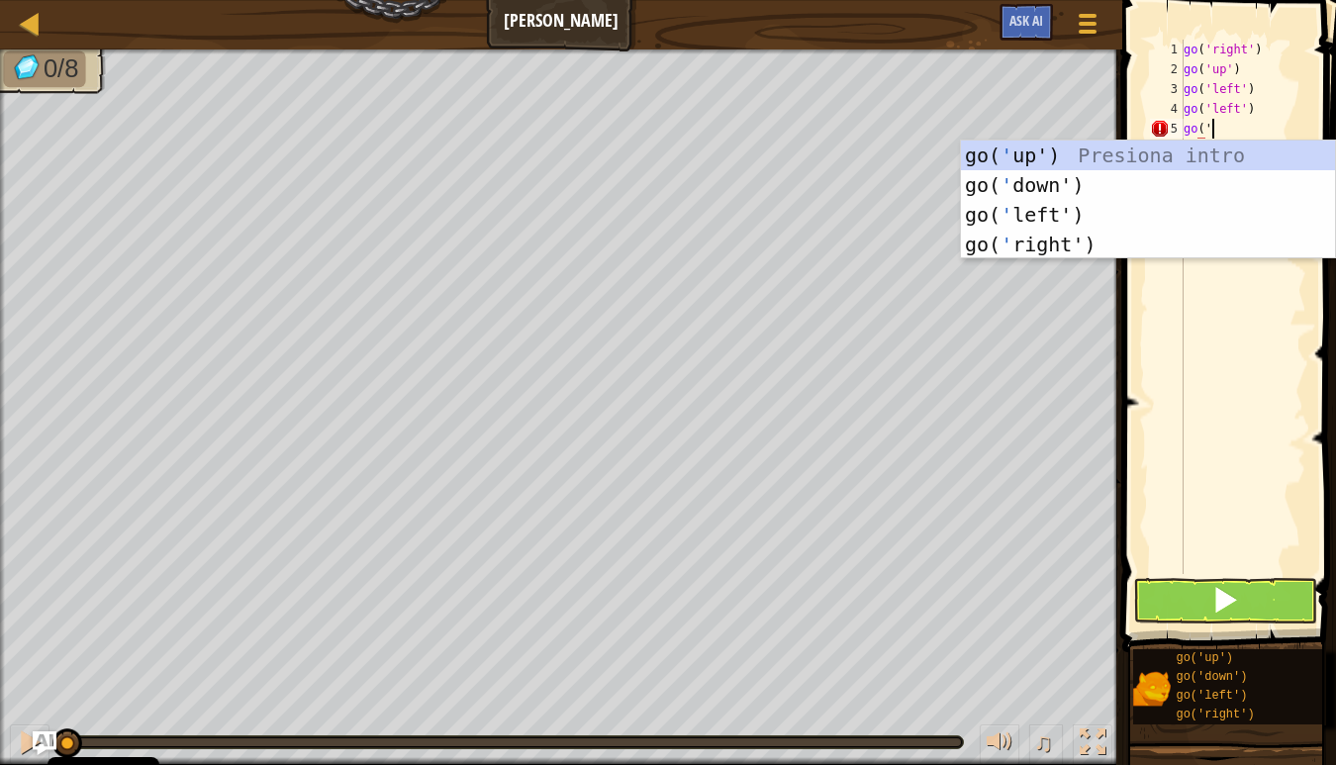
scroll to position [9, 1]
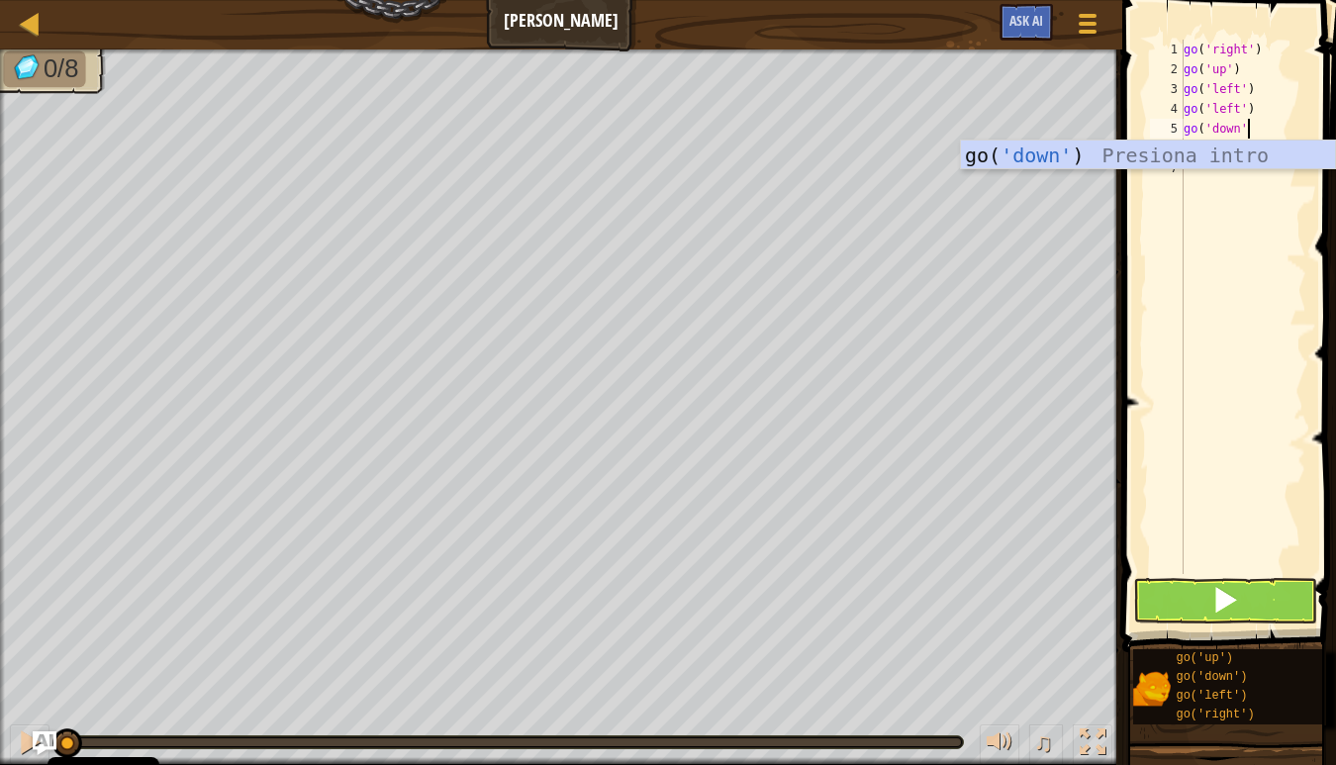
type textarea "go('down')"
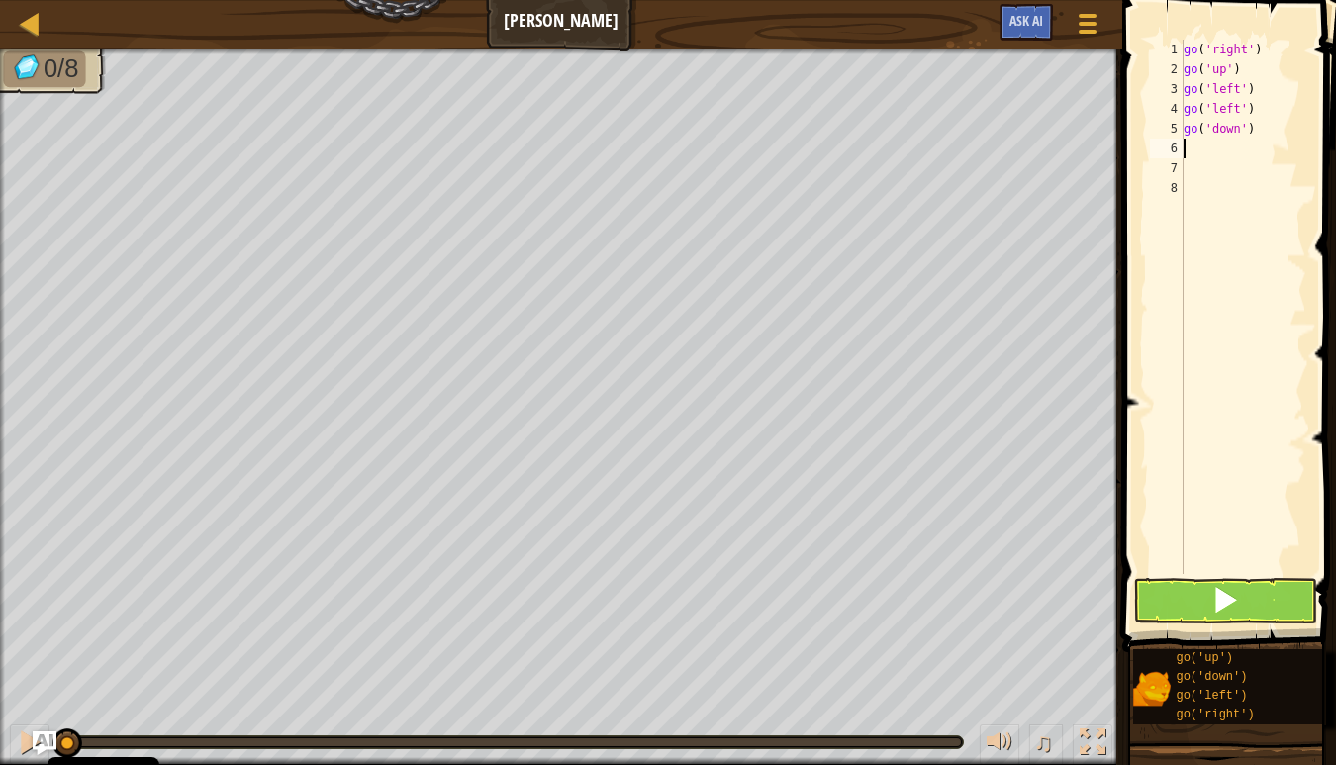
scroll to position [9, 0]
type textarea "o"
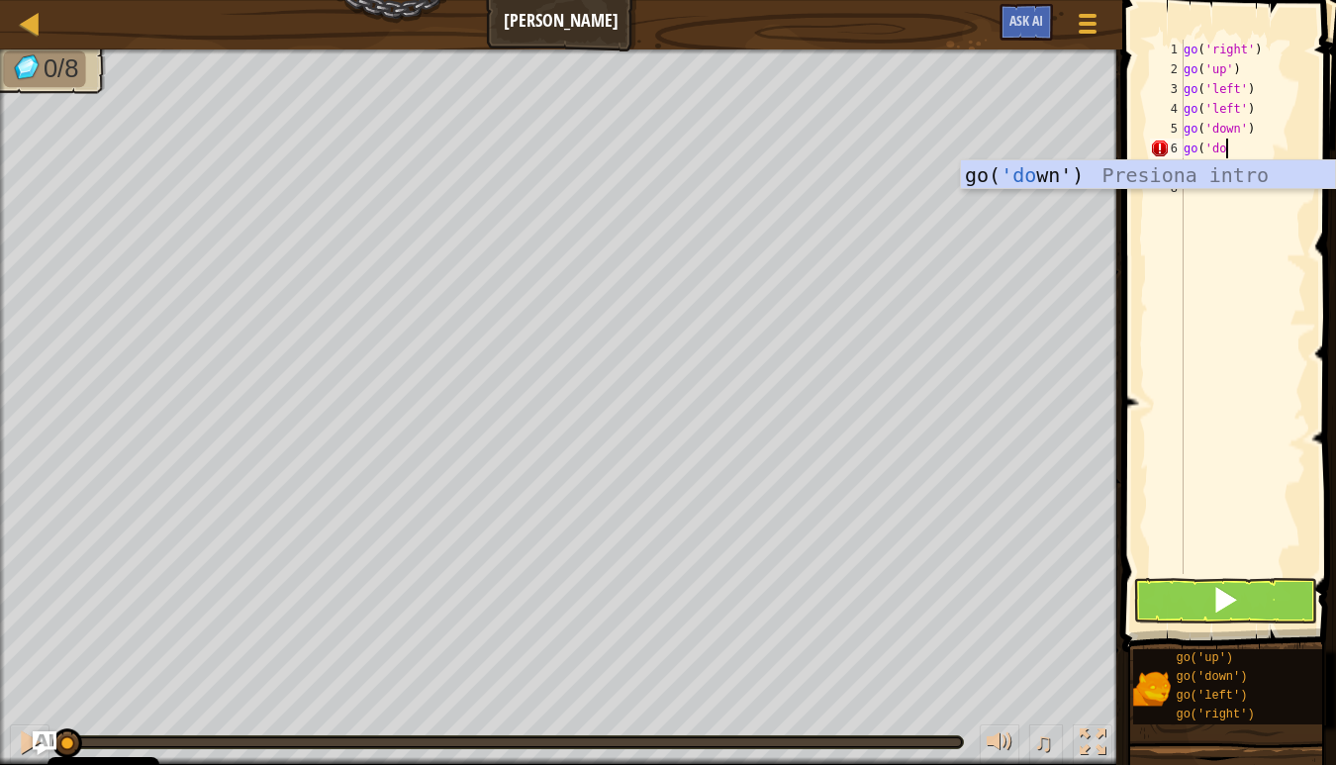
scroll to position [9, 3]
type textarea "go('down')"
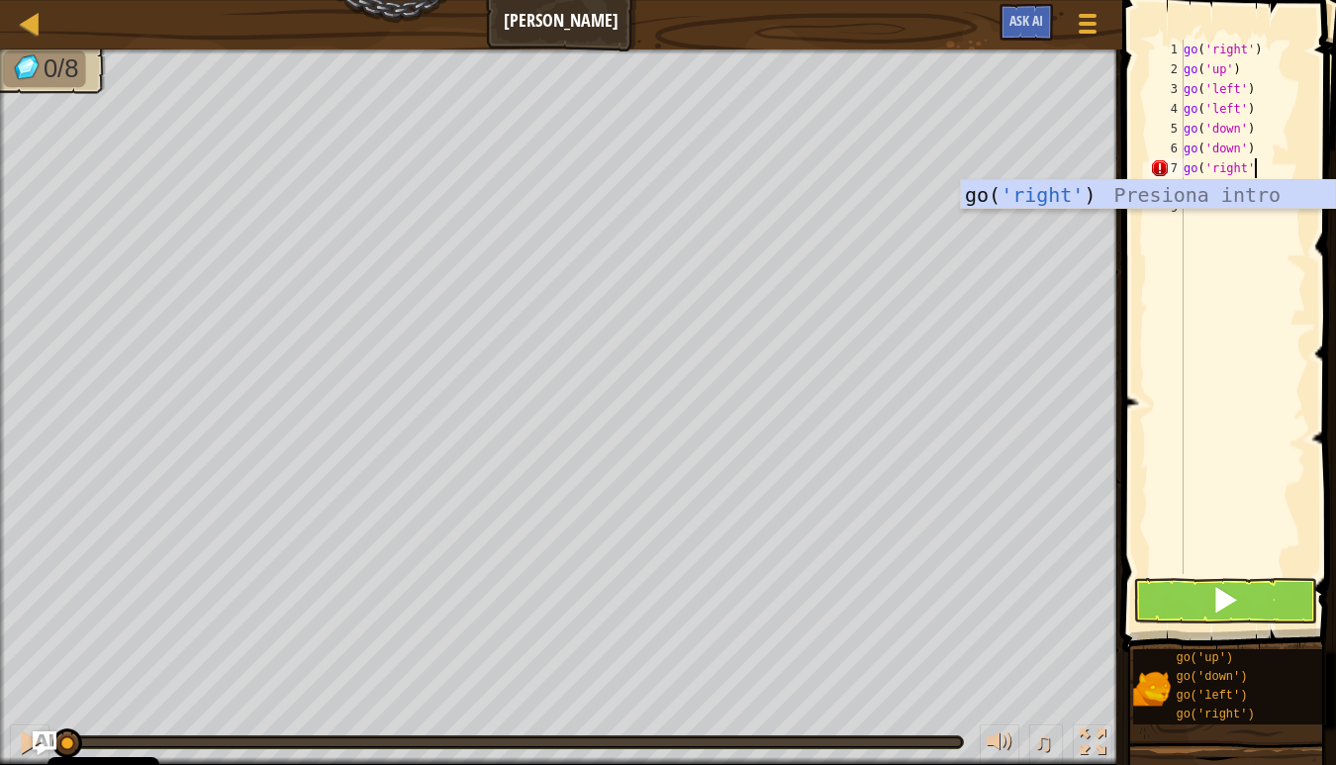
scroll to position [9, 5]
type textarea "go('right')"
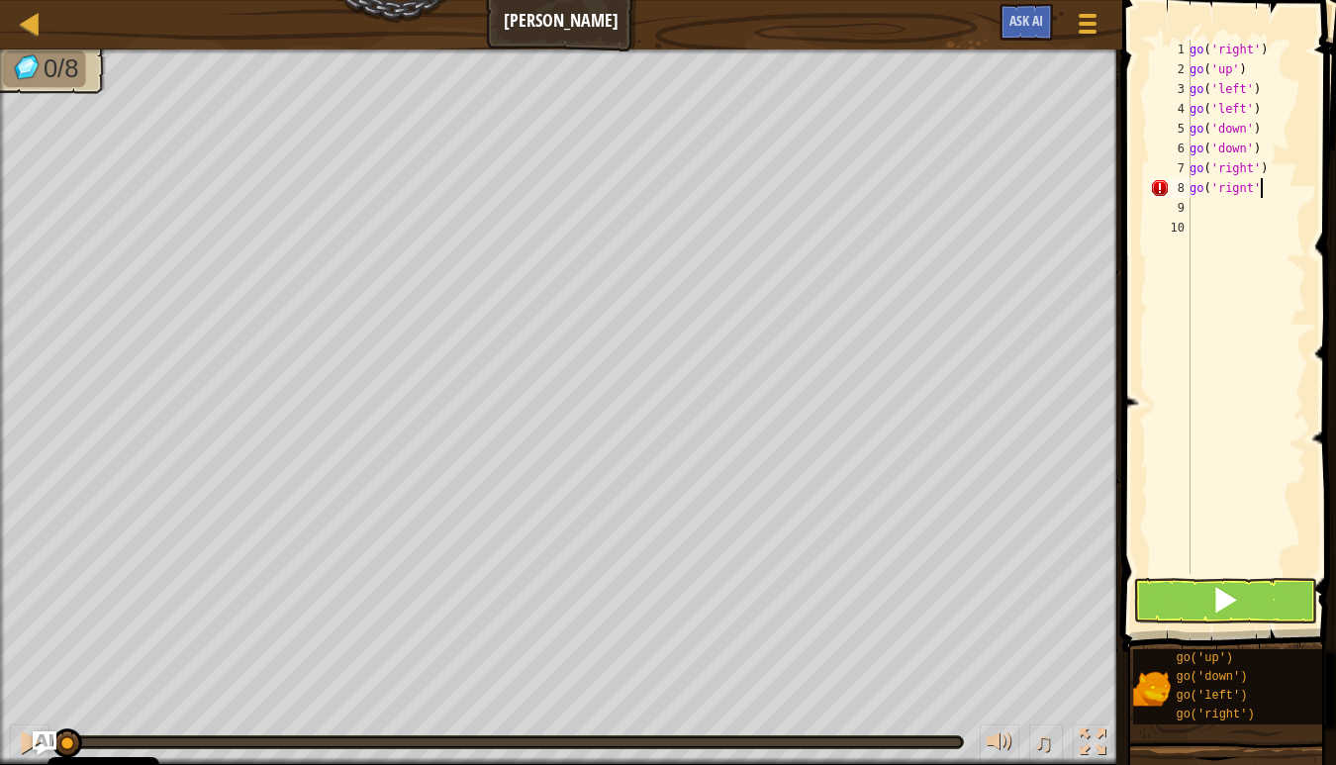
type textarea "go('rignt')"
click at [1166, 604] on button at bounding box center [1225, 601] width 184 height 46
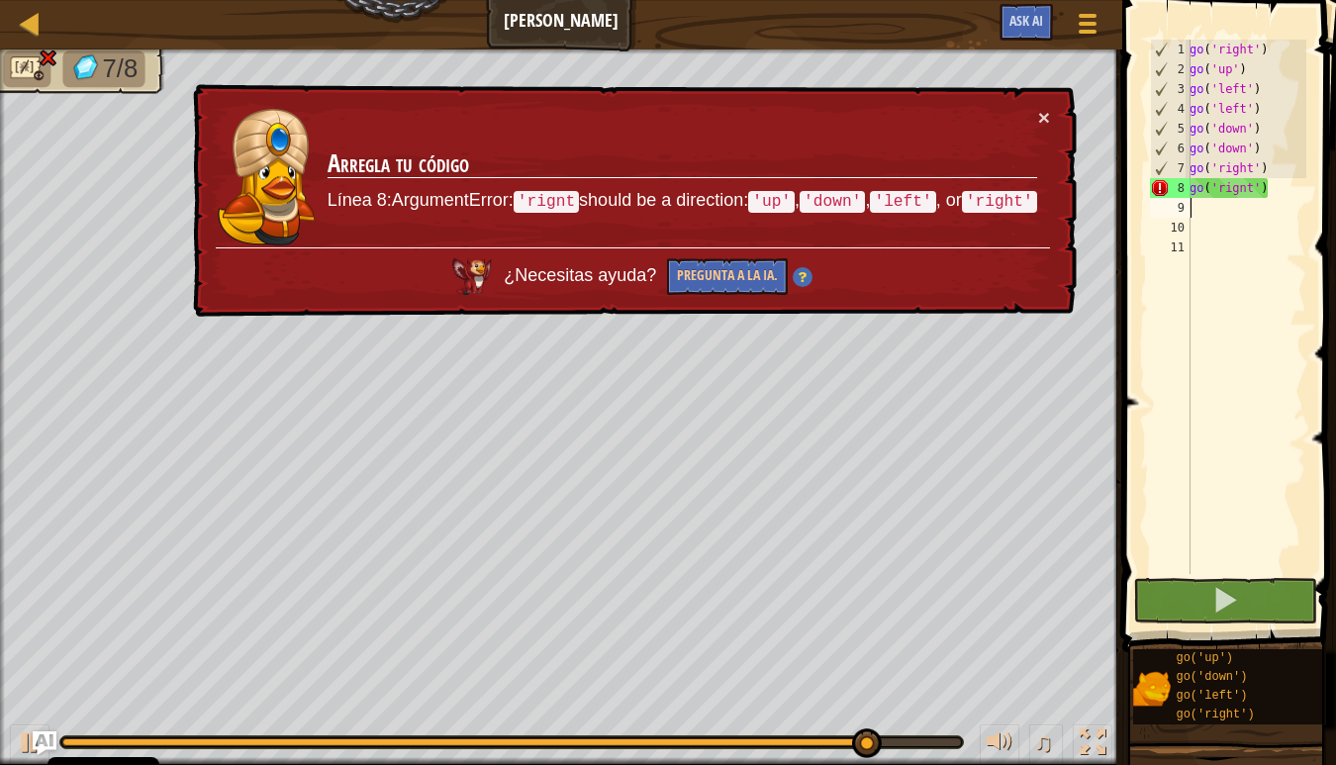
click at [1303, 189] on div "go ( 'right' ) go ( 'up' ) go ( 'left' ) go ( 'left' ) go ( 'down' ) go ( 'down…" at bounding box center [1245, 327] width 121 height 574
type textarea "go('rignt')"
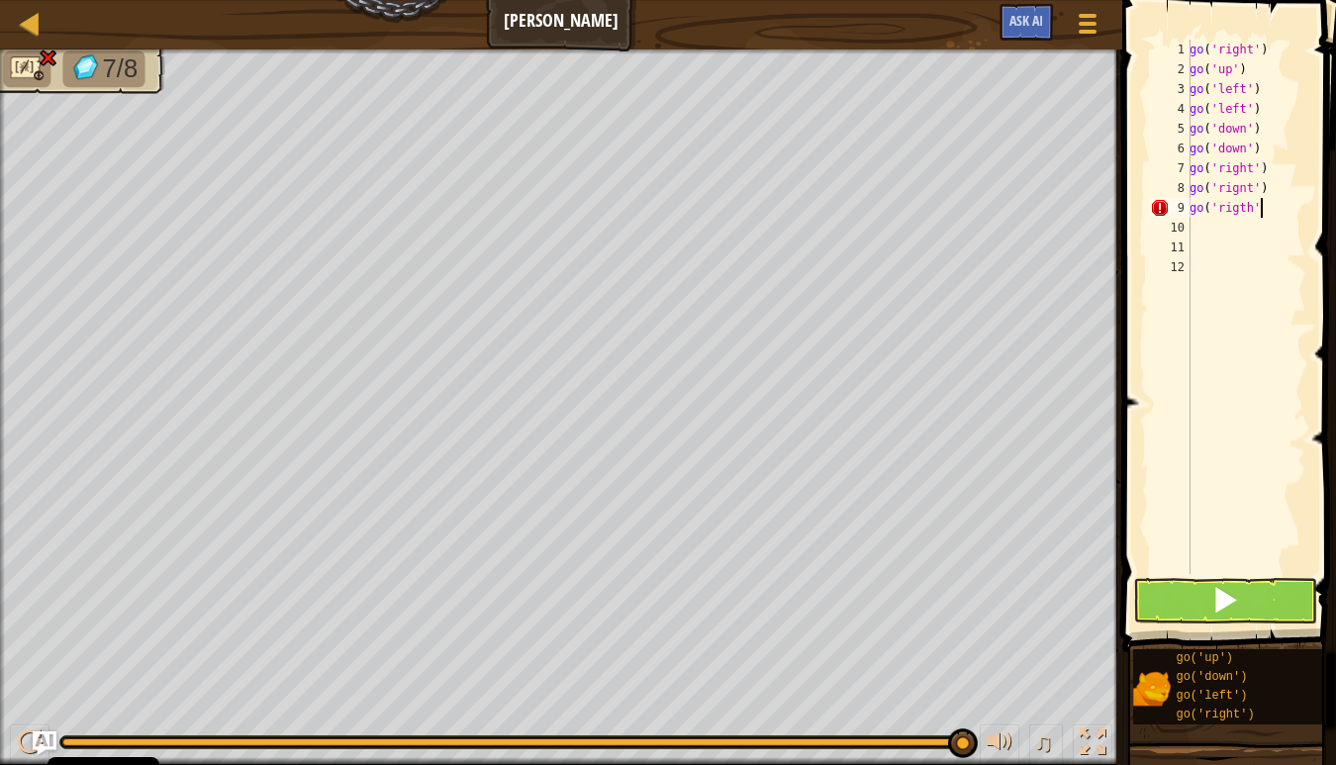
scroll to position [9, 5]
type textarea "go('rigth')"
click at [1251, 592] on button at bounding box center [1225, 601] width 184 height 46
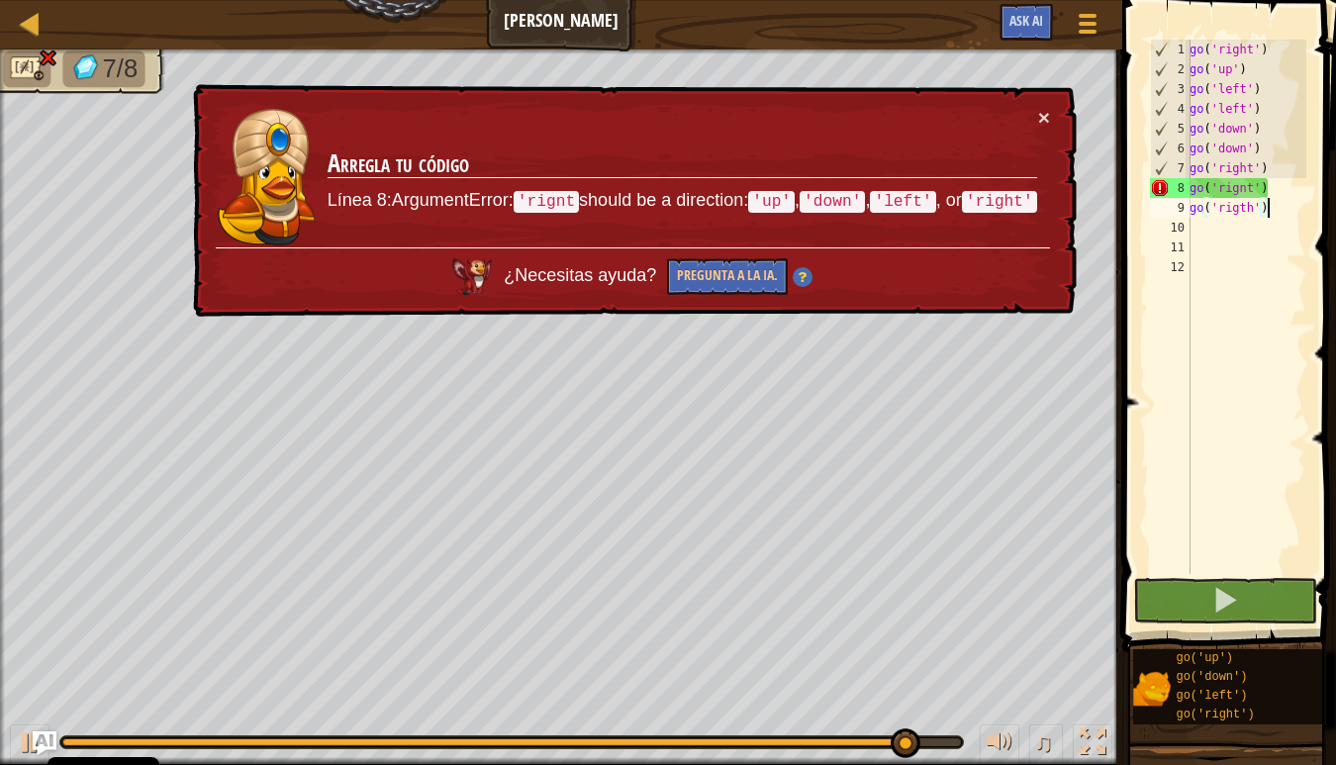
click at [1259, 264] on div "go ( 'right' ) go ( 'up' ) go ( 'left' ) go ( 'left' ) go ( 'down' ) go ( 'down…" at bounding box center [1245, 327] width 121 height 574
drag, startPoint x: 1256, startPoint y: 190, endPoint x: 1256, endPoint y: 204, distance: 13.9
click at [1256, 191] on div "go ( 'right' ) go ( 'up' ) go ( 'left' ) go ( 'left' ) go ( 'down' ) go ( 'down…" at bounding box center [1245, 327] width 121 height 574
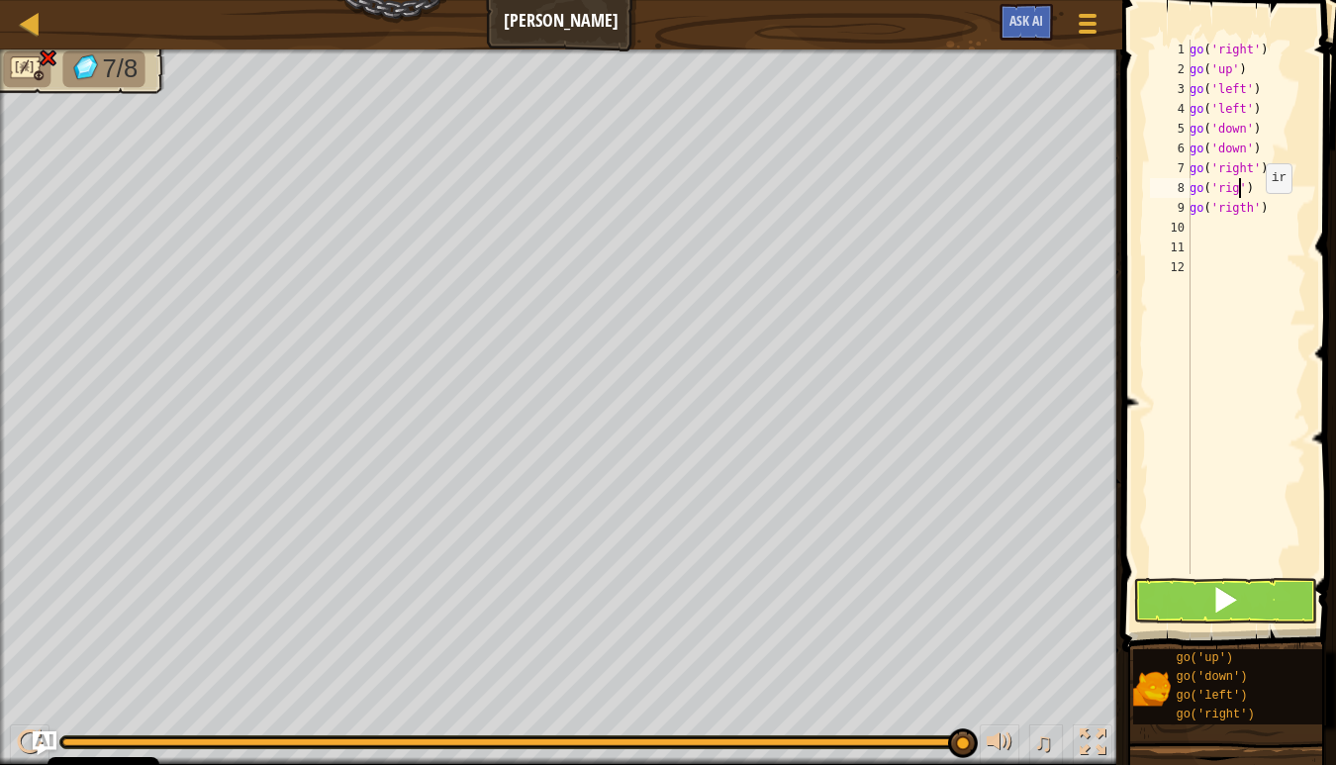
scroll to position [9, 5]
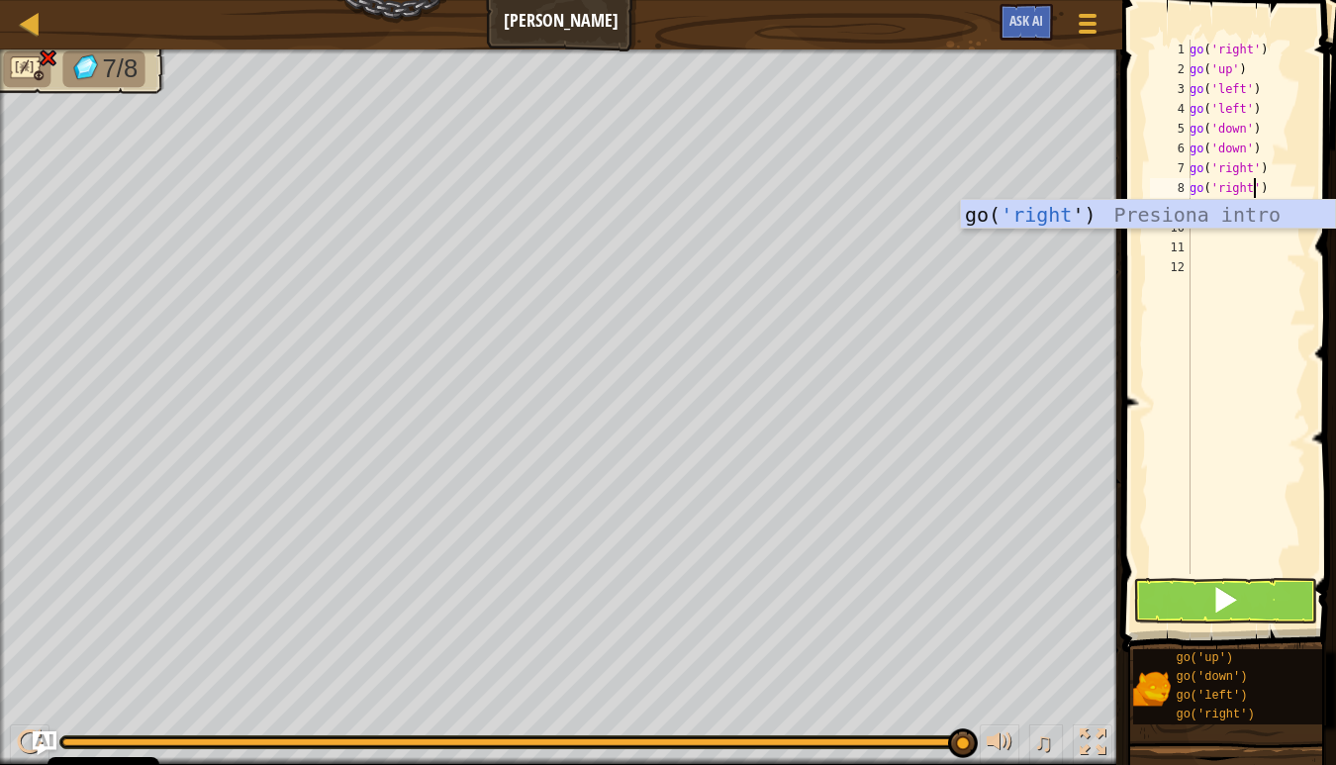
click at [1276, 185] on div "go ( 'right' ) go ( 'up' ) go ( 'left' ) go ( 'left' ) go ( 'down' ) go ( 'down…" at bounding box center [1245, 327] width 121 height 574
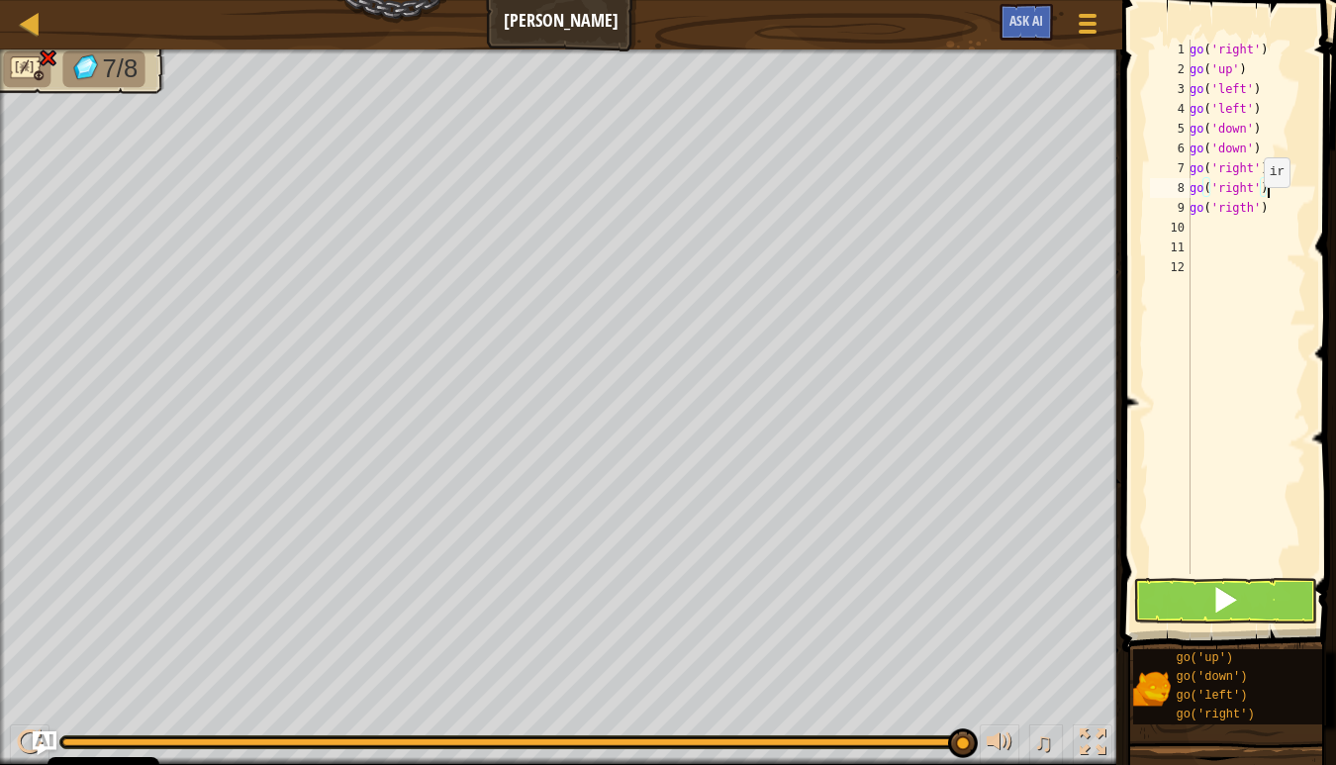
click at [1254, 207] on div "go ( 'right' ) go ( 'up' ) go ( 'left' ) go ( 'left' ) go ( 'down' ) go ( 'down…" at bounding box center [1245, 327] width 121 height 574
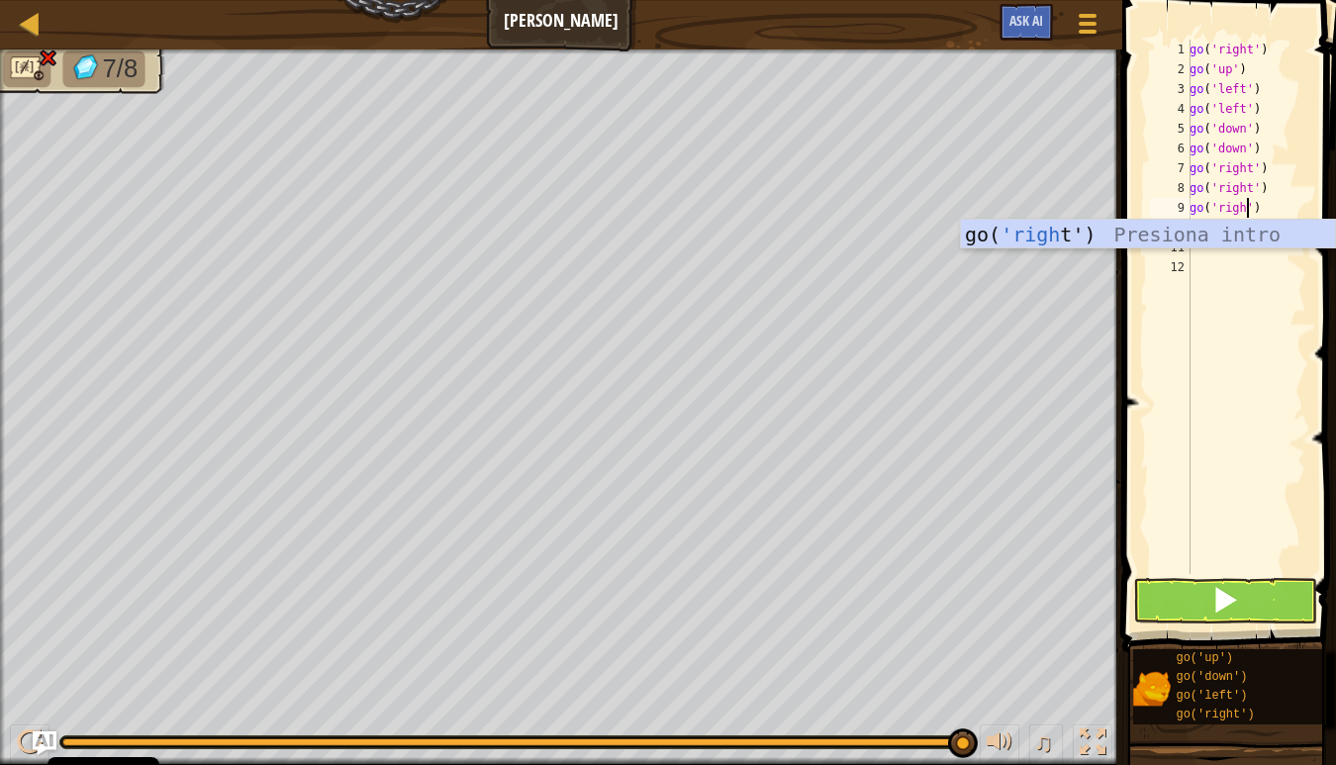
type textarea "go('right')"
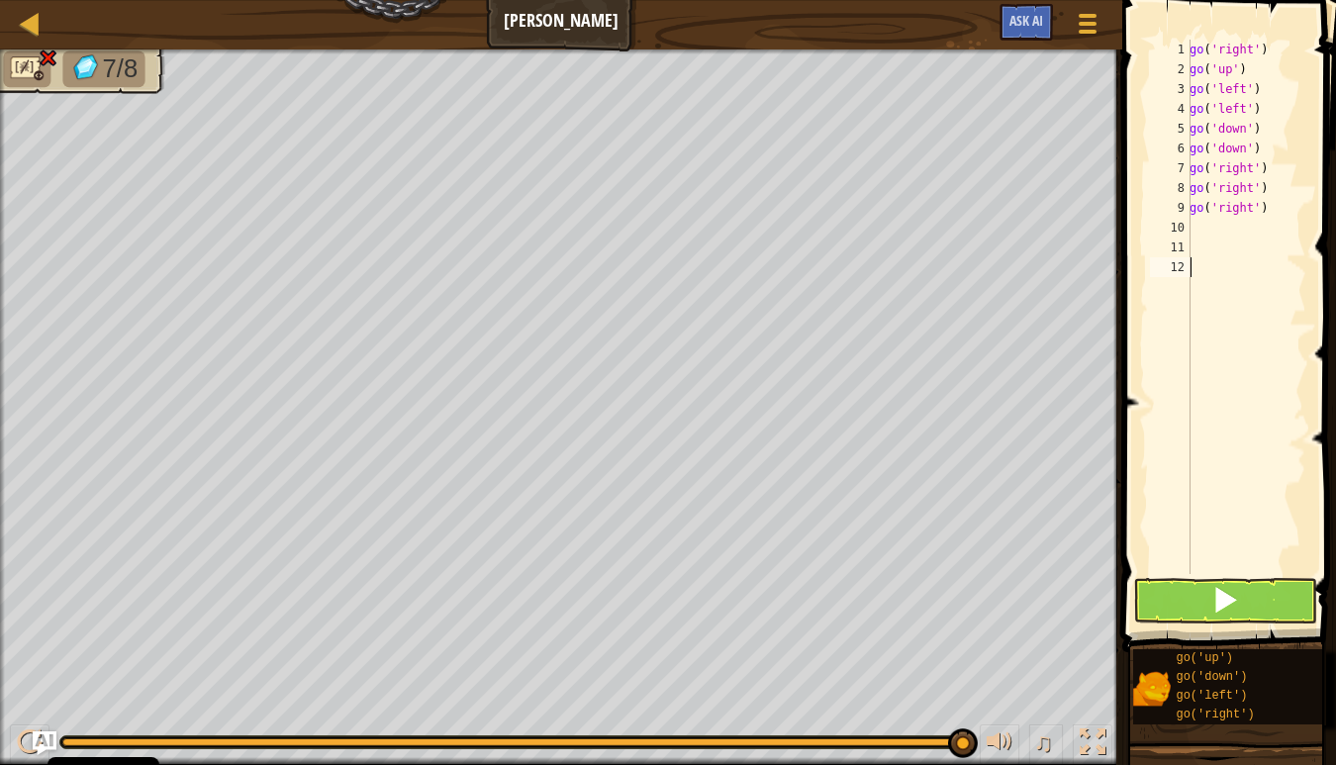
click at [1281, 351] on div "go ( 'right' ) go ( 'up' ) go ( 'left' ) go ( 'left' ) go ( 'down' ) go ( 'down…" at bounding box center [1245, 327] width 121 height 574
click at [1248, 592] on button at bounding box center [1225, 601] width 184 height 46
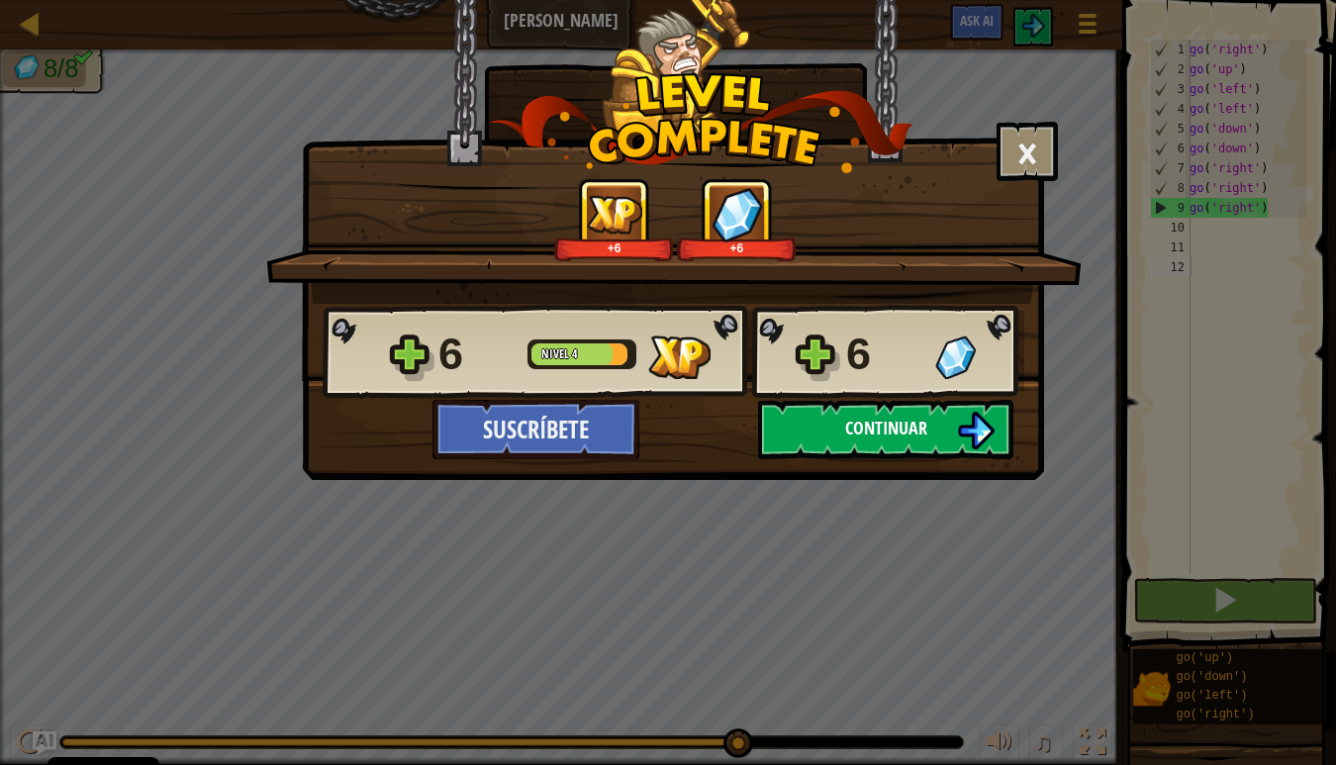
click at [920, 435] on span "Continuar" at bounding box center [886, 428] width 82 height 25
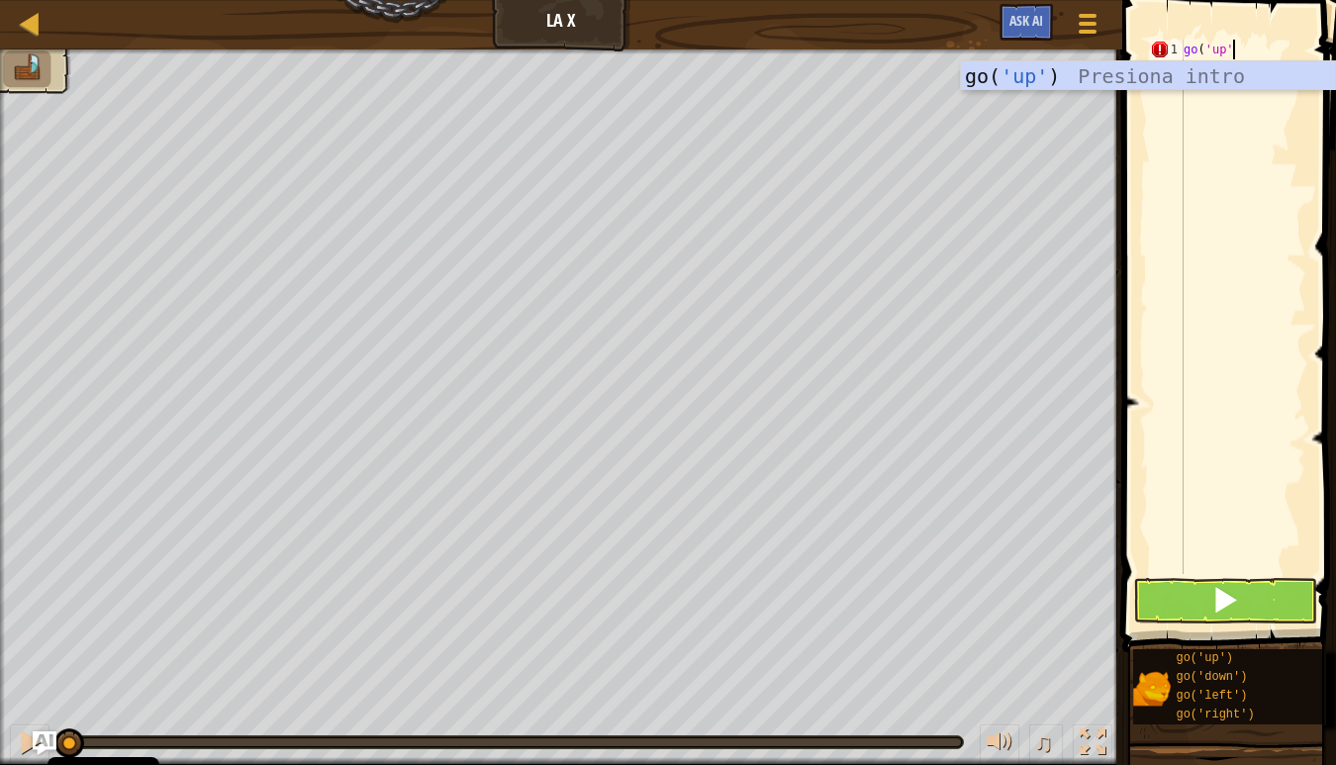
scroll to position [9, 3]
type textarea "go('up')"
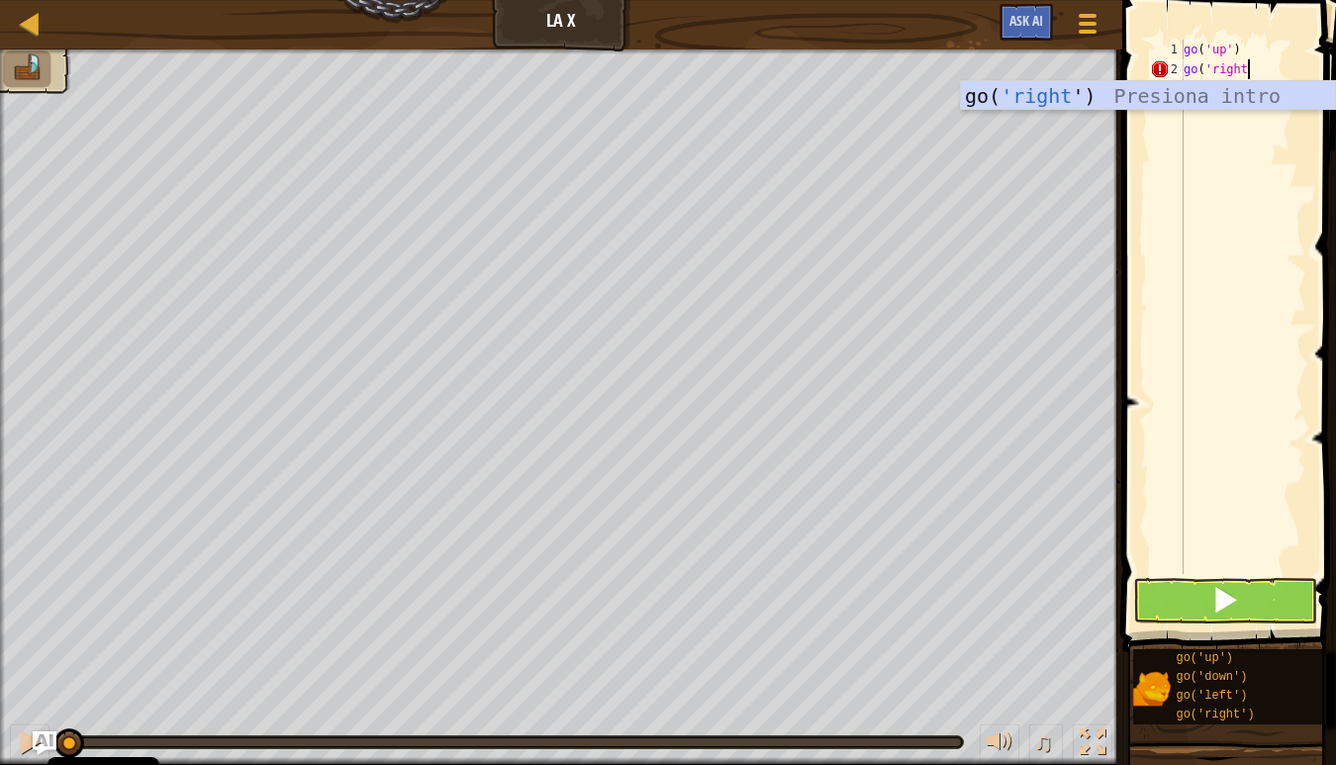
scroll to position [9, 5]
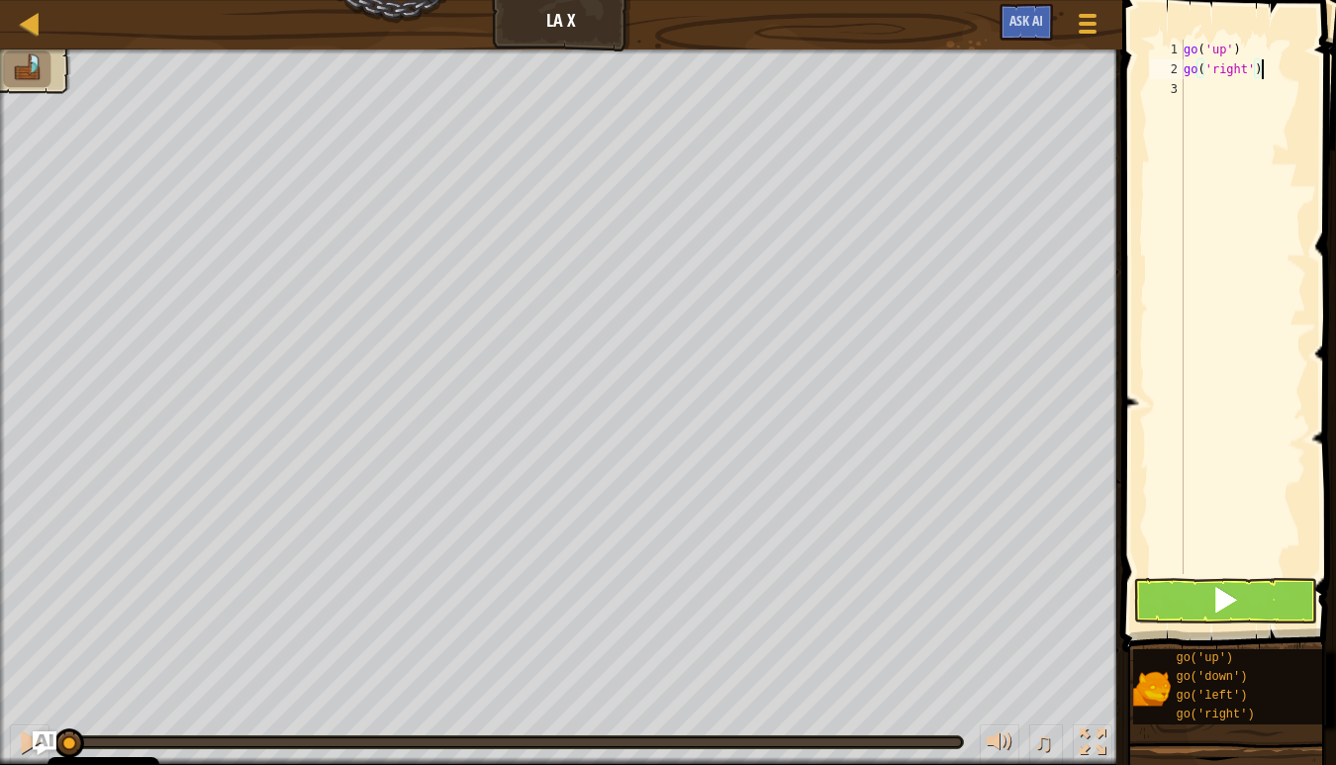
type textarea "go('right')"
click at [1203, 588] on button at bounding box center [1225, 601] width 184 height 46
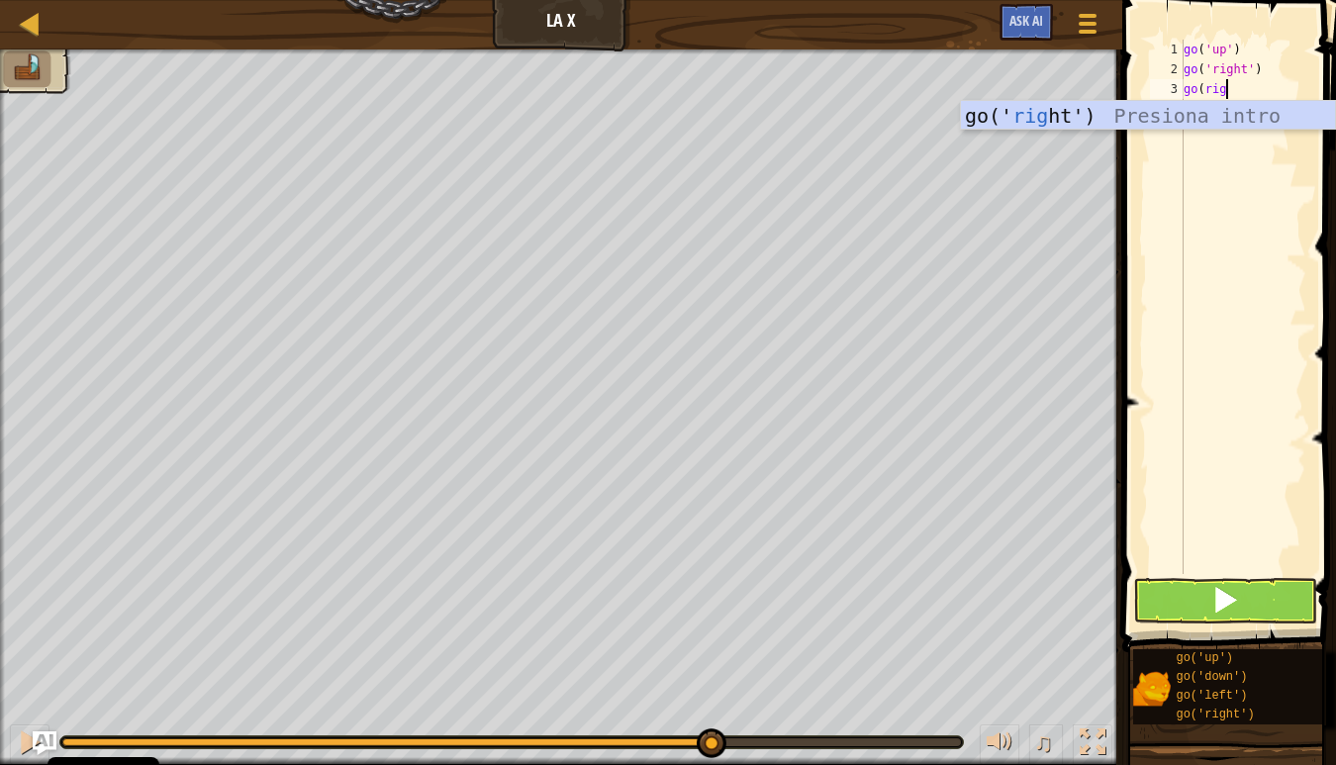
scroll to position [9, 3]
type textarea "go(right')"
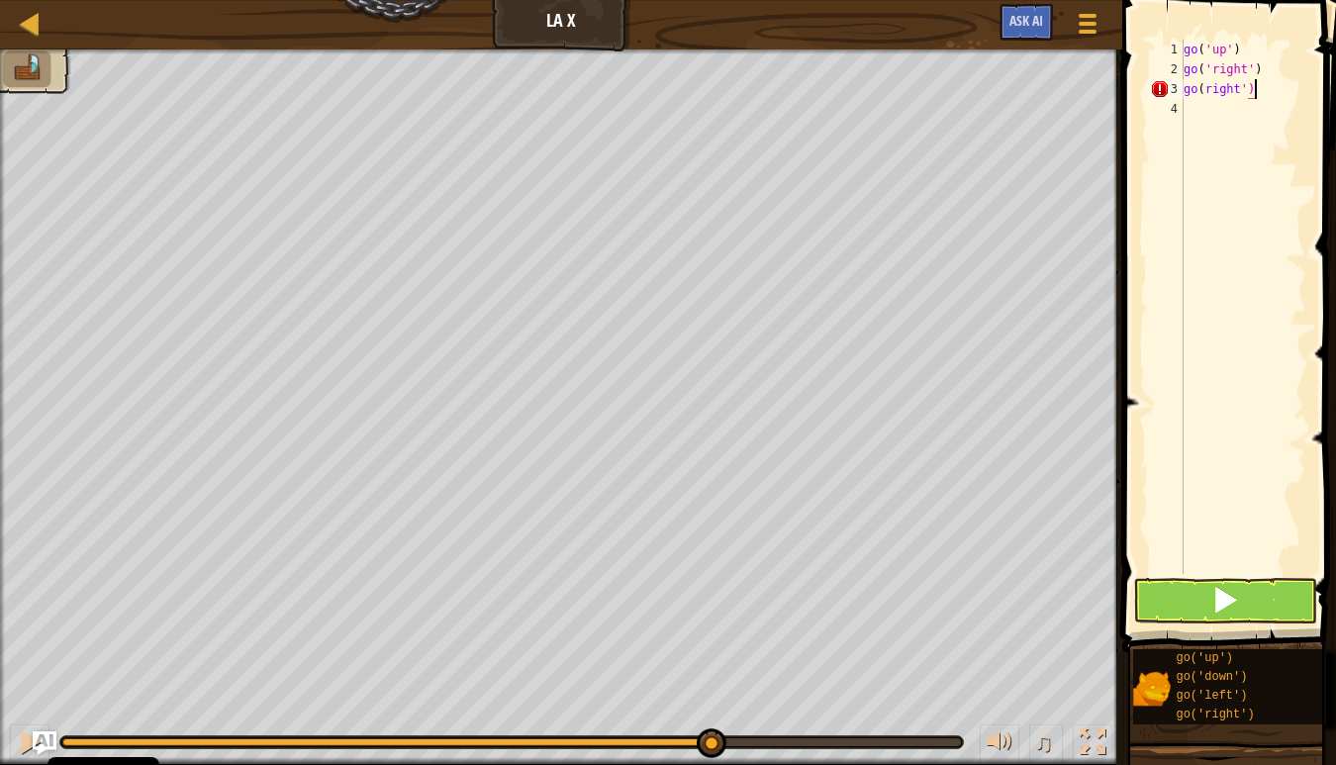
scroll to position [9, 0]
click at [1200, 92] on div "go ( 'up' ) go ( 'right' ) go ( right ')" at bounding box center [1243, 327] width 127 height 574
click at [1207, 92] on div "go ( 'up' ) go ( 'right' ) go ( right ')" at bounding box center [1243, 327] width 127 height 574
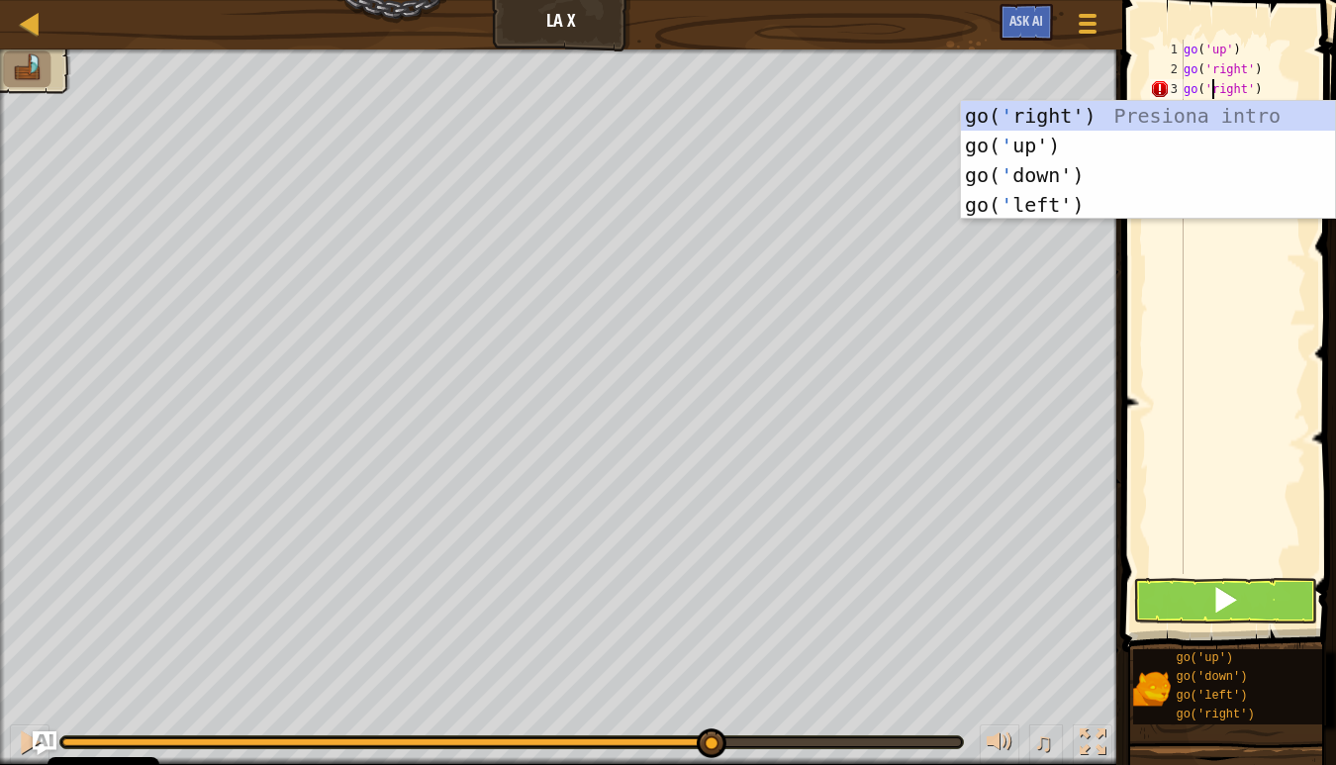
scroll to position [9, 3]
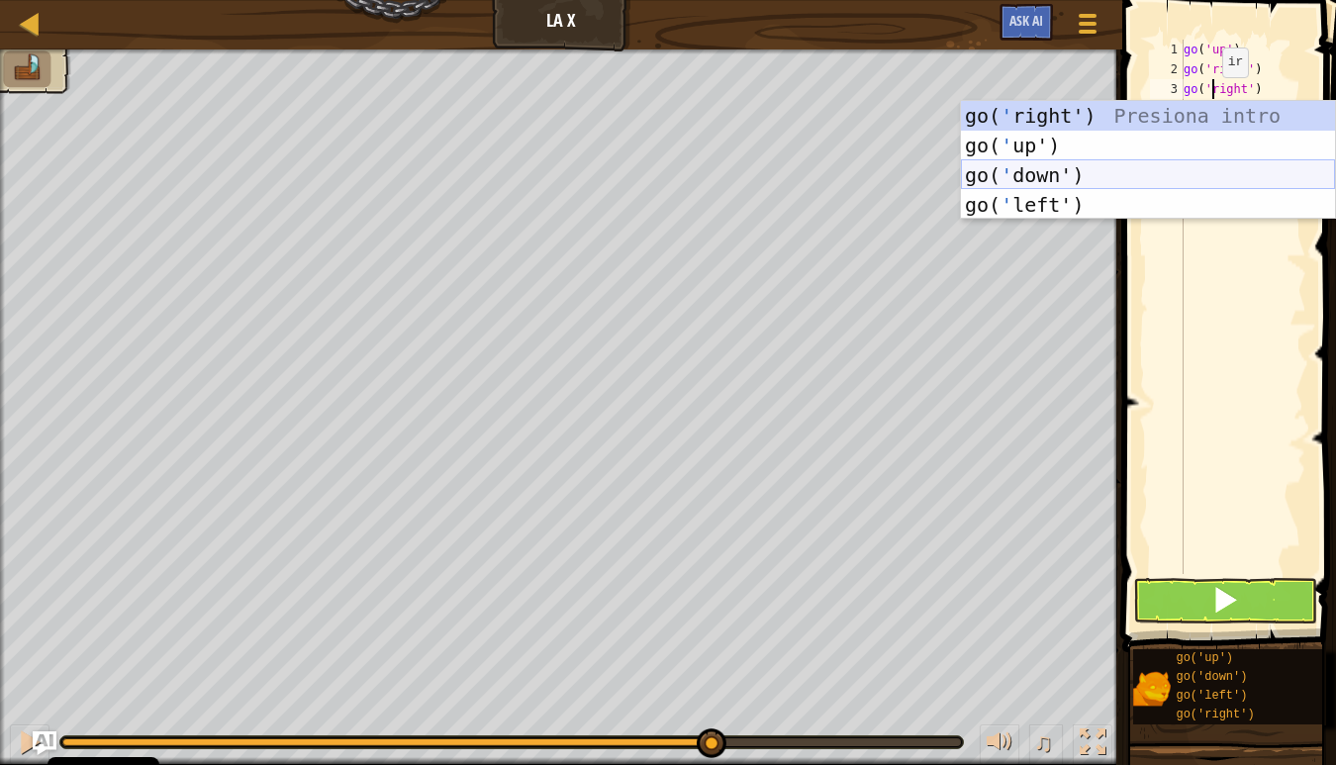
click at [1213, 188] on div "go( ' right') Presiona intro go( ' up') Presiona intro go( ' down') Presiona in…" at bounding box center [1148, 190] width 374 height 178
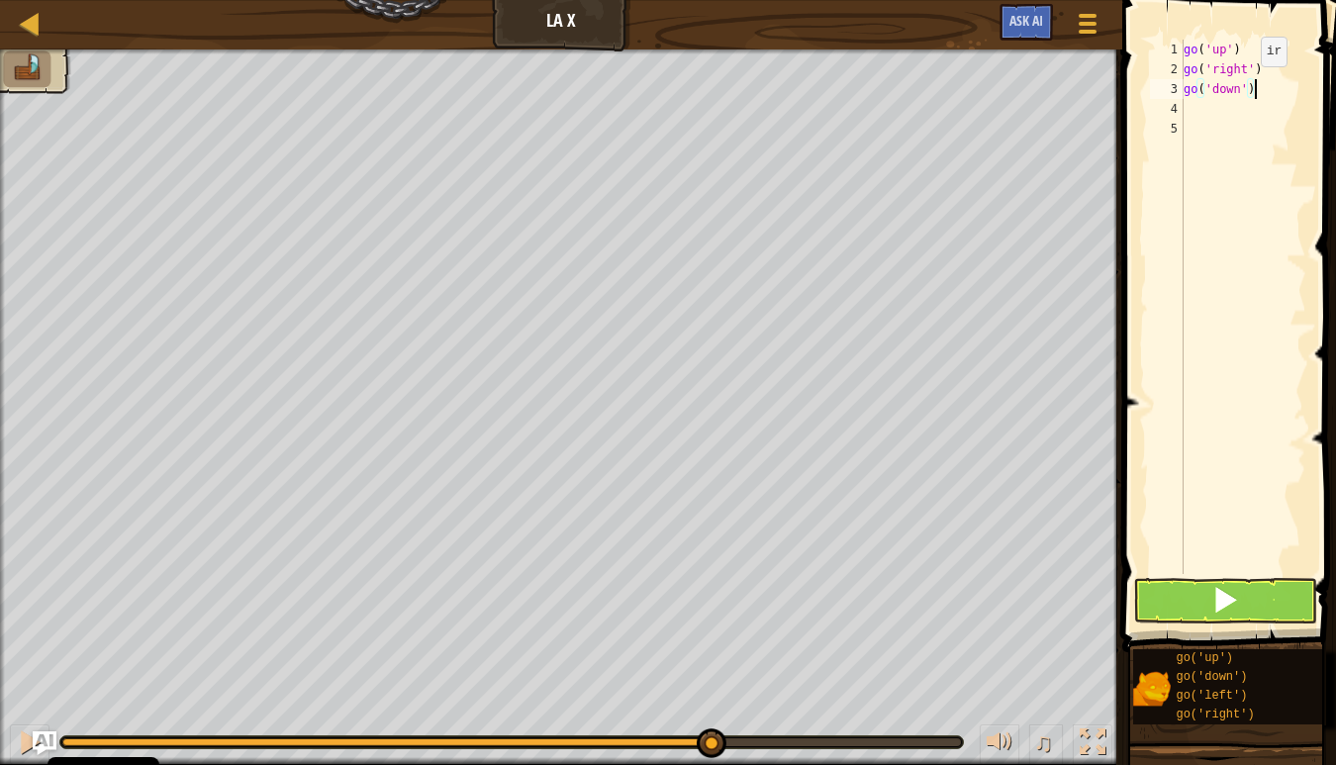
click at [1245, 86] on div "go ( 'up' ) go ( 'right' ) go ( 'down' )" at bounding box center [1243, 327] width 127 height 574
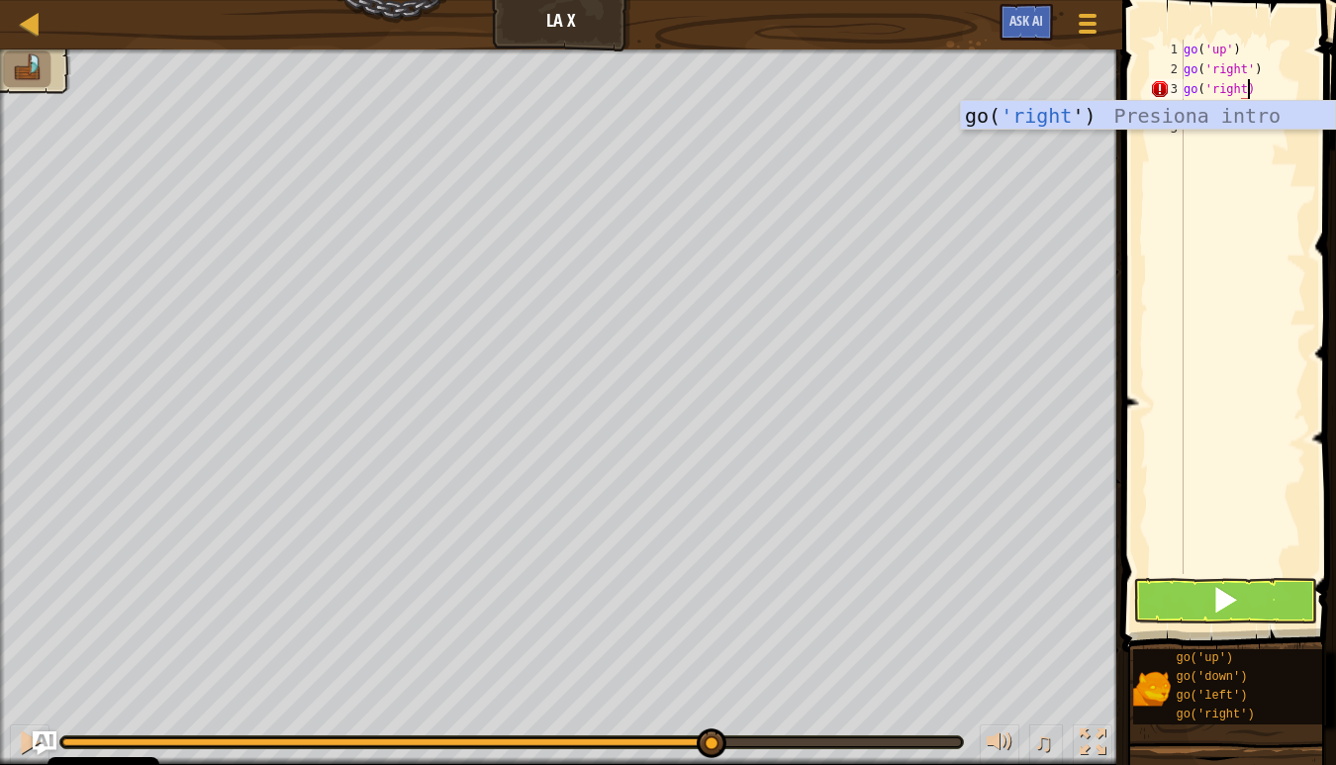
scroll to position [9, 5]
type textarea "go('right')"
click at [1242, 603] on button at bounding box center [1225, 601] width 184 height 46
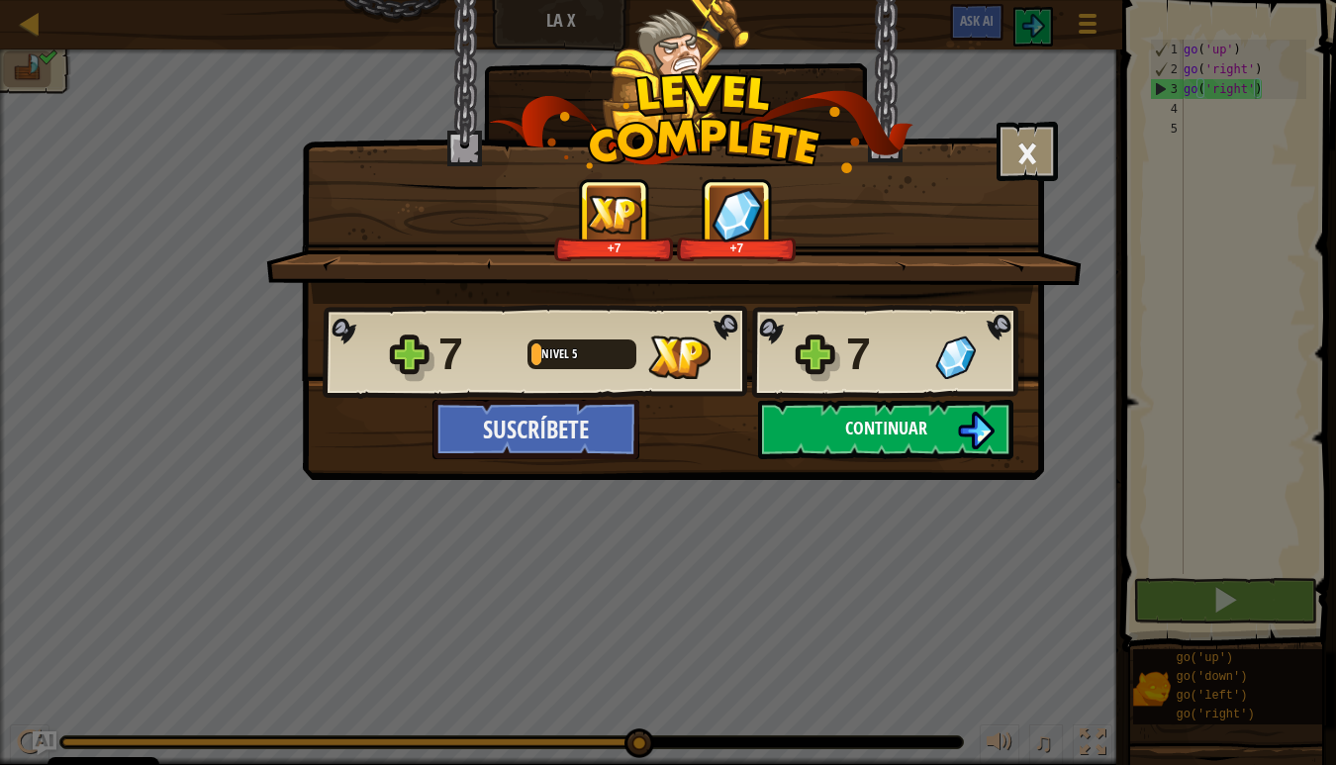
click at [932, 433] on button "Continuar" at bounding box center [885, 429] width 255 height 59
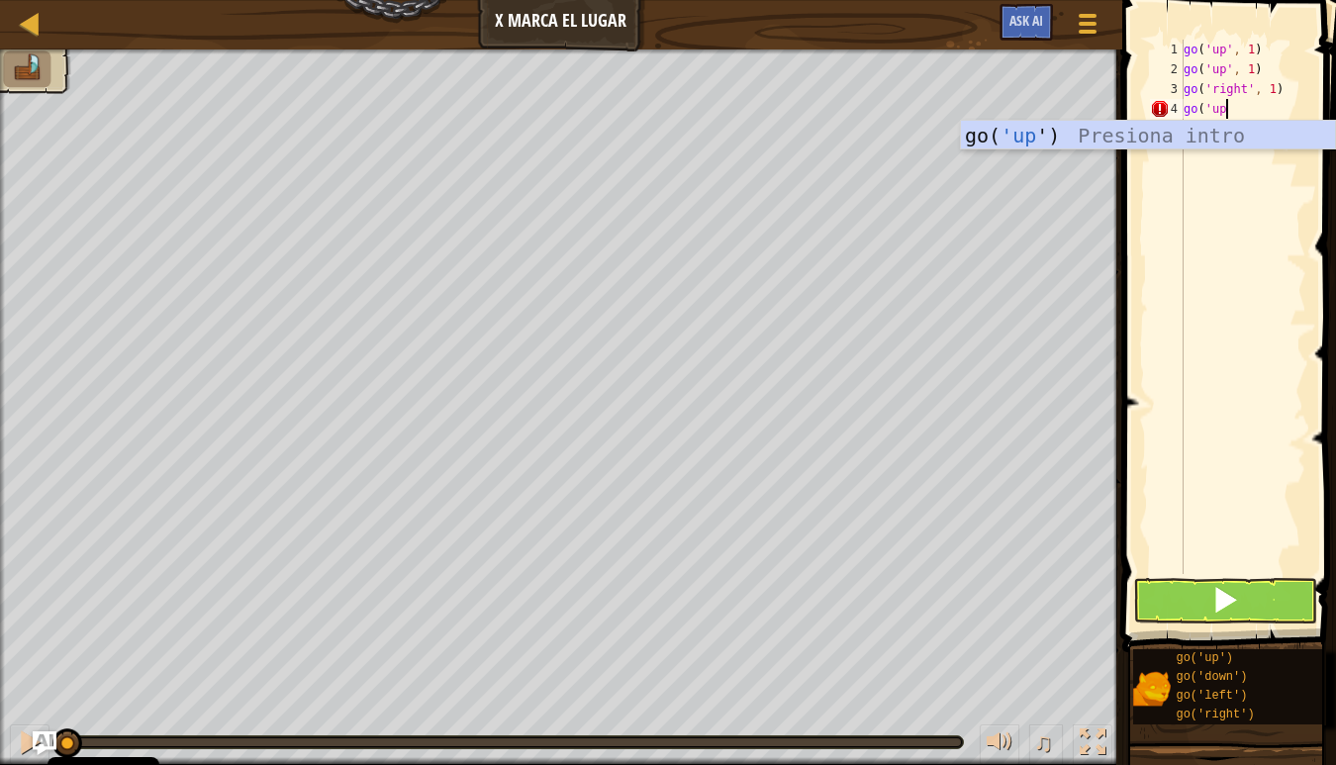
scroll to position [9, 3]
type textarea "go('up')"
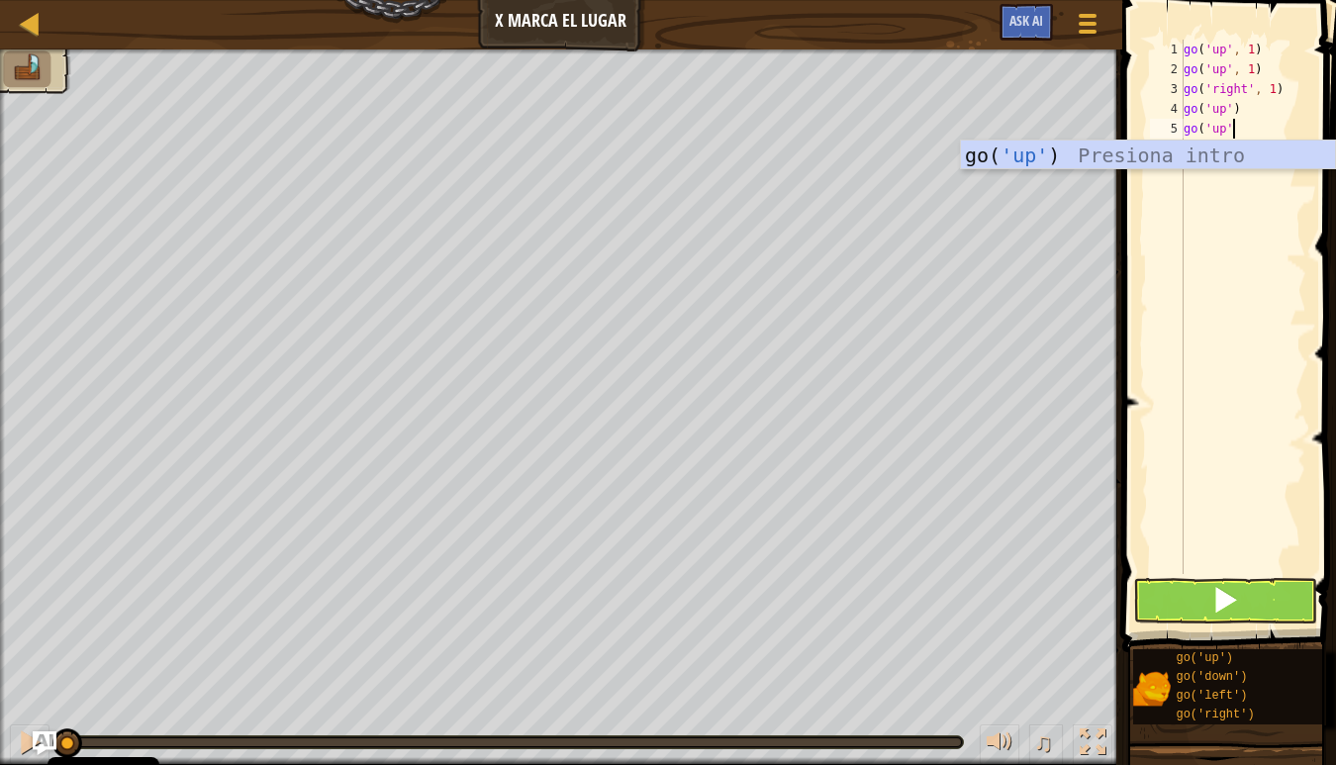
type textarea "go('up')"
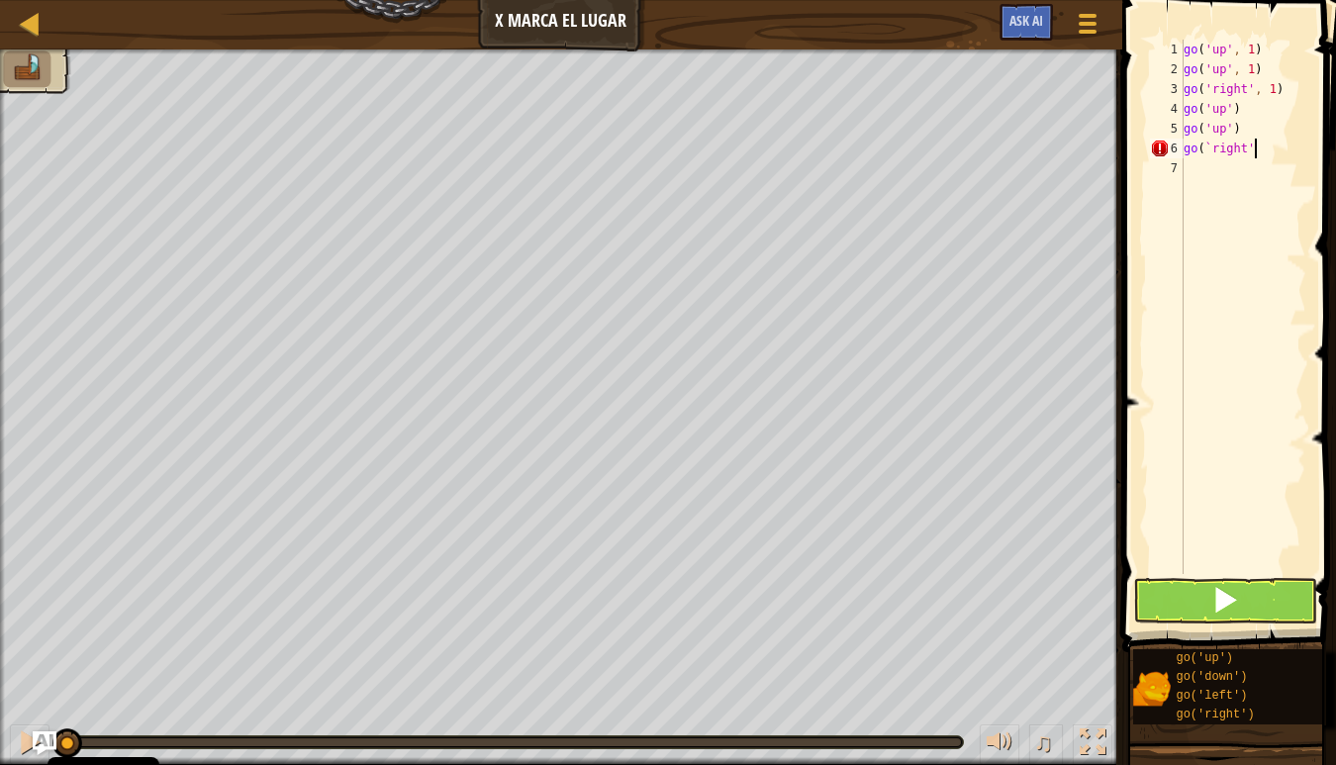
type textarea "`right')"
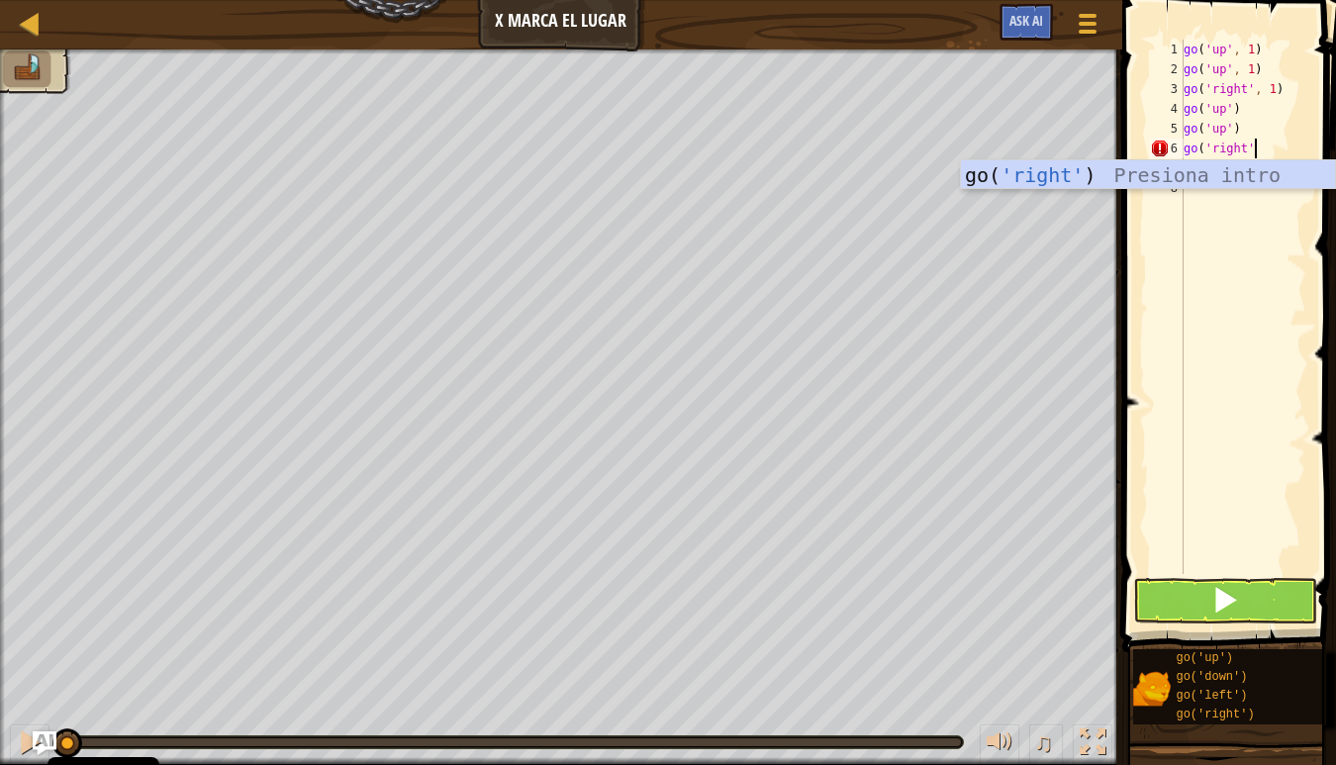
scroll to position [9, 5]
type textarea "go('right')"
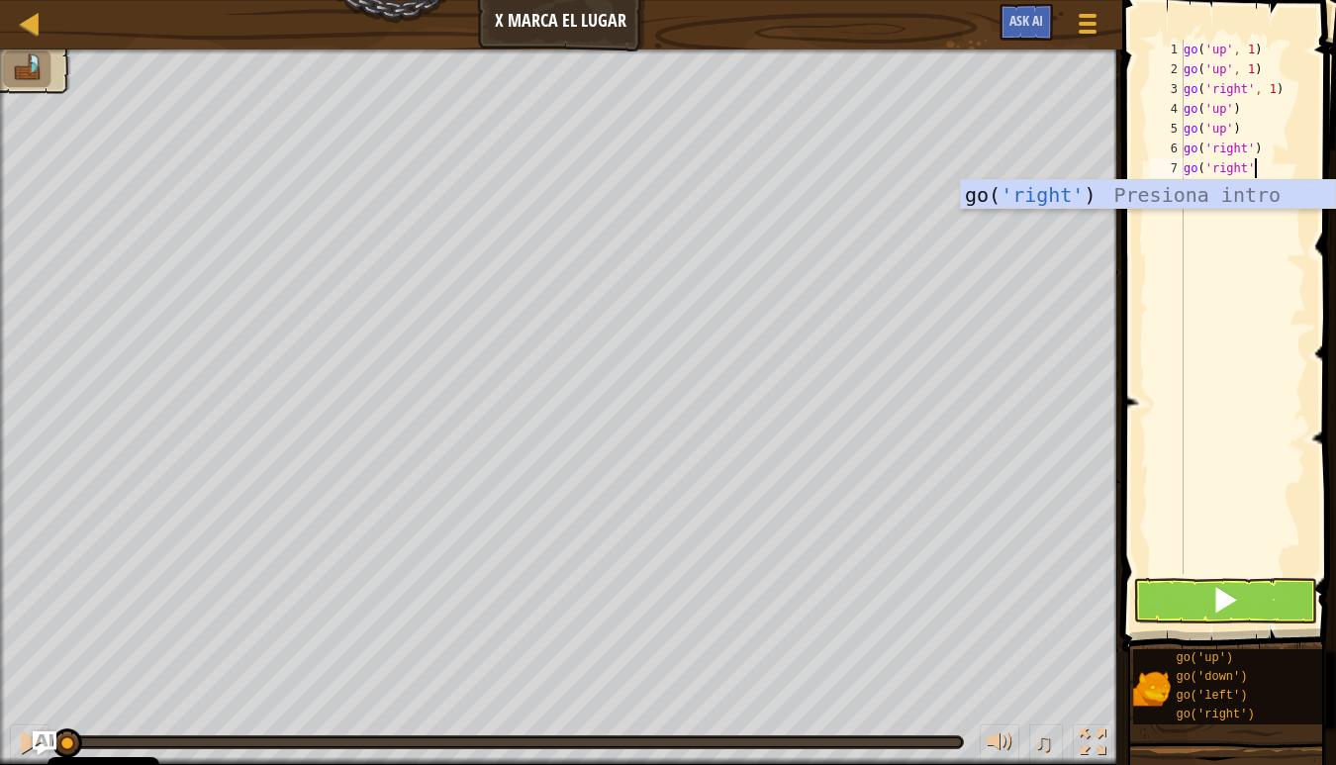
type textarea "go('right')"
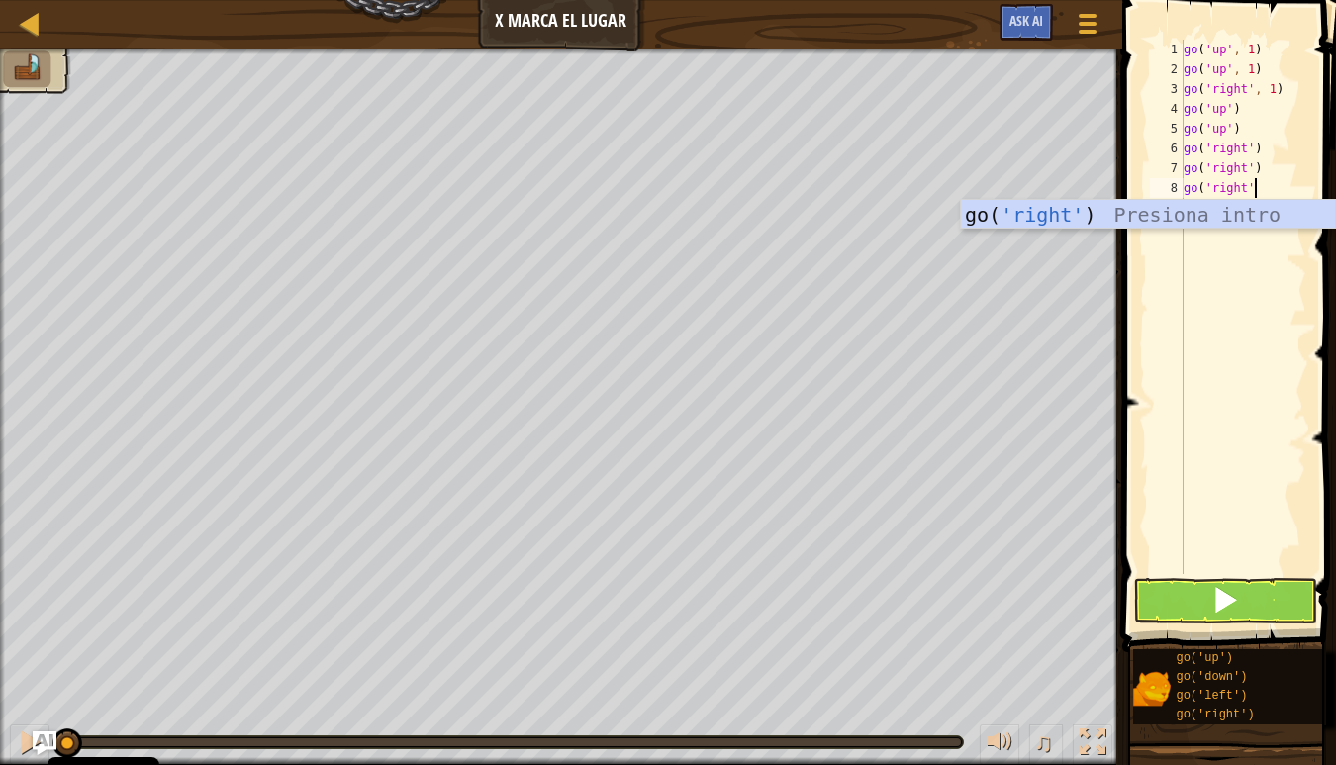
type textarea "go('right')"
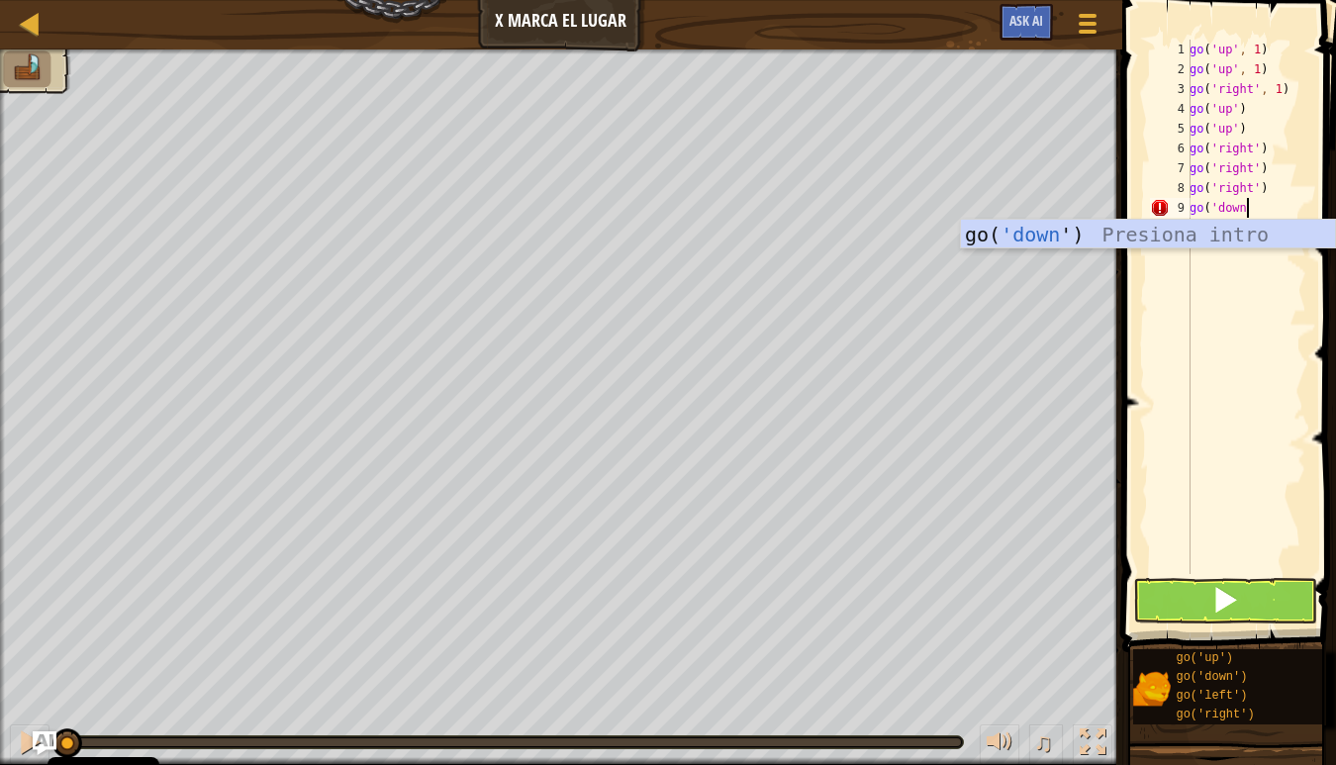
scroll to position [9, 4]
type textarea "go('down')"
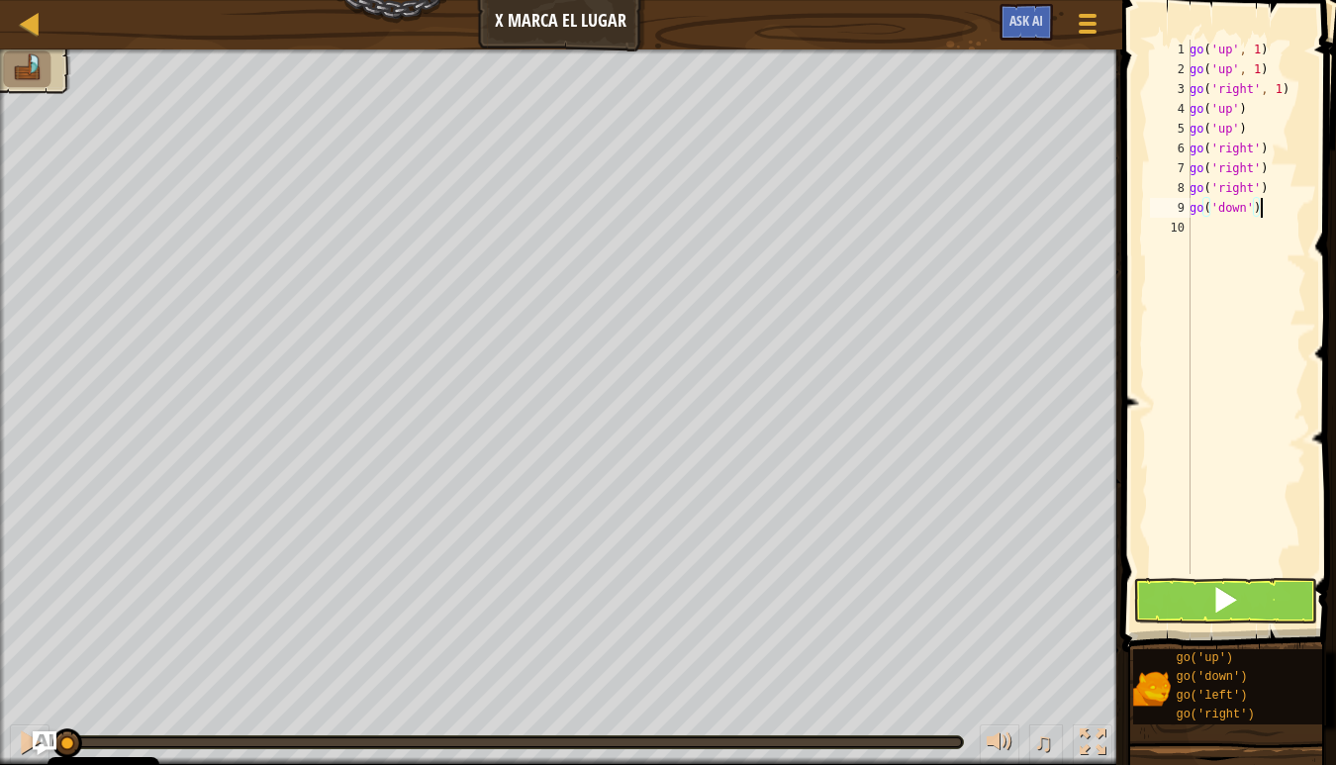
scroll to position [9, 0]
type textarea "go"
type textarea "o"
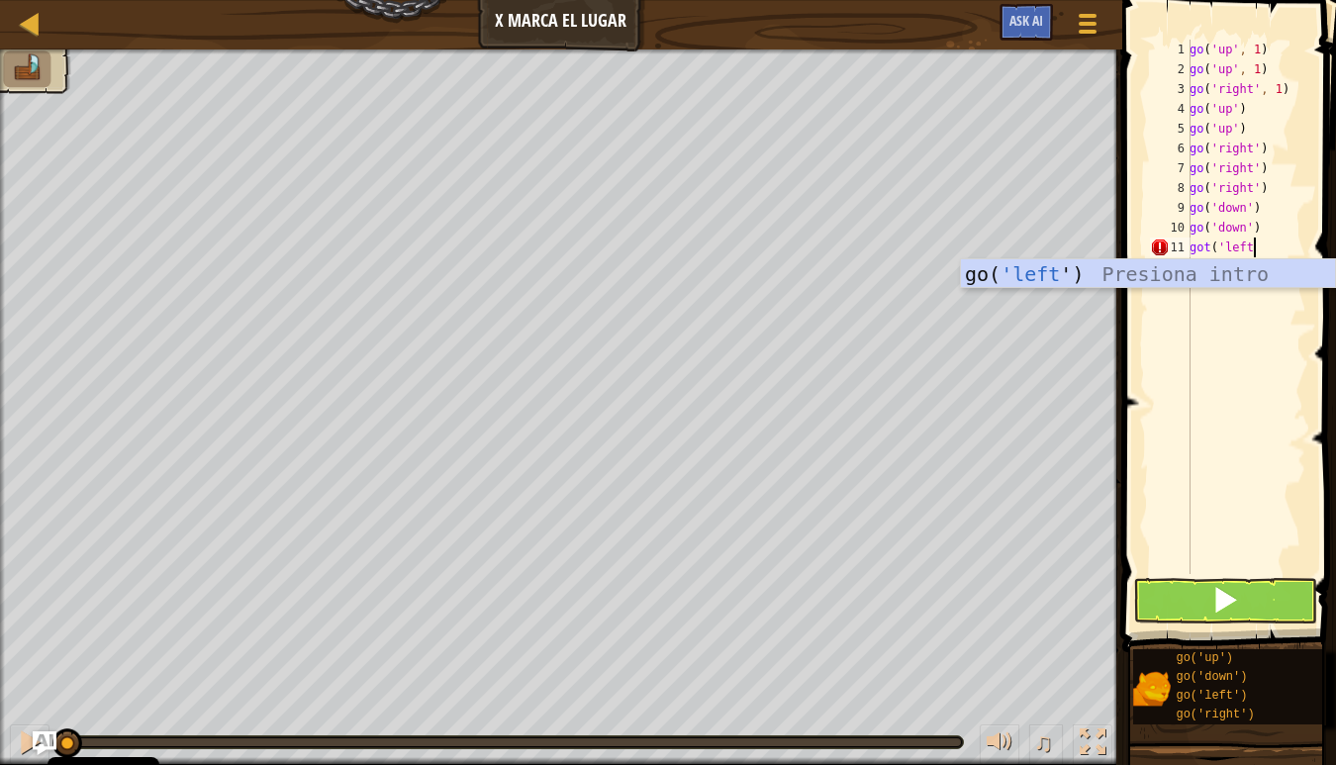
scroll to position [9, 5]
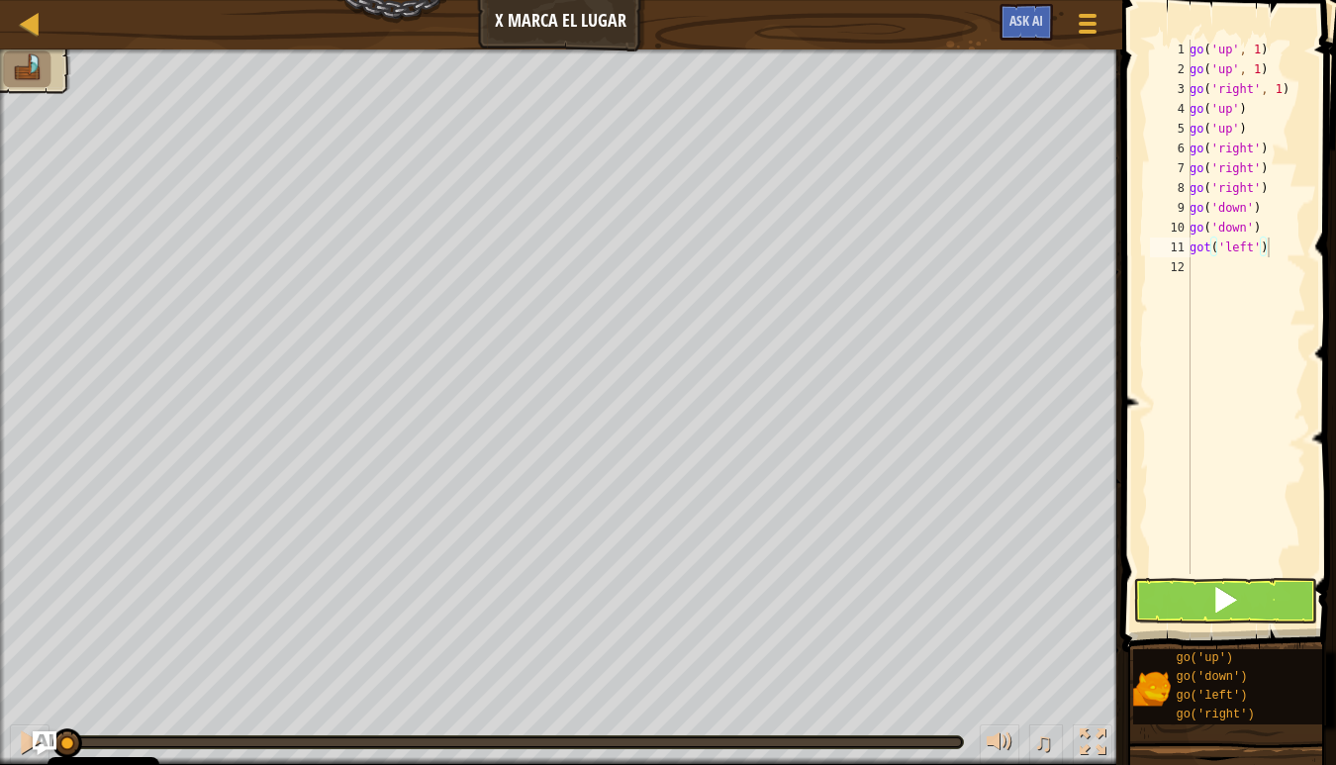
click at [1214, 589] on span at bounding box center [1225, 600] width 28 height 28
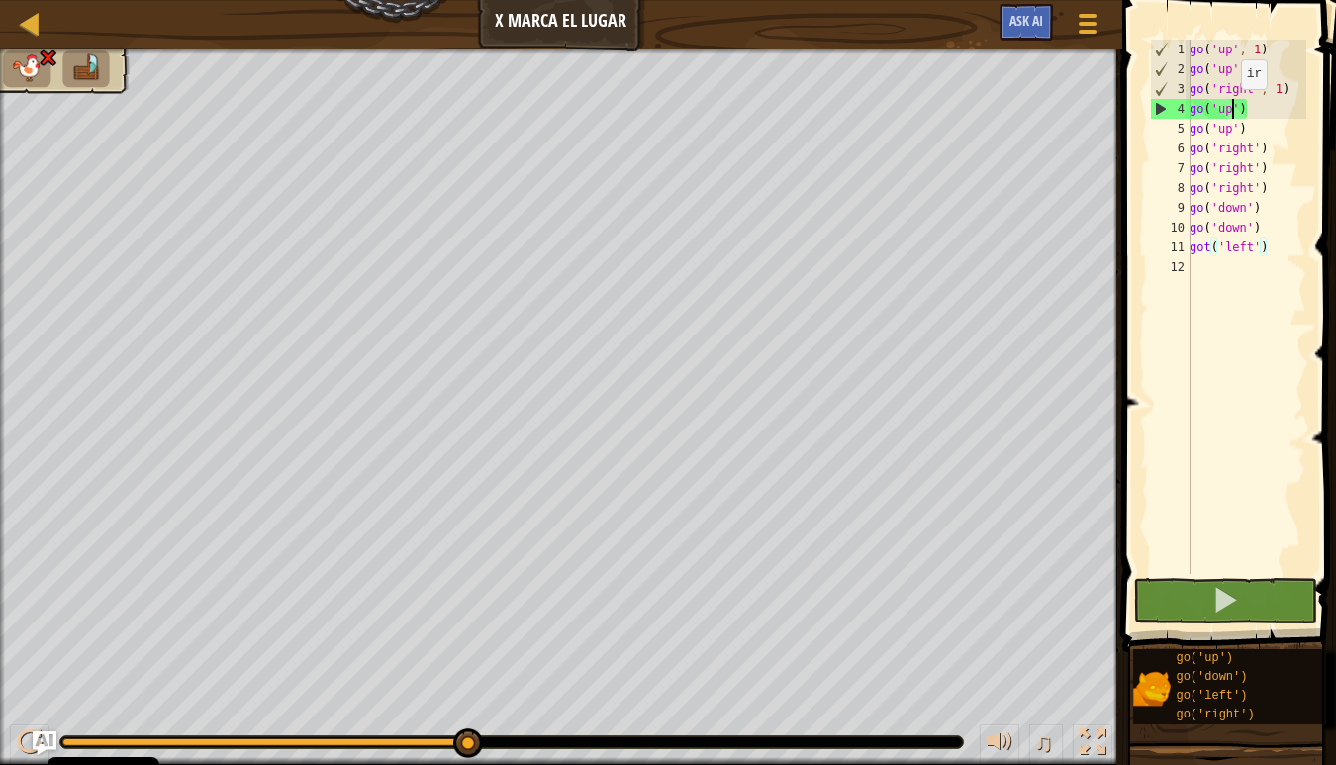
click at [1231, 109] on div "go ( 'up' , 1 ) go ( 'up' , 1 ) go ( 'right' , 1 ) go ( 'up' ) go ( 'up' ) go (…" at bounding box center [1245, 327] width 121 height 574
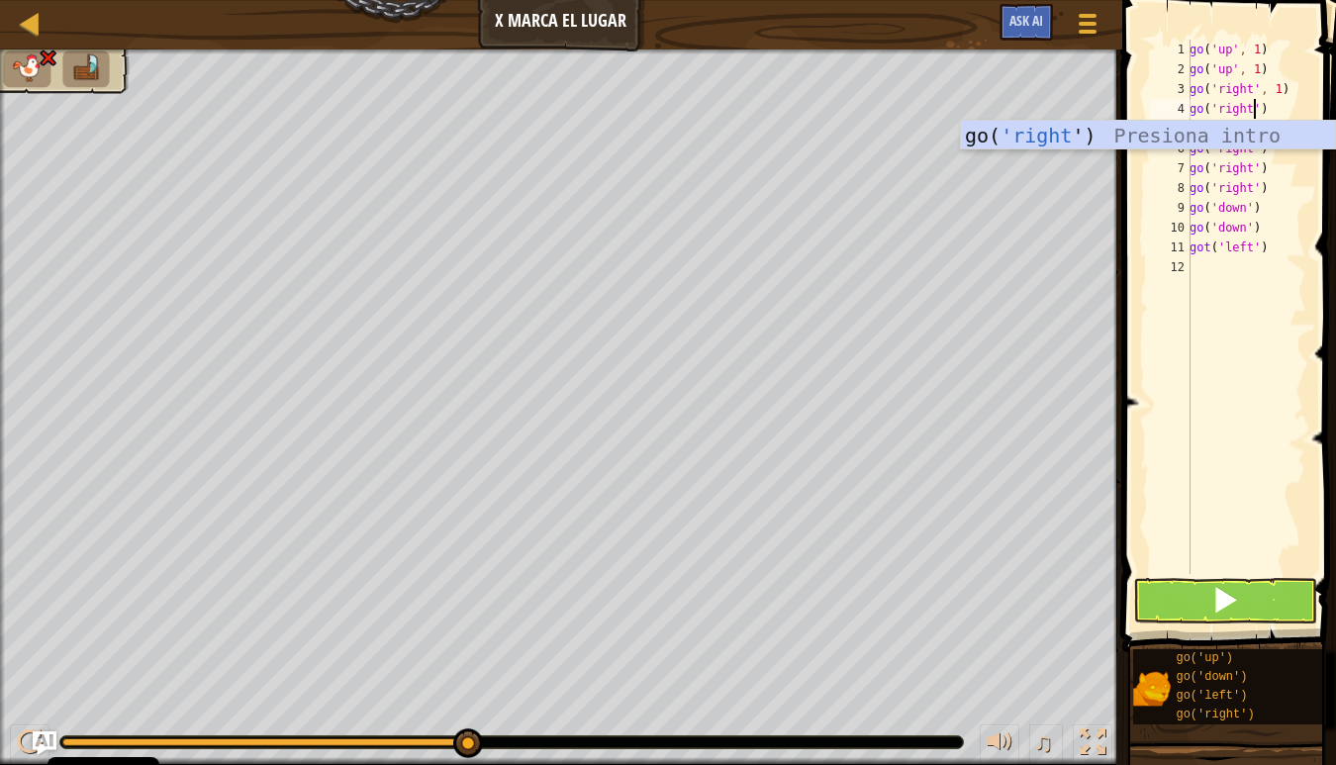
click at [1280, 241] on div "go ( 'up' , 1 ) go ( 'up' , 1 ) go ( 'right' , 1 ) go ( 'right' ) go ( 'up' ) g…" at bounding box center [1245, 327] width 121 height 574
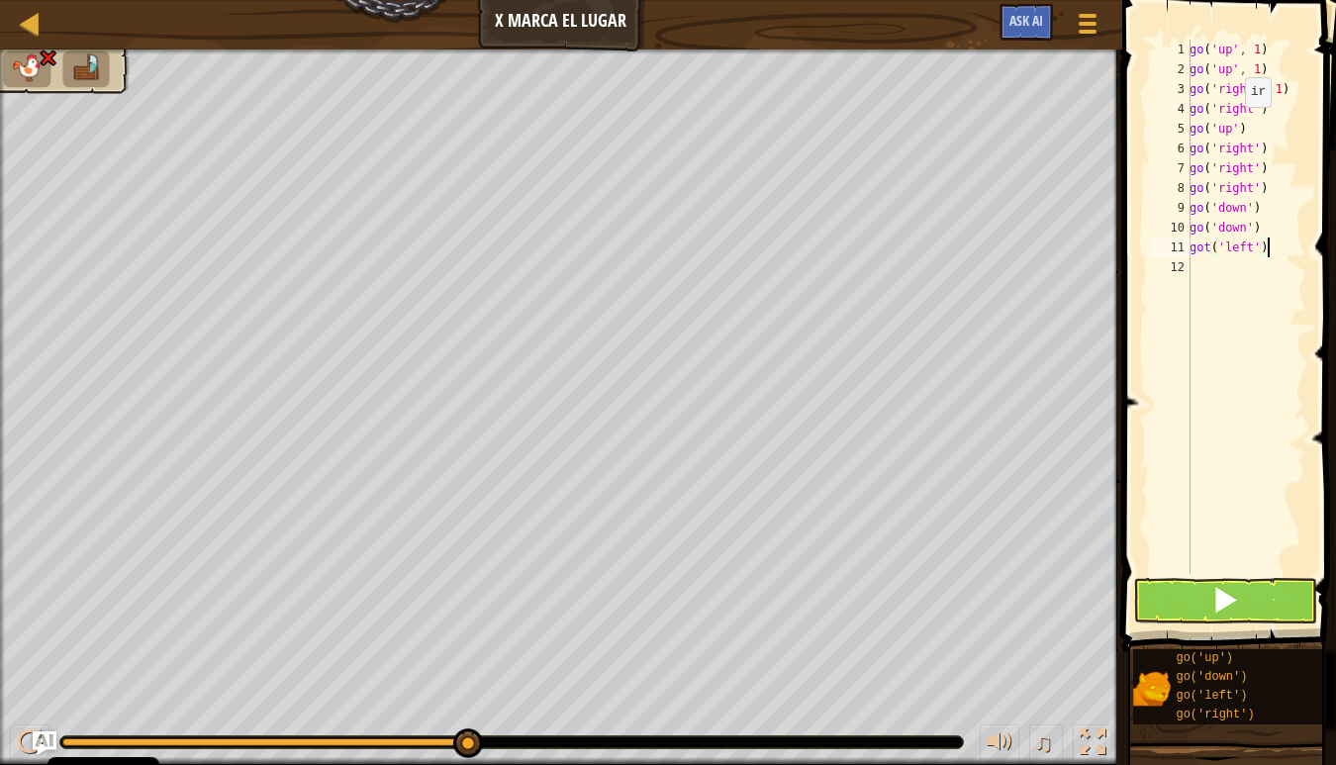
drag, startPoint x: 1235, startPoint y: 127, endPoint x: 1238, endPoint y: 144, distance: 18.1
click at [1235, 132] on div "go ( 'up' , 1 ) go ( 'up' , 1 ) go ( 'right' , 1 ) go ( 'right' ) go ( 'up' ) g…" at bounding box center [1245, 327] width 121 height 574
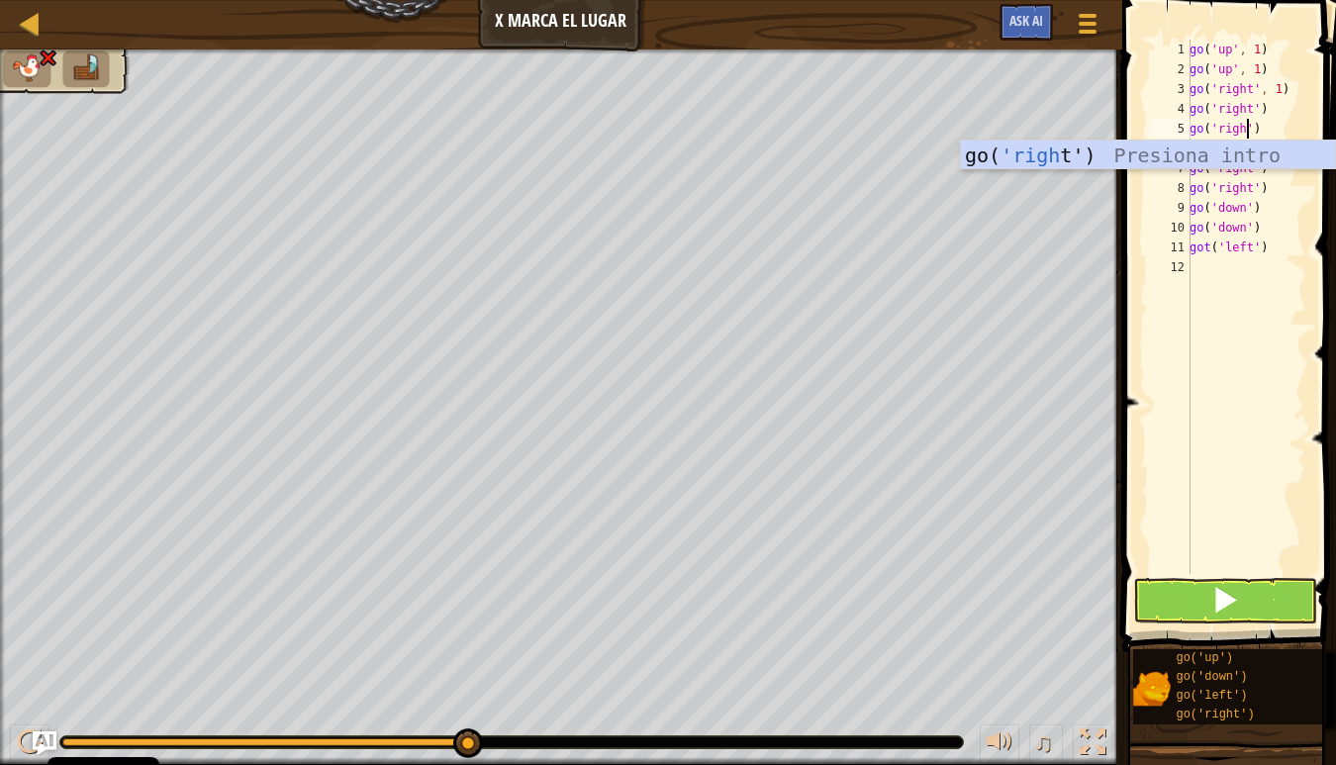
type textarea "go('right')"
click at [1299, 380] on div "go ( 'up' , 1 ) go ( 'up' , 1 ) go ( 'right' , 1 ) go ( 'right' ) go ( 'right' …" at bounding box center [1245, 327] width 121 height 574
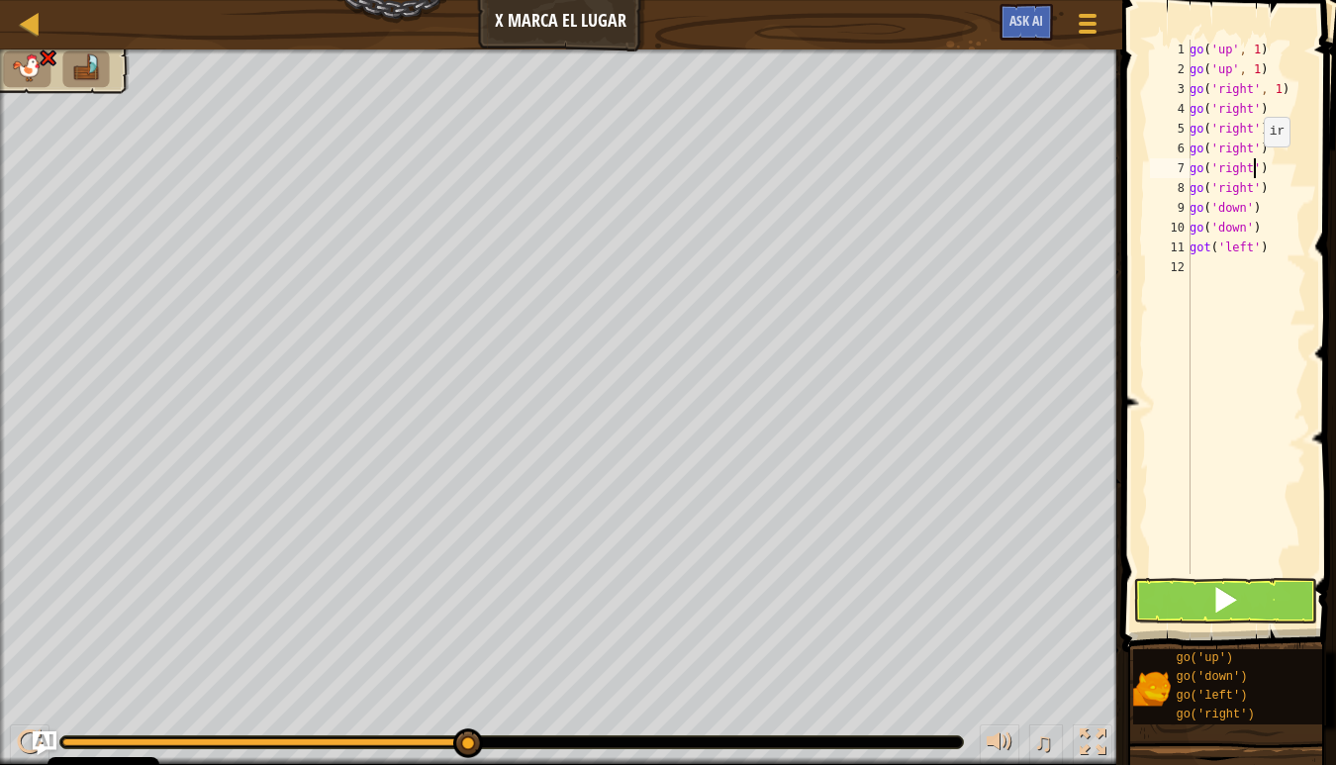
click at [1254, 166] on div "go ( 'up' , 1 ) go ( 'up' , 1 ) go ( 'right' , 1 ) go ( 'right' ) go ( 'right' …" at bounding box center [1245, 327] width 121 height 574
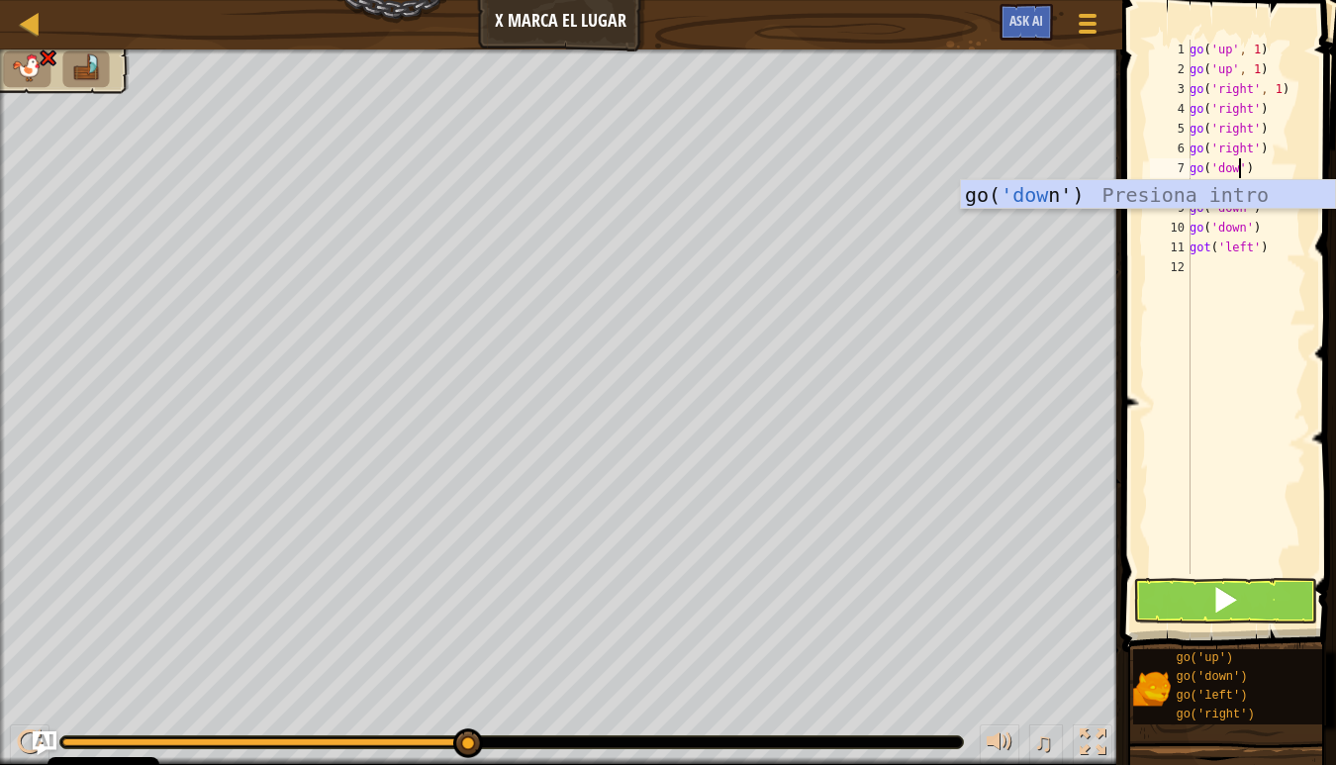
scroll to position [9, 4]
click at [1191, 205] on div "go( 'down ') Presiona intro" at bounding box center [1148, 224] width 374 height 89
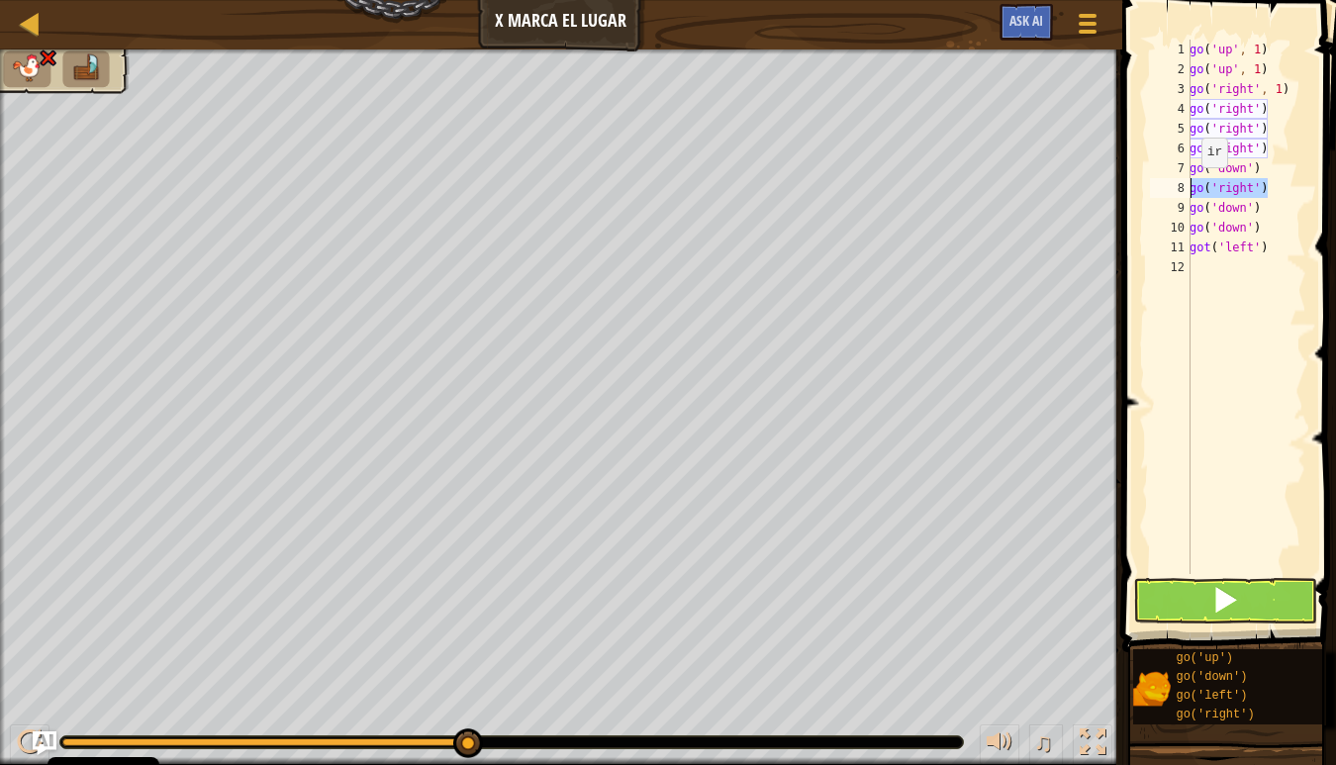
drag, startPoint x: 1267, startPoint y: 193, endPoint x: 1191, endPoint y: 187, distance: 75.4
click at [1191, 187] on div "go ( 'up' , 1 ) go ( 'up' , 1 ) go ( 'right' , 1 ) go ( 'right' ) go ( 'right' …" at bounding box center [1245, 327] width 121 height 574
type textarea "go('right')"
type textarea "go('down')"
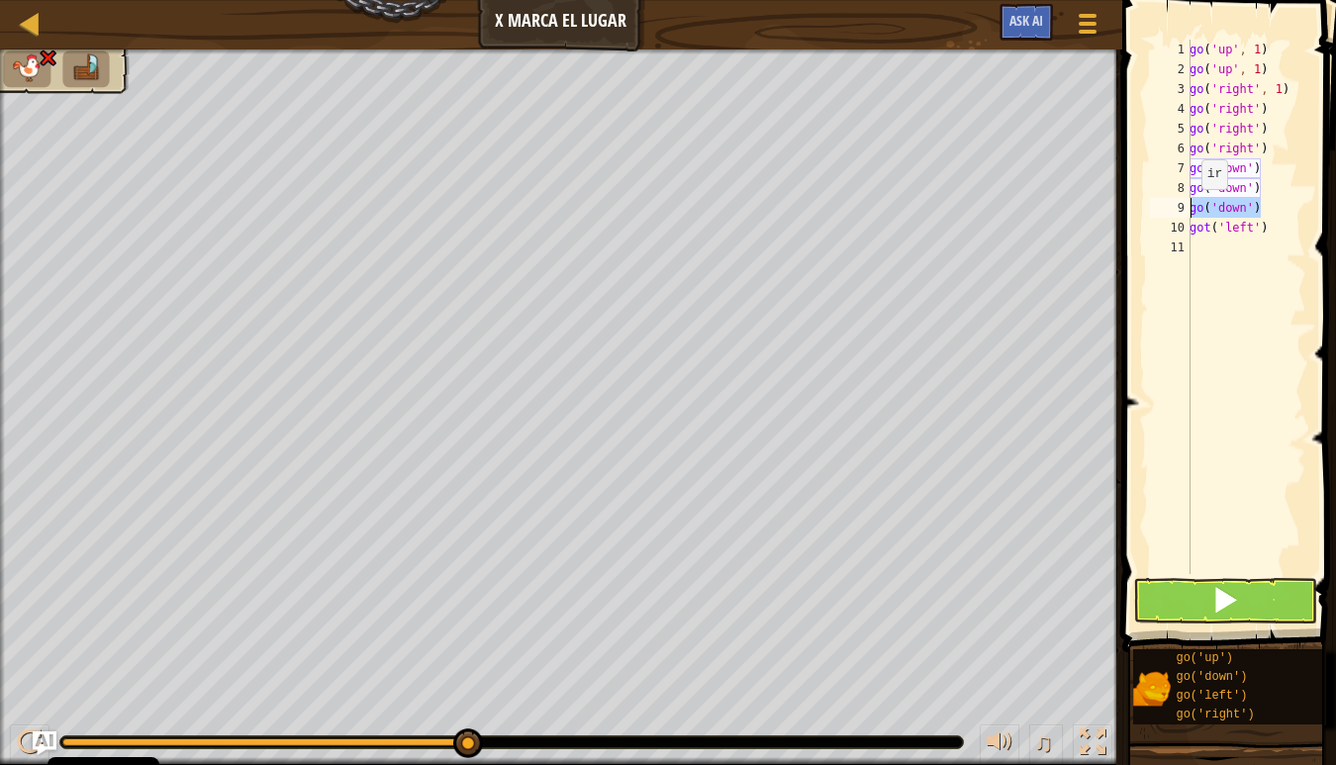
drag, startPoint x: 1264, startPoint y: 208, endPoint x: 1164, endPoint y: 209, distance: 99.9
click at [1164, 209] on div "go('down') 1 2 3 4 5 6 7 8 9 10 11 go ( 'up' , 1 ) go ( 'up' , 1 ) go ( 'right'…" at bounding box center [1226, 307] width 160 height 534
click at [1228, 604] on span at bounding box center [1225, 600] width 28 height 28
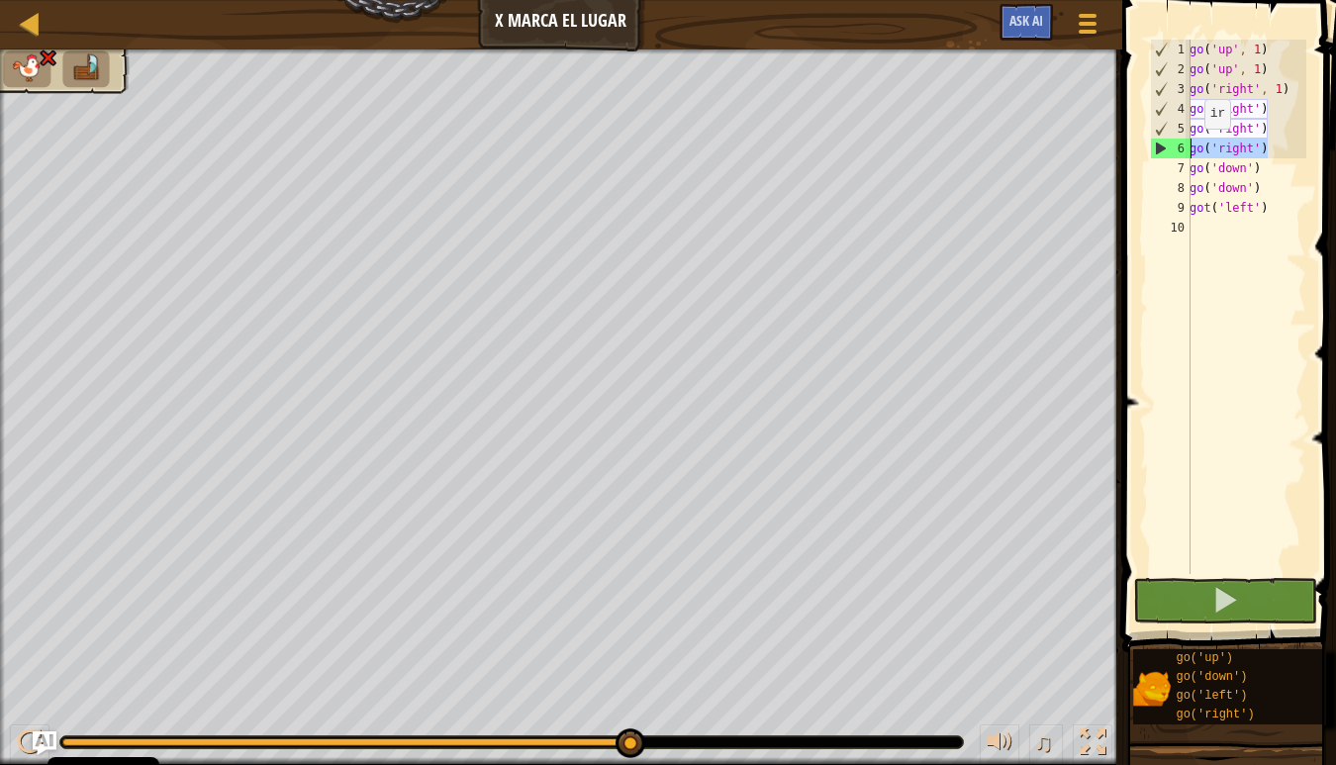
drag, startPoint x: 1275, startPoint y: 151, endPoint x: 1146, endPoint y: 150, distance: 128.6
click at [1146, 150] on div "go('down') 1 2 3 4 5 6 7 8 9 10 go ( 'up' , 1 ) go ( 'up' , 1 ) go ( 'right' , …" at bounding box center [1226, 307] width 160 height 534
type textarea "go('right')"
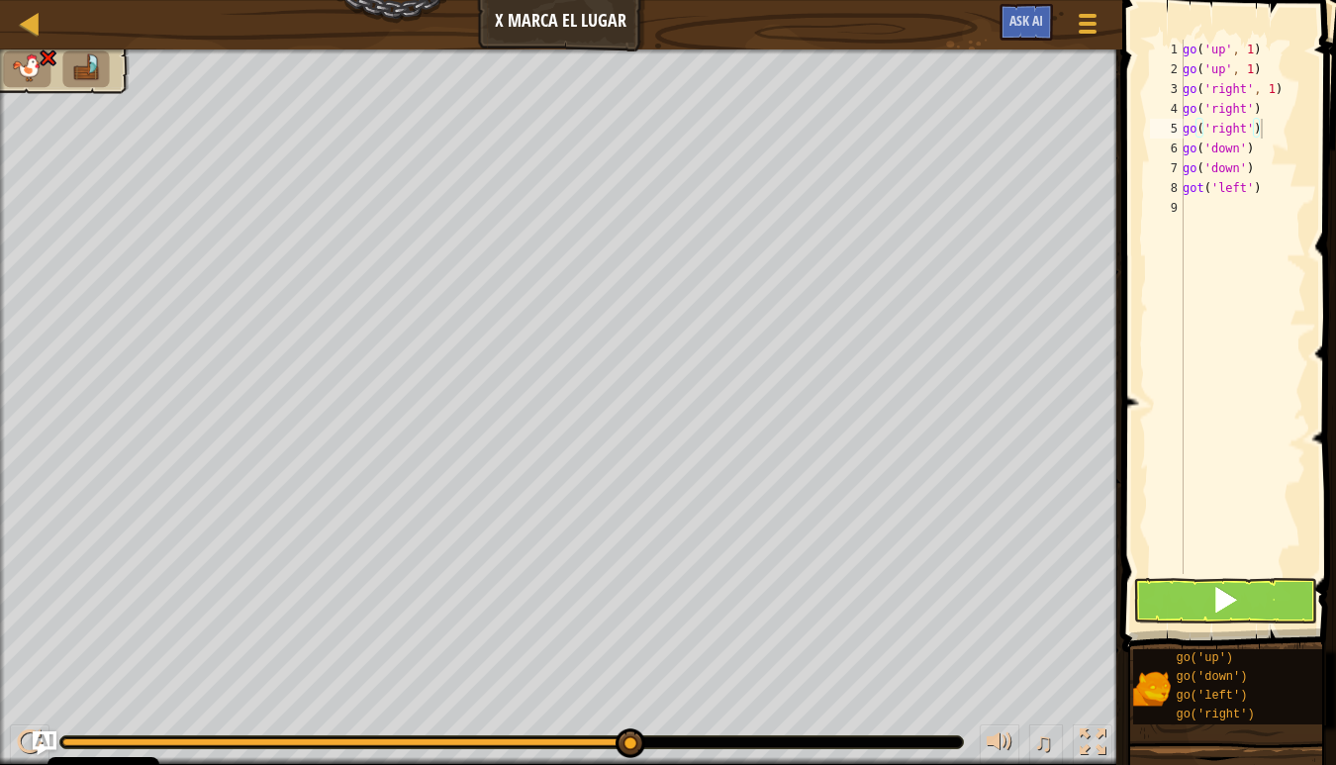
click at [1233, 588] on span at bounding box center [1225, 600] width 28 height 28
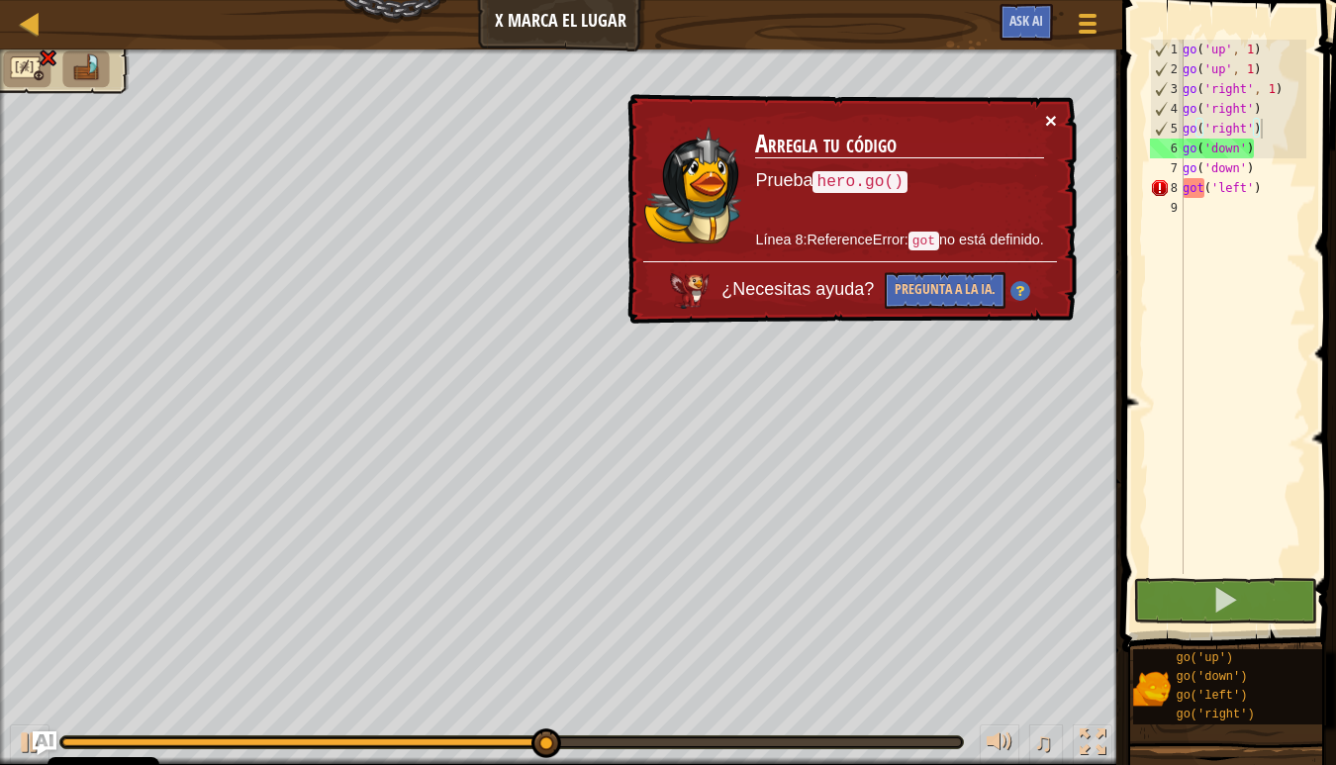
click at [1051, 131] on button "×" at bounding box center [1051, 120] width 12 height 21
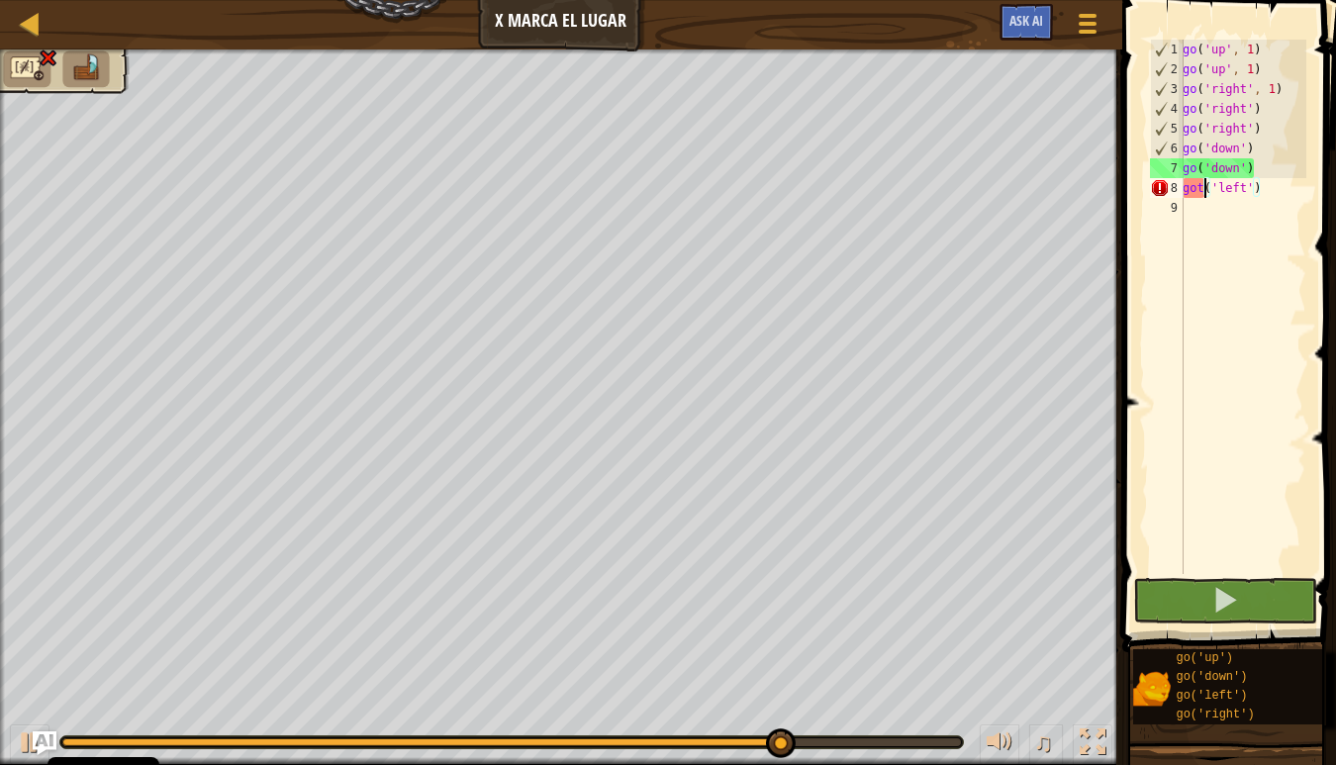
drag, startPoint x: 1203, startPoint y: 191, endPoint x: 1196, endPoint y: 220, distance: 29.5
click at [1200, 200] on div "go ( 'up' , 1 ) go ( 'up' , 1 ) go ( 'right' , 1 ) go ( 'right' ) go ( 'right' …" at bounding box center [1243, 327] width 128 height 574
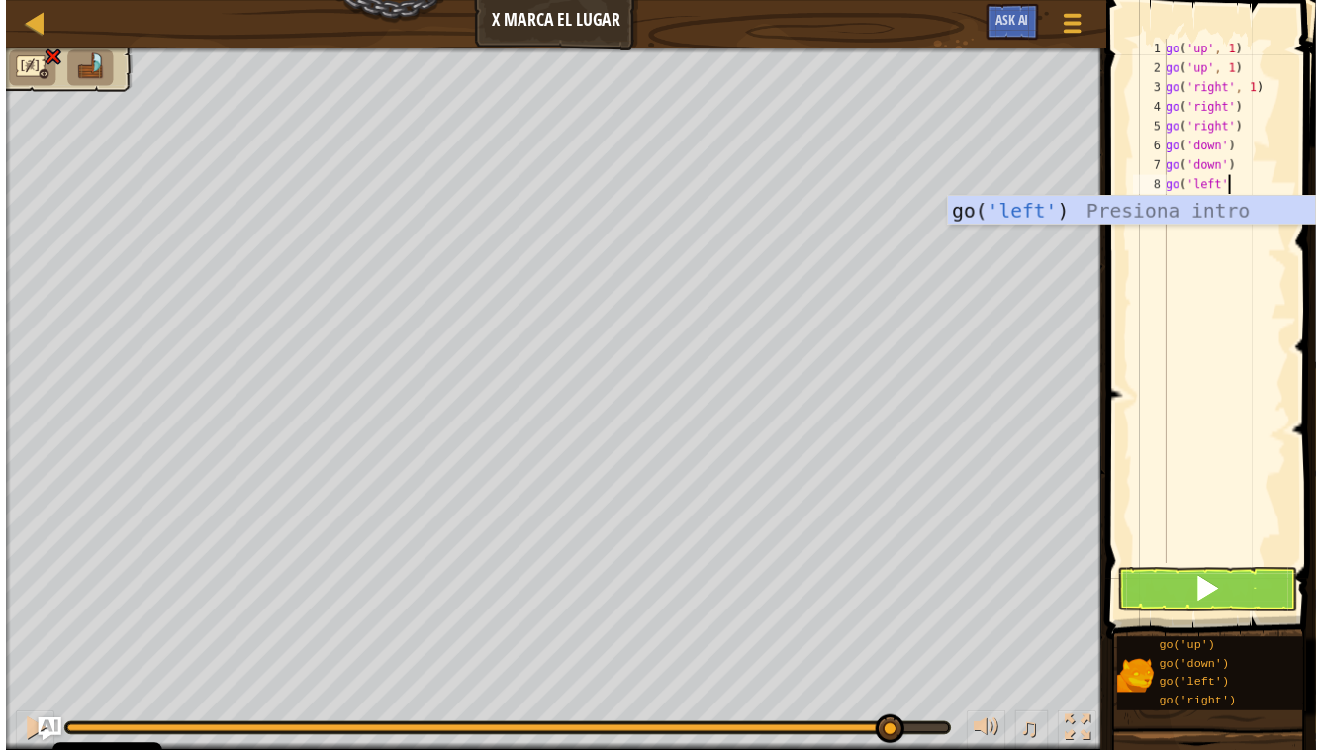
scroll to position [9, 5]
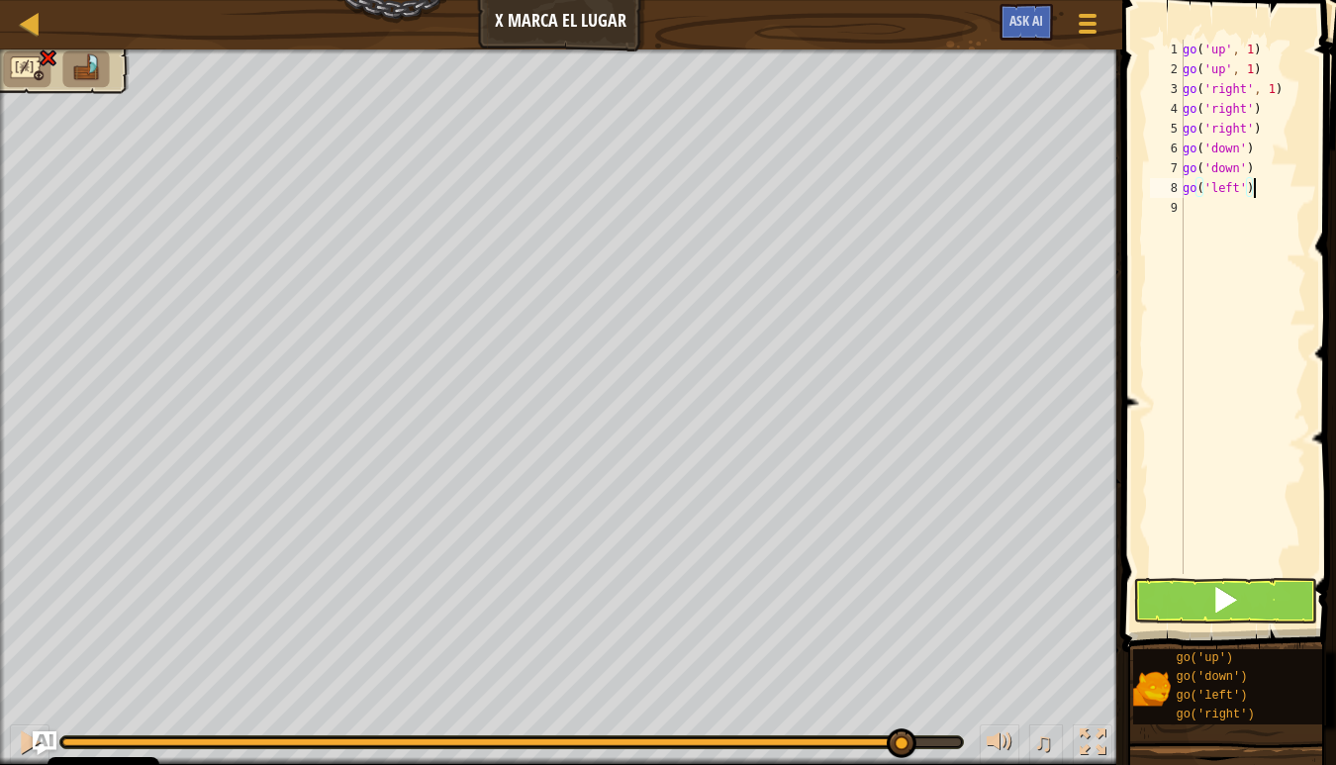
type textarea "go('left')"
click at [1229, 587] on span at bounding box center [1225, 600] width 28 height 28
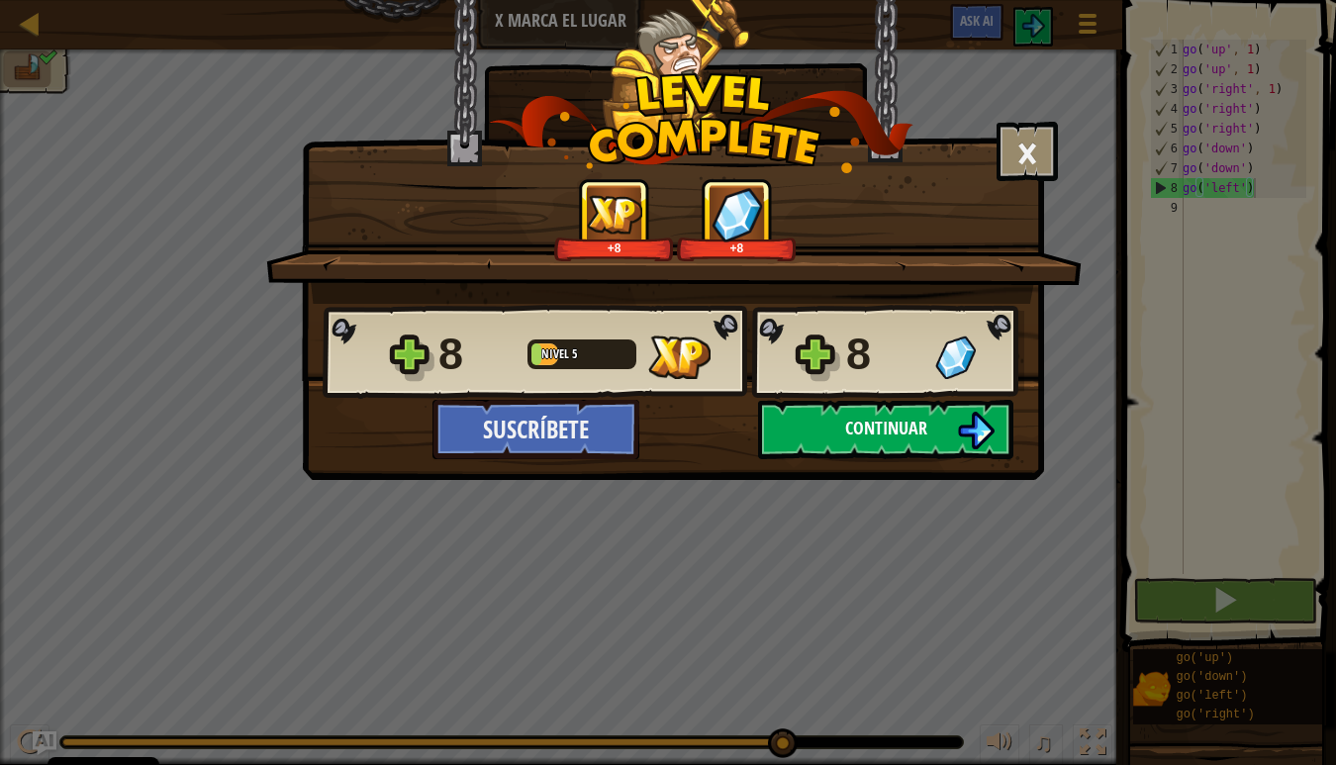
click at [859, 431] on span "Continuar" at bounding box center [886, 428] width 82 height 25
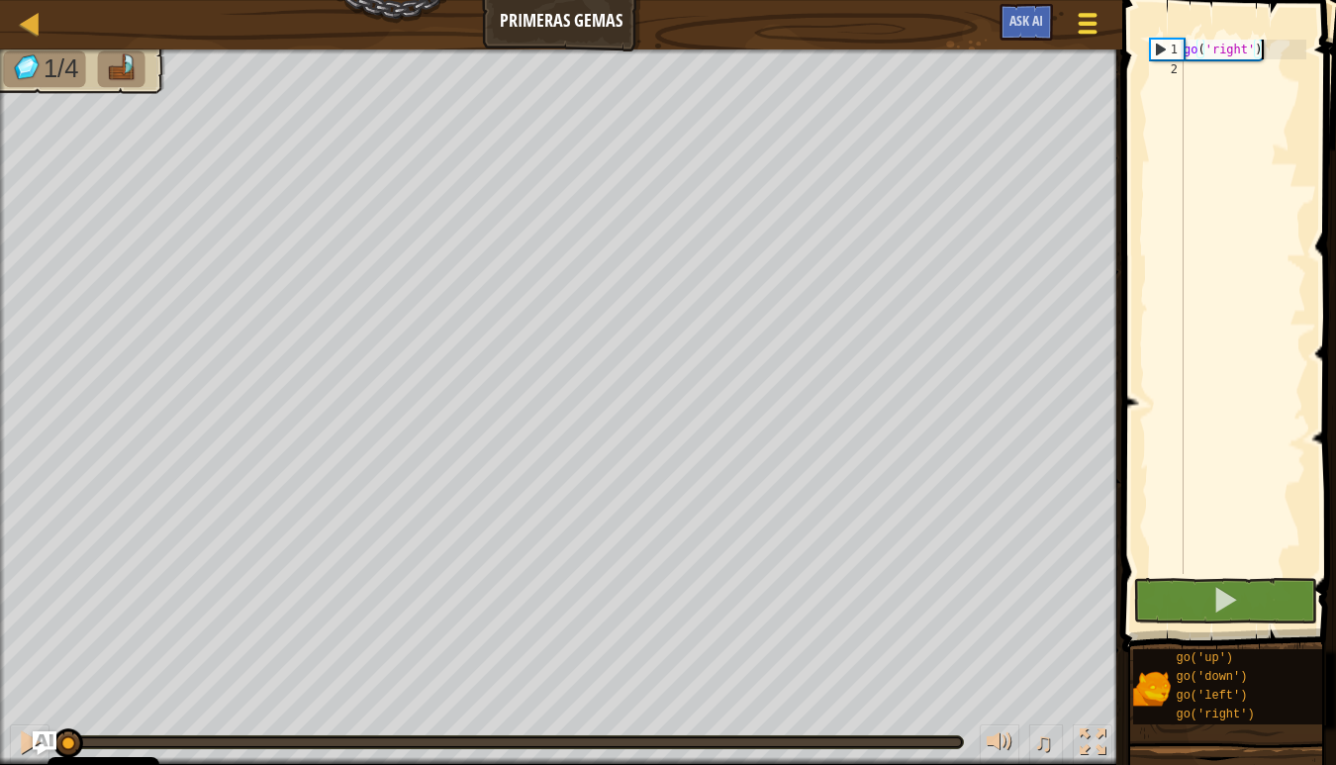
click at [1092, 34] on span at bounding box center [1087, 32] width 19 height 4
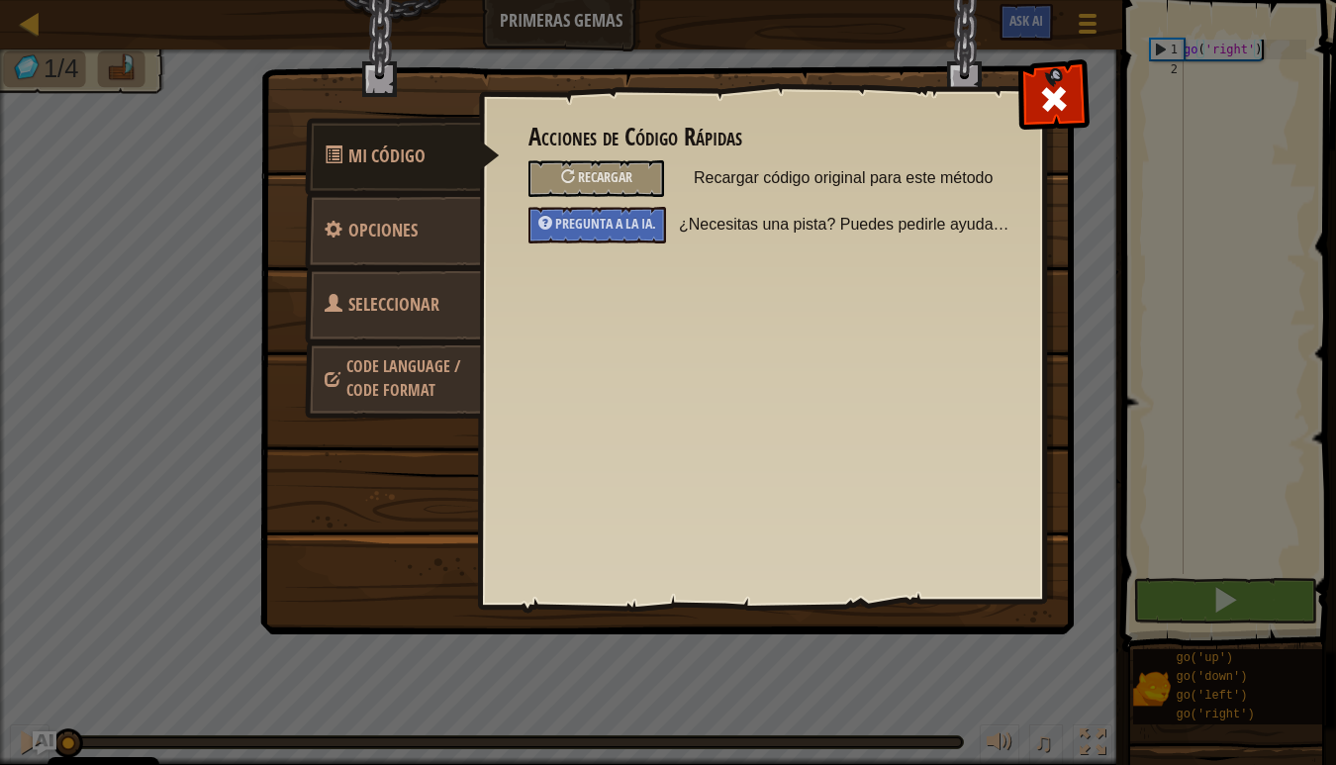
click at [416, 239] on span "Opciones" at bounding box center [382, 230] width 69 height 25
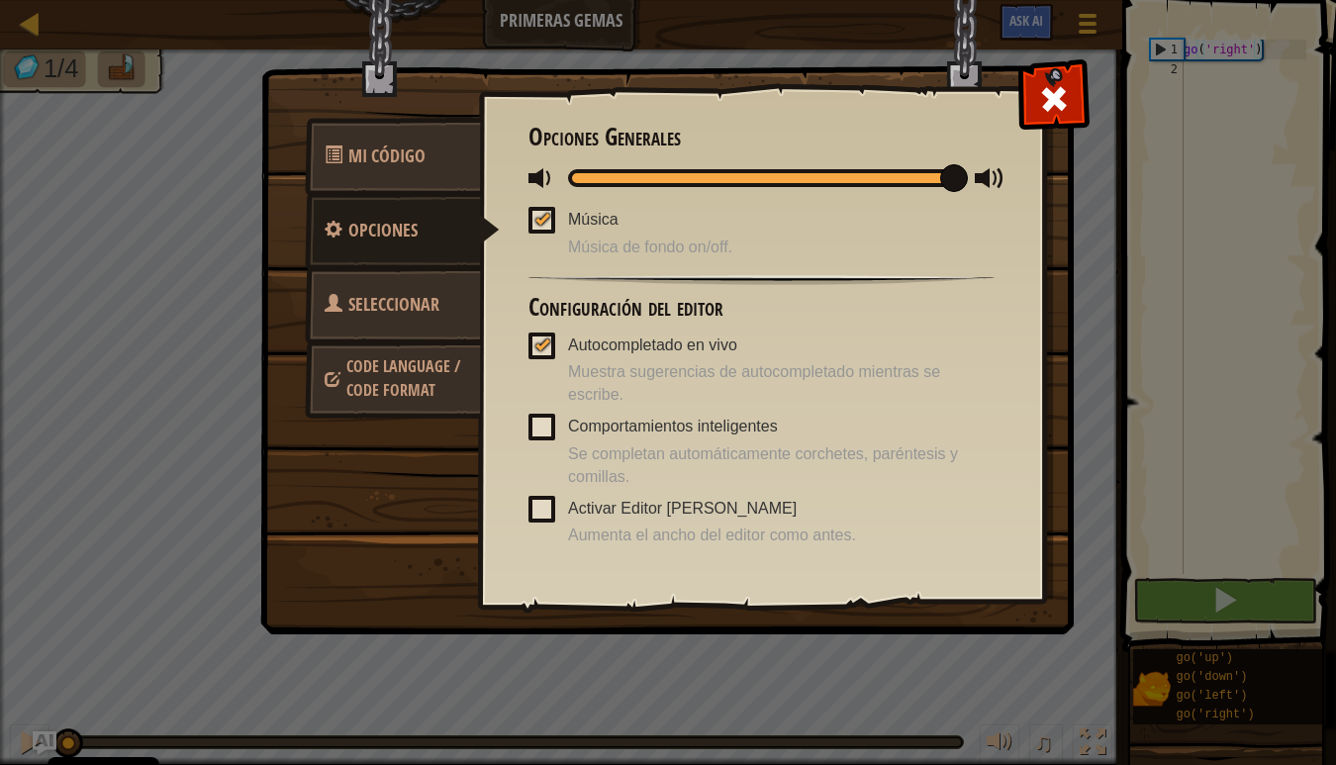
click at [537, 496] on span at bounding box center [541, 509] width 27 height 27
click at [0, 0] on input "Activar Editor Ancho" at bounding box center [0, 0] width 0 height 0
click at [545, 336] on div at bounding box center [542, 344] width 14 height 16
click at [0, 0] on input "Autocompletado en vivo" at bounding box center [0, 0] width 0 height 0
click at [536, 216] on div at bounding box center [542, 219] width 14 height 16
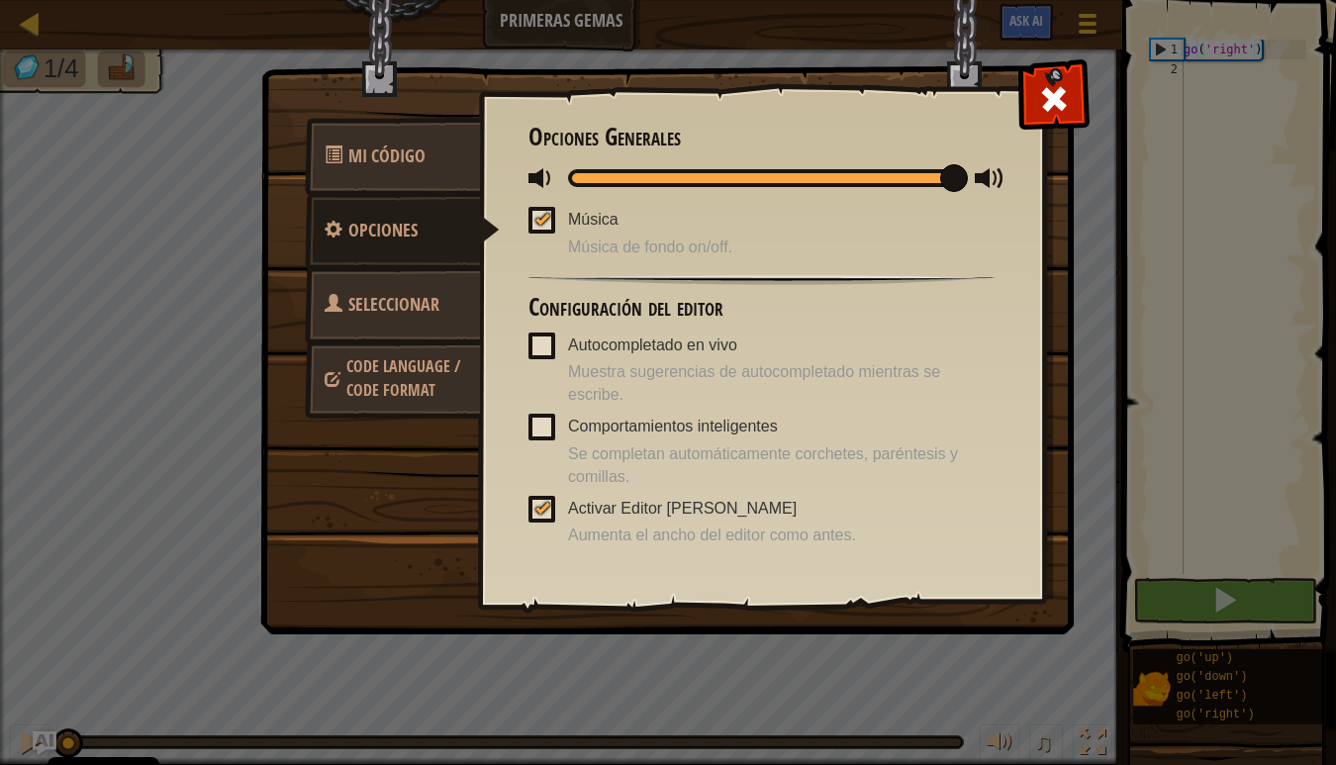
click at [0, 0] on input "Música" at bounding box center [0, 0] width 0 height 0
click at [1051, 111] on span at bounding box center [1054, 99] width 32 height 32
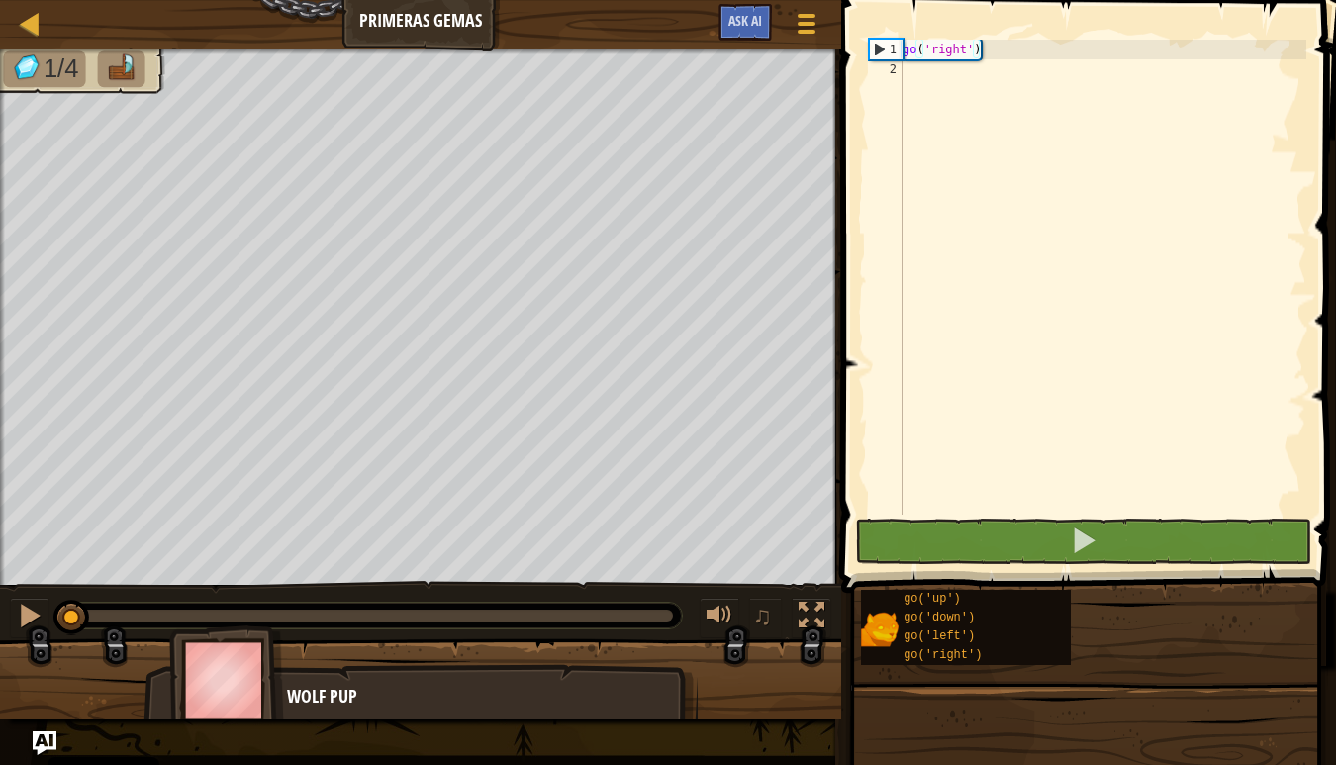
click at [118, 74] on img at bounding box center [121, 68] width 33 height 28
click at [817, 28] on div at bounding box center [806, 23] width 27 height 29
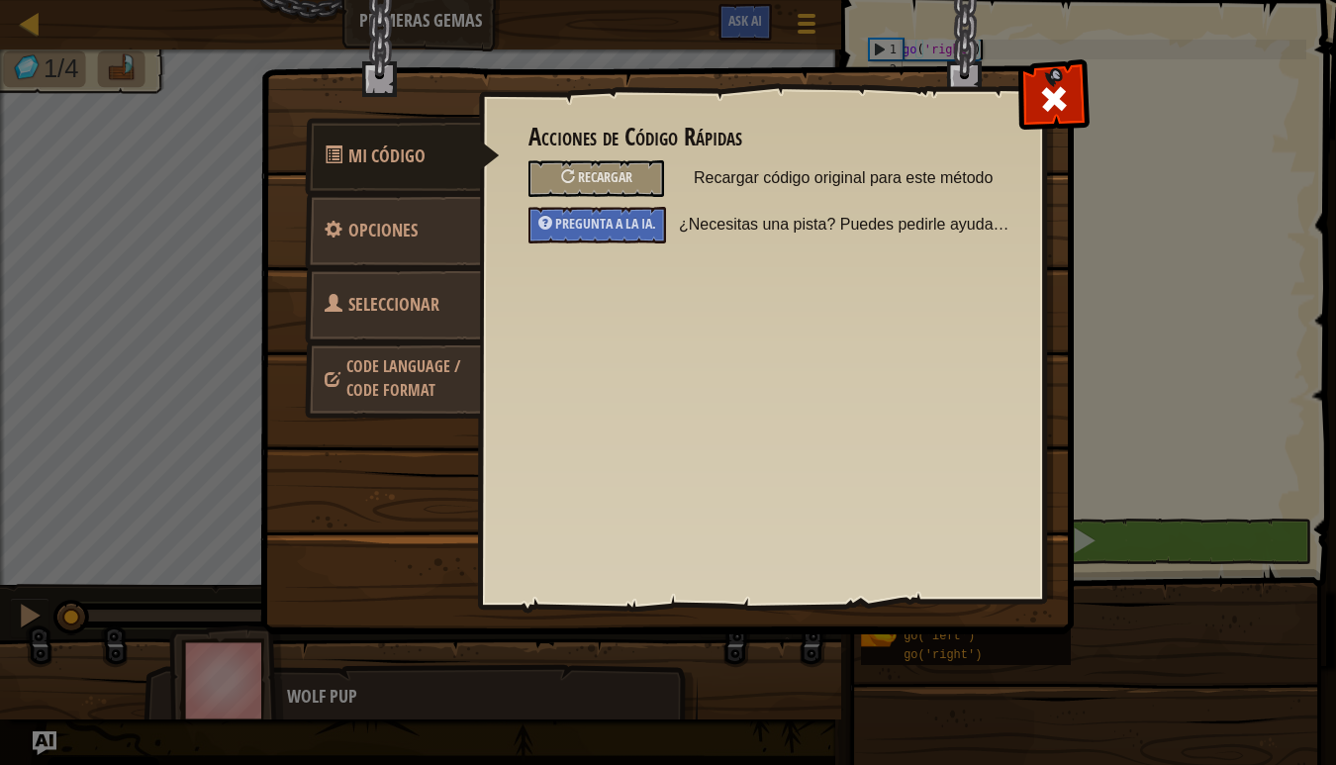
click at [405, 247] on link "Opciones" at bounding box center [393, 230] width 176 height 77
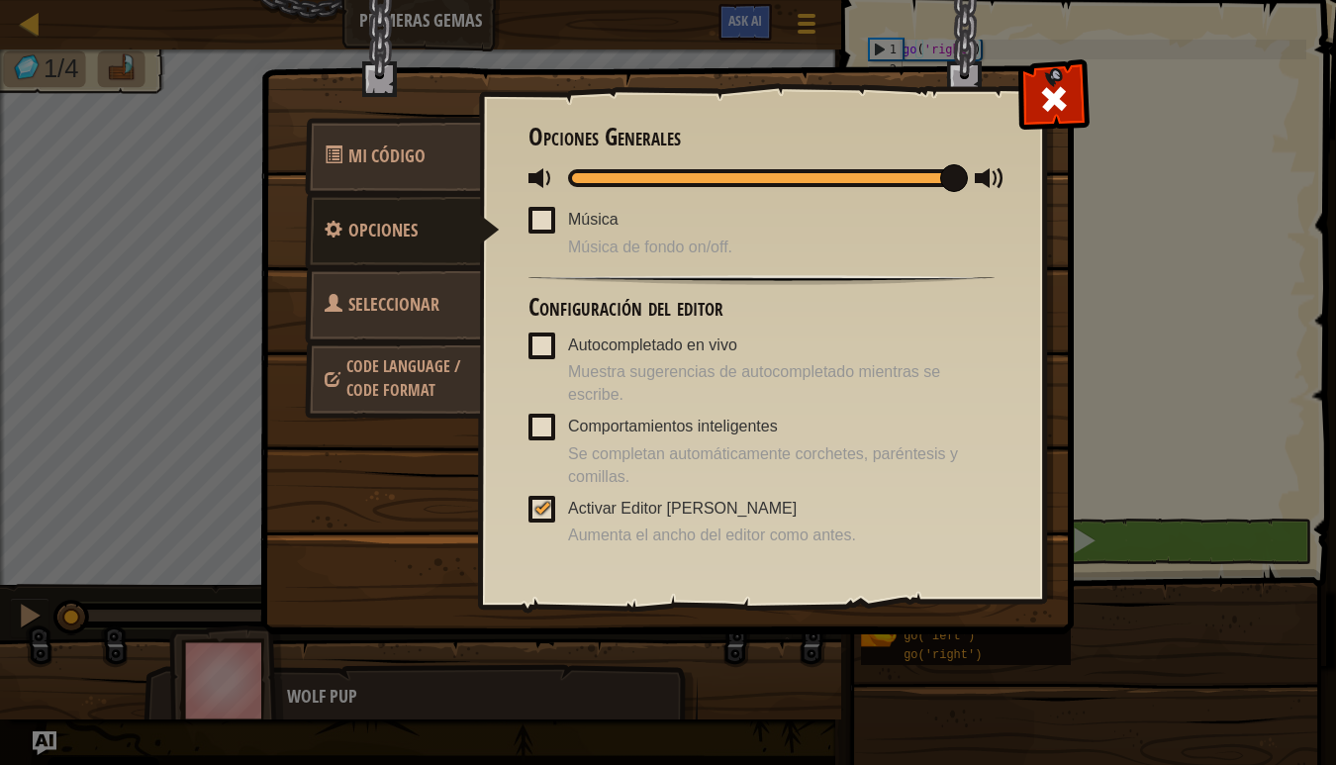
click at [366, 428] on img at bounding box center [674, 280] width 829 height 709
click at [361, 456] on img at bounding box center [674, 280] width 829 height 709
click at [1050, 102] on span at bounding box center [1054, 99] width 32 height 32
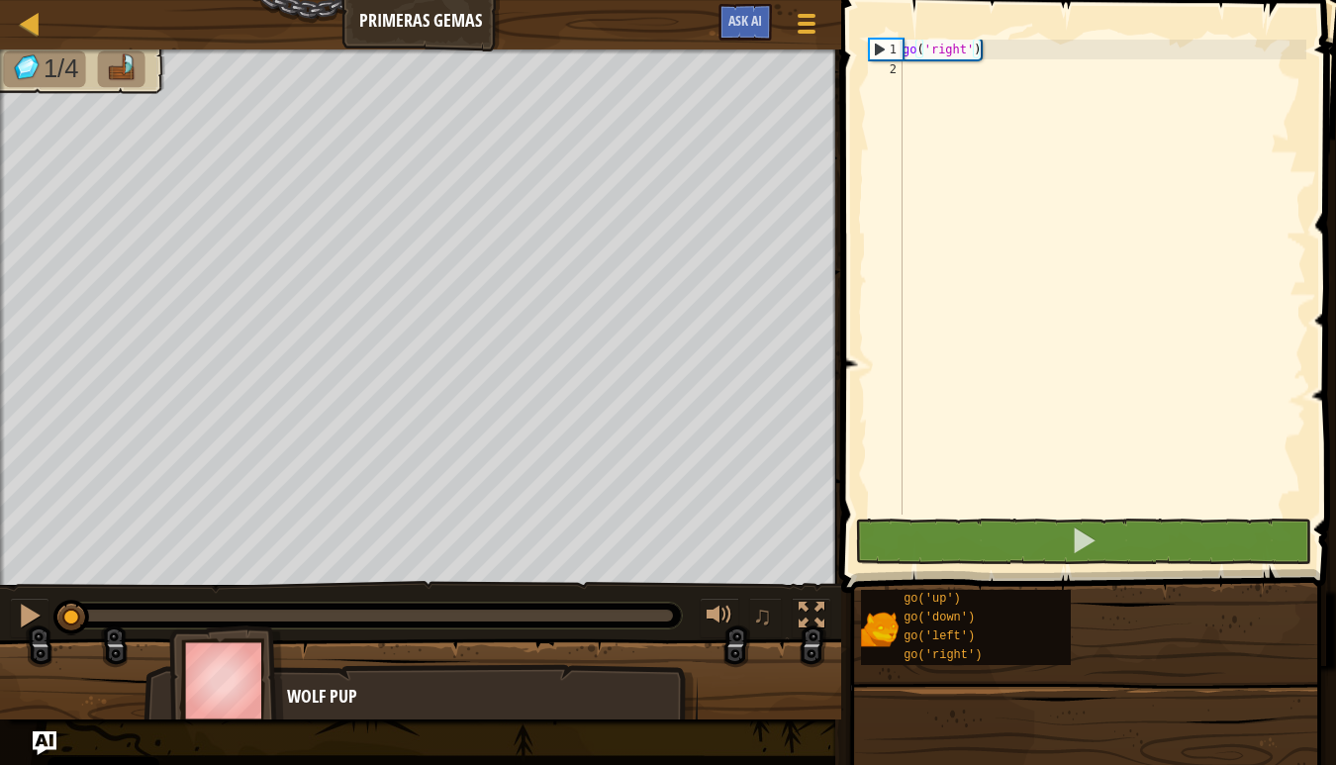
click at [423, 26] on div "Mapa Primeras Gemas Menú del Juego Ask AI" at bounding box center [420, 24] width 841 height 49
click at [963, 180] on div "go ( 'right' )" at bounding box center [1102, 297] width 408 height 515
click at [790, 33] on button "Menú del Juego" at bounding box center [807, 27] width 52 height 48
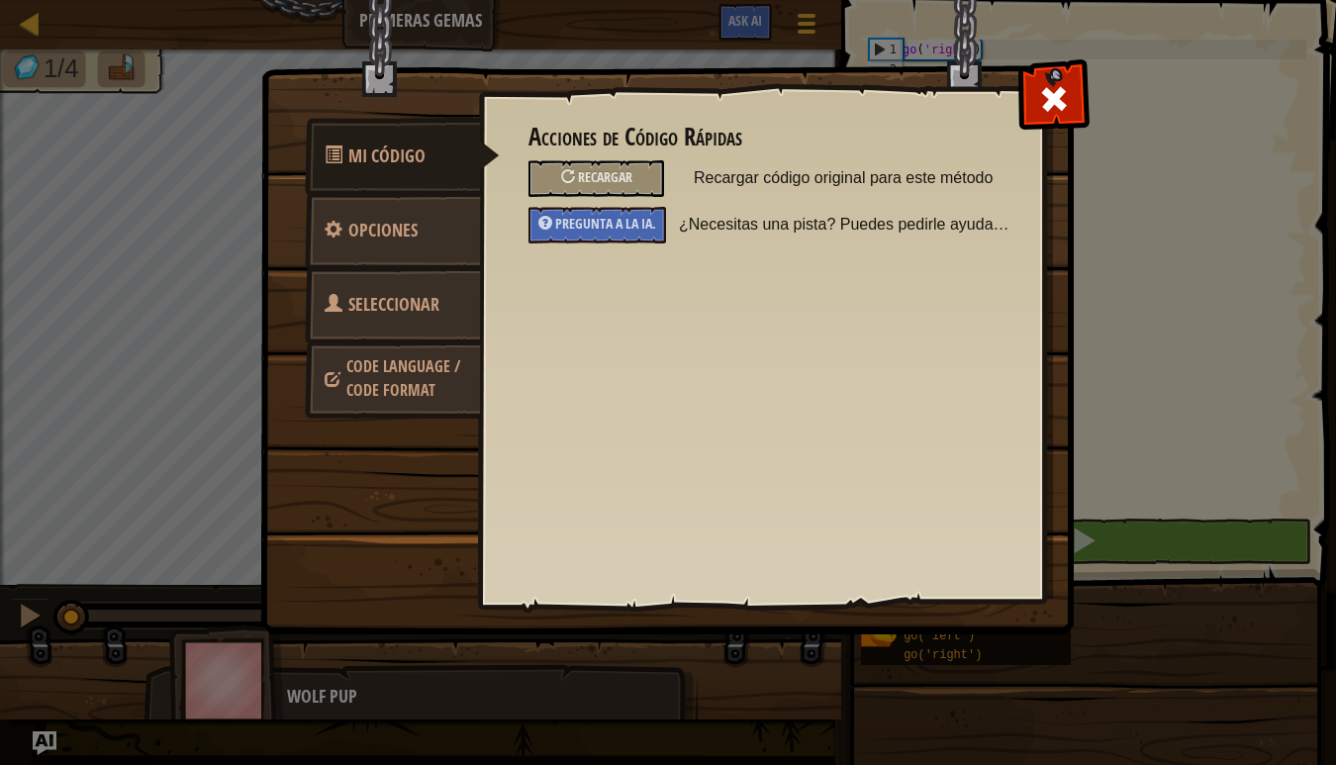
click at [373, 162] on span "Mi Código" at bounding box center [386, 155] width 77 height 25
click at [397, 310] on span "Seleccionar Heroe" at bounding box center [382, 329] width 115 height 74
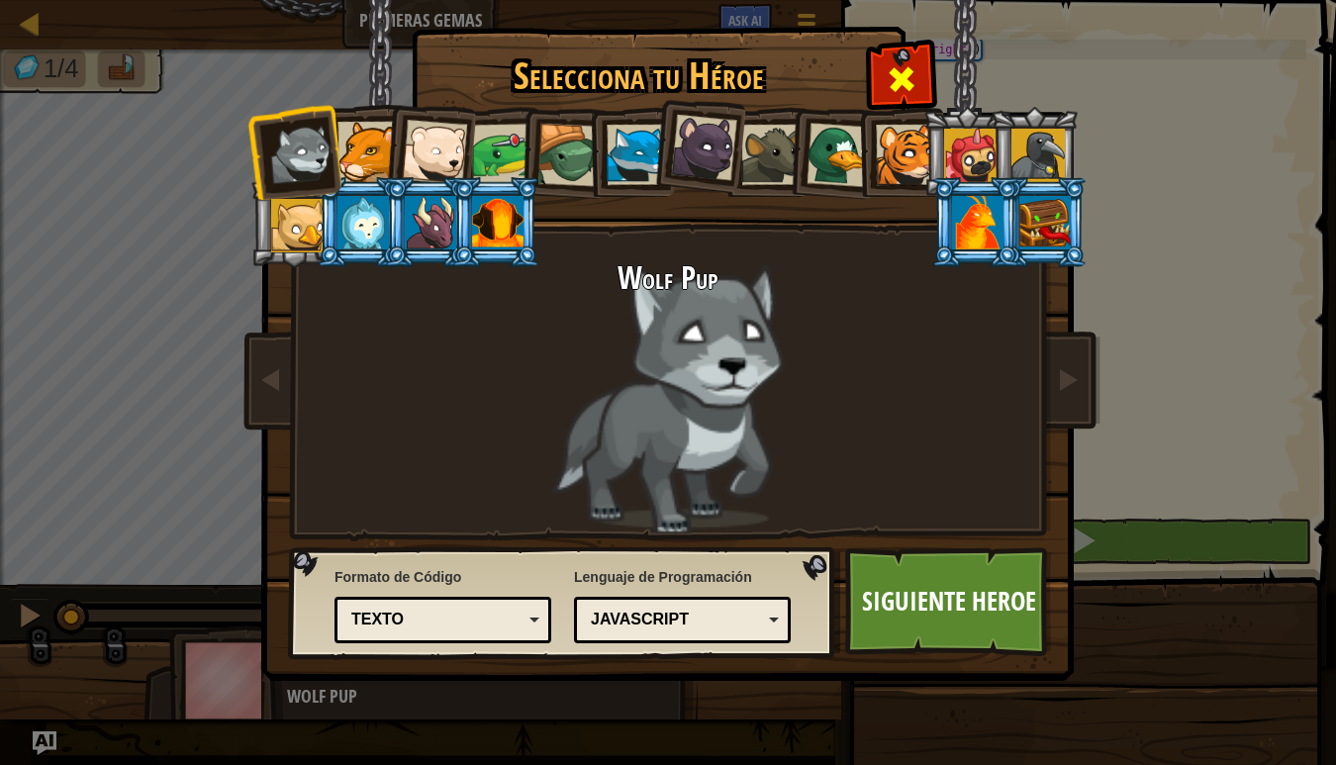
click at [895, 79] on span at bounding box center [902, 79] width 32 height 32
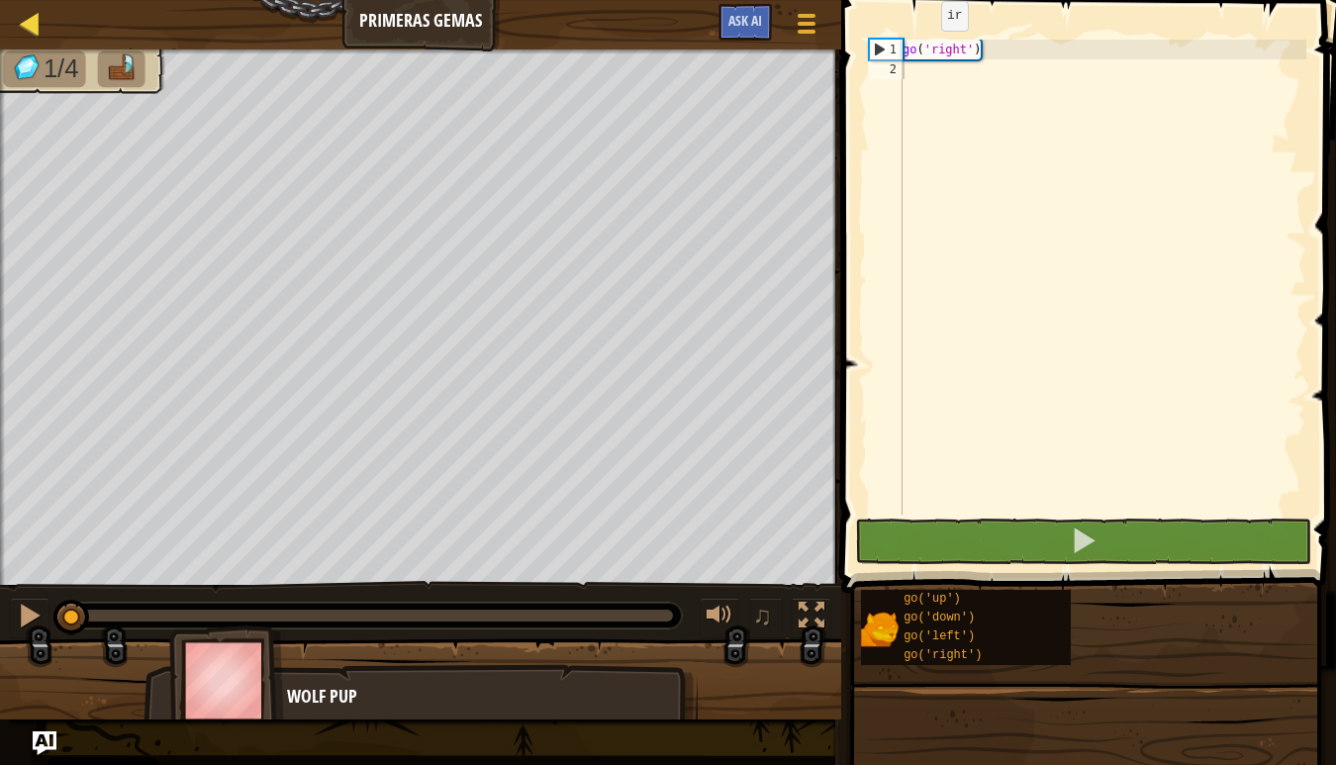
click at [30, 31] on div at bounding box center [30, 23] width 25 height 25
select select "es-ES"
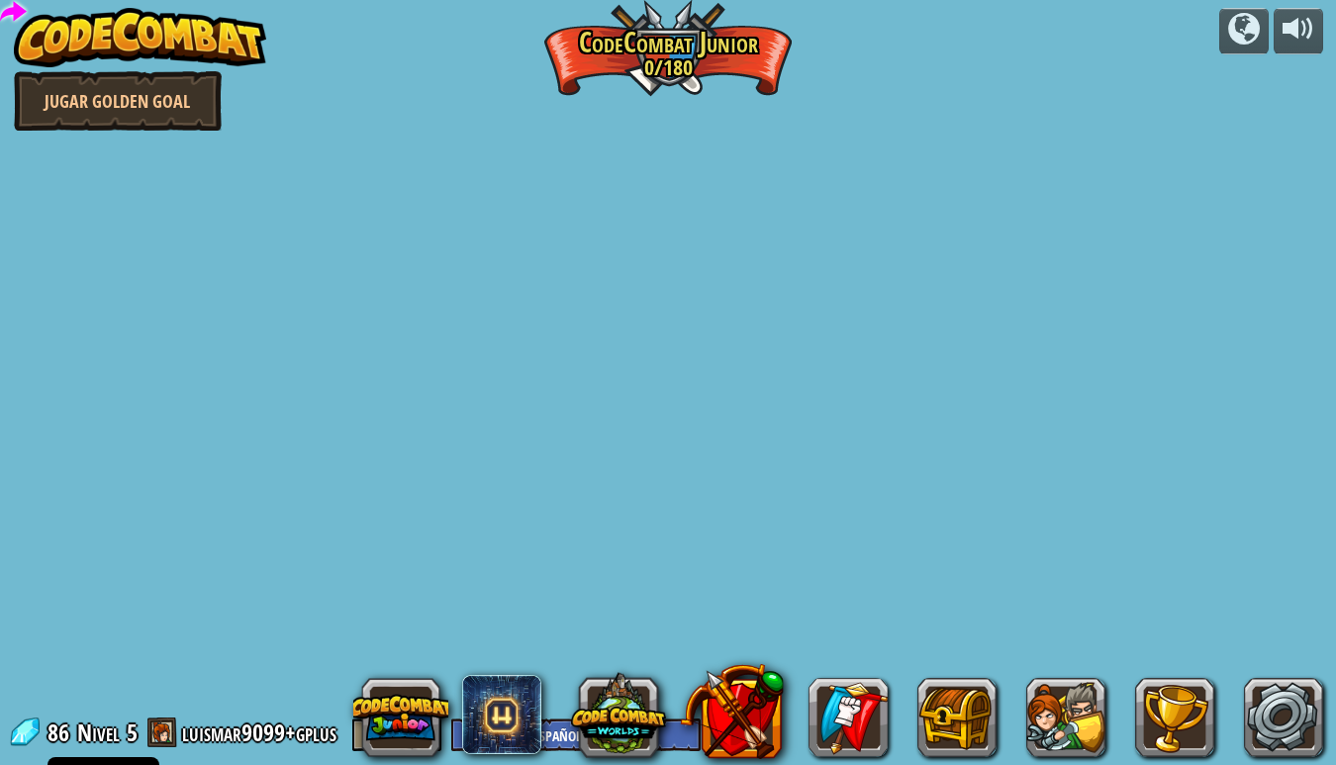
select select "es-ES"
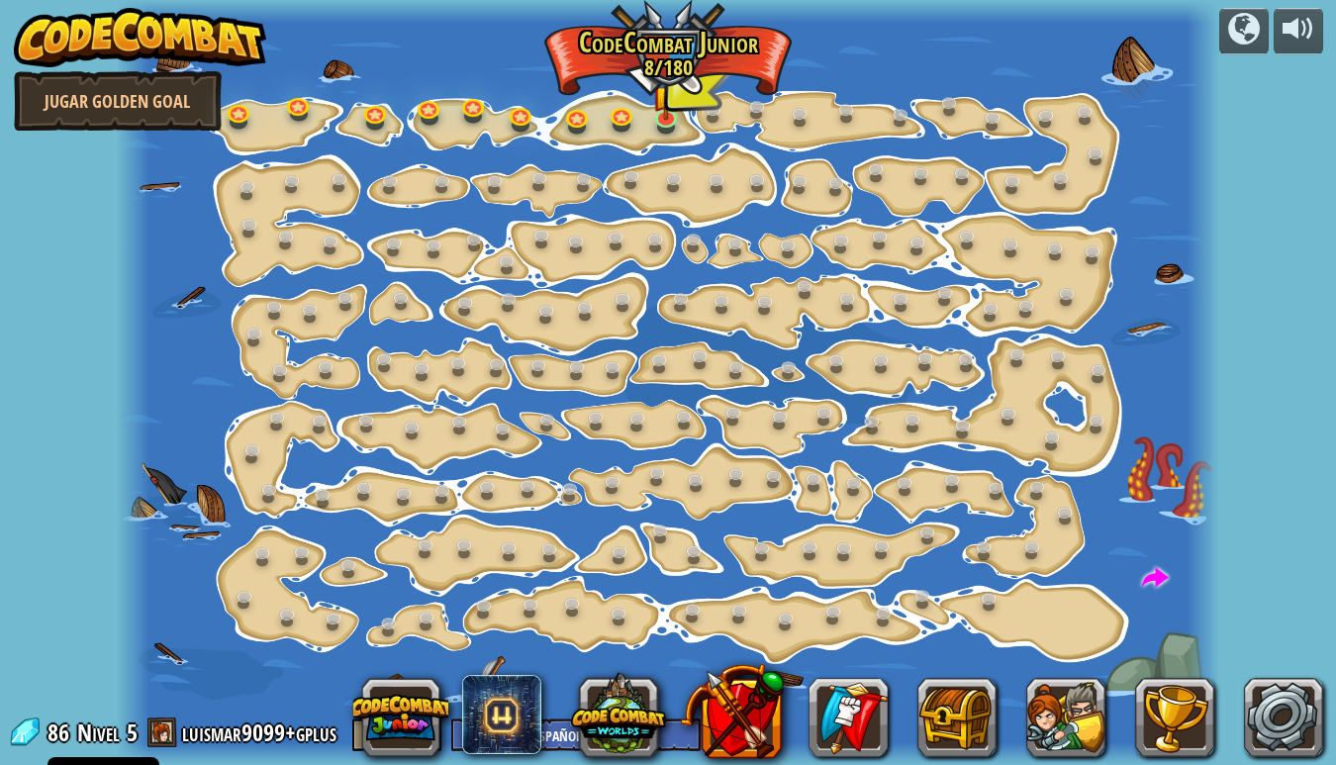
click at [152, 43] on img at bounding box center [140, 37] width 253 height 59
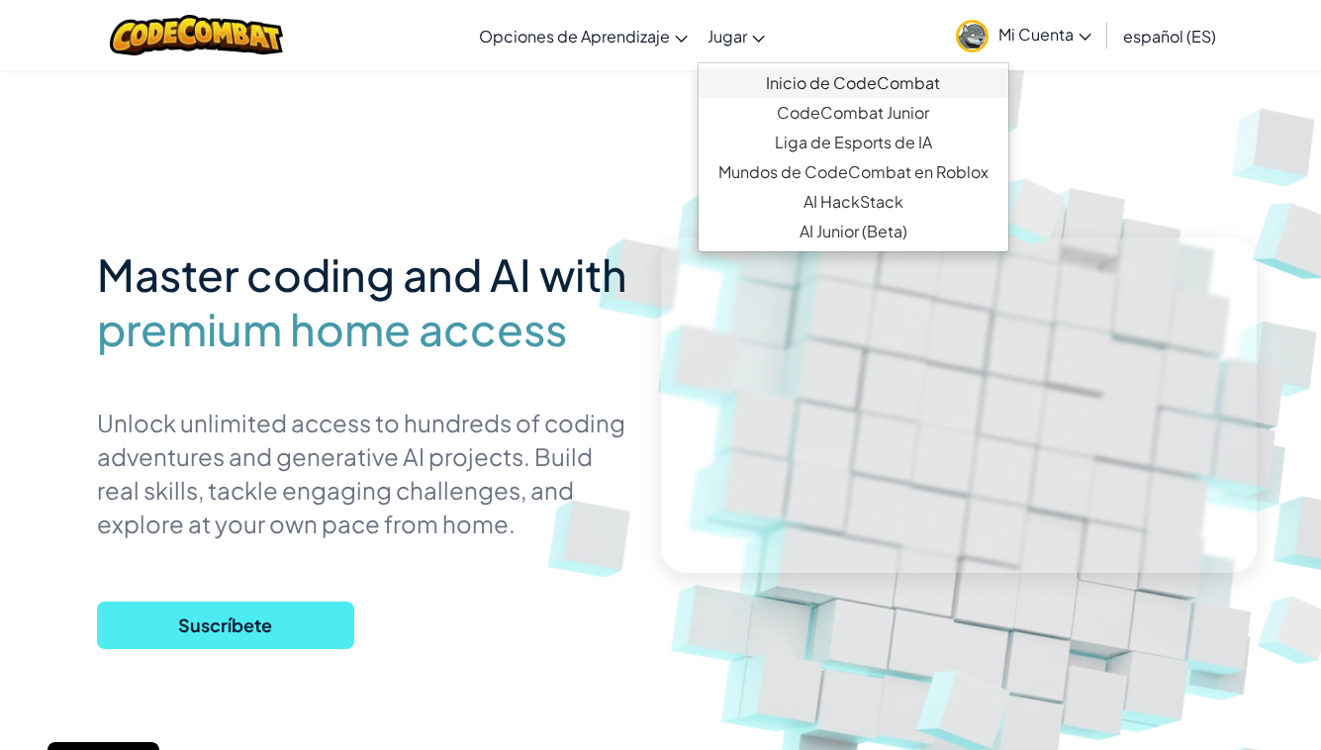
click at [852, 81] on link "Inicio de CodeCombat" at bounding box center [854, 83] width 310 height 30
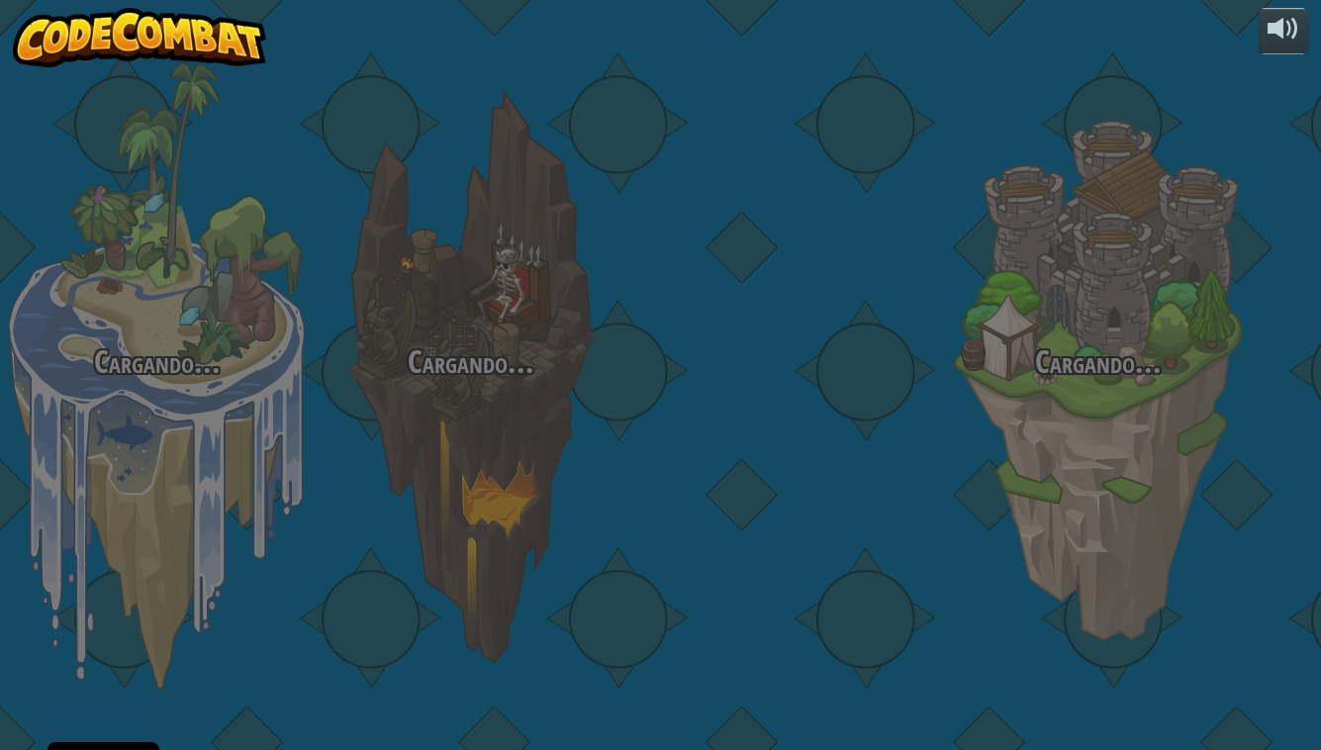
select select "es-ES"
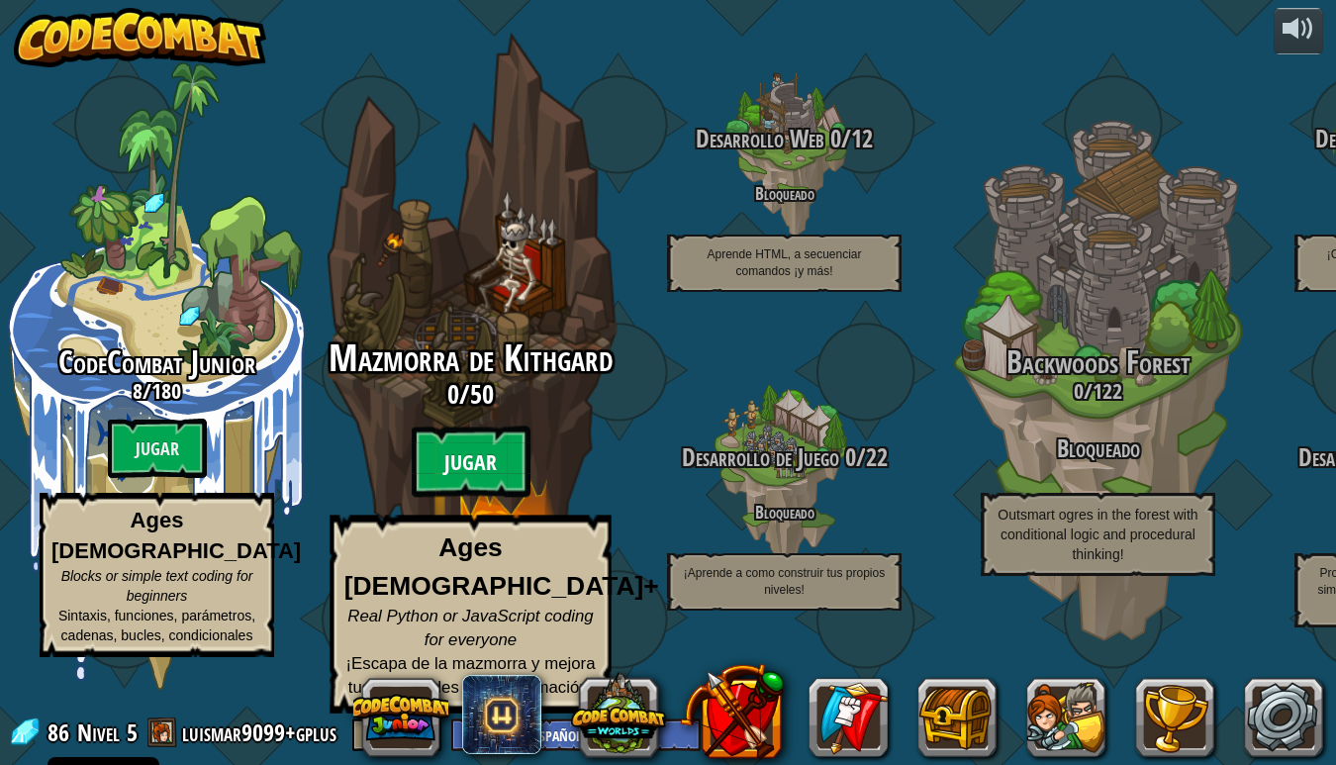
click at [485, 498] on btn "Jugar" at bounding box center [471, 461] width 119 height 71
select select "es-ES"
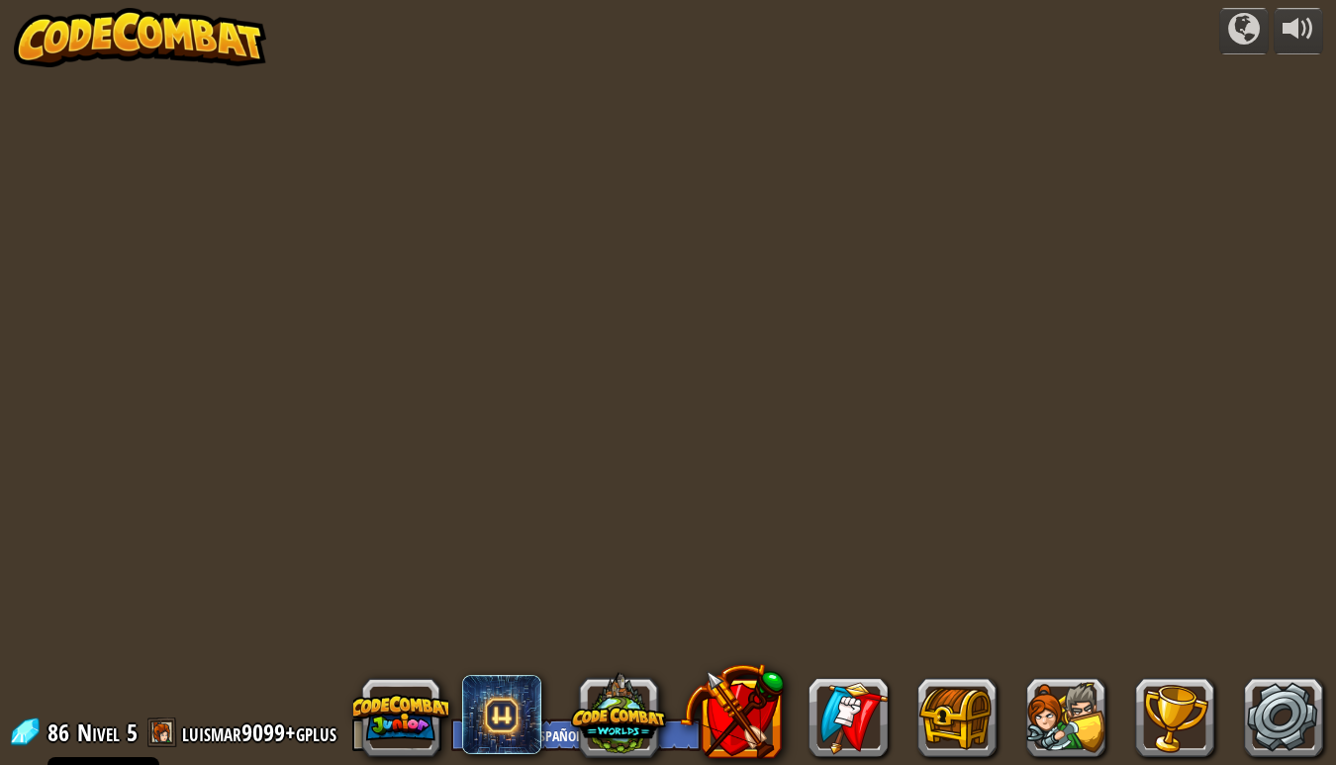
select select "es-ES"
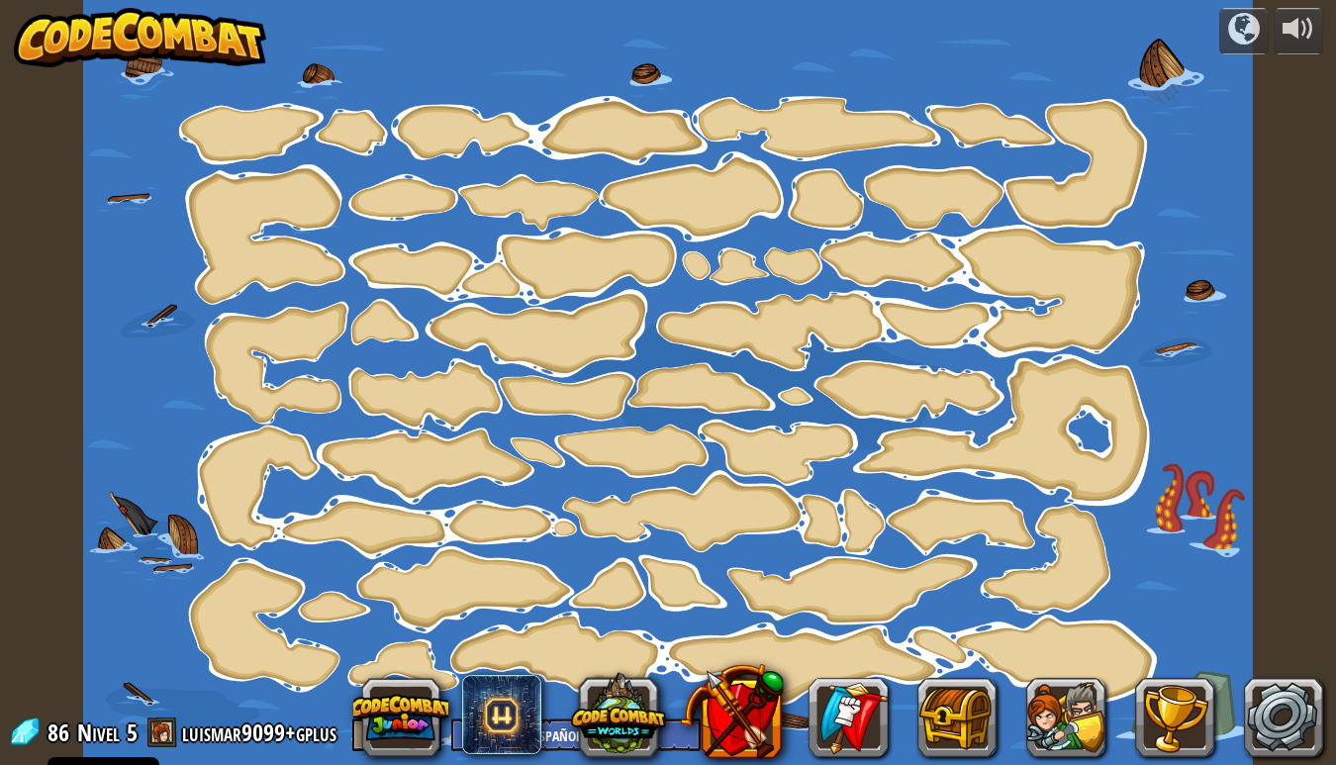
select select "es-ES"
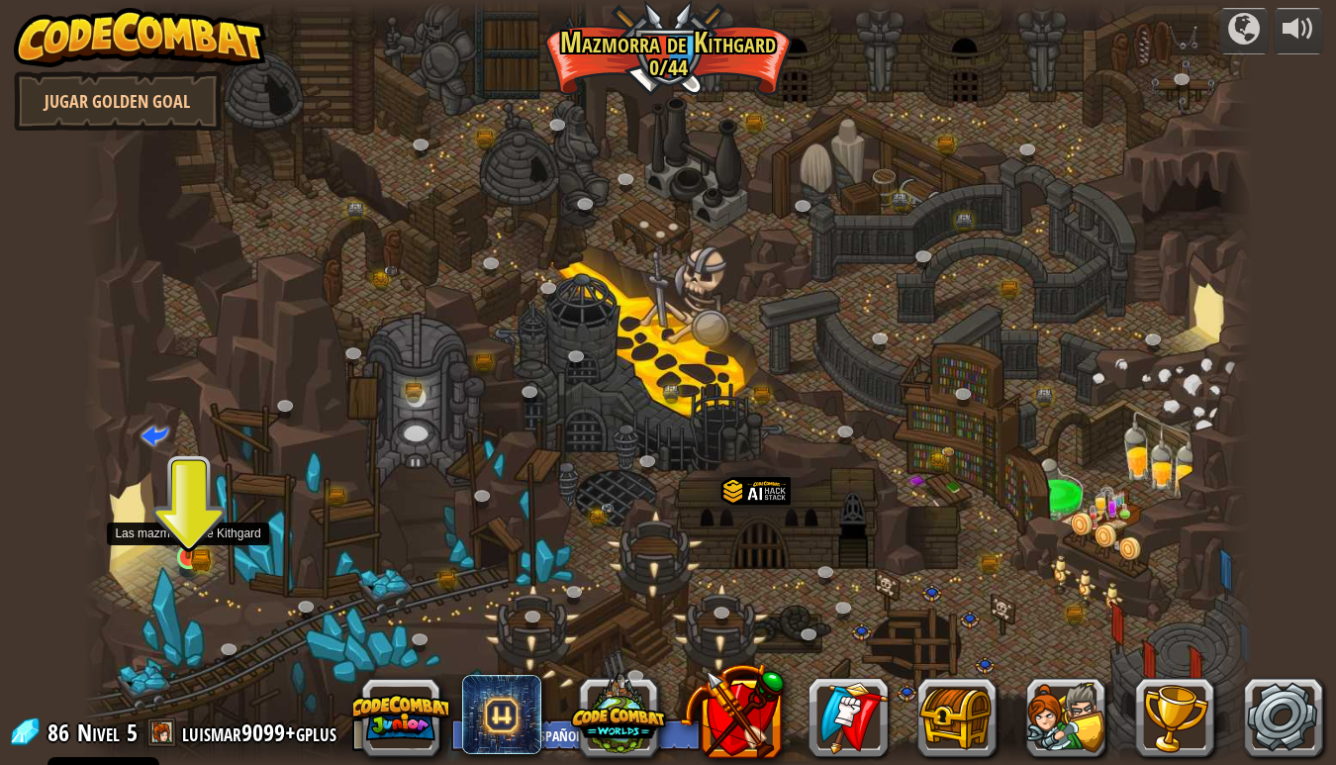
click at [194, 558] on img at bounding box center [188, 526] width 30 height 65
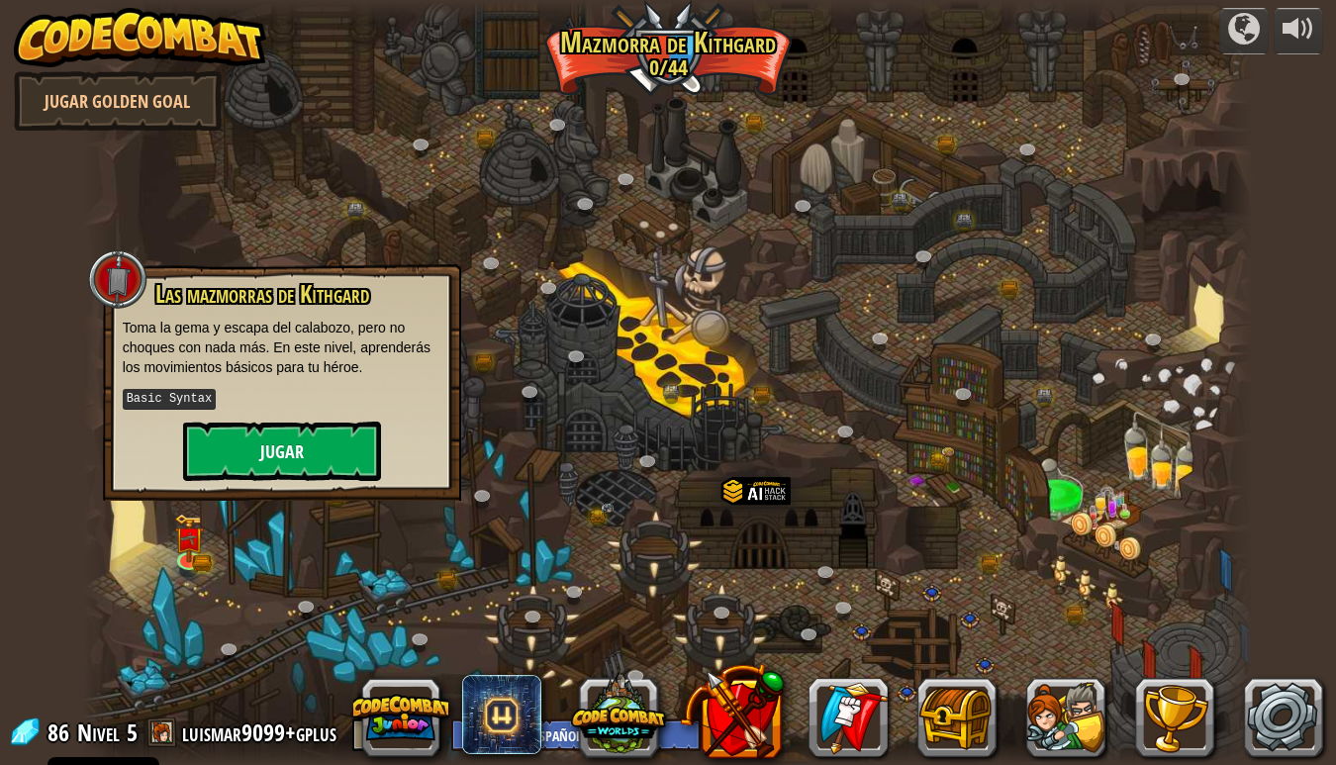
click at [280, 439] on button "Jugar" at bounding box center [282, 451] width 198 height 59
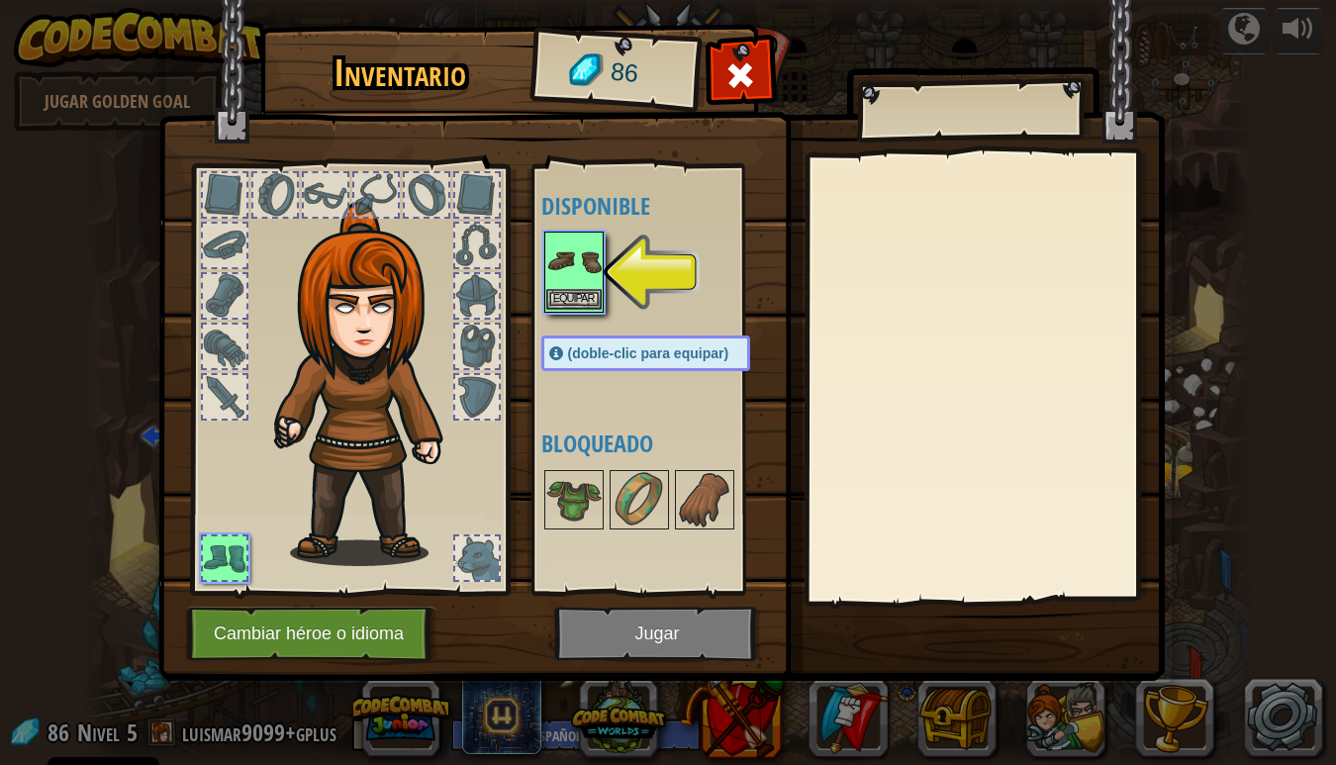
click at [579, 292] on button "Equipar" at bounding box center [573, 299] width 55 height 21
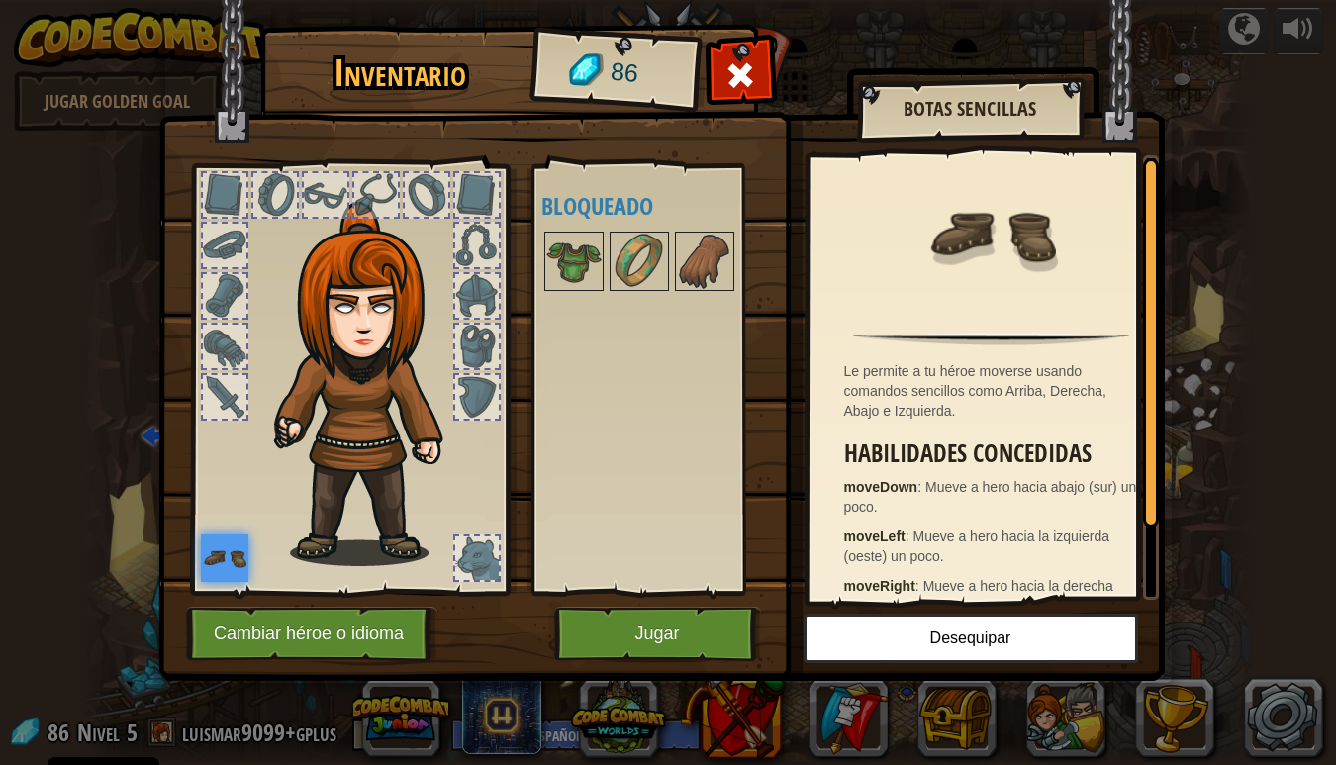
click at [680, 634] on button "Jugar" at bounding box center [657, 634] width 207 height 54
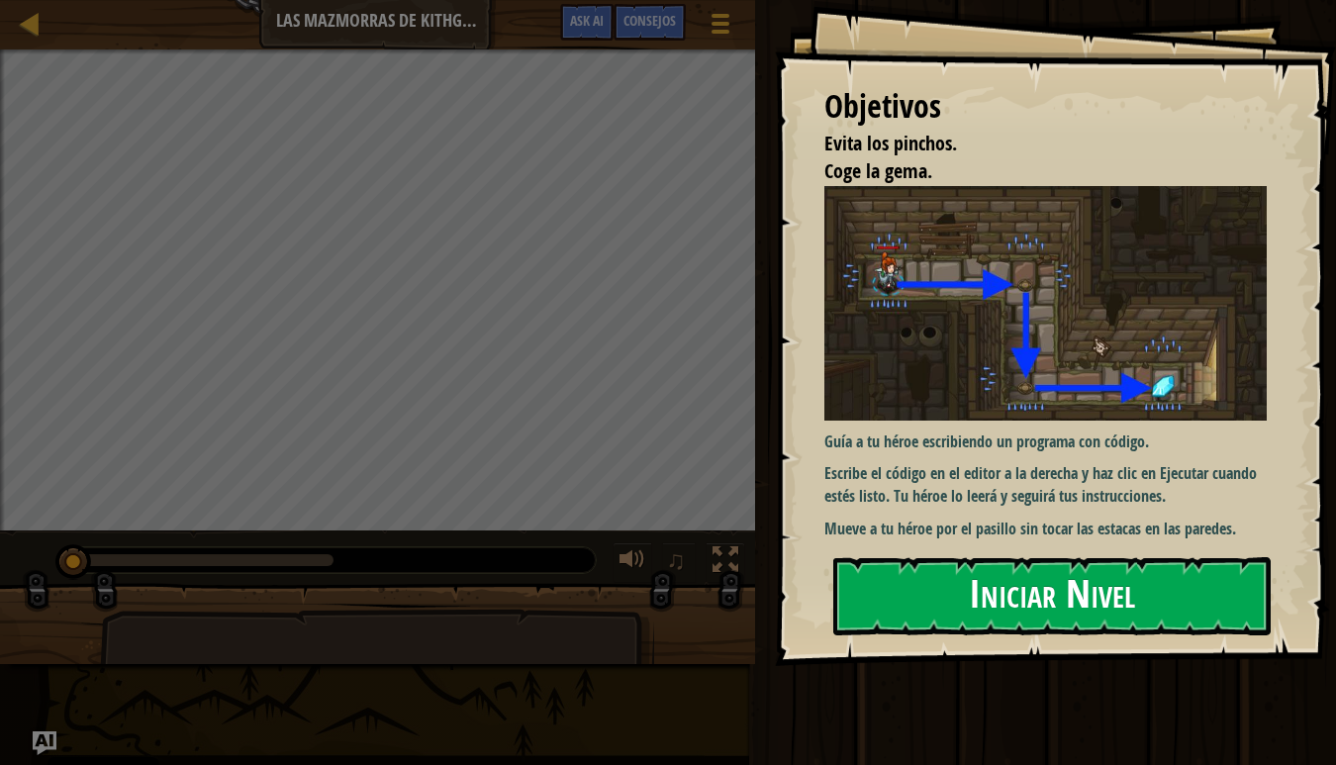
click at [984, 579] on button "Iniciar Nivel" at bounding box center [1051, 596] width 437 height 78
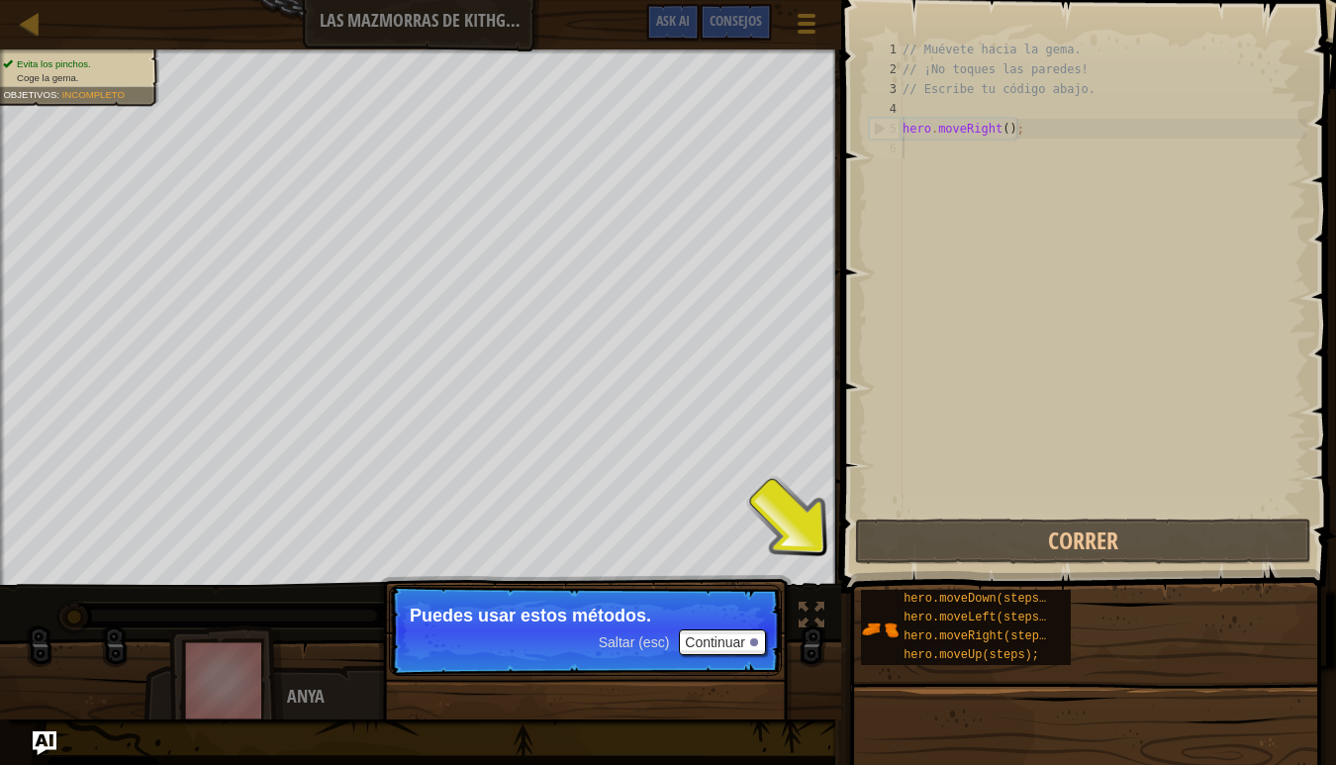
click at [923, 153] on div "// Muévete hacia la gema. // ¡No toques las paredes! // Escribe tu código abajo…" at bounding box center [1102, 297] width 408 height 515
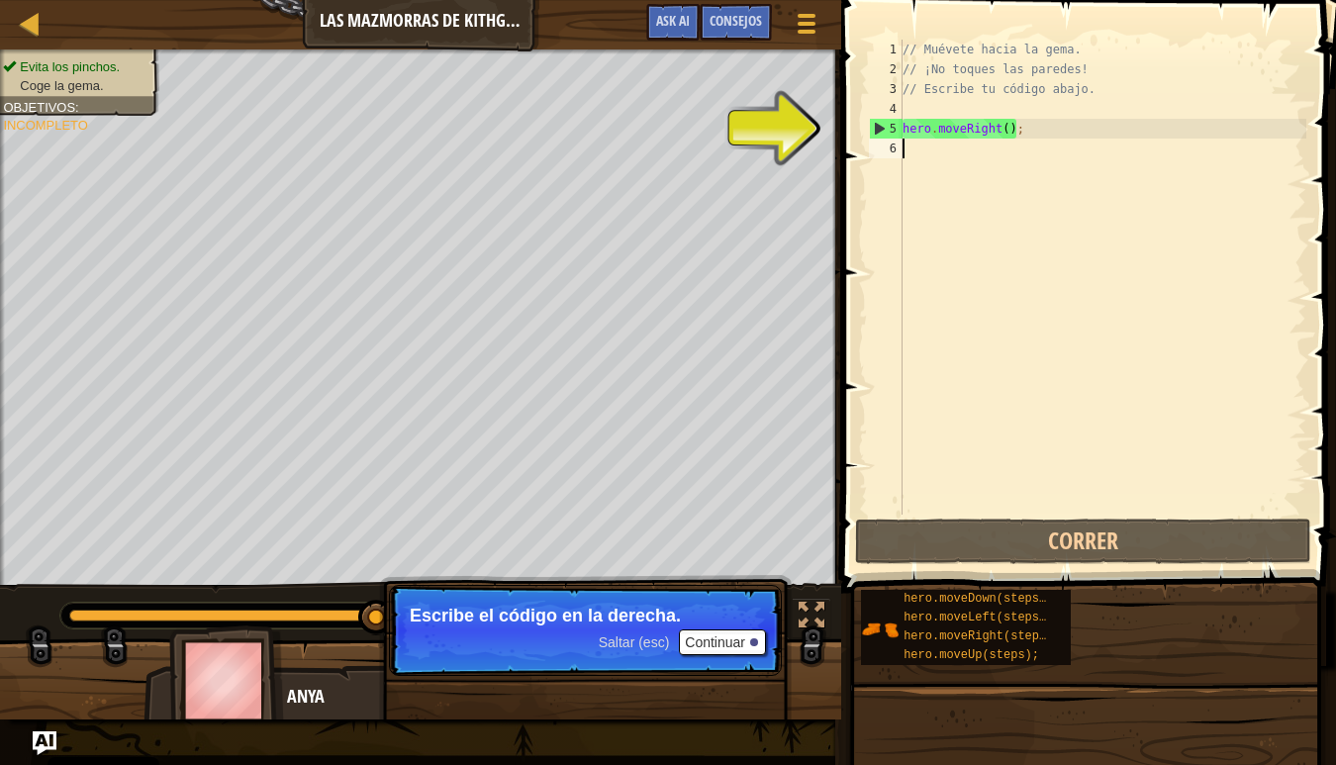
click at [703, 640] on button "Continuar" at bounding box center [722, 642] width 87 height 26
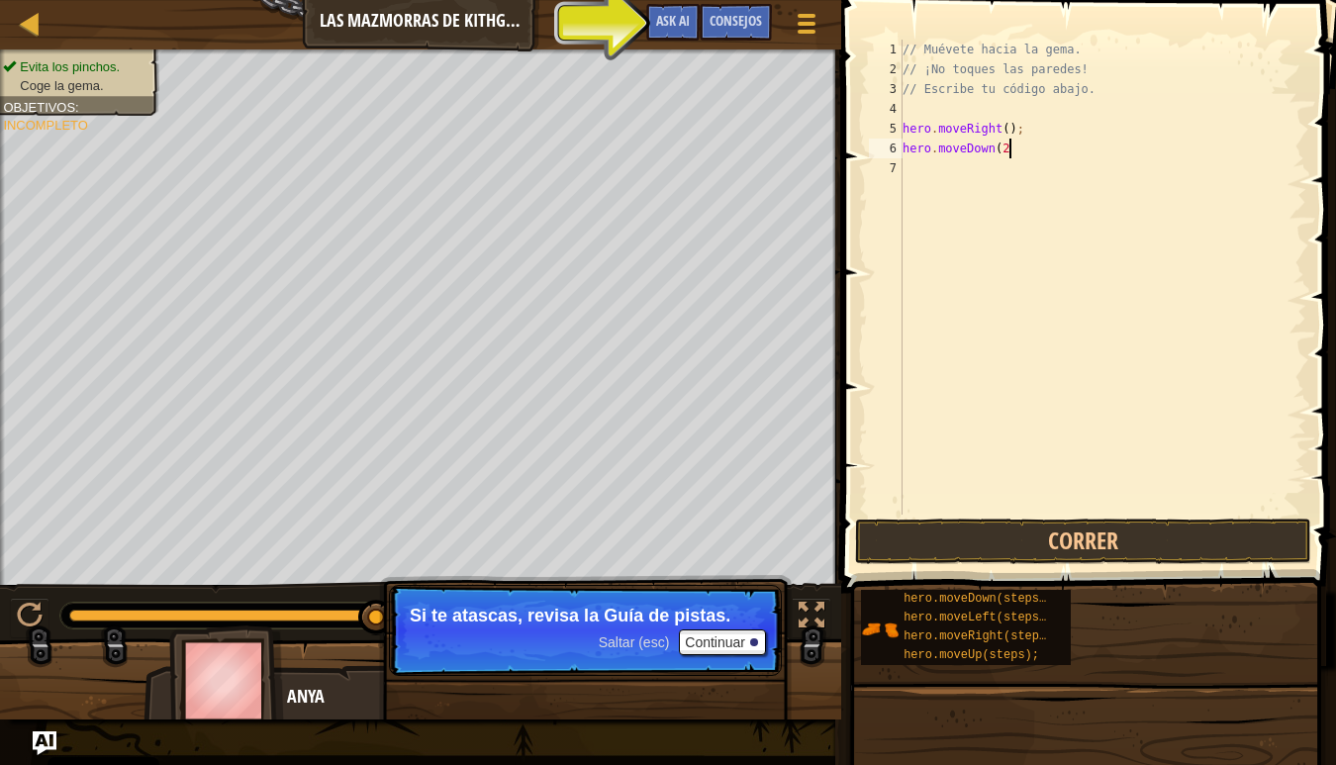
scroll to position [9, 9]
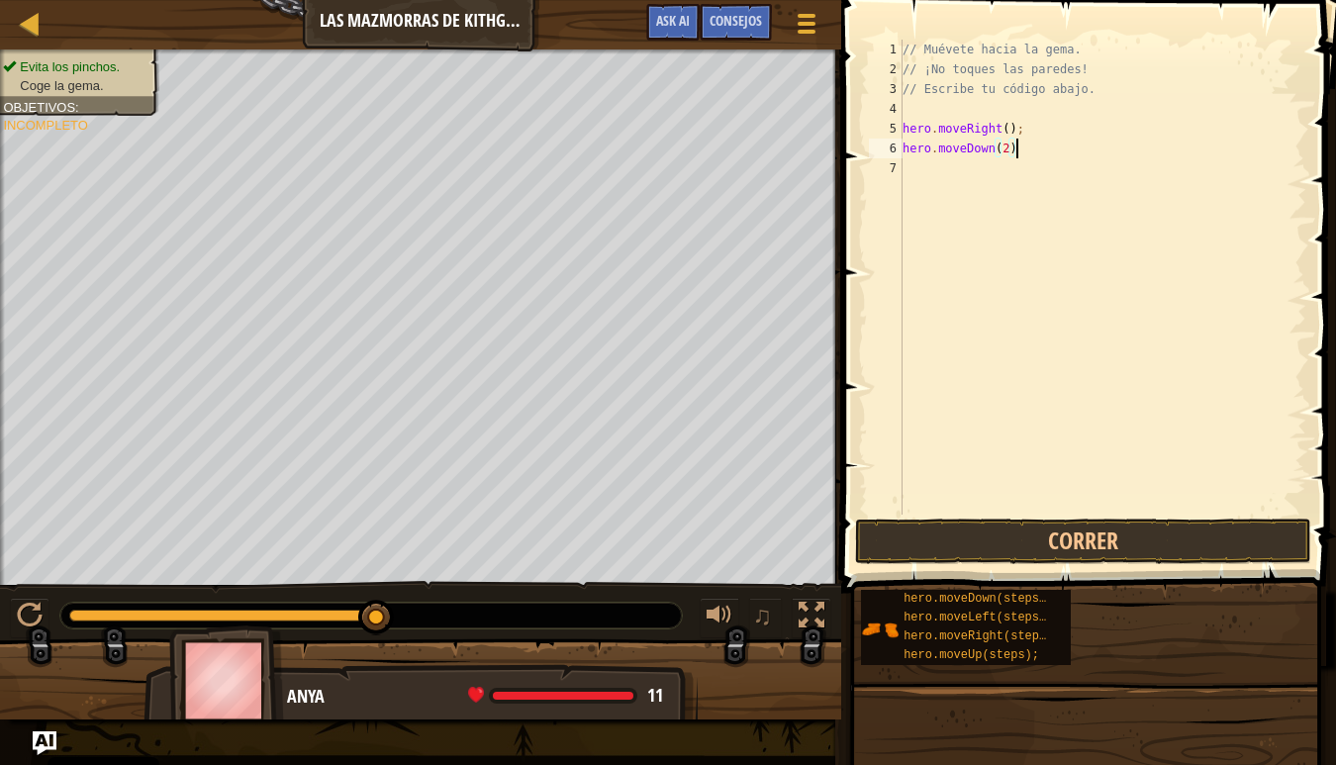
type textarea "hero.moveDown(2);"
click at [1104, 541] on button "Correr" at bounding box center [1083, 542] width 457 height 46
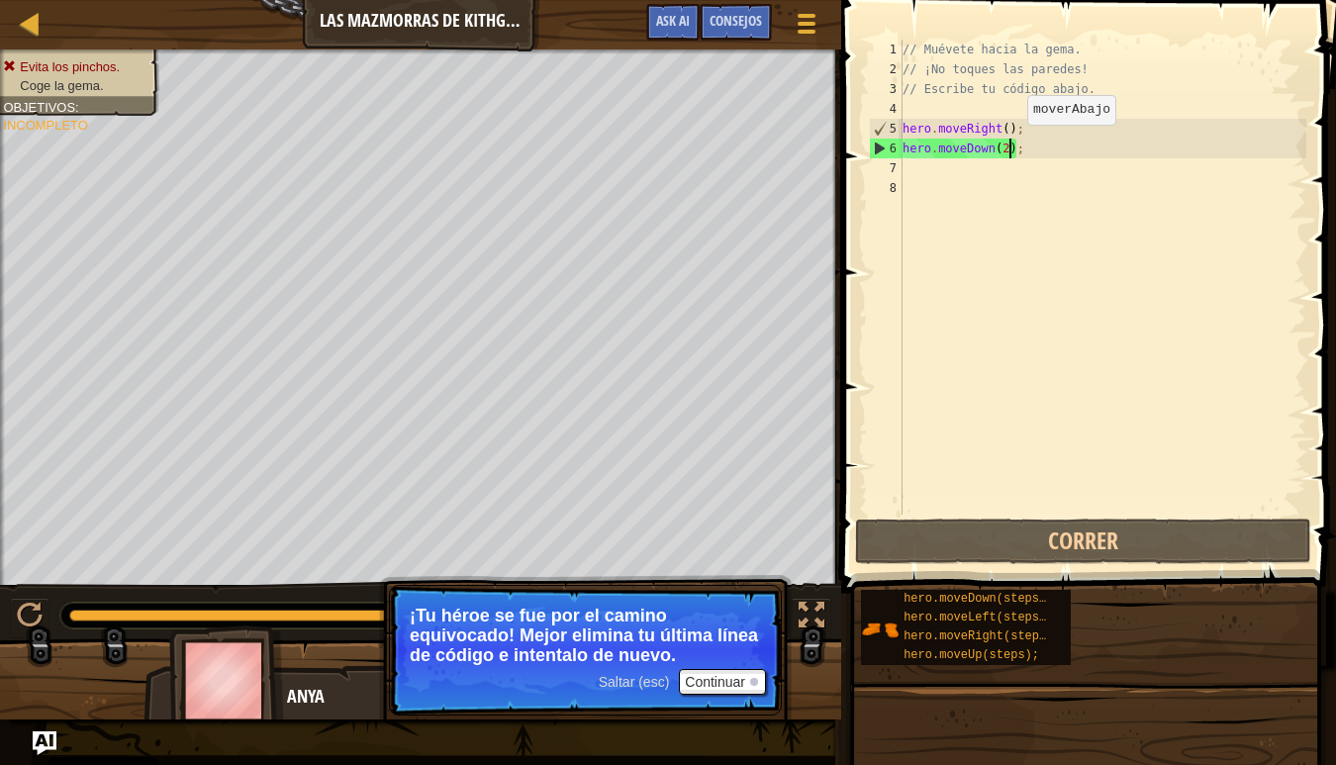
drag, startPoint x: 1011, startPoint y: 144, endPoint x: 1007, endPoint y: 213, distance: 68.4
click at [1011, 147] on div "// Muévete hacia la gema. // ¡No toques las paredes! // Escribe tu código abajo…" at bounding box center [1102, 297] width 408 height 515
type textarea "hero.moveDown();"
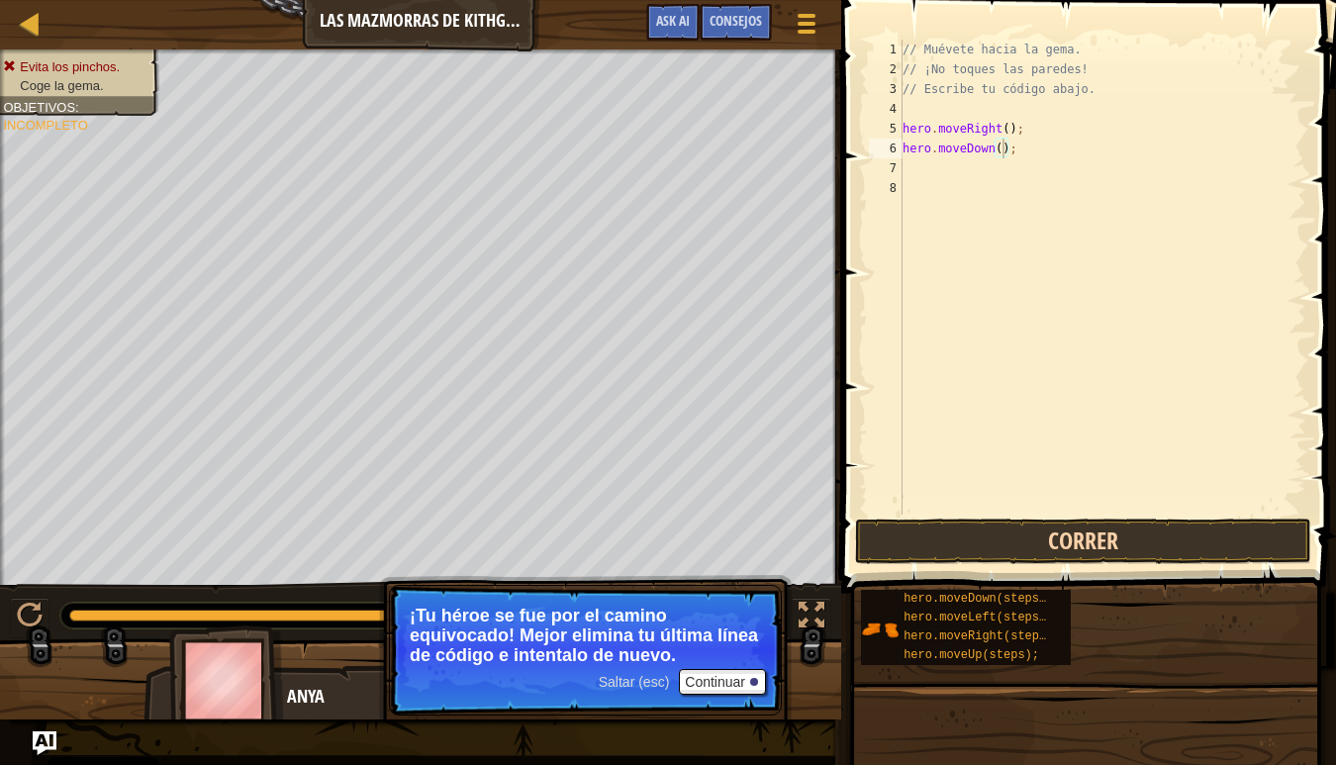
click at [1034, 533] on button "Correr" at bounding box center [1083, 542] width 457 height 46
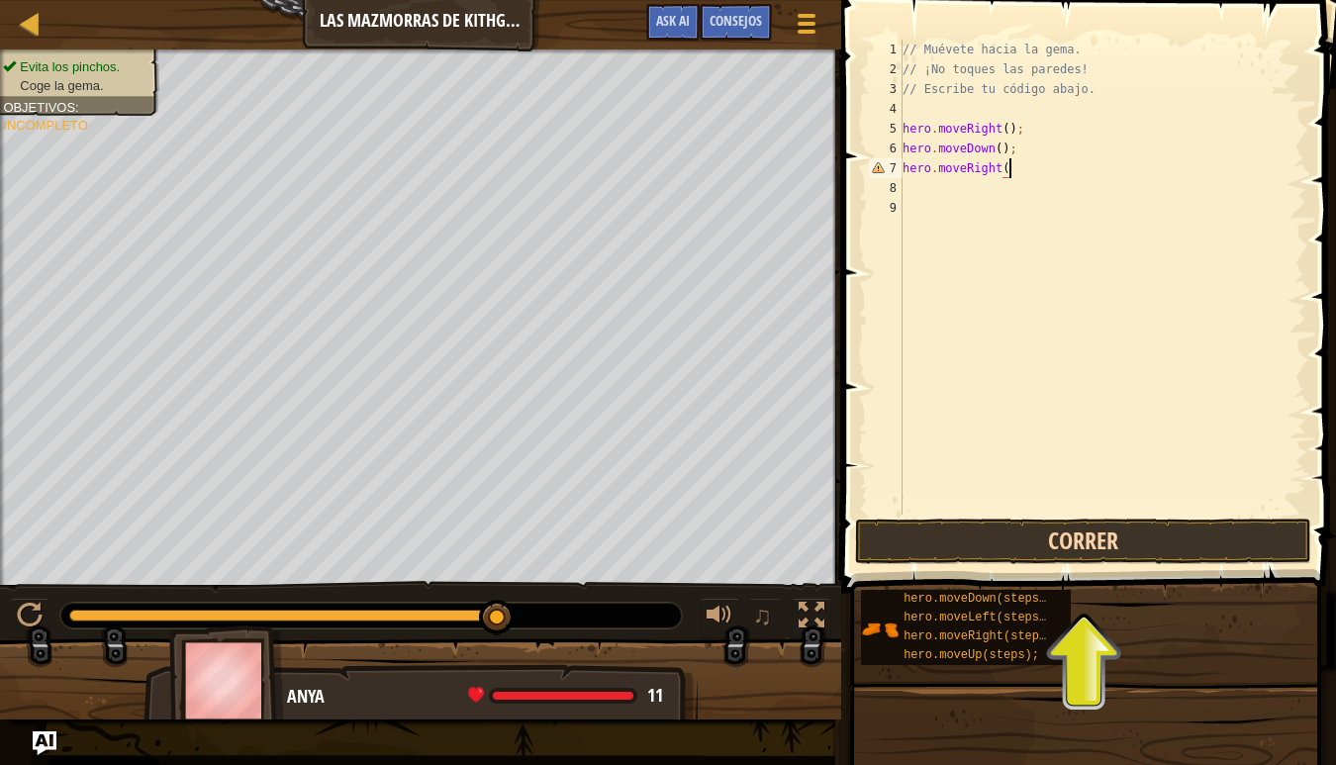
scroll to position [9, 9]
type textarea "hero.moveRight();"
click at [1096, 541] on button "Correr" at bounding box center [1083, 542] width 457 height 46
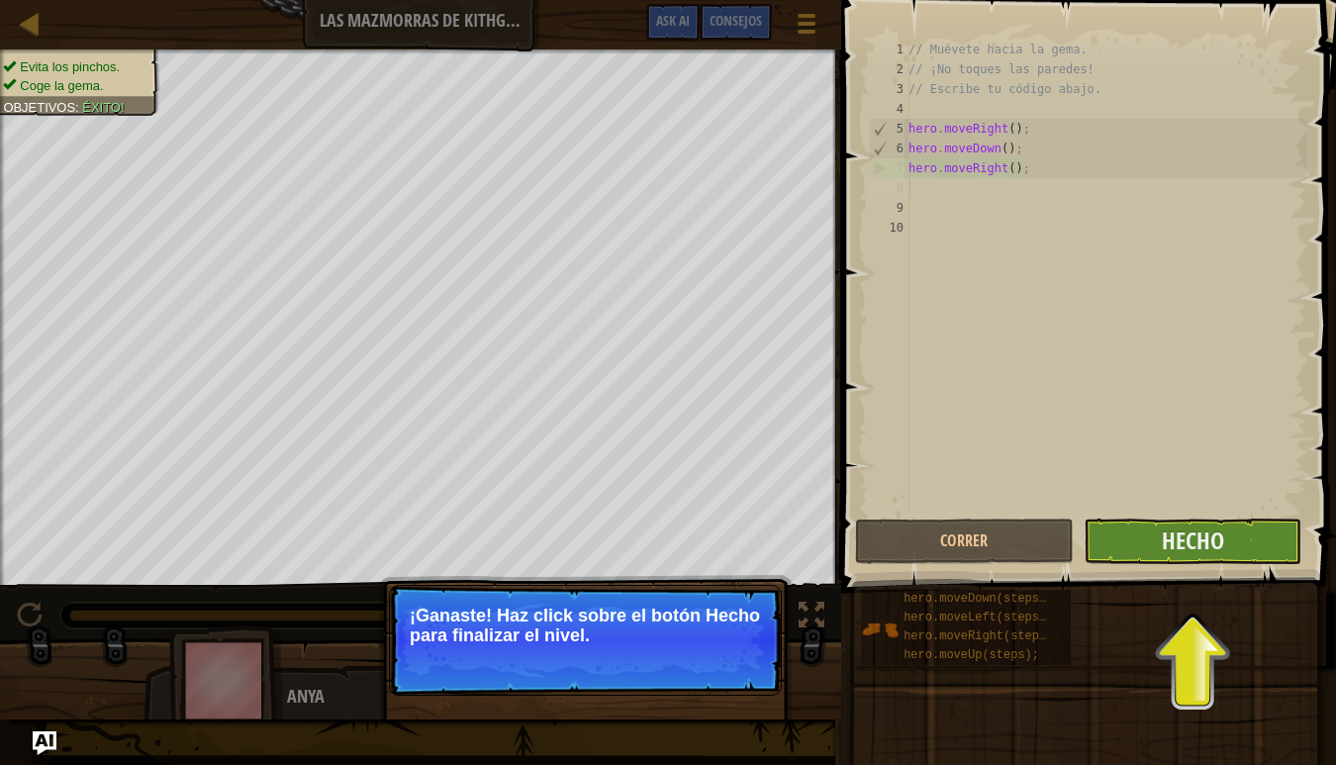
click at [1143, 543] on button "Hecho" at bounding box center [1193, 542] width 219 height 46
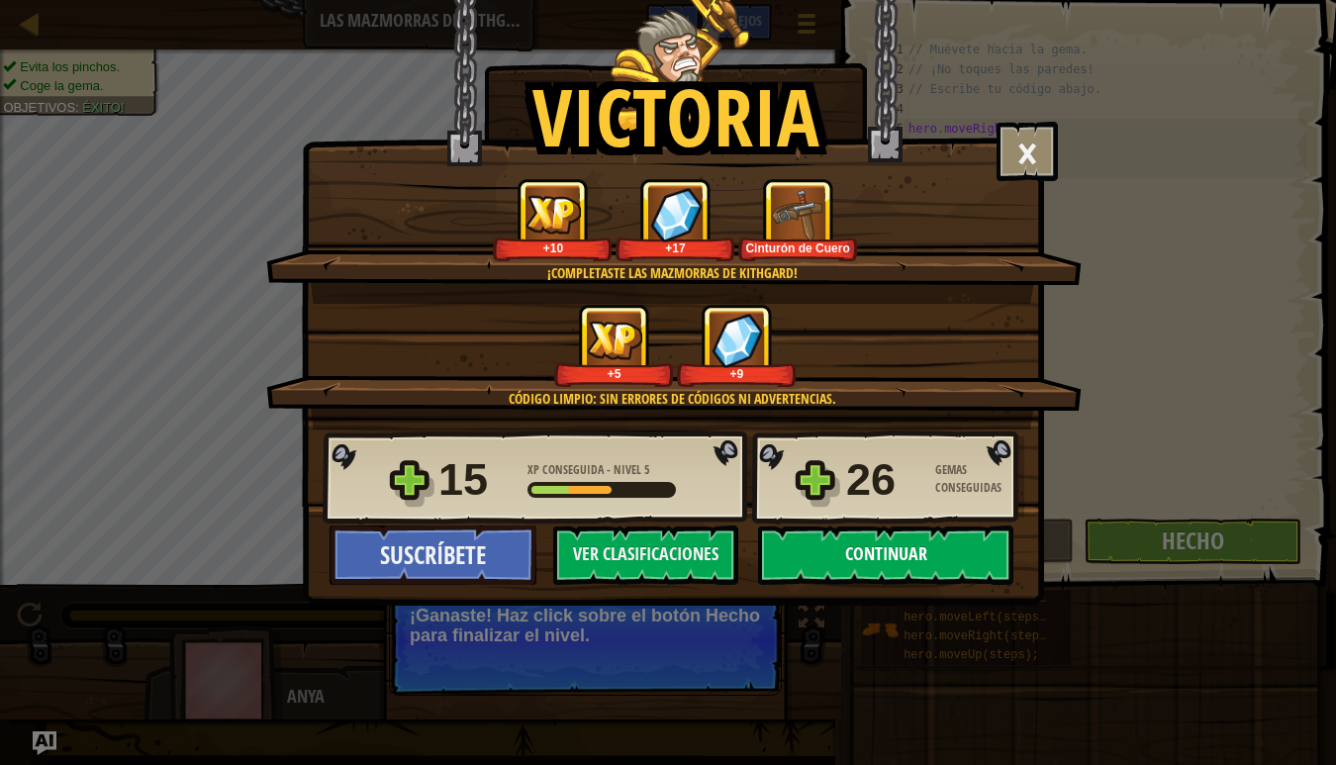
click at [842, 557] on button "Continuar" at bounding box center [885, 554] width 255 height 59
select select "es-ES"
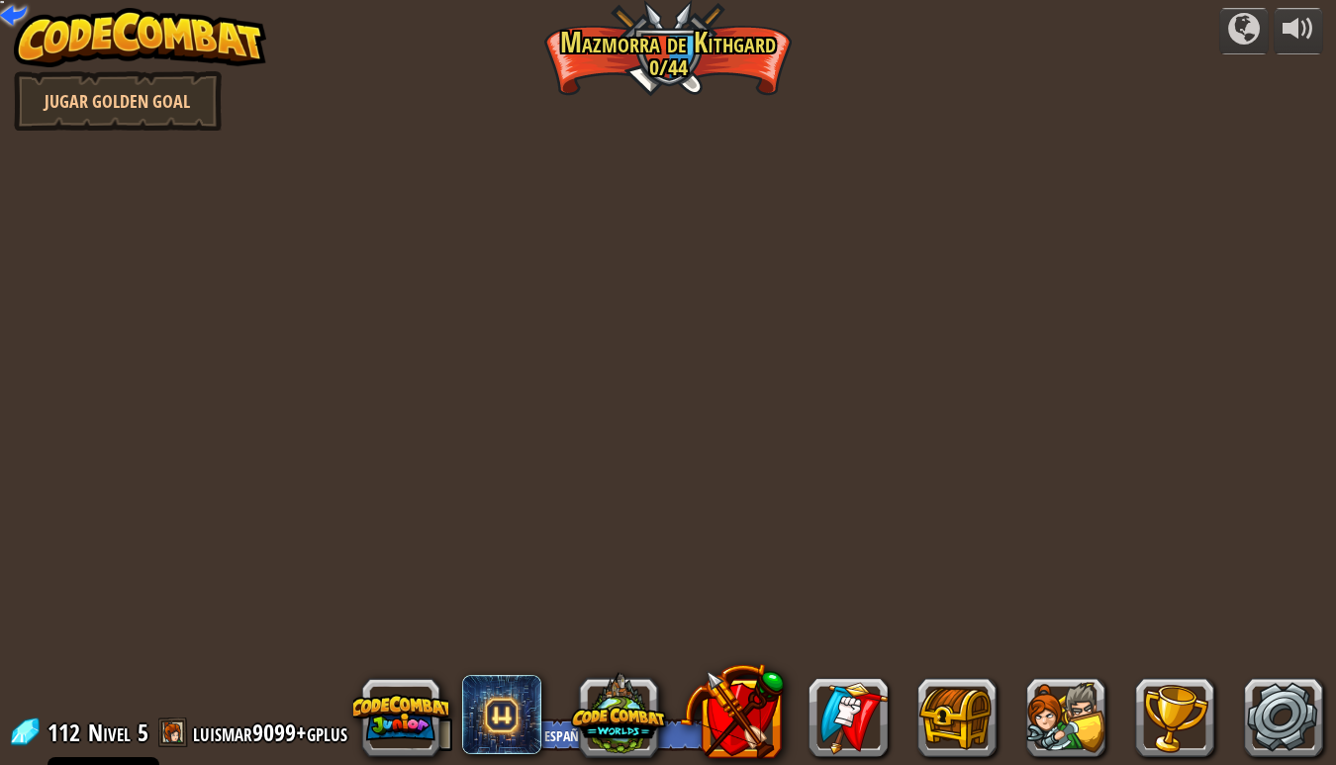
select select "es-ES"
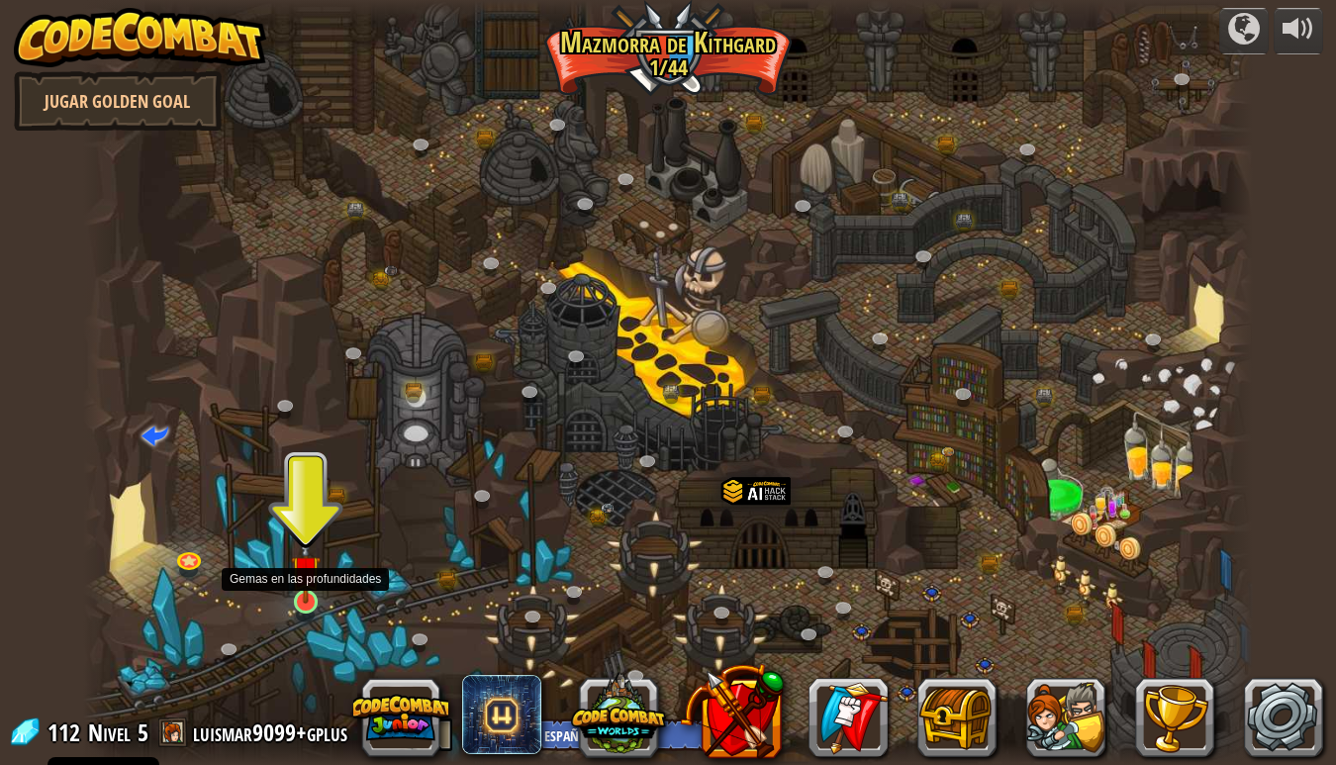
click at [318, 600] on div at bounding box center [306, 602] width 24 height 24
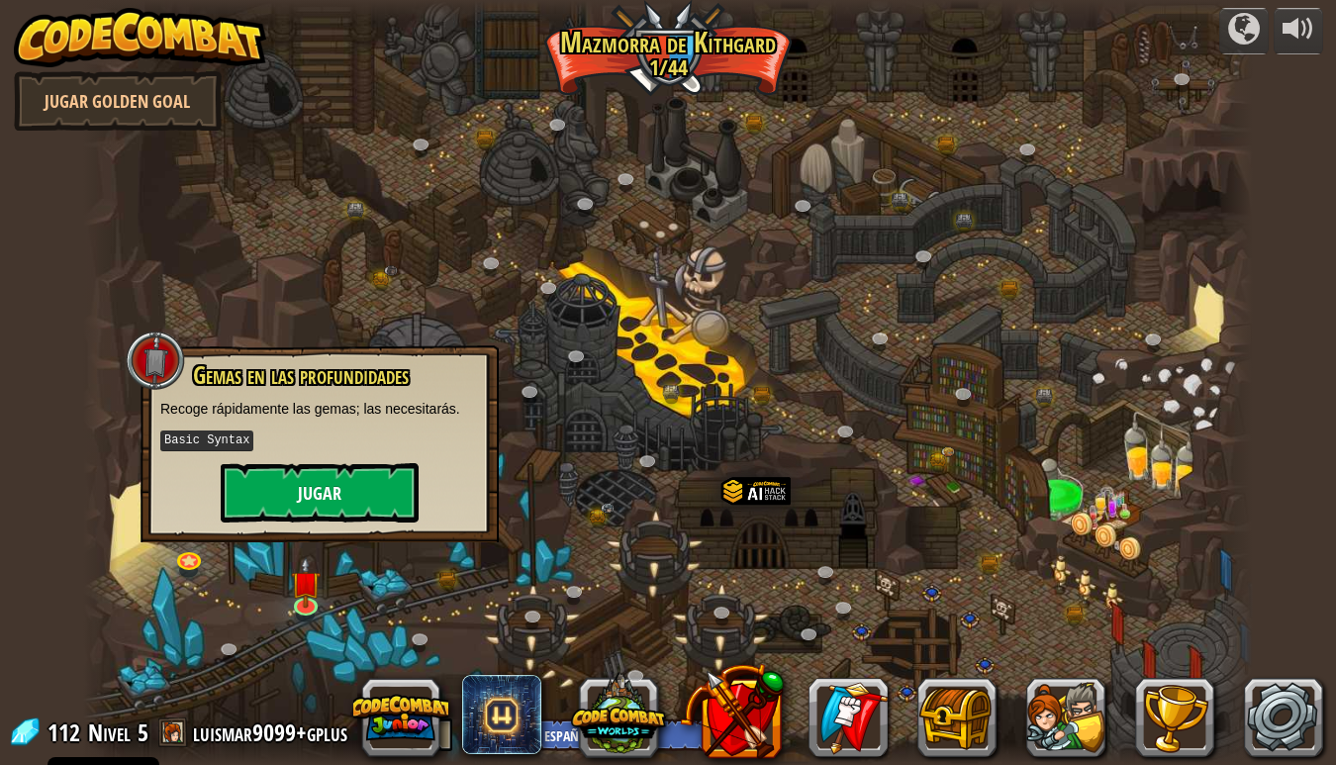
click at [334, 484] on button "Jugar" at bounding box center [320, 492] width 198 height 59
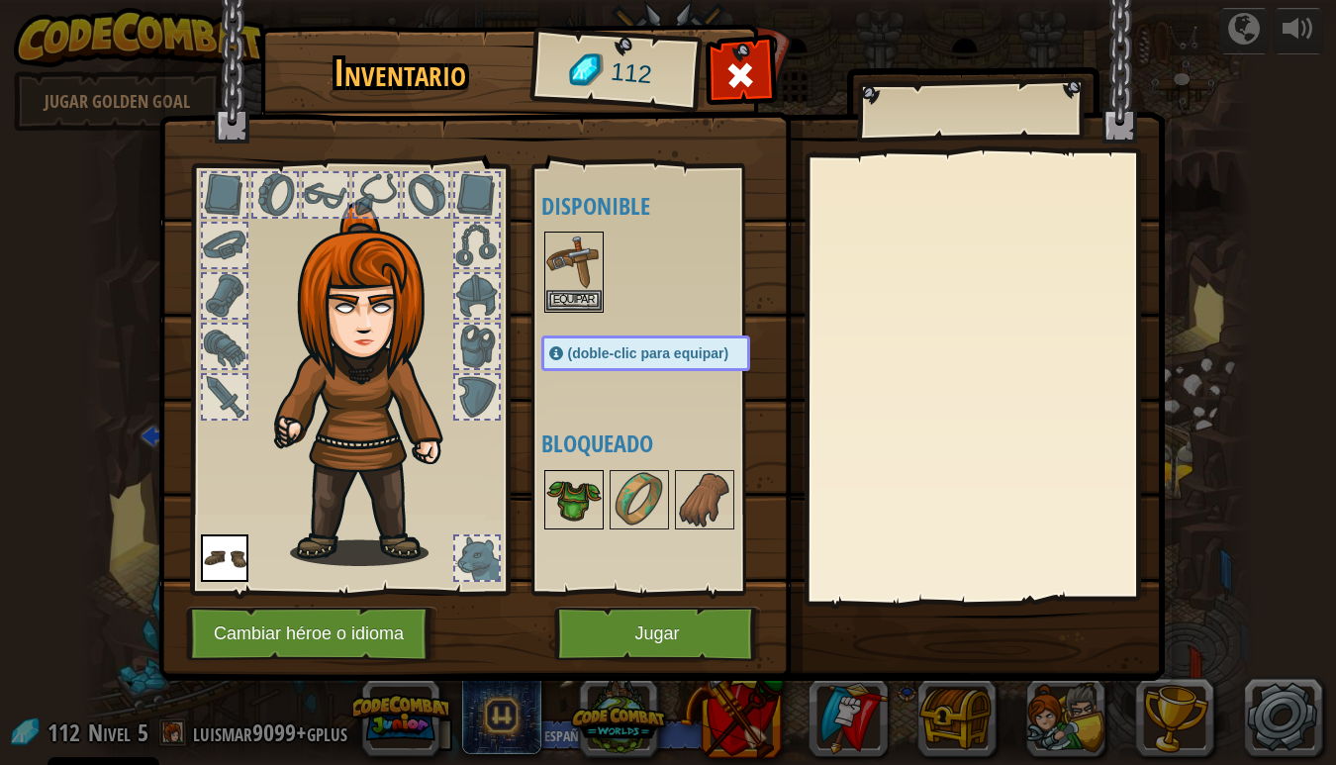
click at [575, 527] on img at bounding box center [573, 499] width 55 height 55
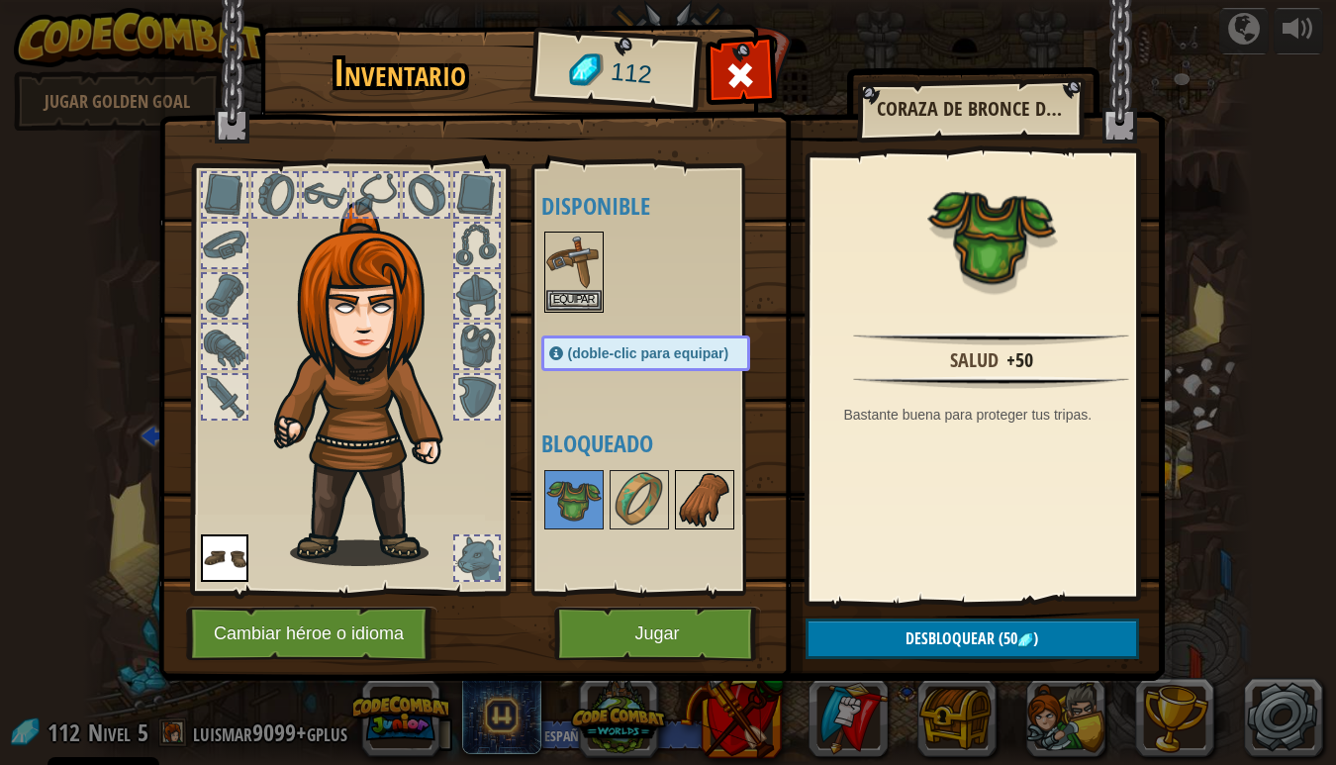
click at [690, 517] on img at bounding box center [704, 499] width 55 height 55
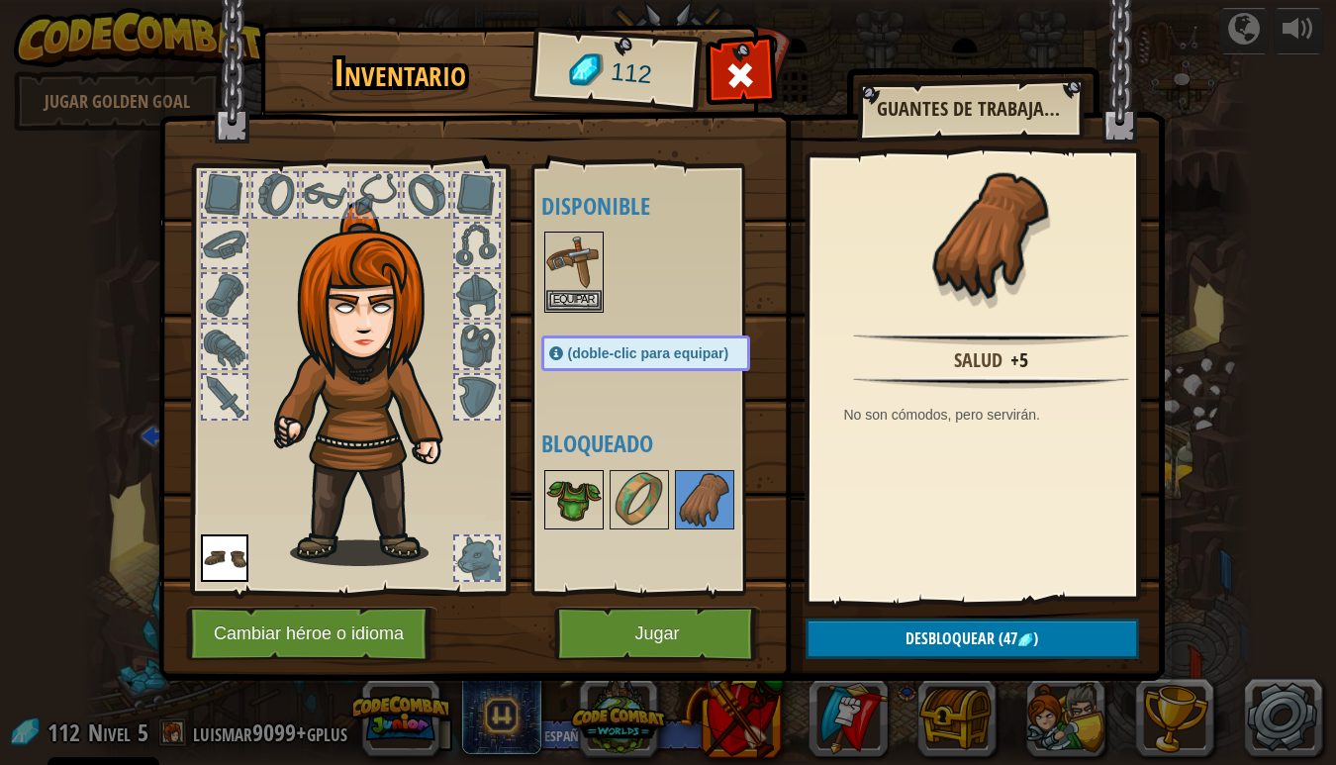
click at [567, 512] on img at bounding box center [573, 499] width 55 height 55
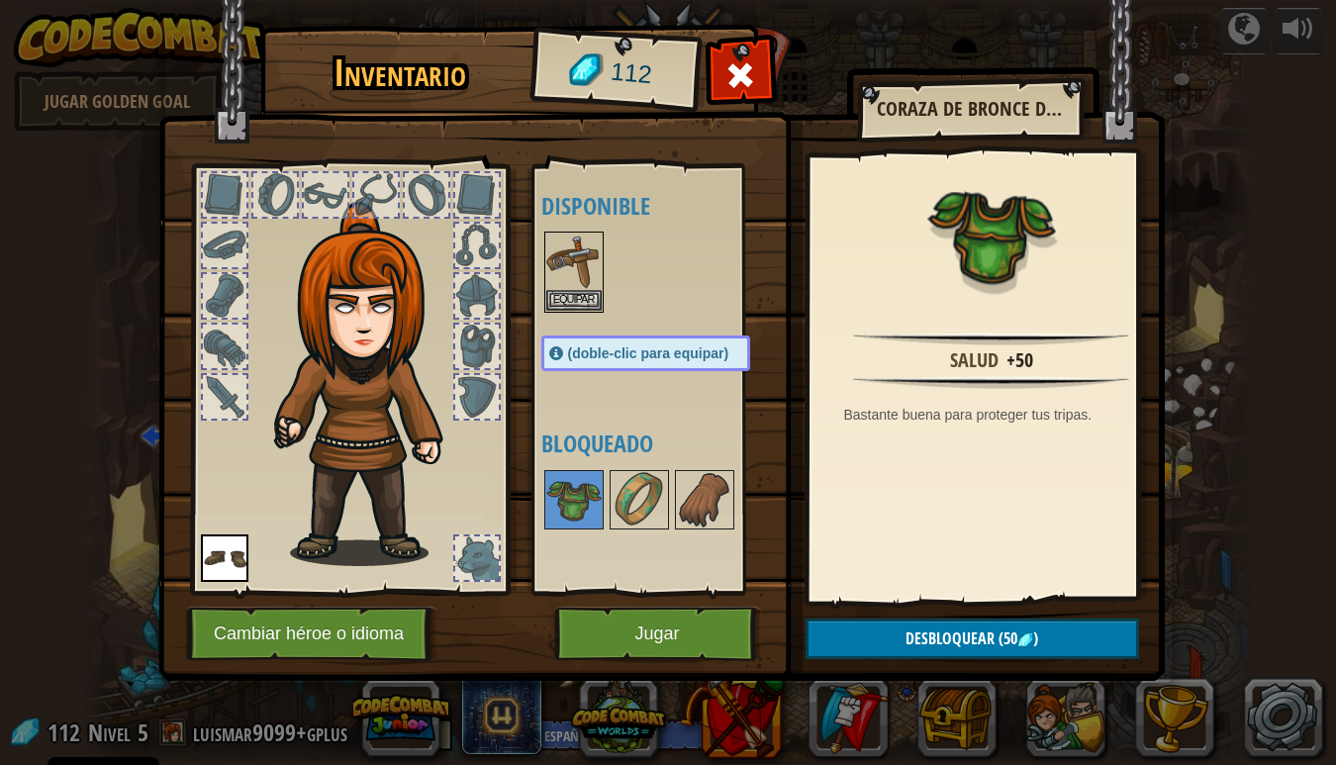
click at [614, 440] on div "Disponible Equipar Equipar (doble-clic para equipar) Bloqueado" at bounding box center [665, 379] width 248 height 413
drag, startPoint x: 628, startPoint y: 508, endPoint x: 652, endPoint y: 504, distance: 24.1
click at [628, 508] on img at bounding box center [639, 499] width 55 height 55
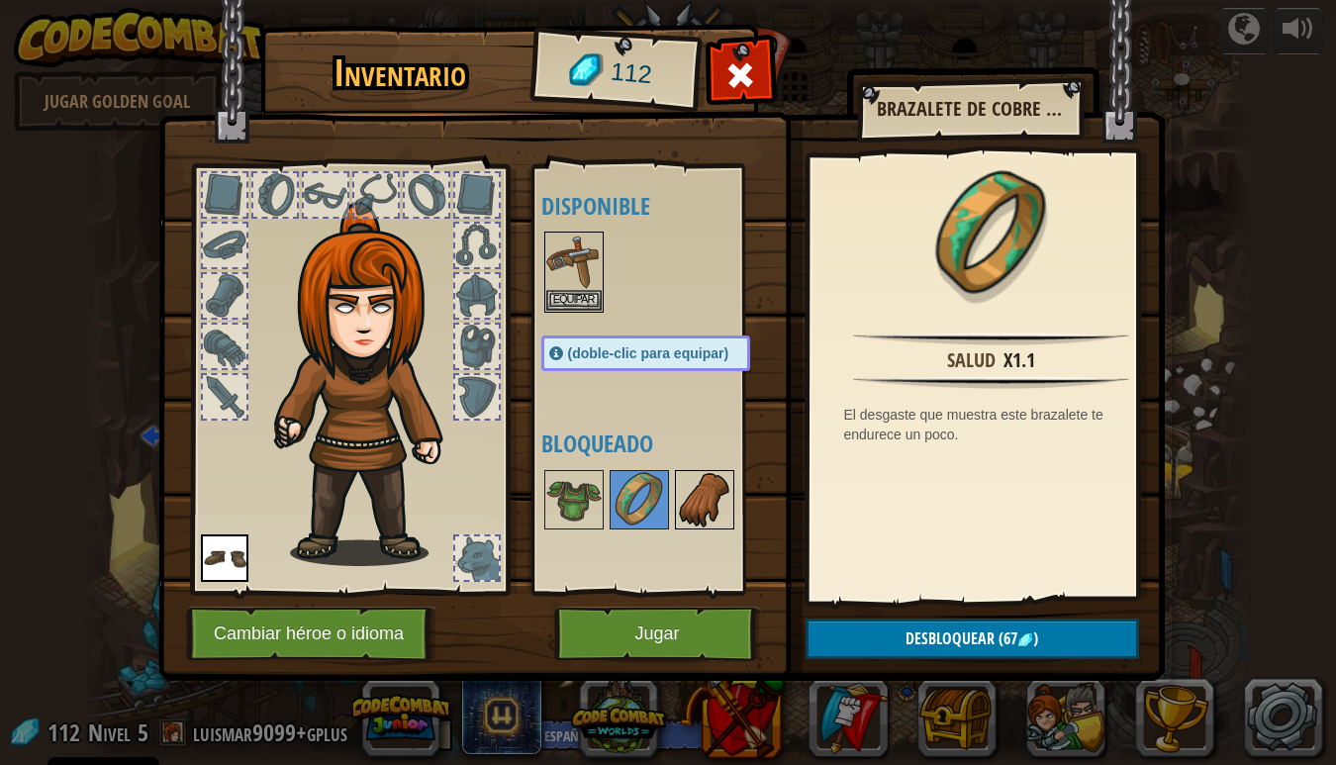
click at [680, 508] on img at bounding box center [704, 499] width 55 height 55
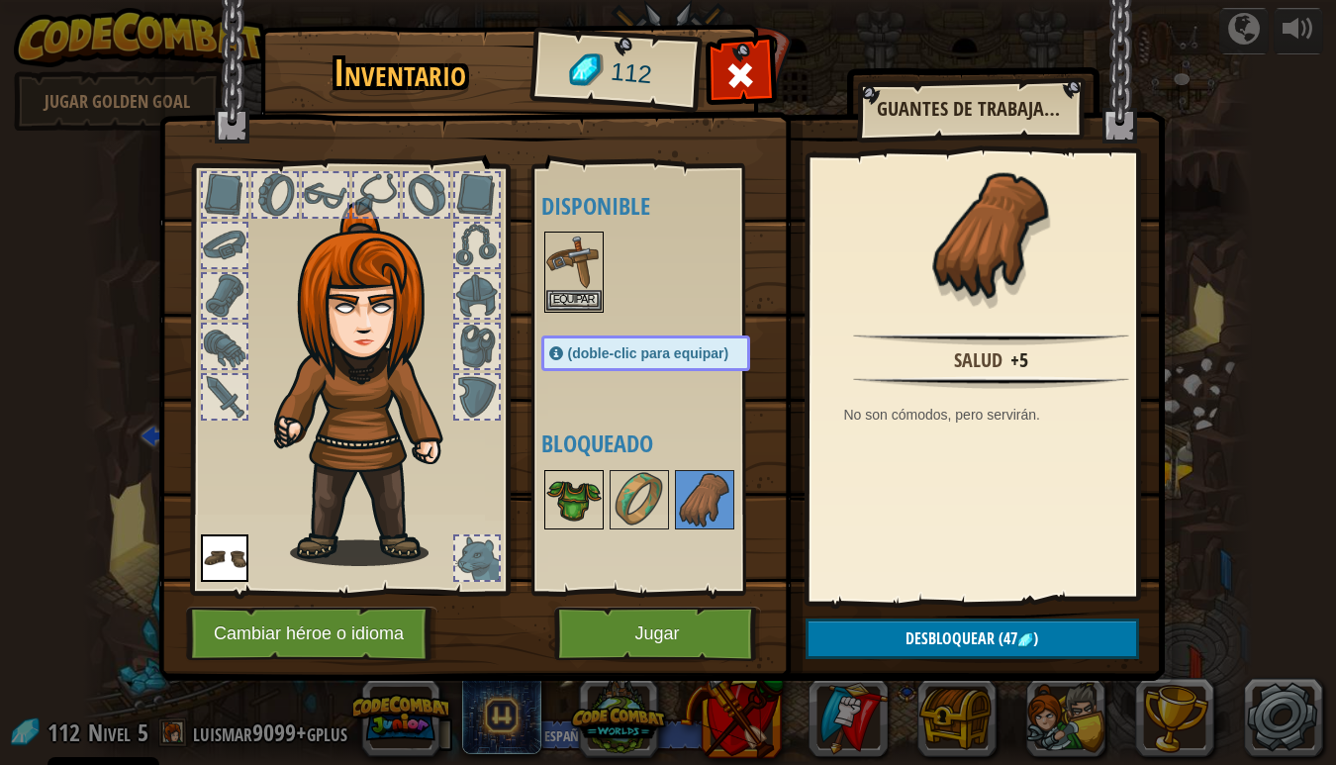
click at [574, 514] on img at bounding box center [573, 499] width 55 height 55
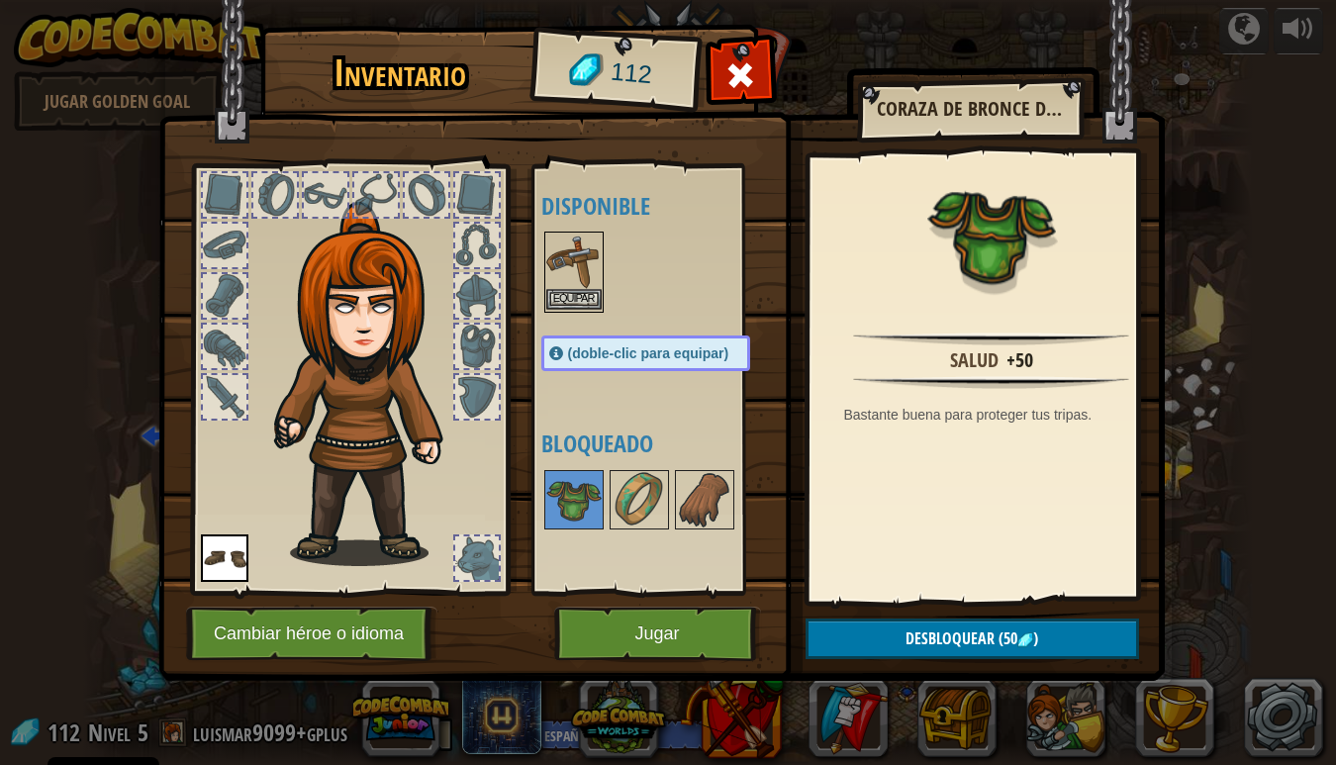
click at [580, 297] on button "Equipar" at bounding box center [573, 299] width 55 height 21
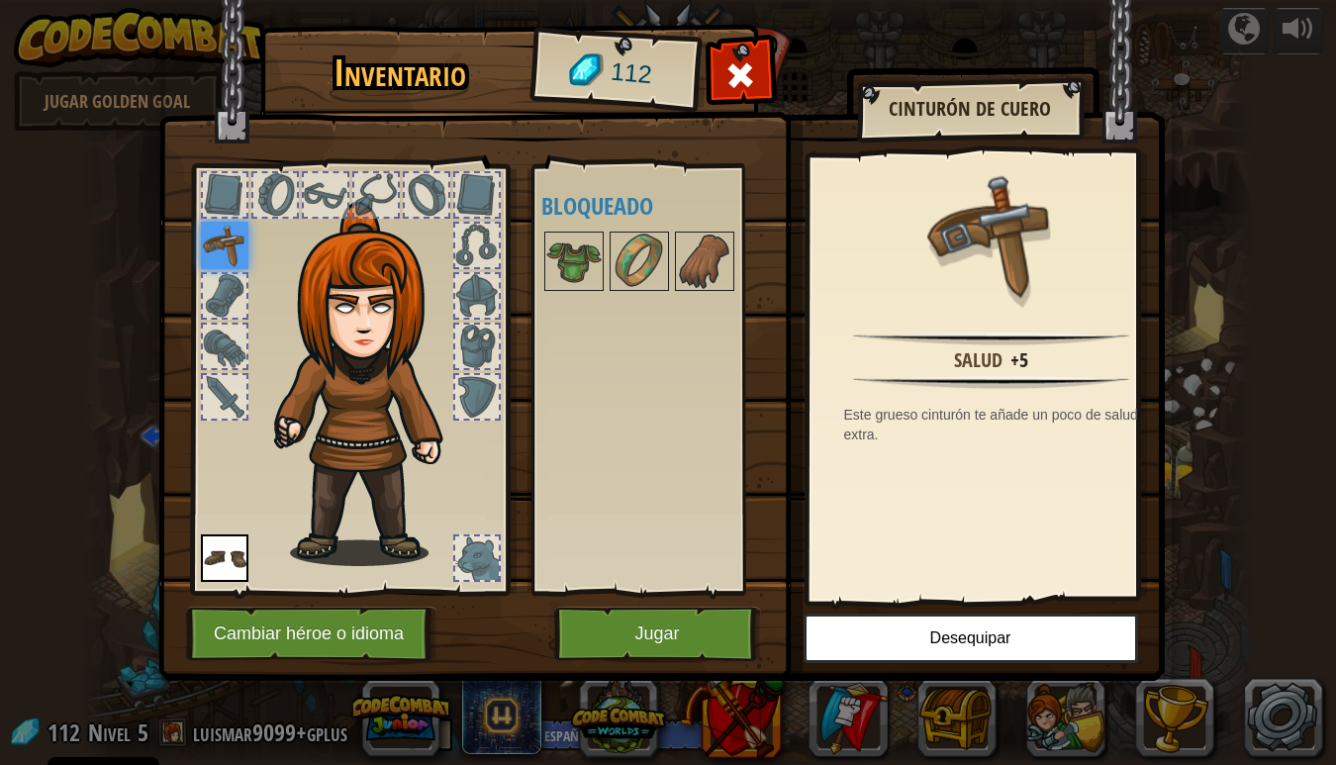
click at [709, 634] on button "Jugar" at bounding box center [657, 634] width 207 height 54
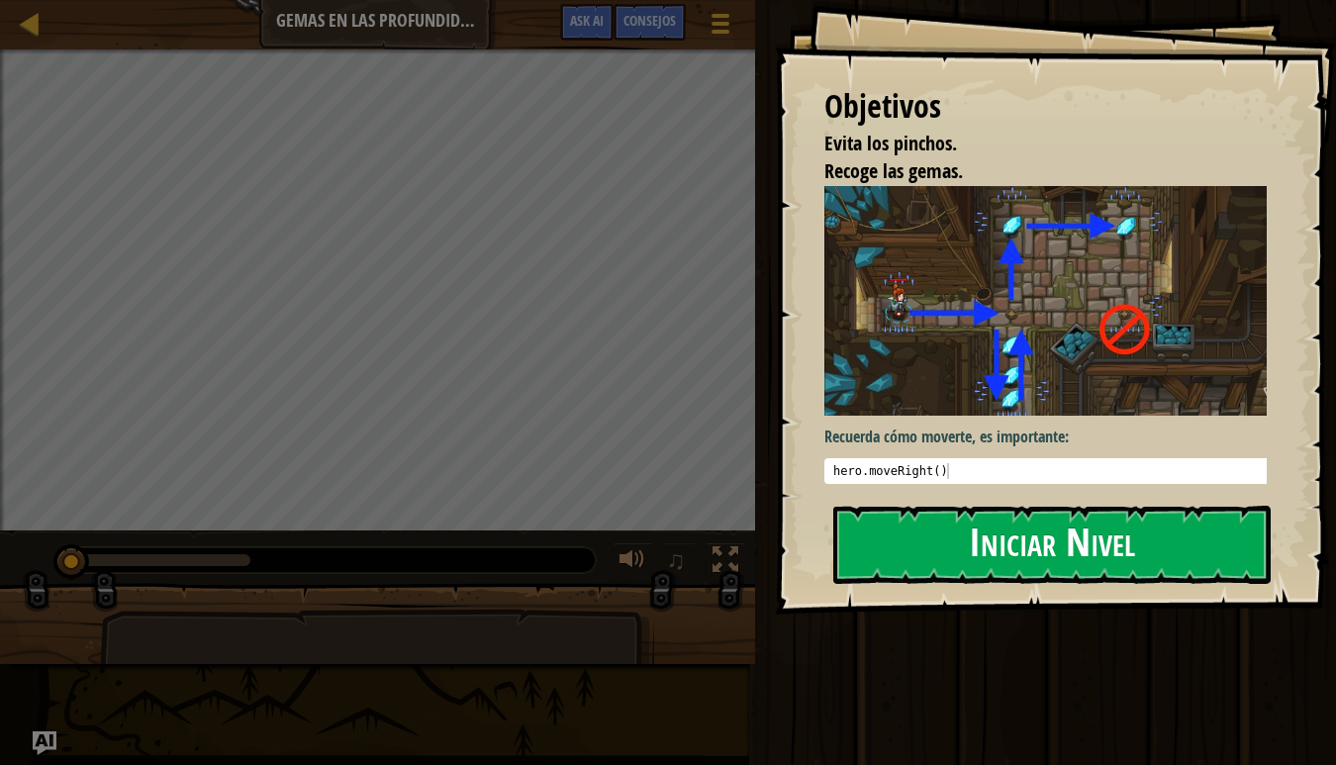
click at [1064, 549] on button "Iniciar Nivel" at bounding box center [1051, 545] width 437 height 78
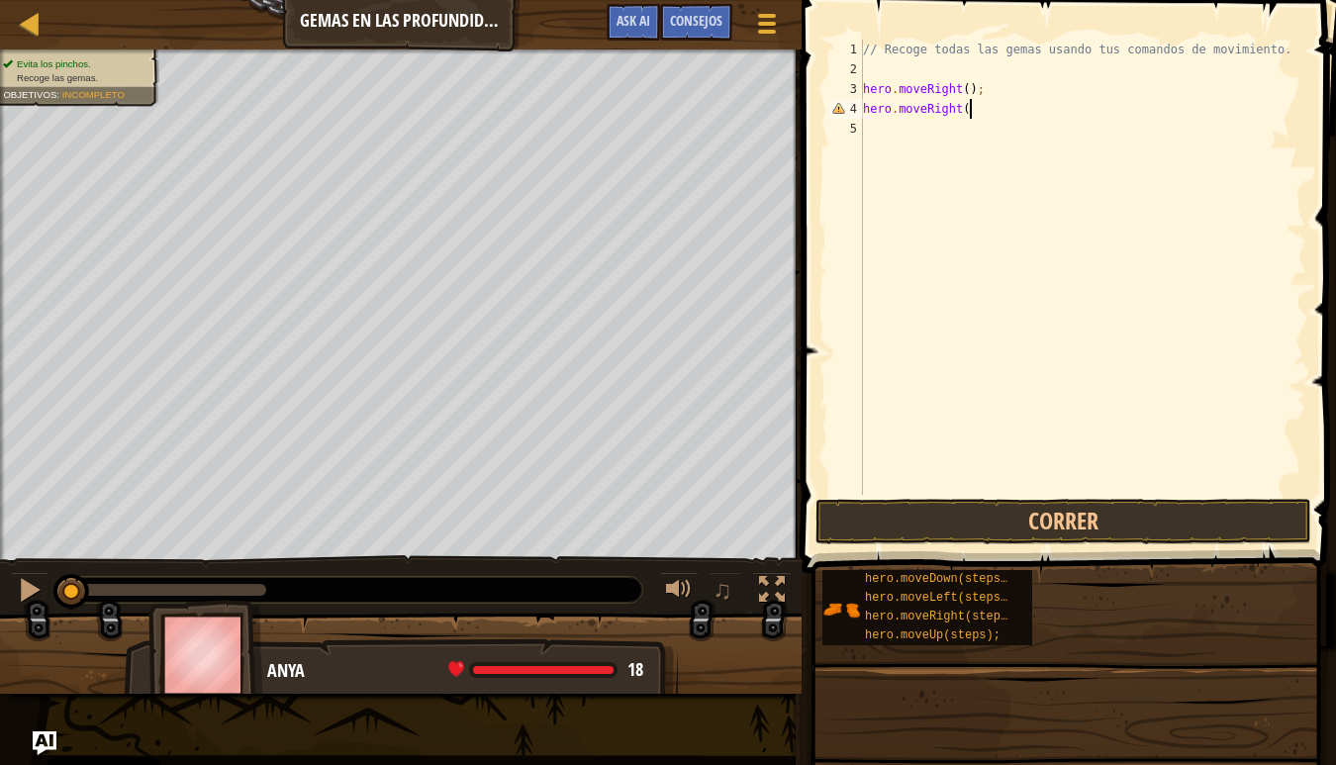
scroll to position [9, 8]
type textarea "hero.moveRight();"
click at [1049, 524] on button "Correr" at bounding box center [1063, 522] width 496 height 46
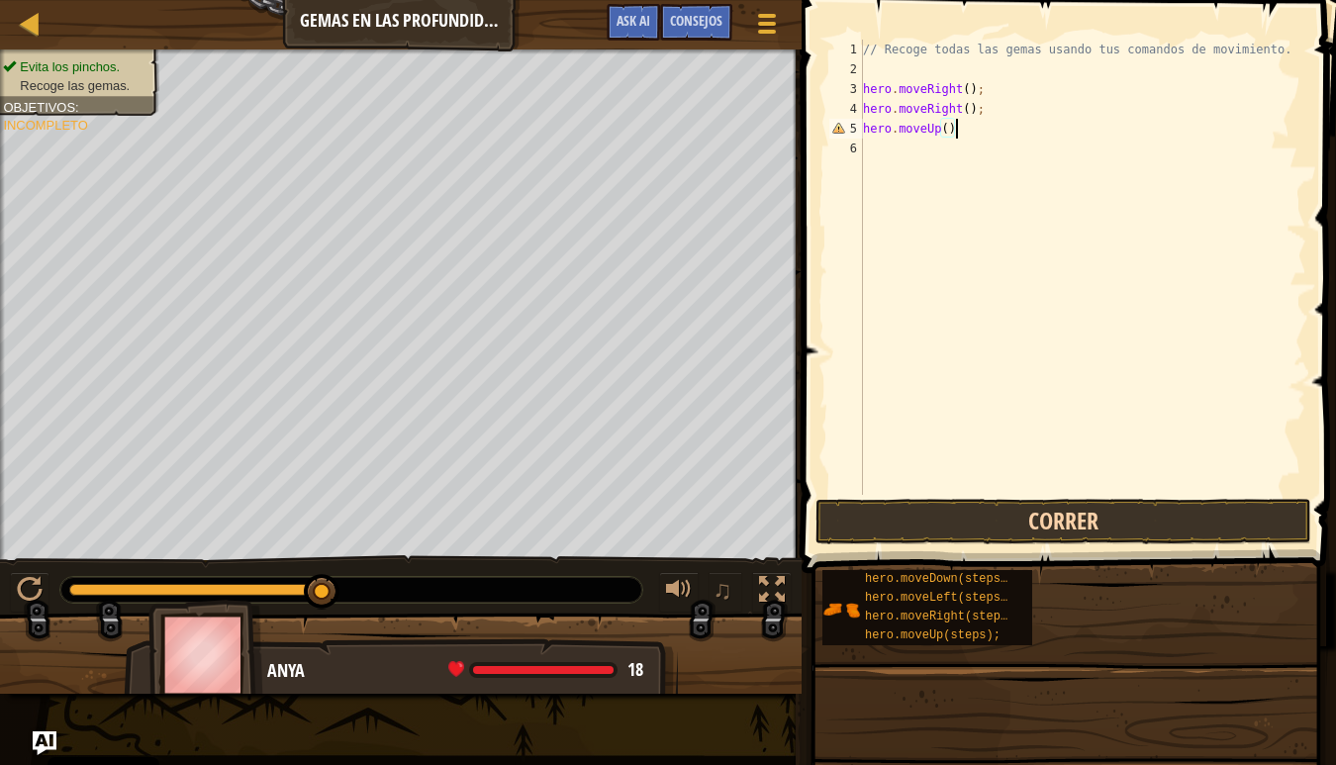
scroll to position [9, 7]
type textarea "hero.moveUp();"
click at [1030, 522] on button "Correr" at bounding box center [1063, 522] width 496 height 46
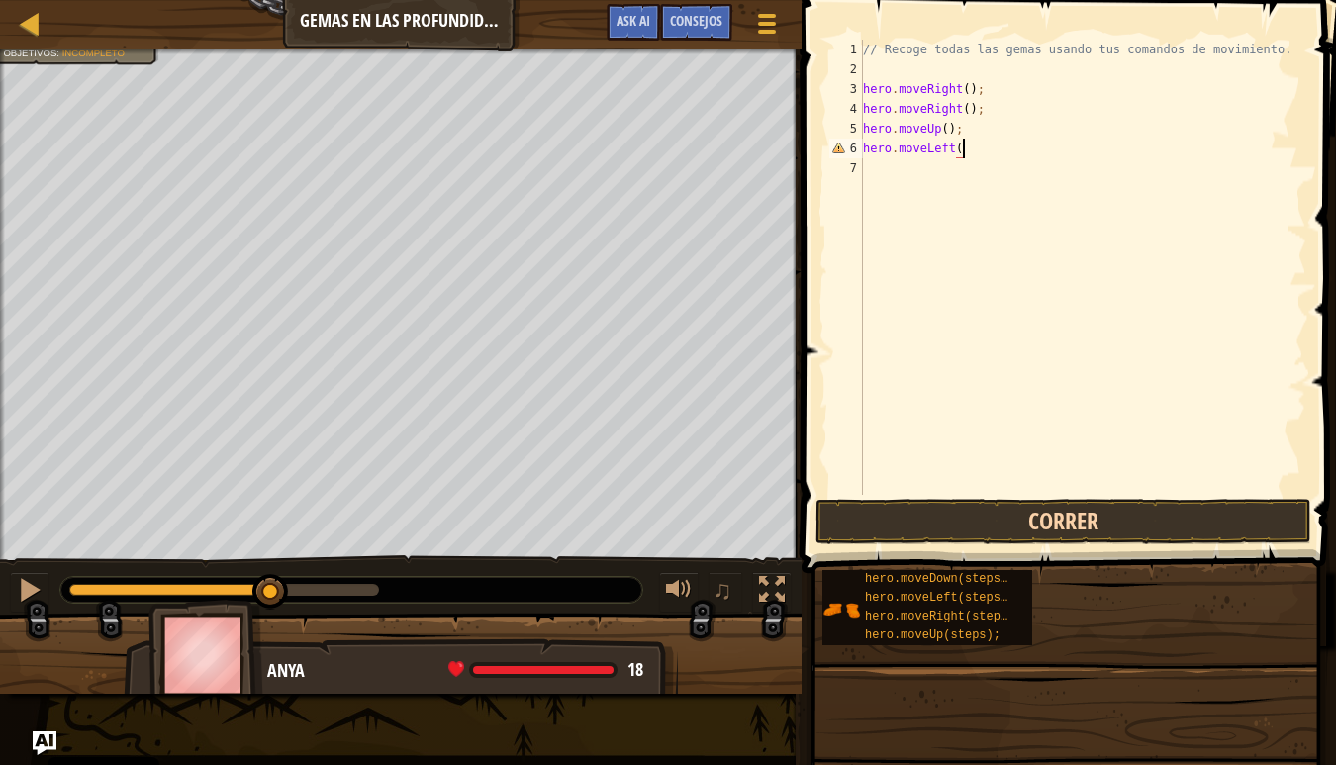
scroll to position [9, 8]
type textarea "hero.moveLeft();"
type textarea "hero.moveDown();"
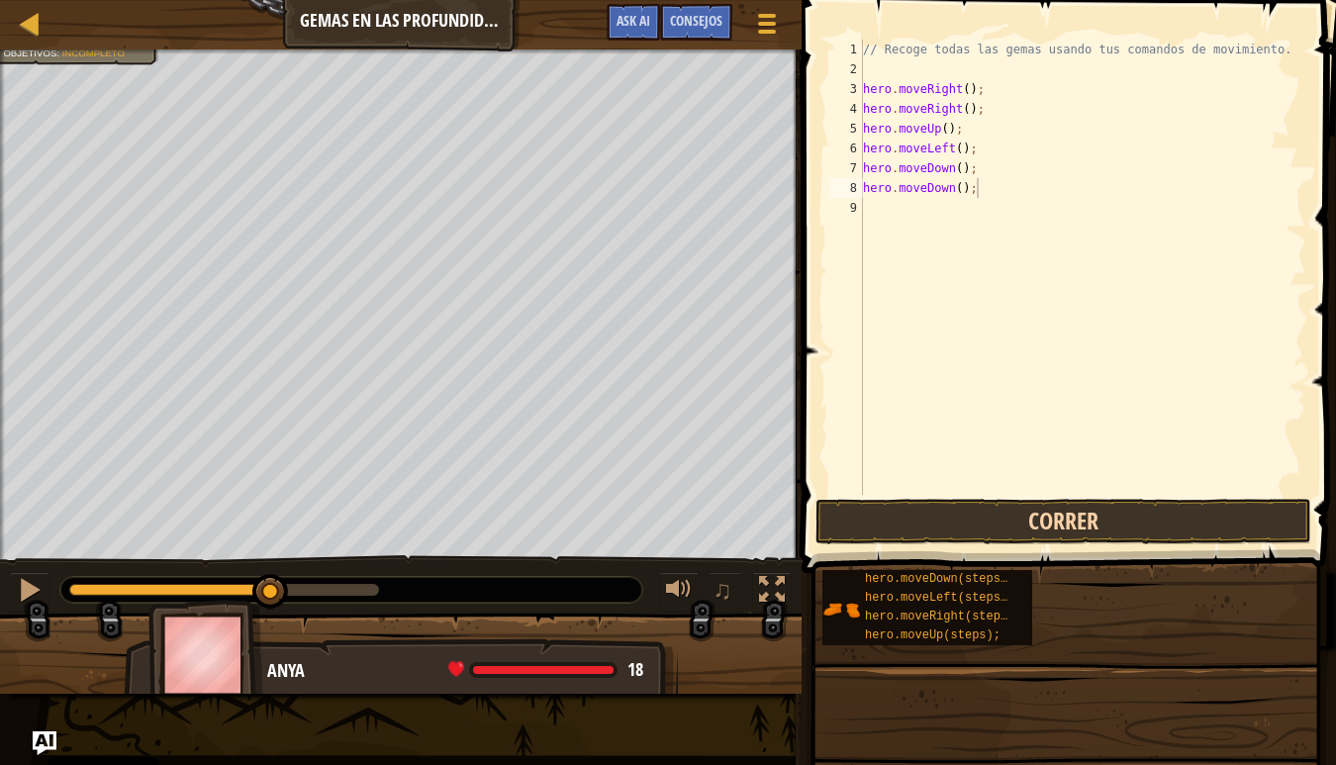
click at [1156, 523] on button "Correr" at bounding box center [1063, 522] width 496 height 46
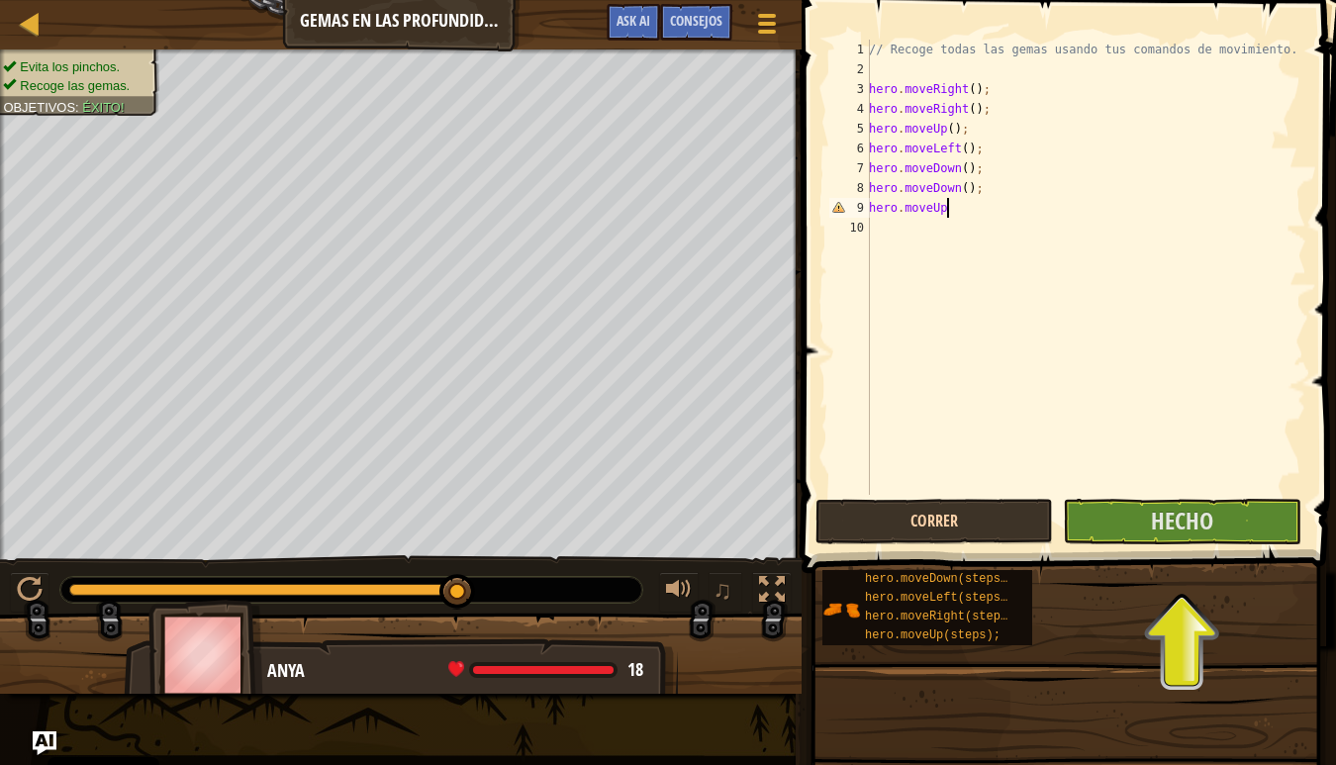
scroll to position [9, 6]
type textarea "hero.moveUp();"
type textarea "hero.moveLeft();"
click at [927, 523] on button "Correr" at bounding box center [933, 522] width 237 height 46
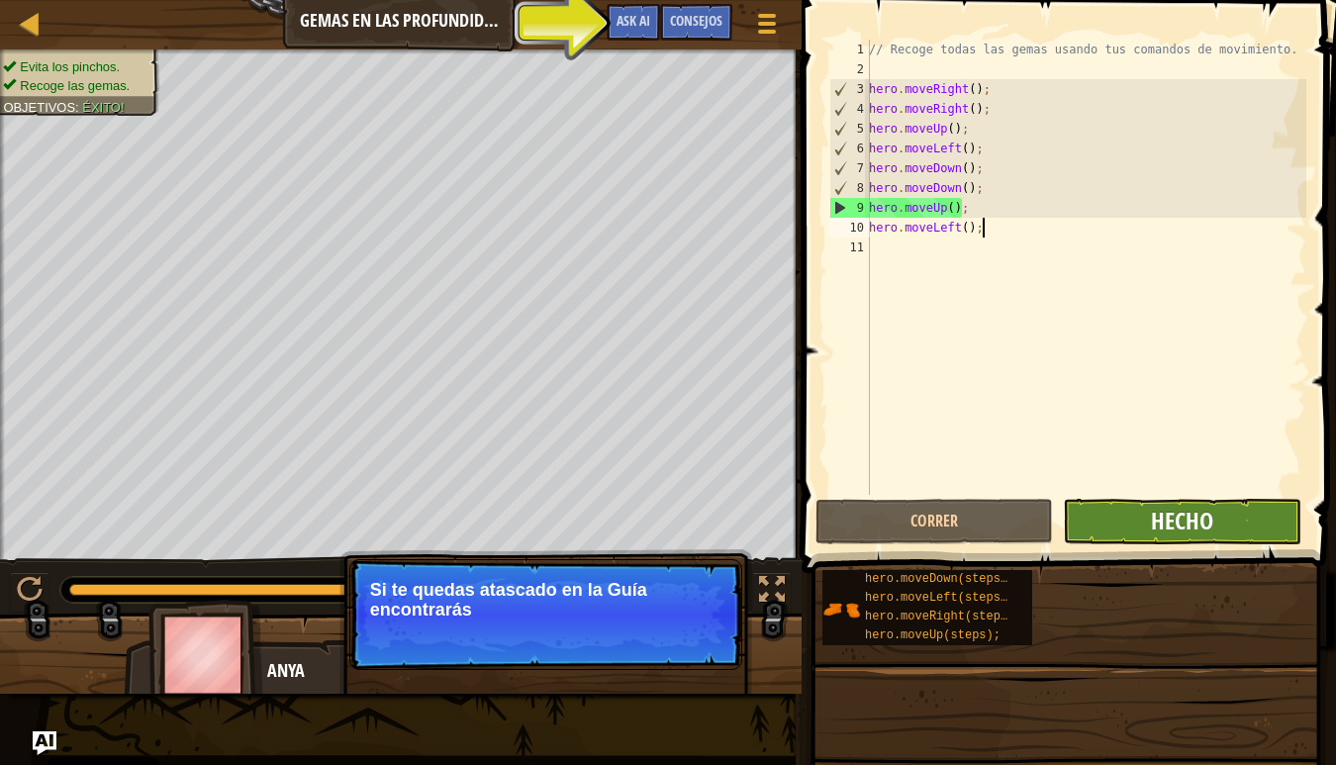
click at [1168, 514] on span "Hecho" at bounding box center [1182, 521] width 62 height 32
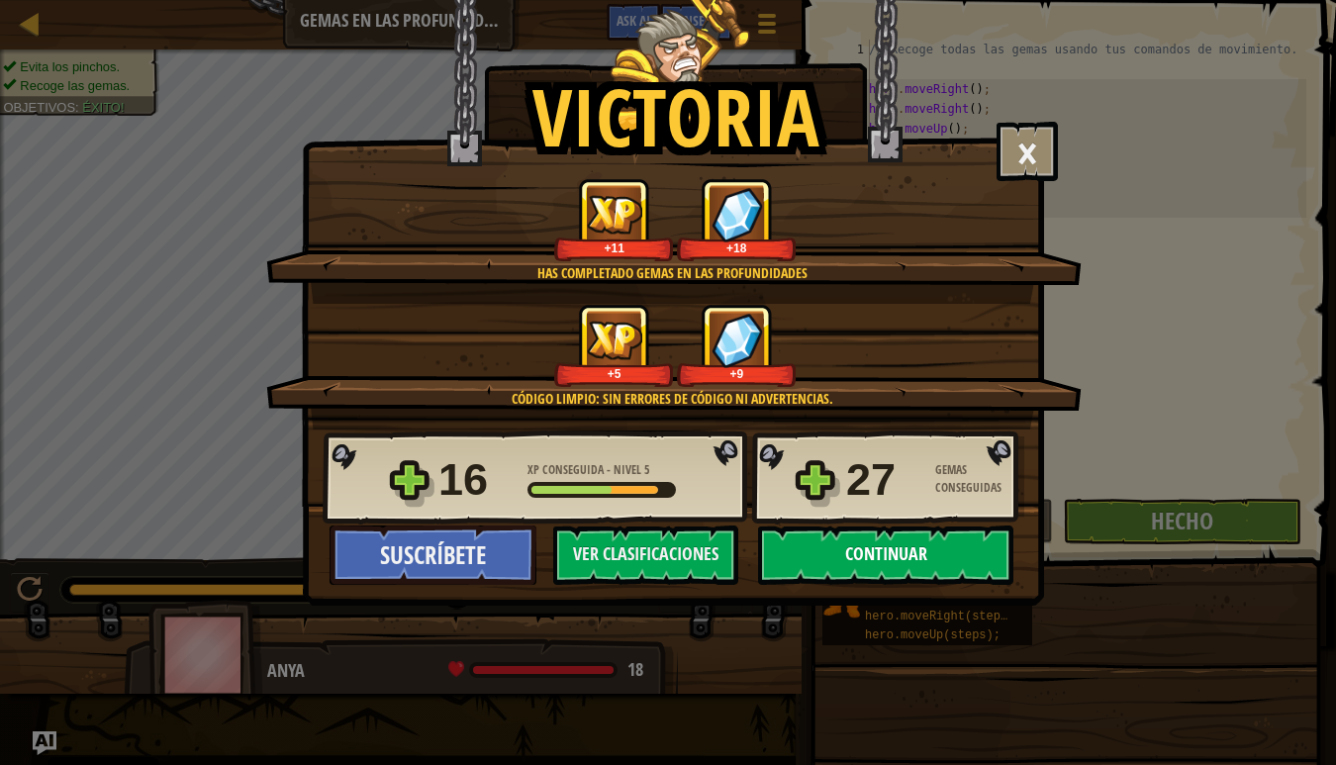
click at [959, 545] on button "Continuar" at bounding box center [885, 554] width 255 height 59
select select "es-ES"
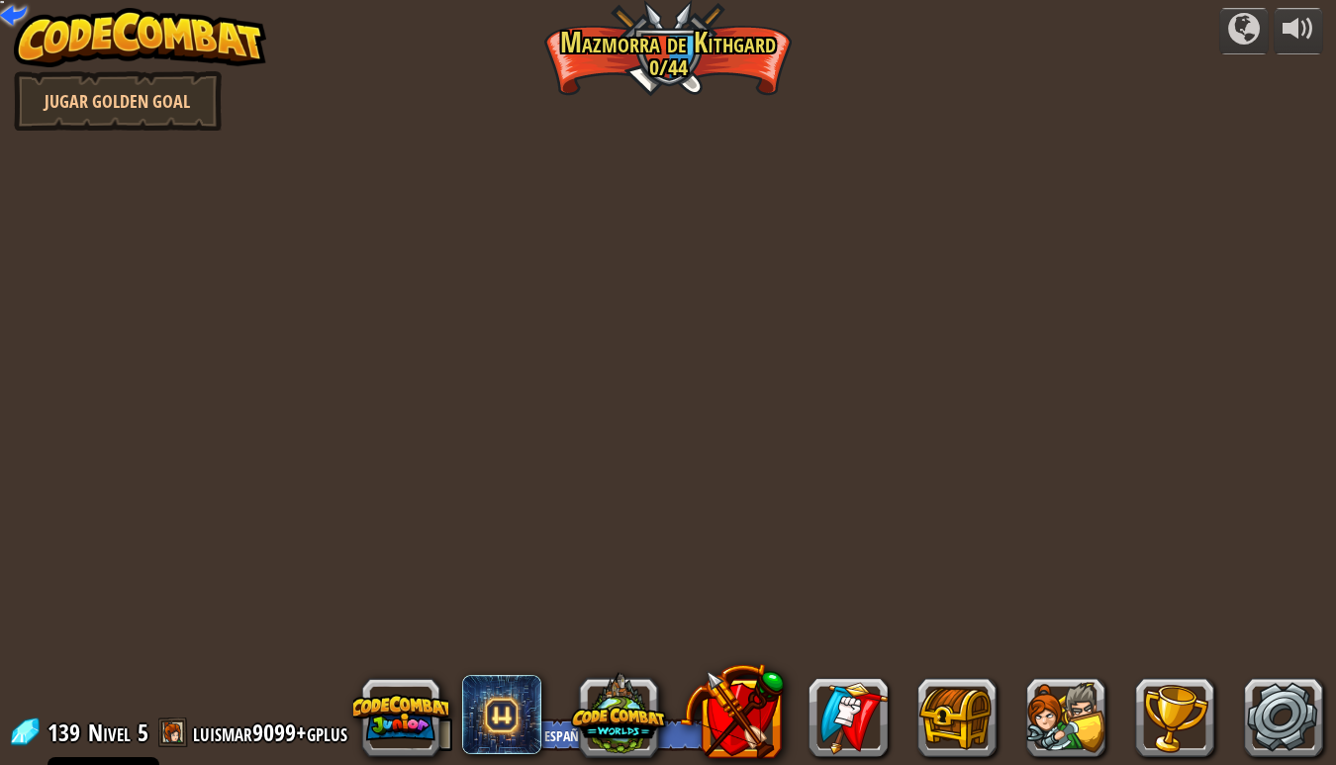
select select "es-ES"
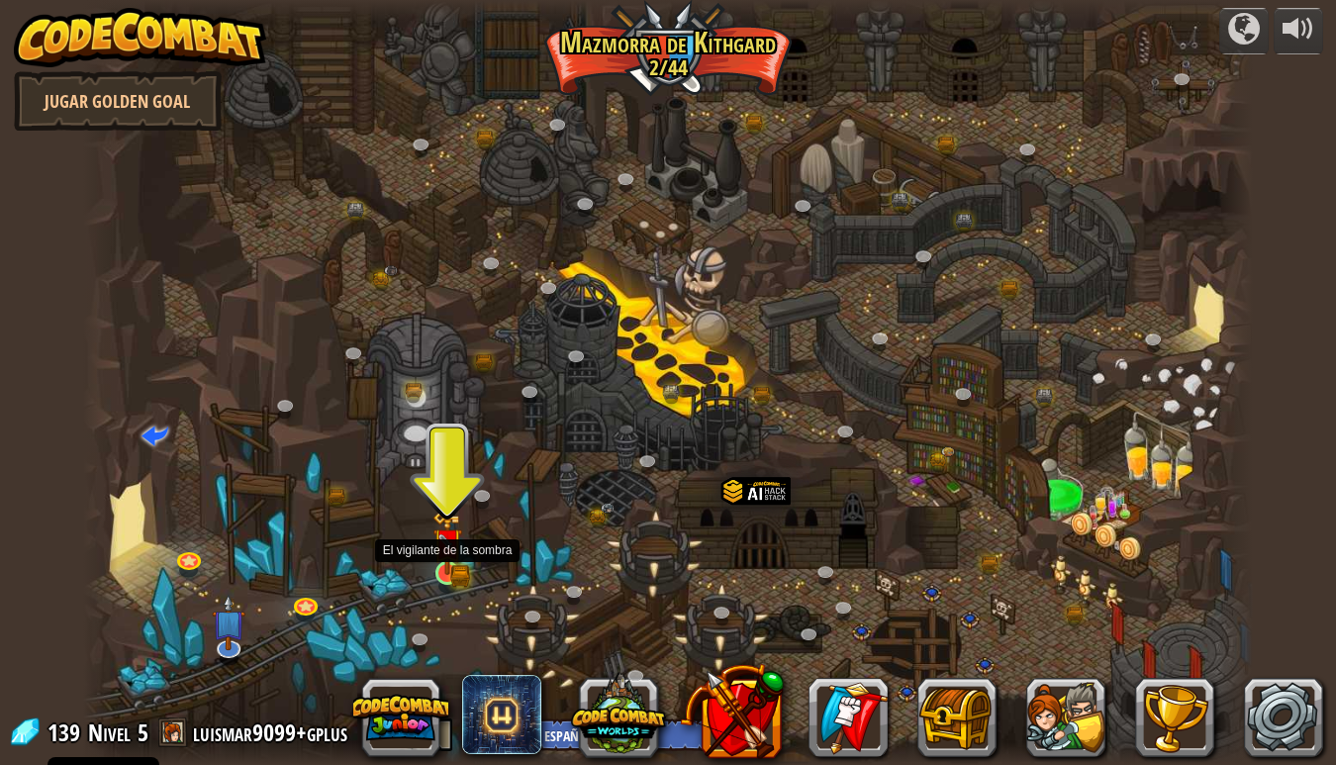
click at [460, 566] on img at bounding box center [447, 543] width 30 height 65
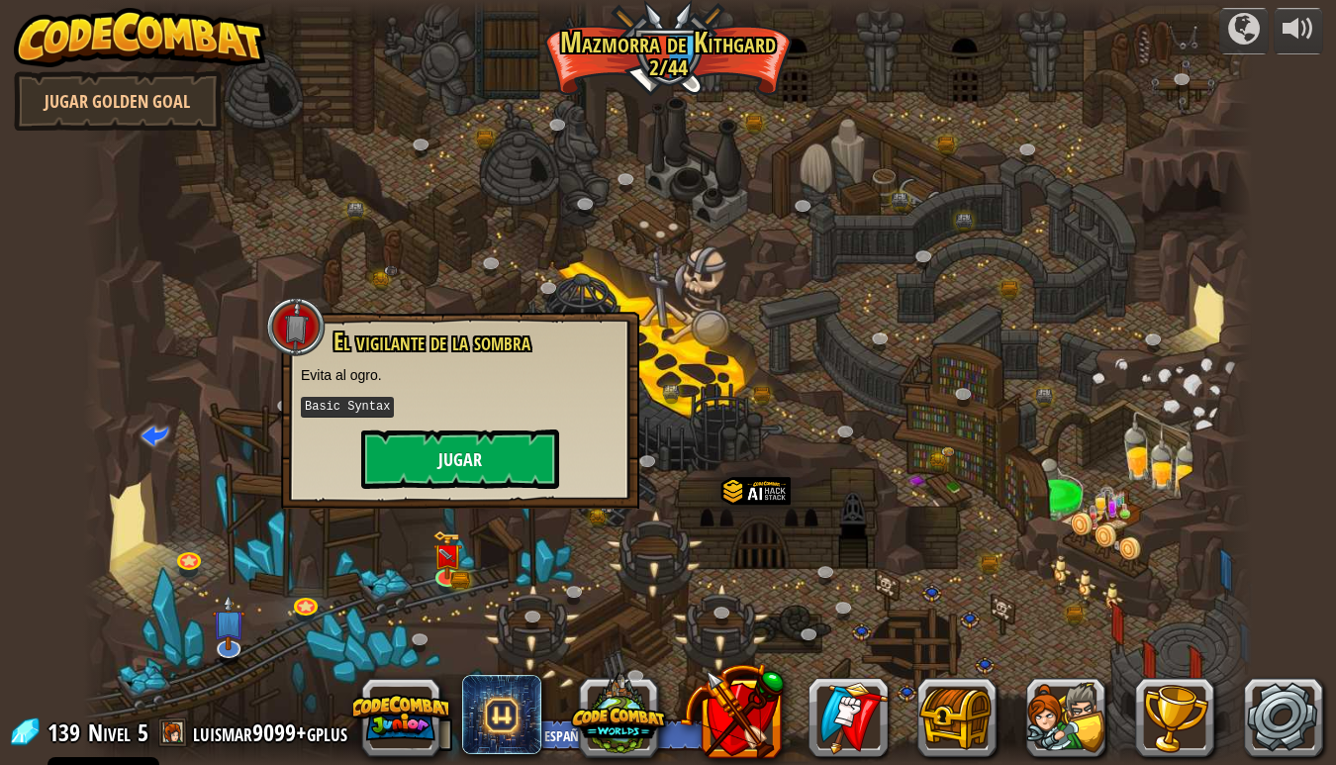
click at [461, 455] on button "Jugar" at bounding box center [460, 458] width 198 height 59
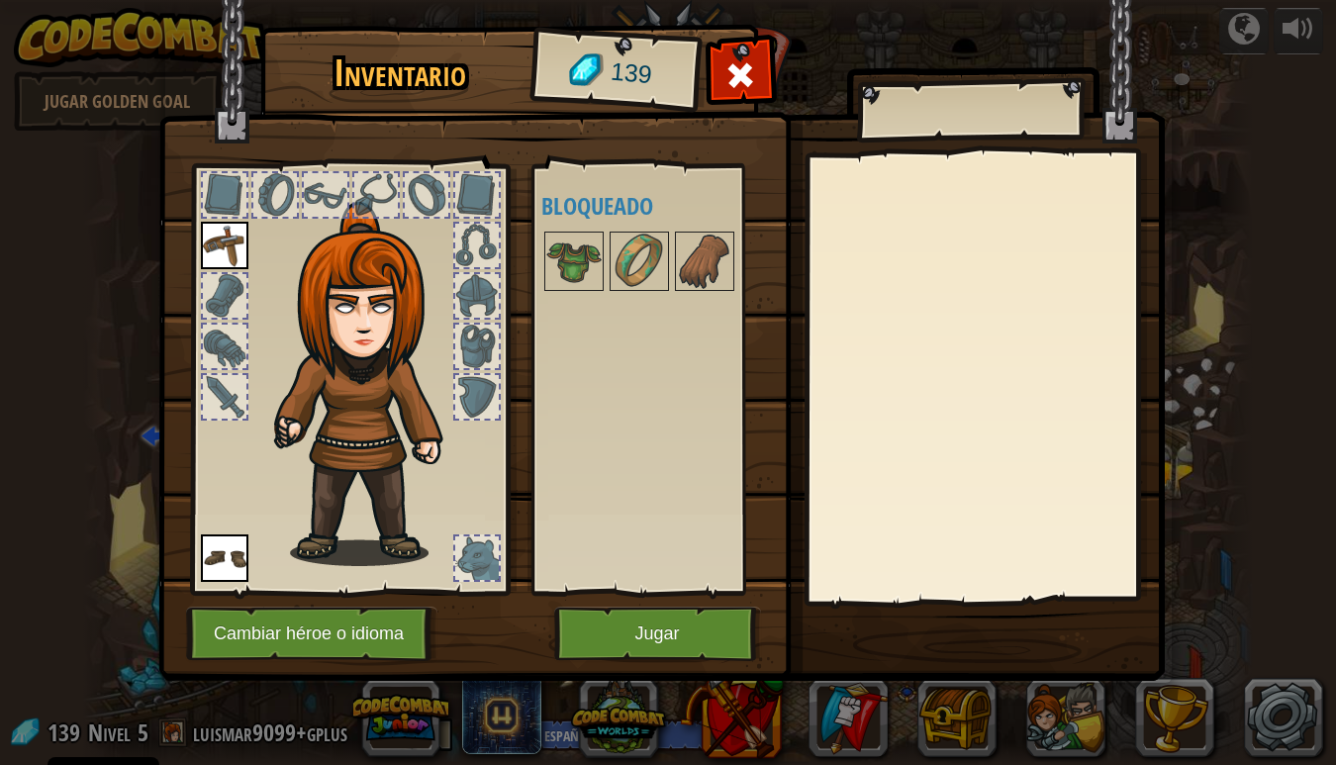
click at [661, 620] on button "Jugar" at bounding box center [657, 634] width 207 height 54
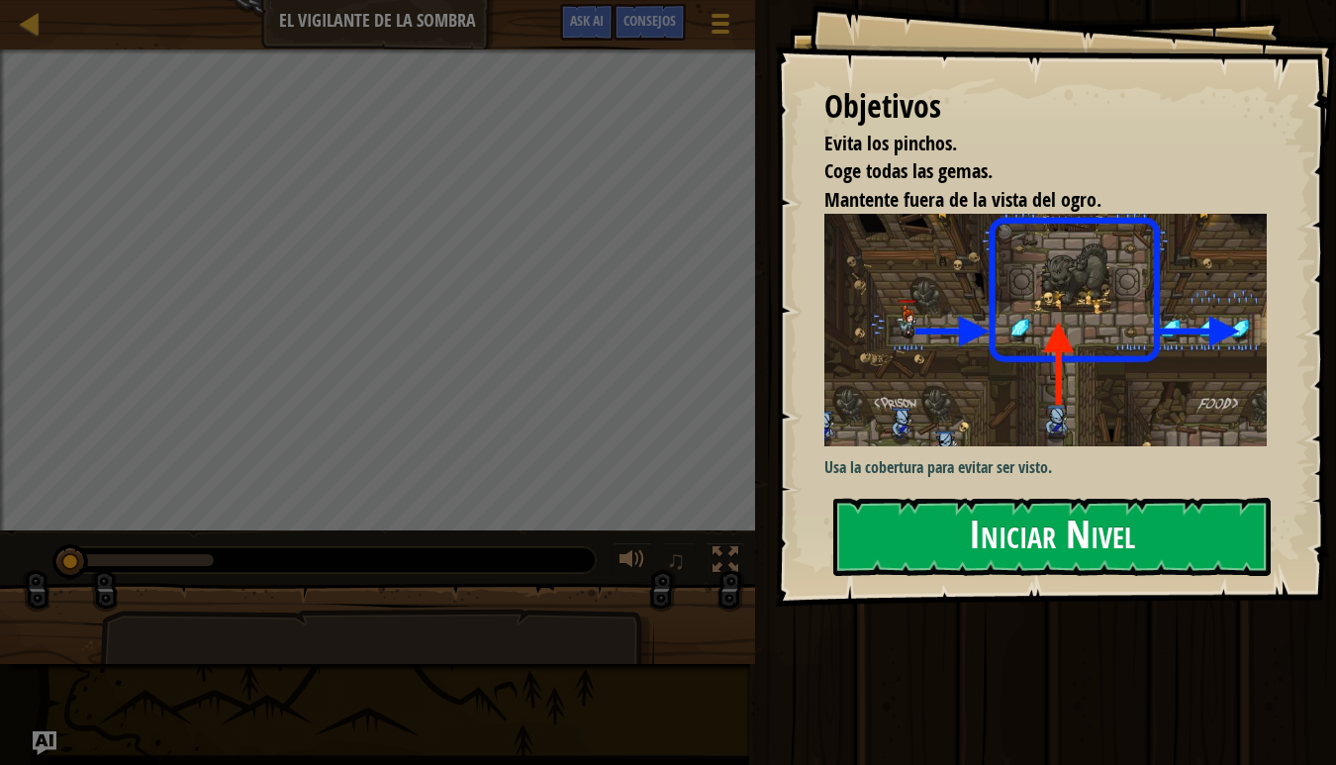
click at [973, 527] on button "Iniciar Nivel" at bounding box center [1051, 537] width 437 height 78
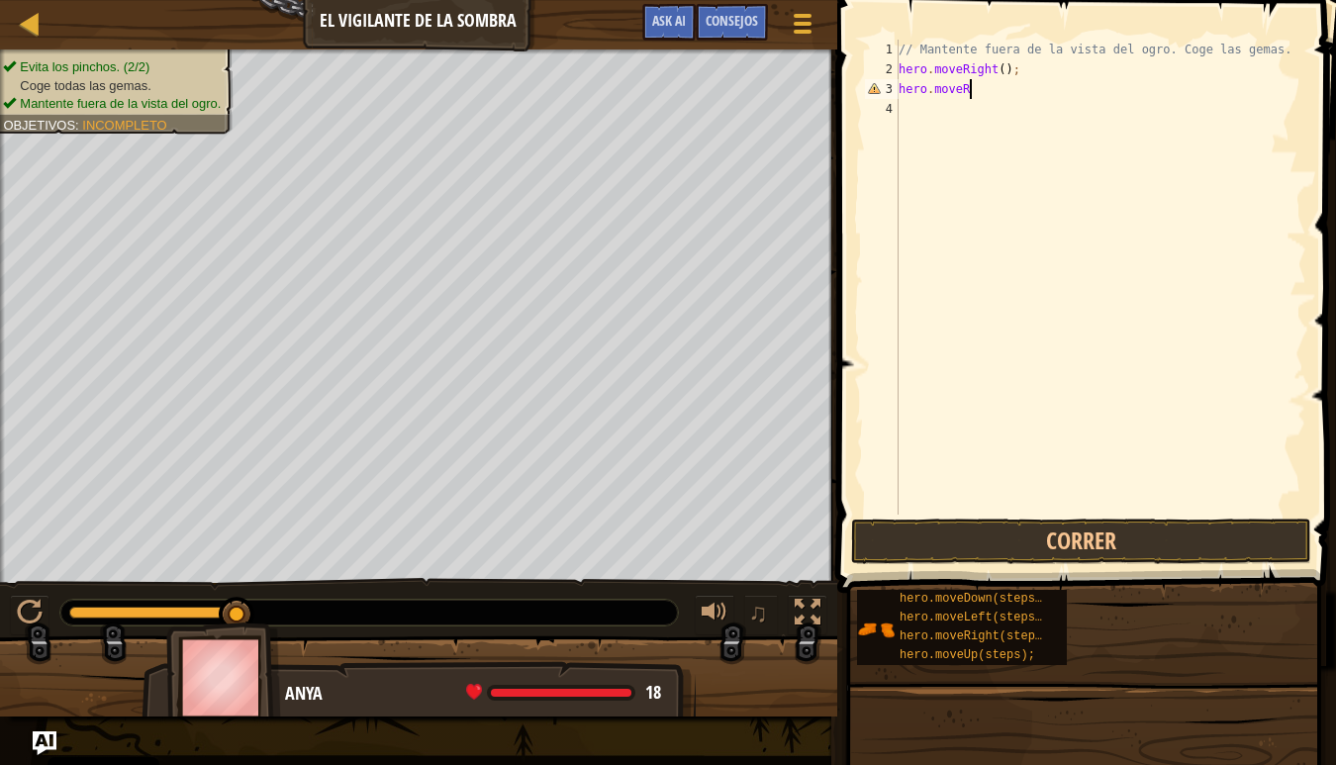
scroll to position [9, 5]
type textarea "hero.moveRight();"
click at [1075, 540] on button "Correr" at bounding box center [1081, 542] width 461 height 46
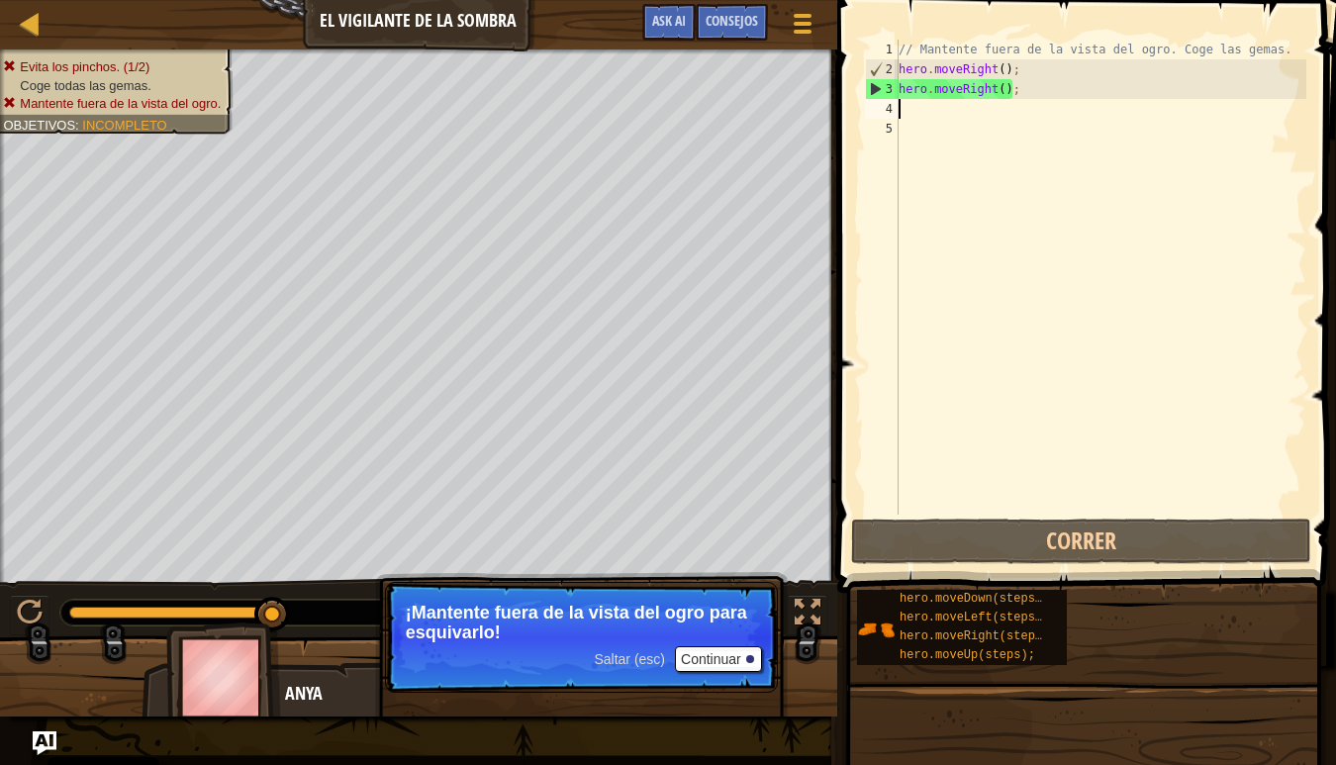
click at [715, 663] on button "Continuar" at bounding box center [718, 659] width 87 height 26
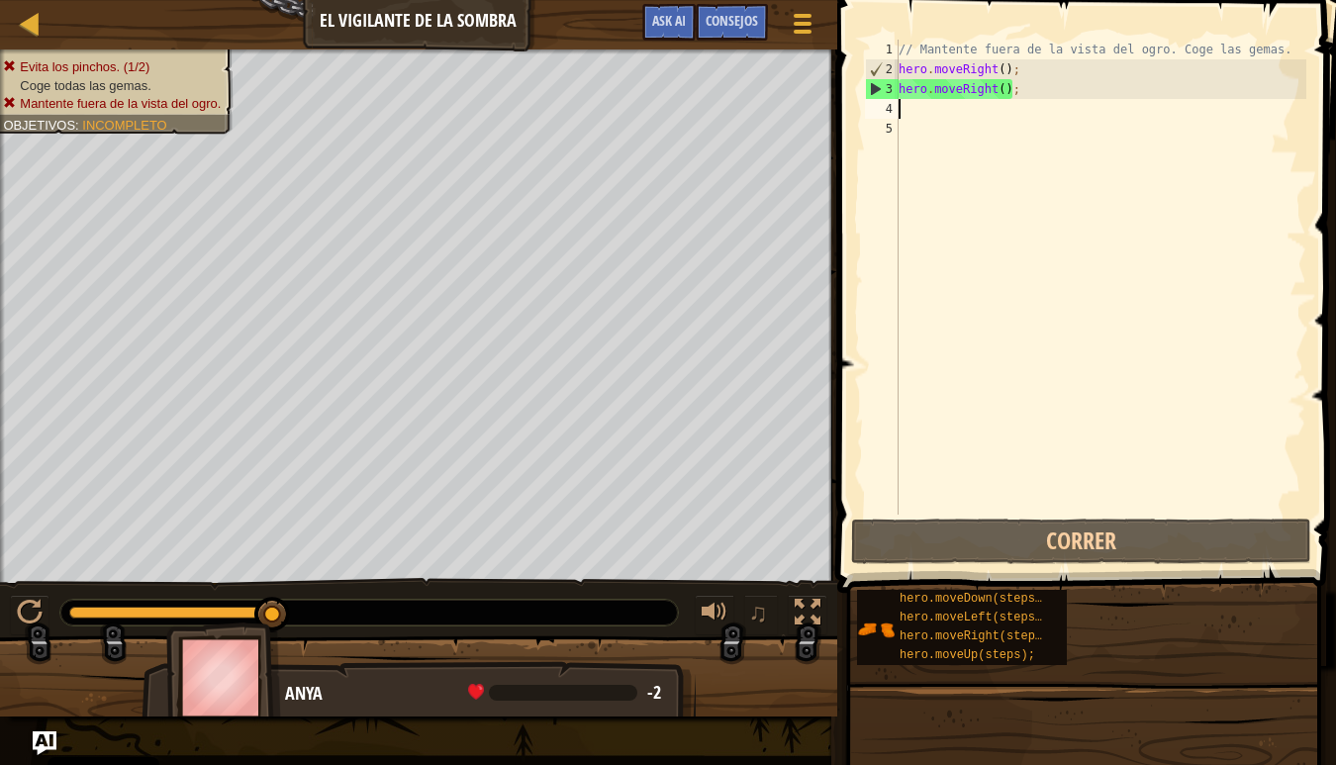
click at [964, 108] on div "// Mantente fuera de la vista del ogro. Coge las gemas. hero . moveRight ( ) ; …" at bounding box center [1101, 297] width 412 height 515
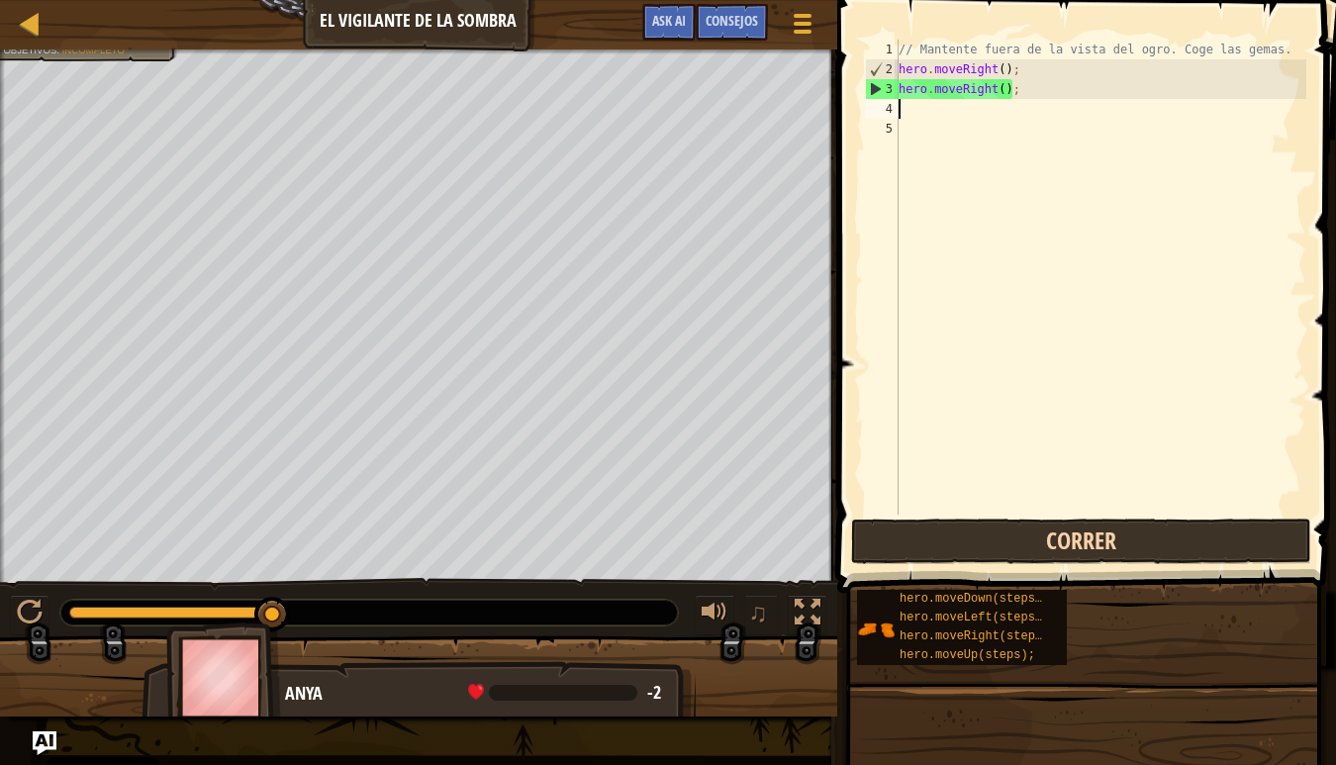
click at [1109, 544] on button "Correr" at bounding box center [1081, 542] width 461 height 46
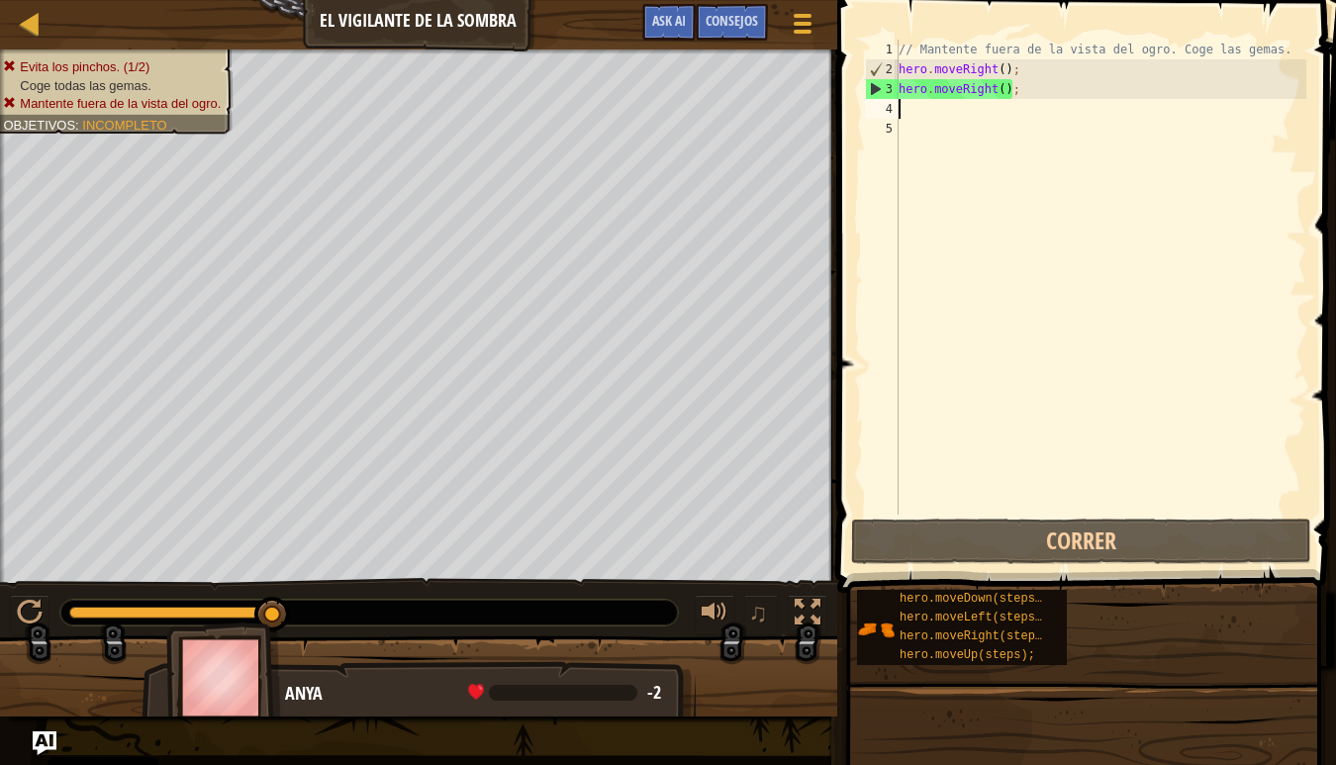
click at [938, 123] on div "// Mantente fuera de la vista del ogro. Coge las gemas. hero . moveRight ( ) ; …" at bounding box center [1101, 297] width 412 height 515
click at [931, 113] on div "// Mantente fuera de la vista del ogro. Coge las gemas. hero . moveRight ( ) ; …" at bounding box center [1101, 297] width 412 height 515
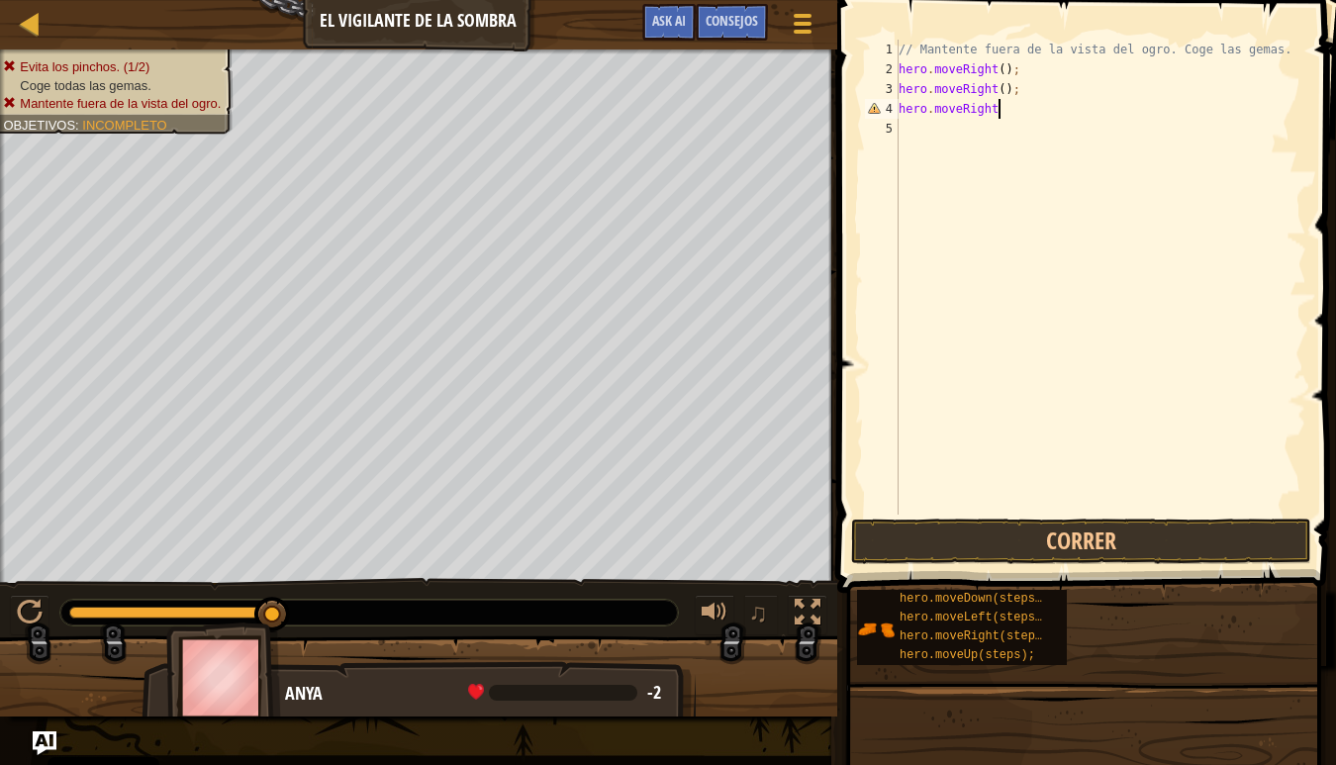
scroll to position [9, 8]
type textarea "hero.moveRight();"
click at [1048, 549] on button "Correr" at bounding box center [1081, 542] width 461 height 46
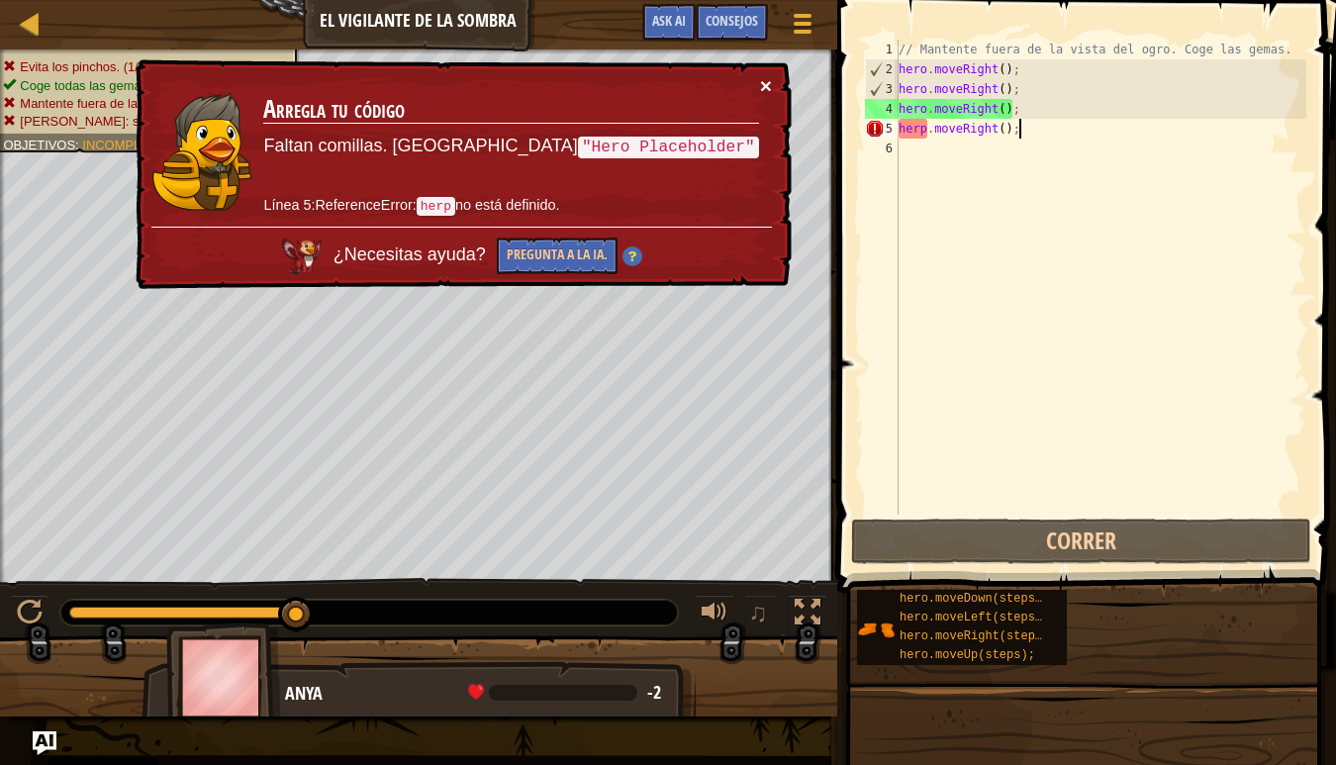
click at [761, 83] on button "×" at bounding box center [766, 85] width 12 height 21
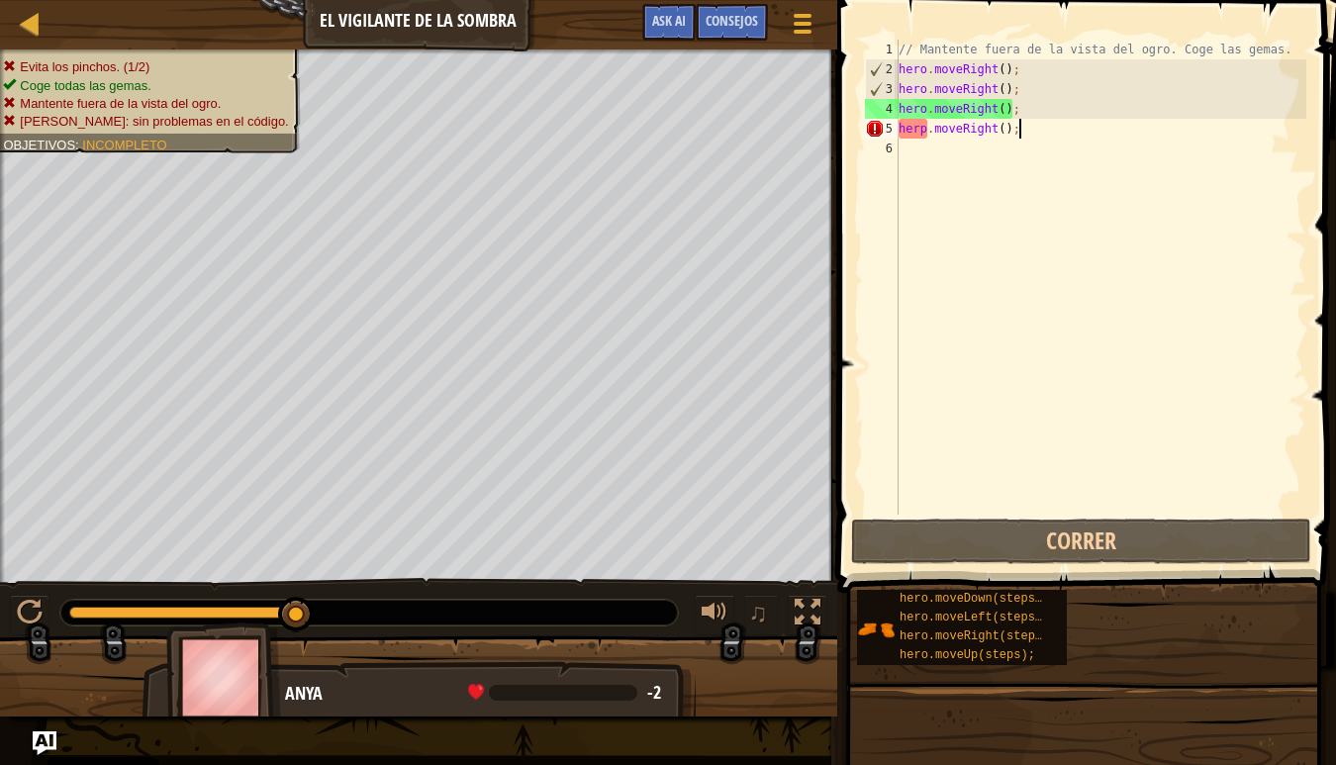
click at [925, 130] on div "// Mantente fuera de la vista del ogro. Coge las gemas. hero . moveRight ( ) ; …" at bounding box center [1101, 297] width 412 height 515
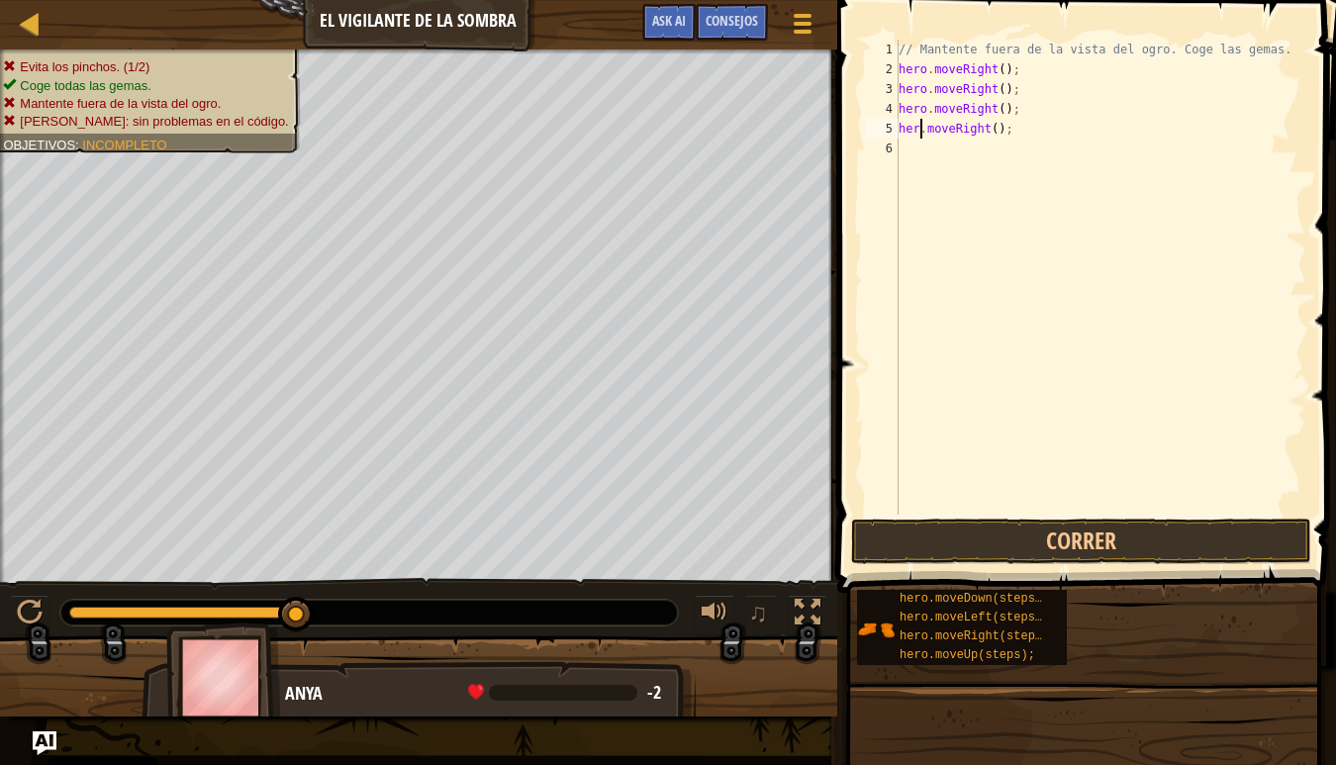
scroll to position [9, 3]
click at [1127, 538] on button "Correr" at bounding box center [1081, 542] width 461 height 46
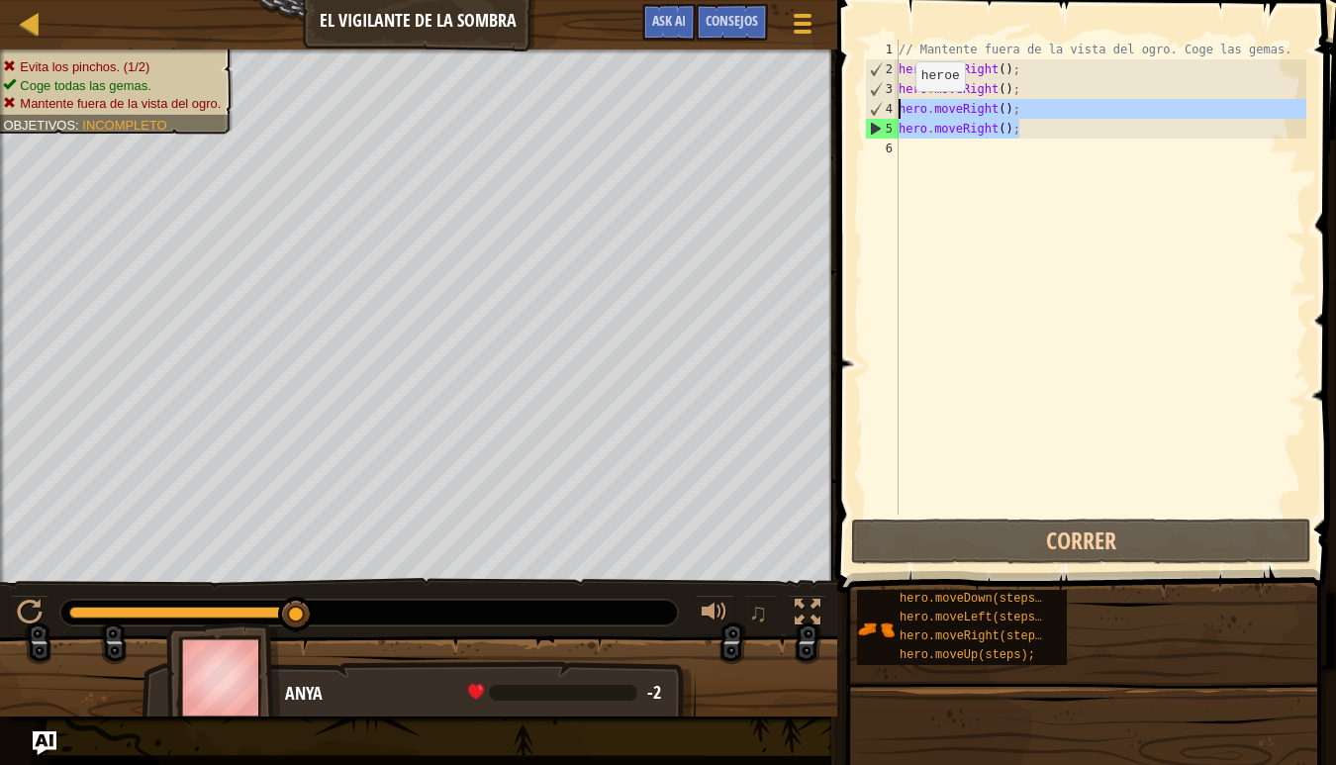
drag, startPoint x: 1024, startPoint y: 129, endPoint x: 899, endPoint y: 111, distance: 125.9
click at [899, 111] on div "// Mantente fuera de la vista del ogro. Coge las gemas. hero . moveRight ( ) ; …" at bounding box center [1101, 297] width 412 height 515
type textarea "hero.moveRight(); hero.moveRight();"
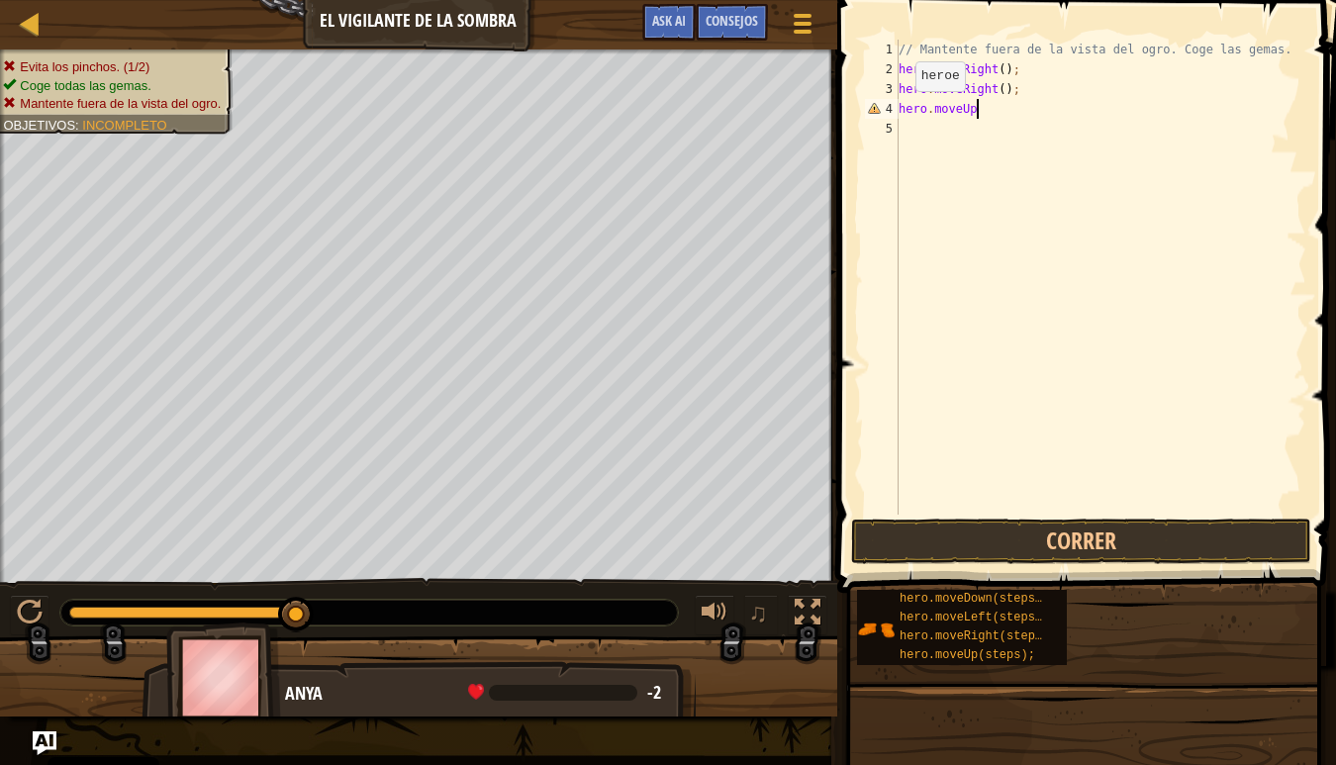
scroll to position [9, 6]
type textarea "hero.moveUp();"
type textarea "hero.moveRight();"
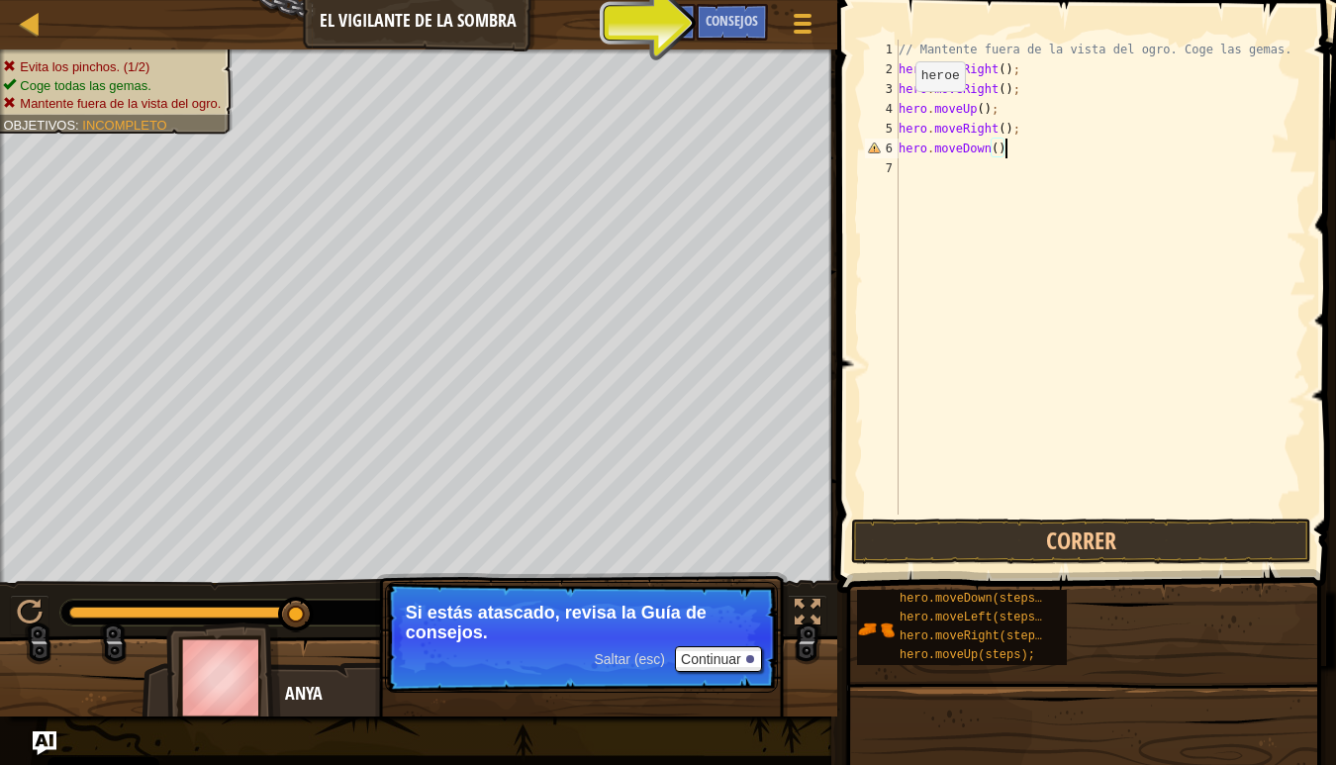
type textarea "hero.moveDown();"
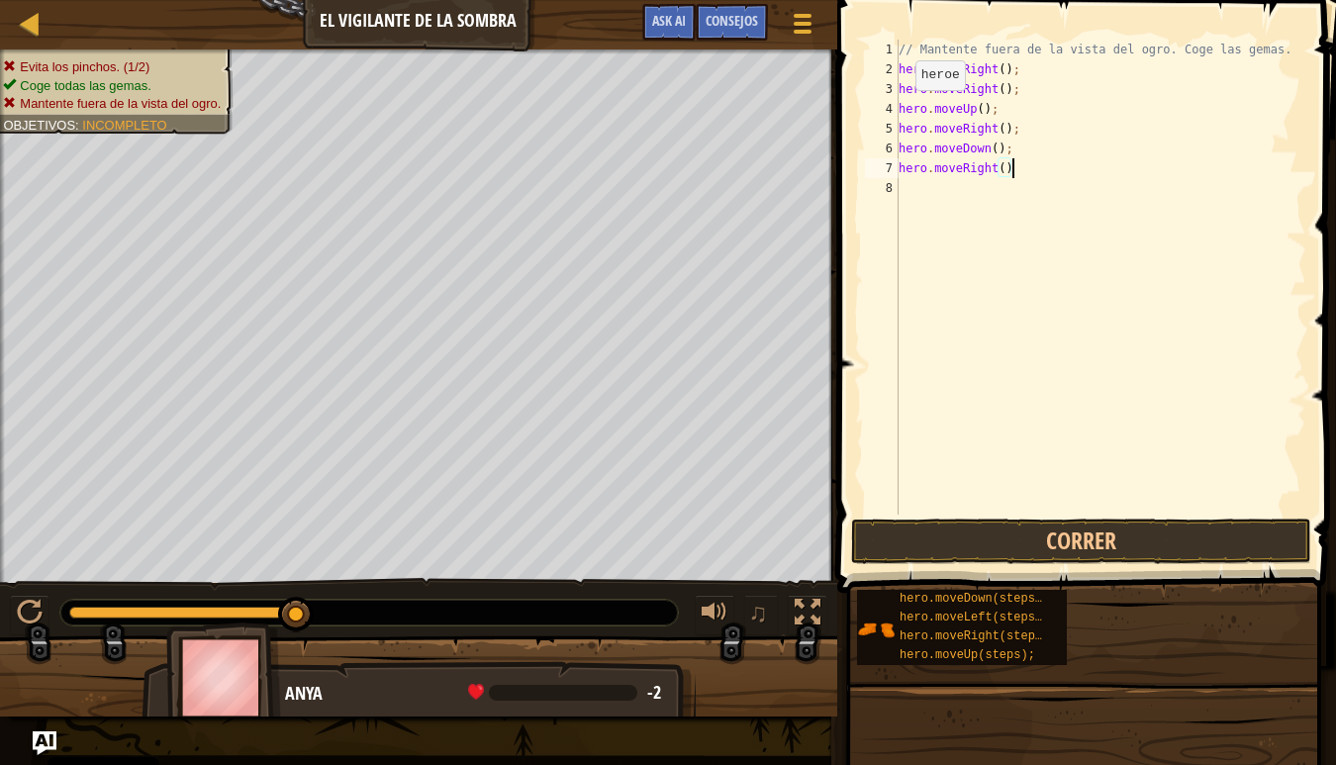
scroll to position [9, 9]
type textarea "hero.moveRight();"
click at [1093, 525] on button "Correr" at bounding box center [1081, 542] width 461 height 46
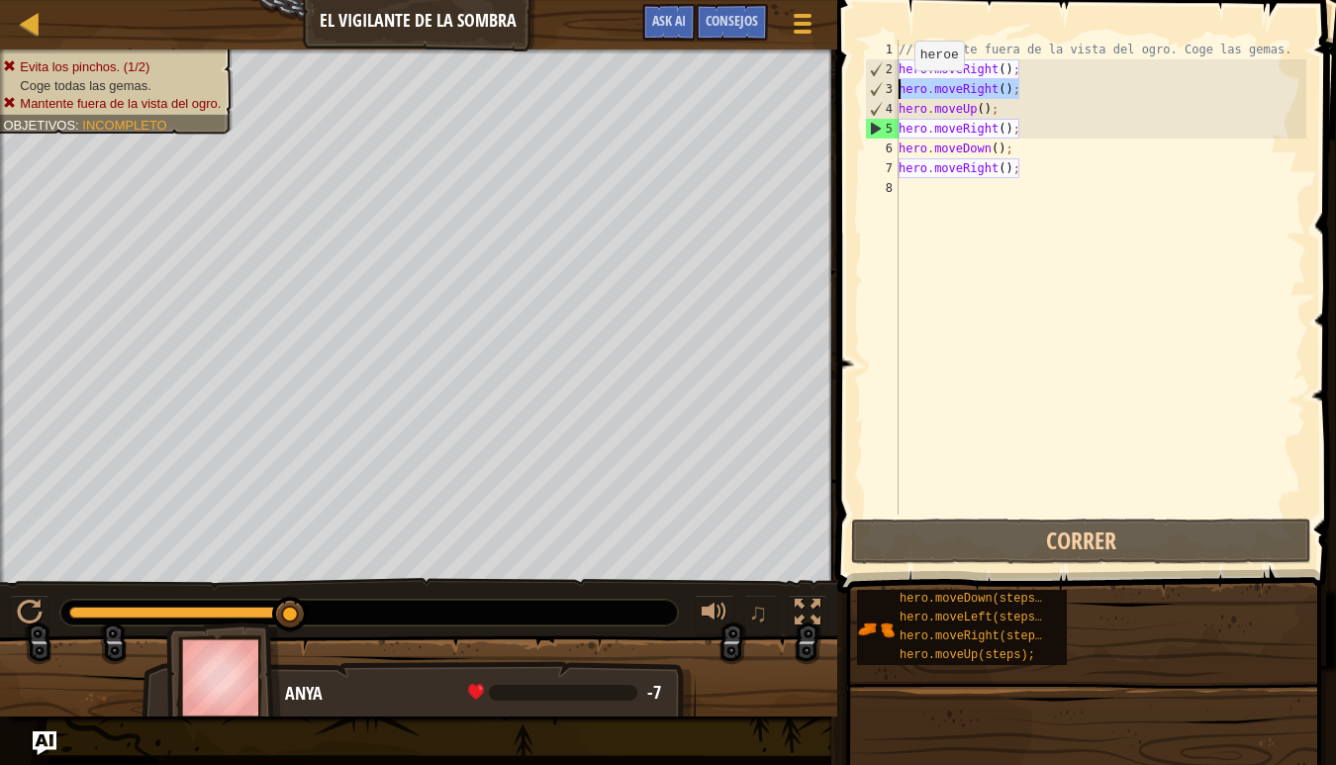
drag, startPoint x: 1024, startPoint y: 90, endPoint x: 897, endPoint y: 90, distance: 127.6
click at [897, 90] on div "hero.moveRight(); 1 2 3 4 5 6 7 8 // Mantente fuera de la vista del ogro. Coge …" at bounding box center [1083, 277] width 445 height 475
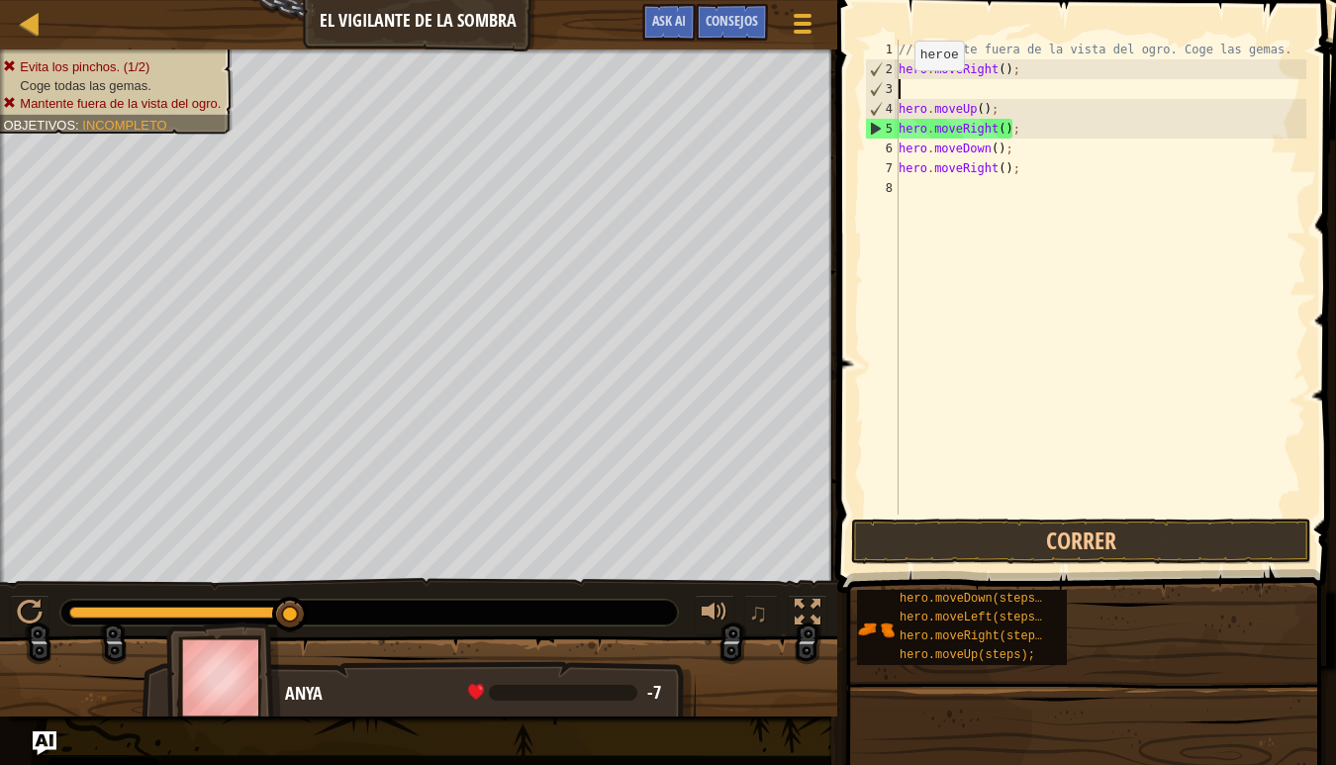
type textarea "hero.moveRight();"
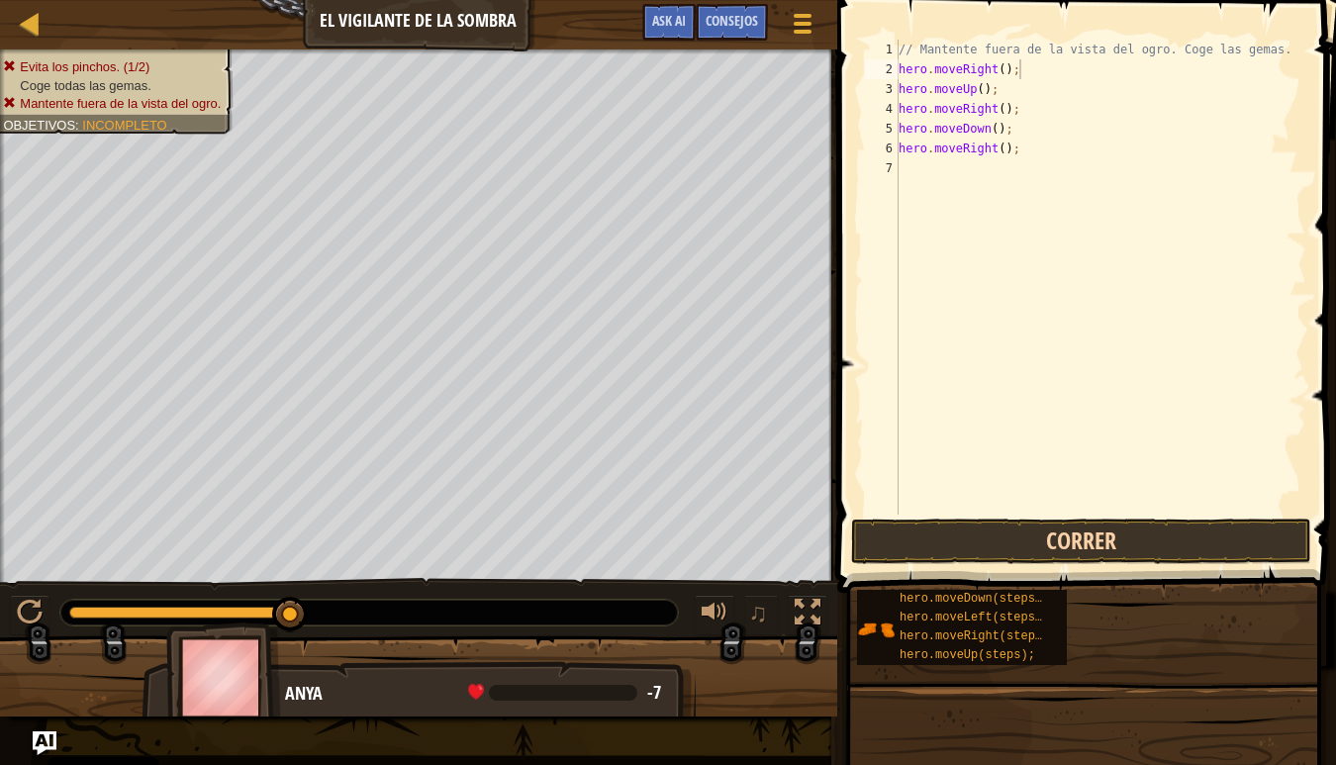
click at [1113, 551] on button "Correr" at bounding box center [1081, 542] width 461 height 46
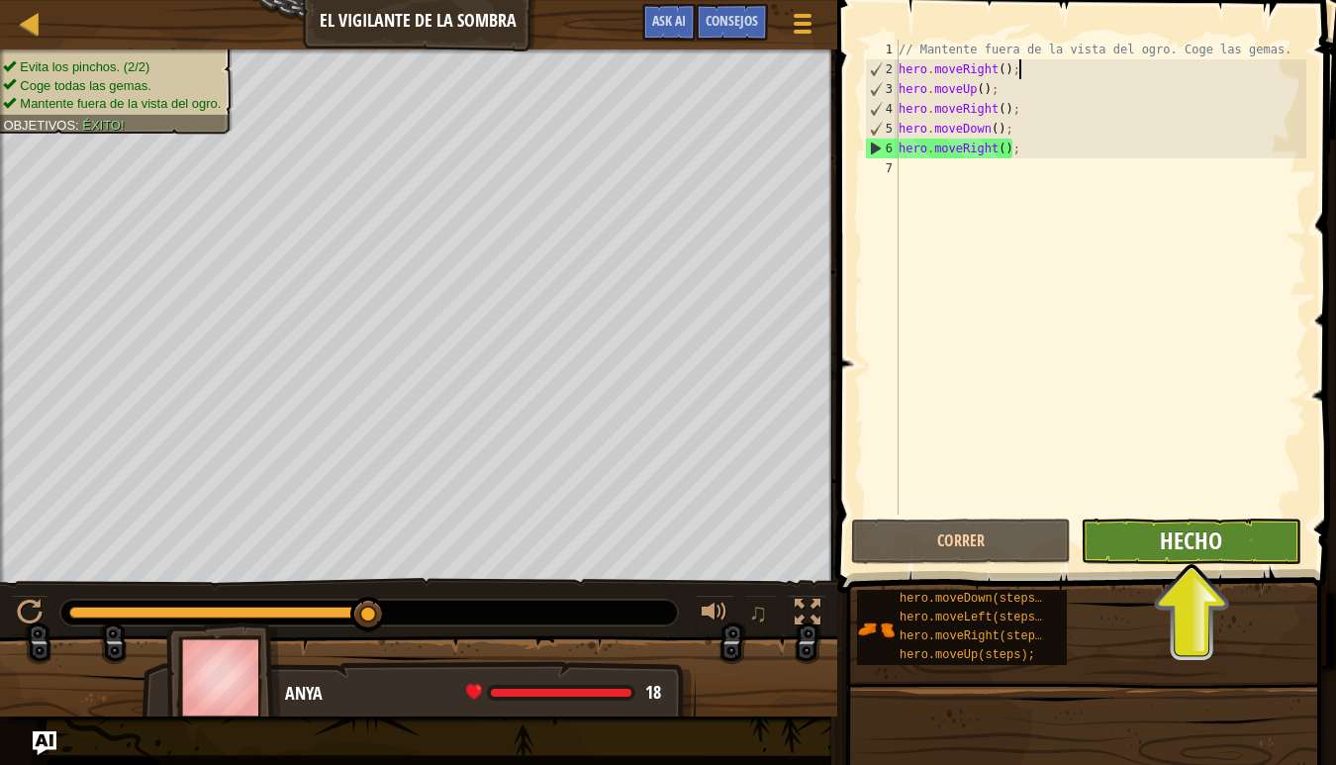
click at [1183, 549] on span "Hecho" at bounding box center [1191, 540] width 62 height 32
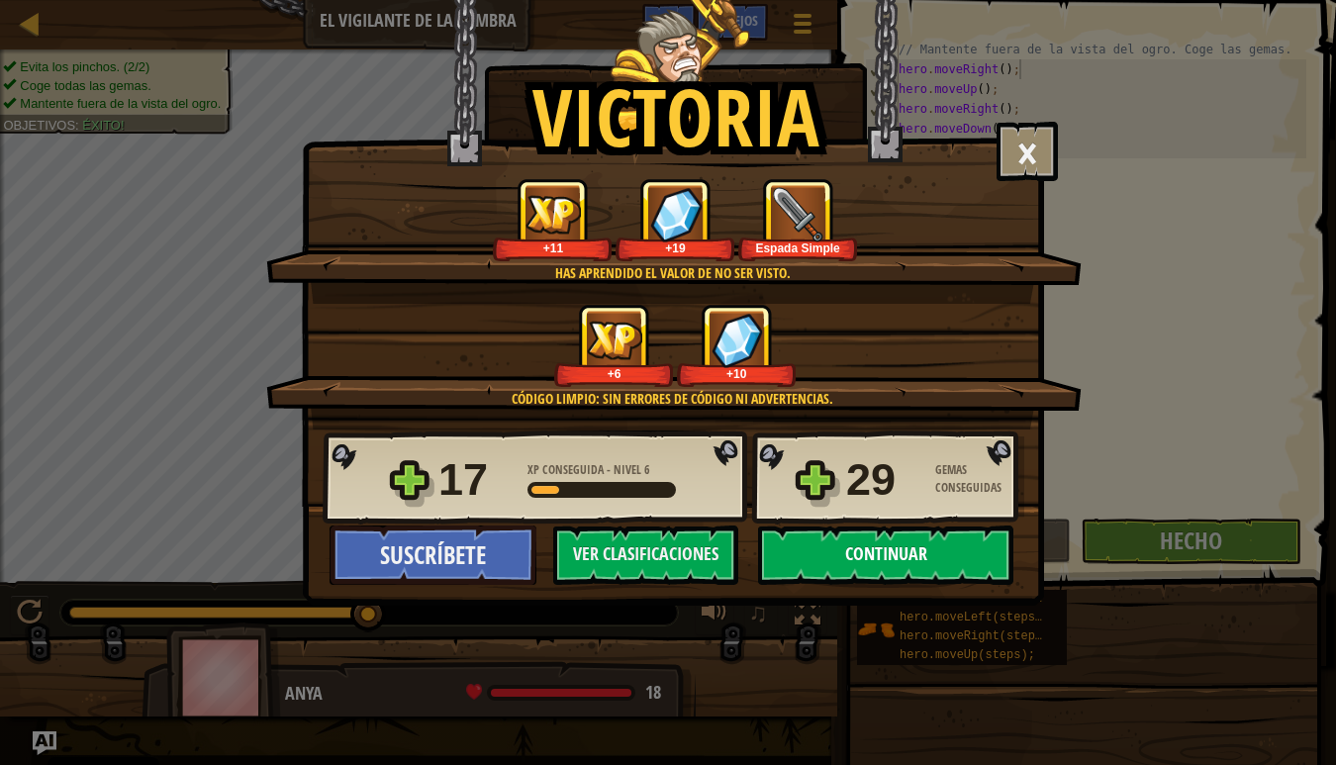
click at [876, 556] on button "Continuar" at bounding box center [885, 554] width 255 height 59
select select "es-ES"
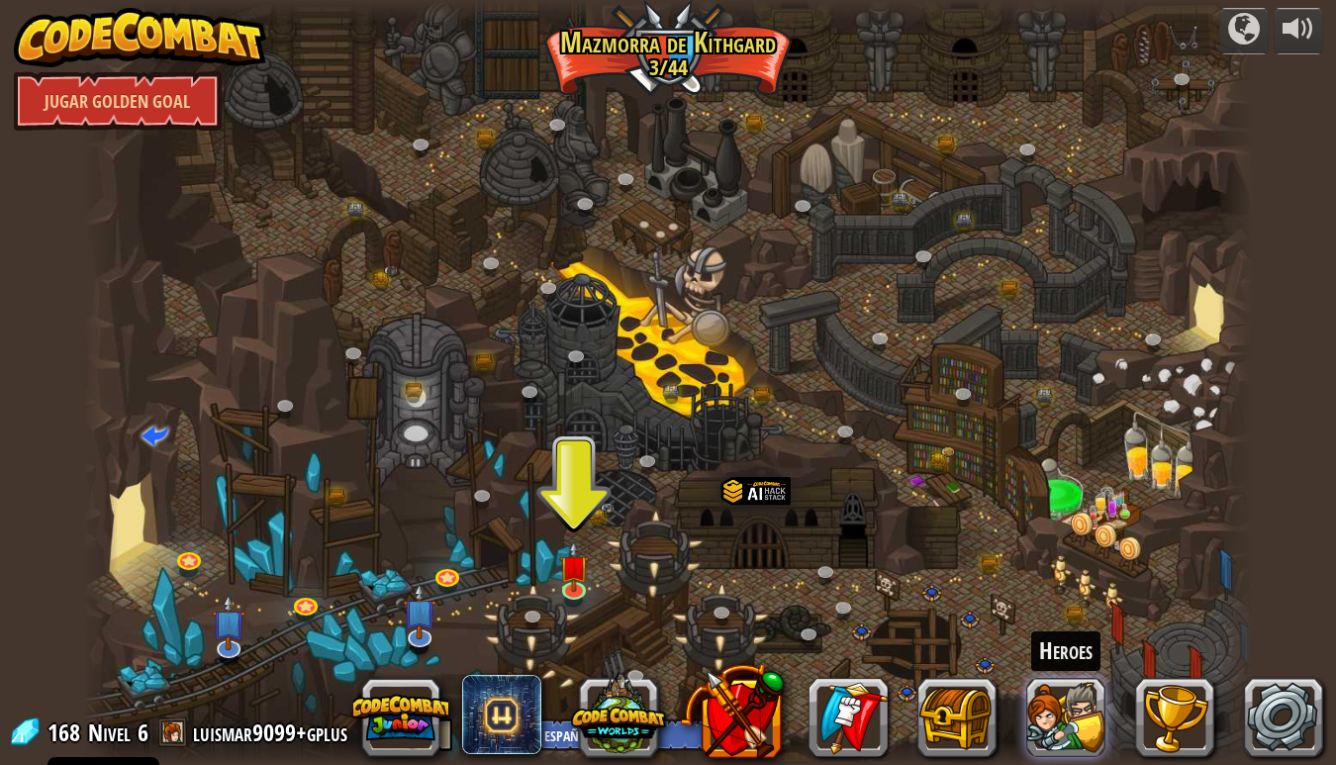
click at [1077, 713] on button at bounding box center [1065, 717] width 79 height 79
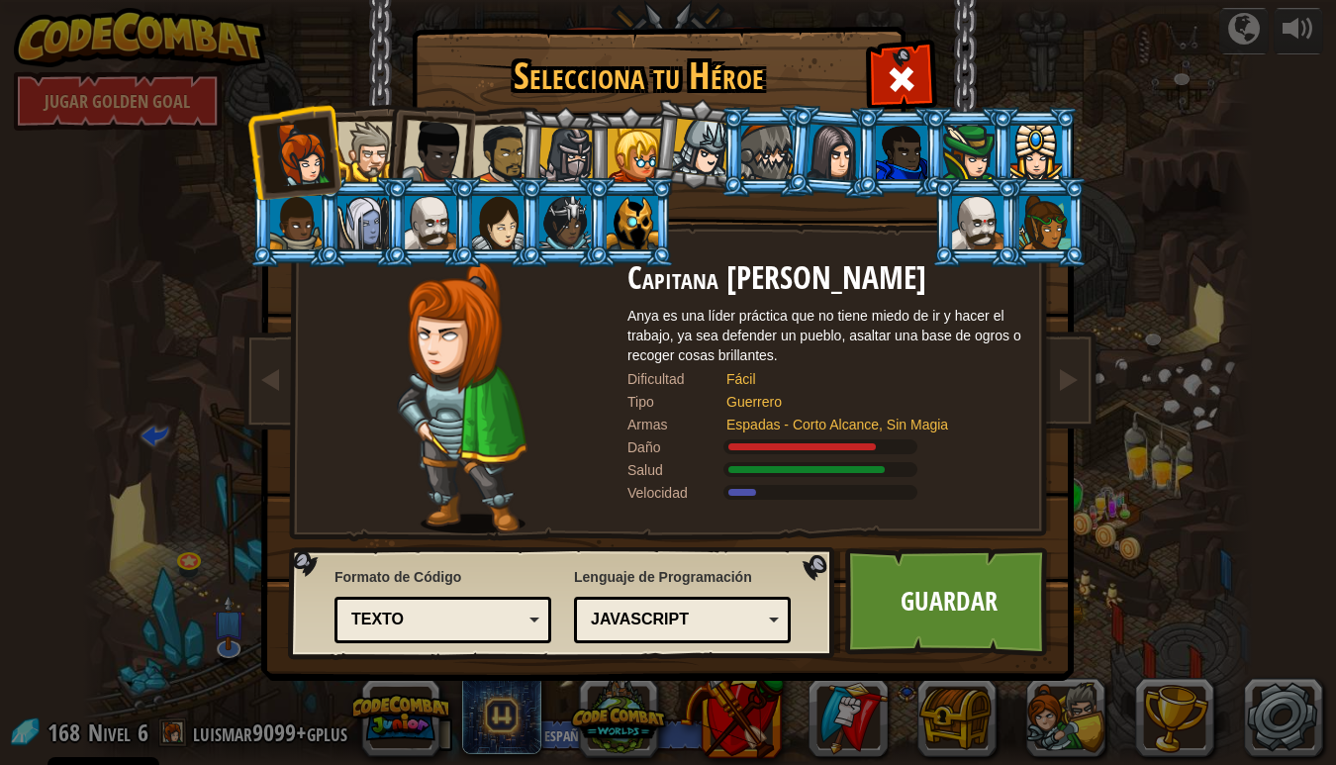
click at [782, 607] on div "Python (Por defecto) JavaScript Lua C++ Java (Experimental) JavaScript" at bounding box center [682, 620] width 217 height 47
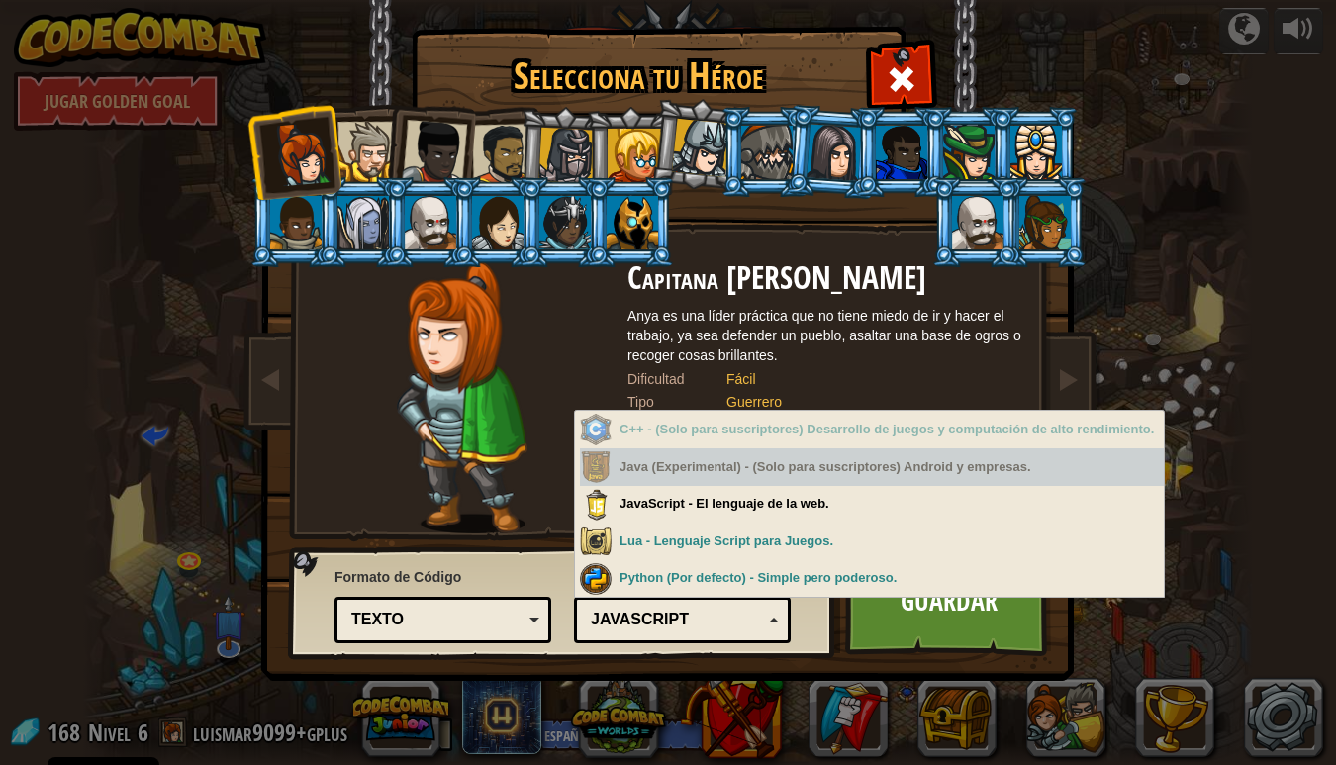
click at [754, 468] on div "Java (Experimental) - (Solo para suscriptores) Android y empresas." at bounding box center [872, 467] width 584 height 39
click at [718, 474] on div "Java (Experimental) - (Solo para suscriptores) Android y empresas." at bounding box center [872, 467] width 584 height 39
click at [767, 473] on div "Java (Experimental) - (Solo para suscriptores) Android y empresas." at bounding box center [872, 467] width 584 height 39
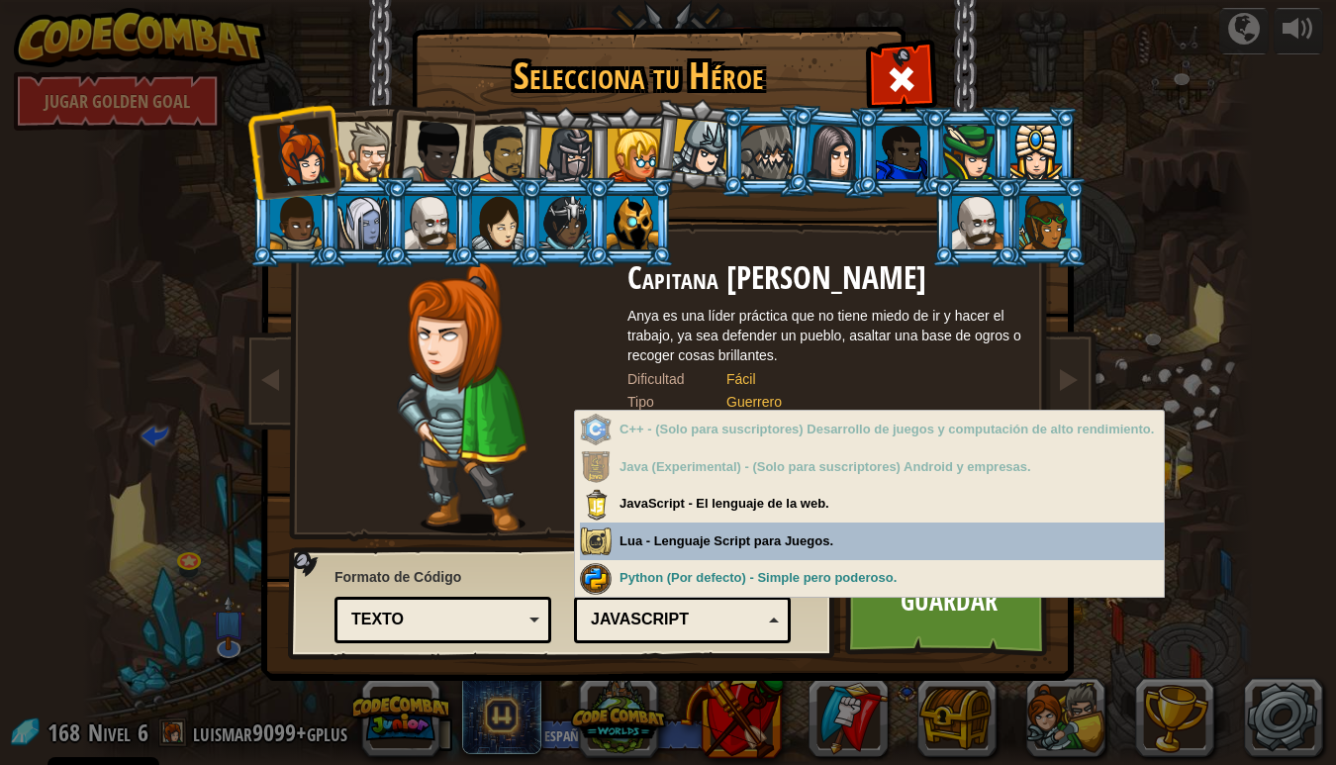
click at [515, 616] on div "Texto" at bounding box center [436, 620] width 171 height 23
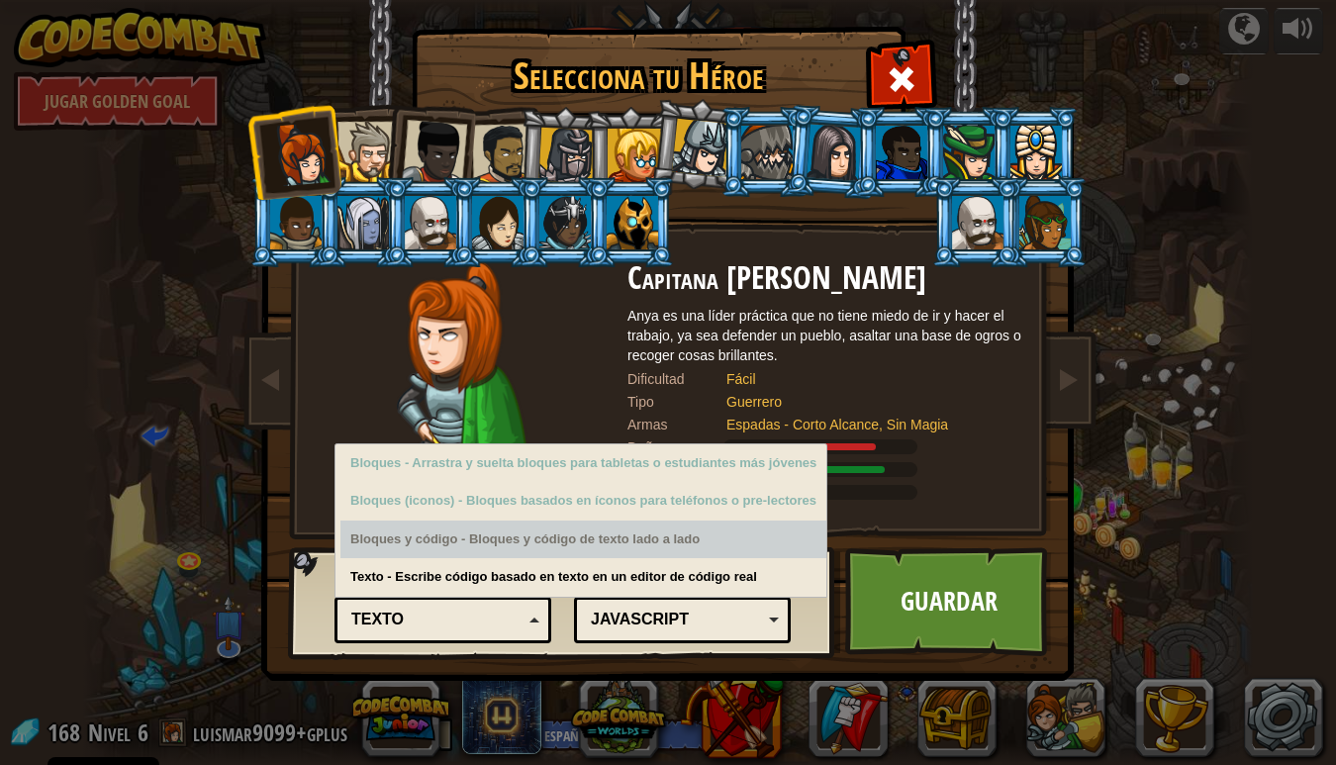
click at [618, 540] on div "Bloques y código - Bloques y código de texto lado a lado" at bounding box center [583, 539] width 486 height 39
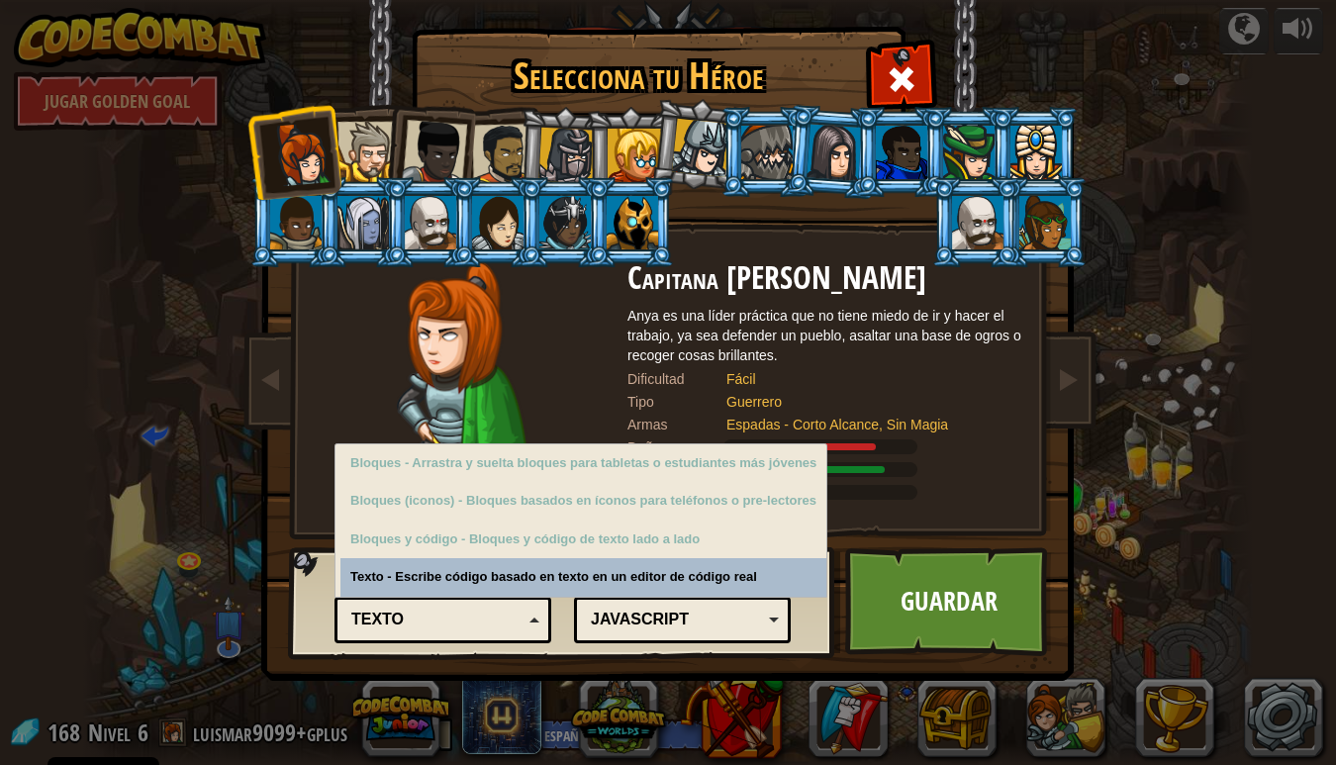
click at [781, 622] on div "Python (Por defecto) JavaScript Lua C++ Java (Experimental) JavaScript" at bounding box center [682, 620] width 217 height 47
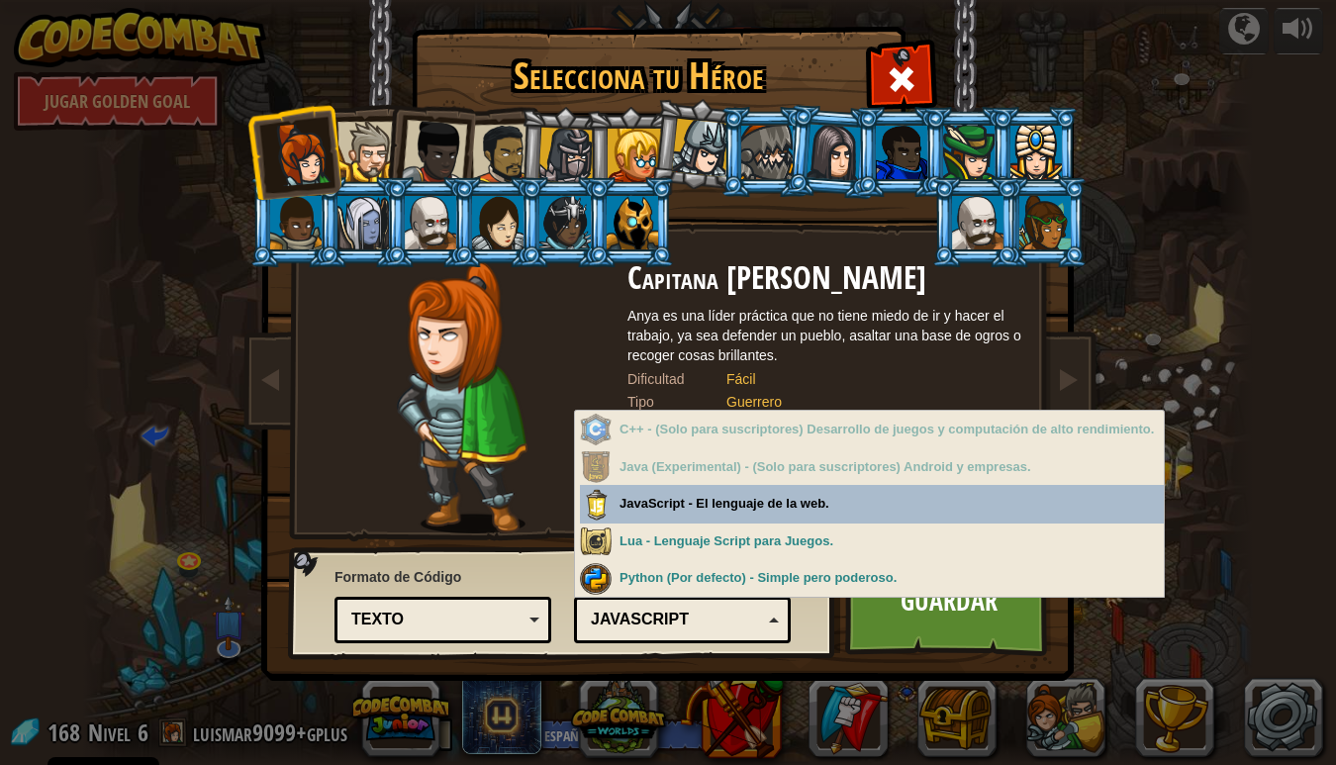
click at [711, 32] on div "Selecciona tu Héroe 168 Capitana Anya Weston Anya es una líder práctica que no …" at bounding box center [667, 31] width 811 height 2
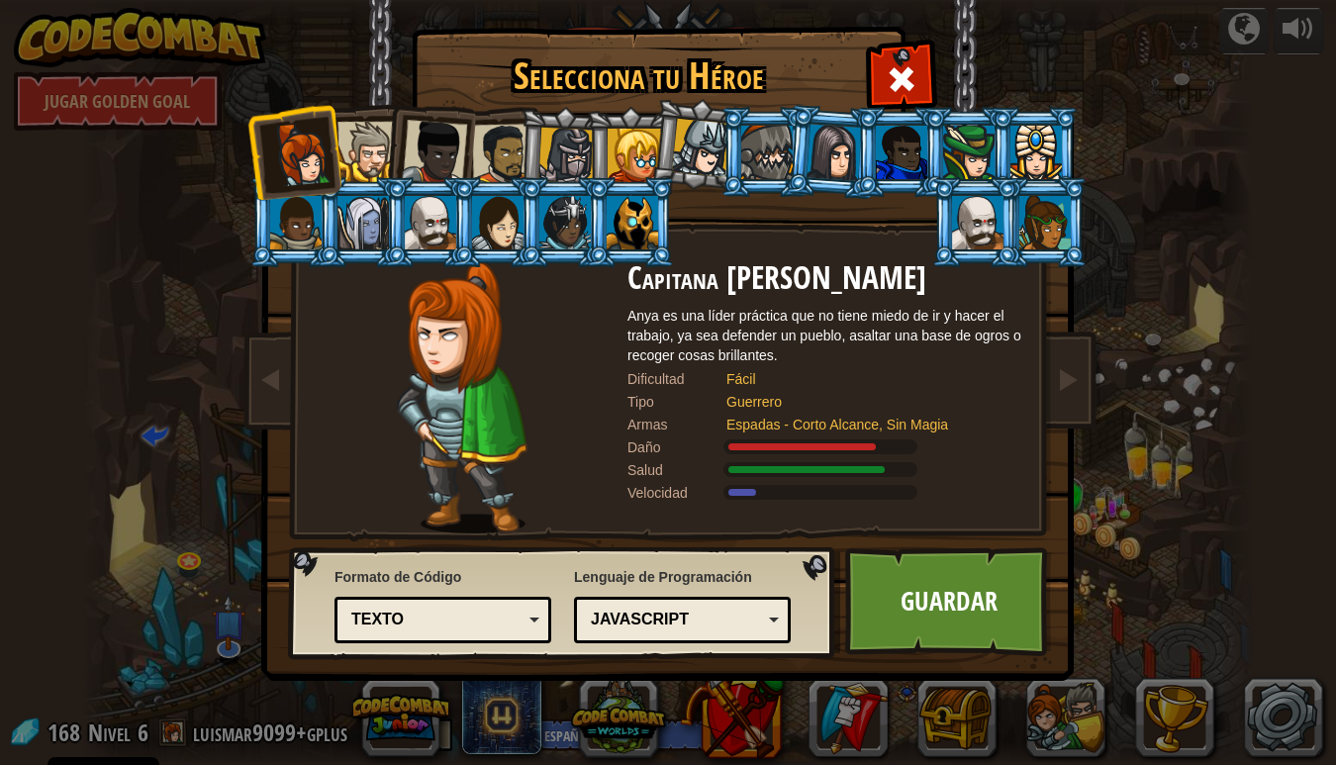
click at [732, 614] on div "JavaScript" at bounding box center [676, 620] width 171 height 23
click at [536, 613] on div "Texto" at bounding box center [442, 620] width 191 height 31
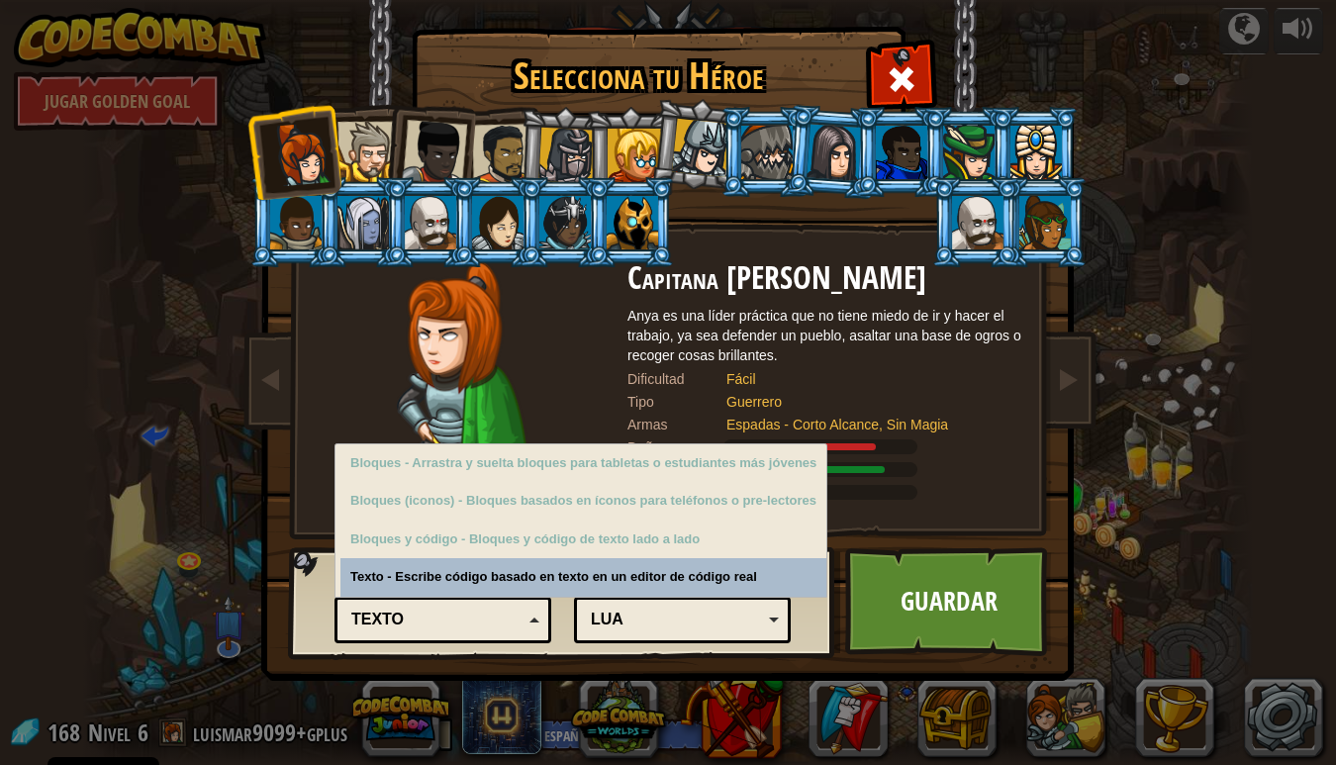
click at [661, 607] on div "Lua" at bounding box center [682, 620] width 191 height 31
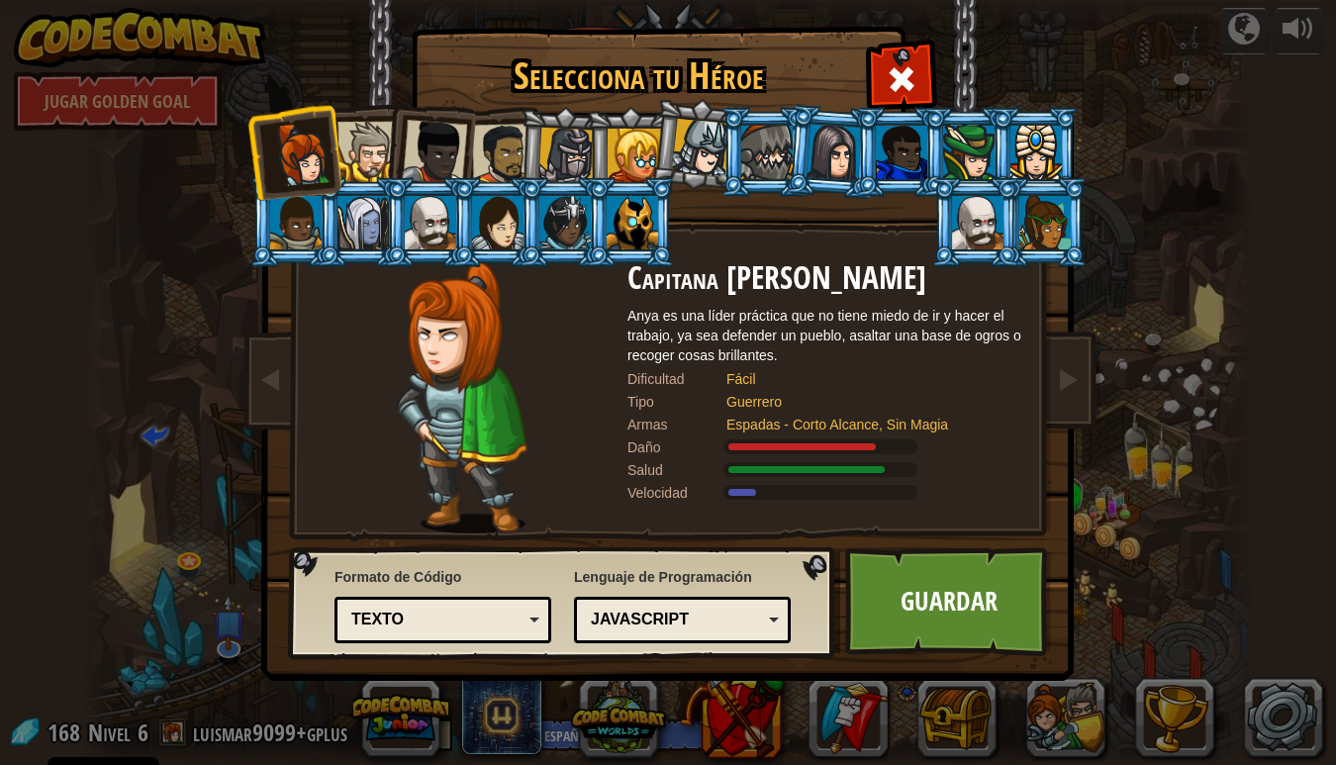
click at [512, 625] on div "Texto" at bounding box center [436, 620] width 171 height 23
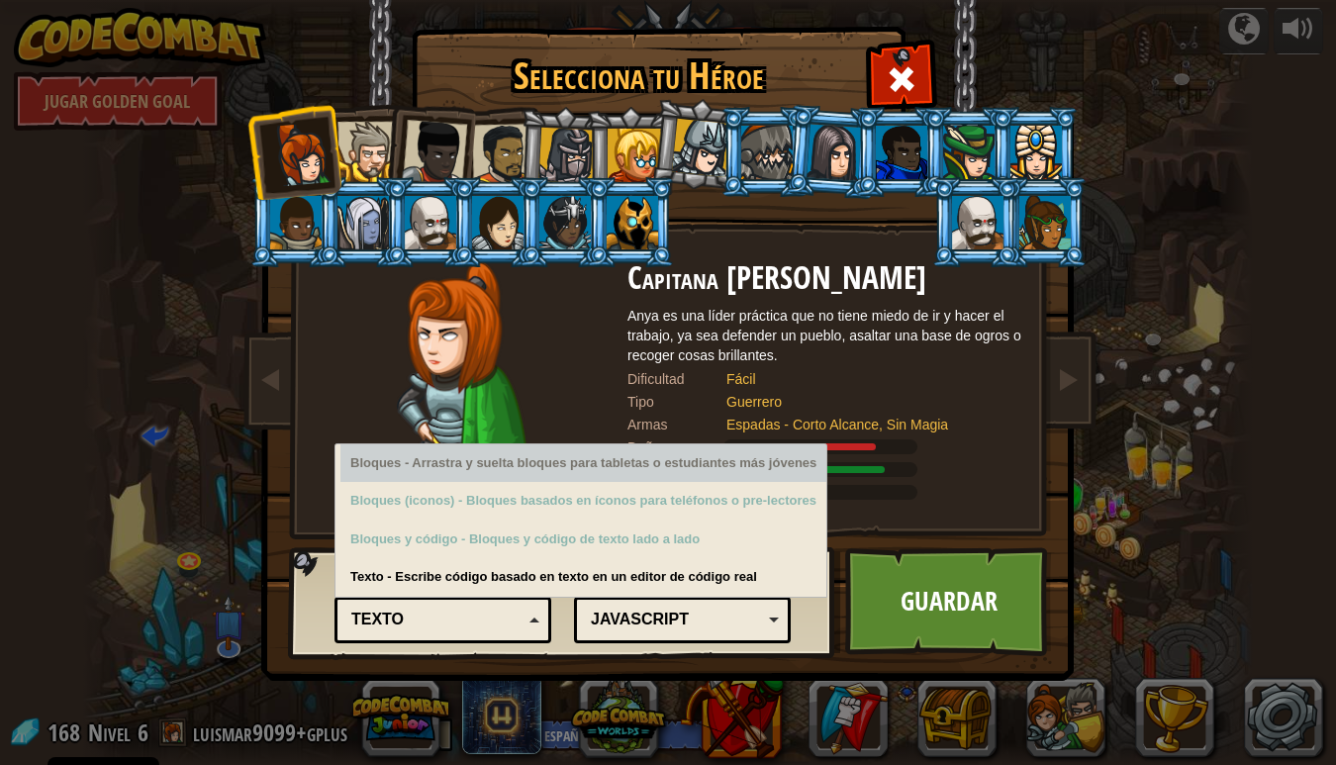
click at [461, 468] on div "Bloques - Arrastra y suelta bloques para tabletas o estudiantes más jóvenes" at bounding box center [583, 463] width 486 height 39
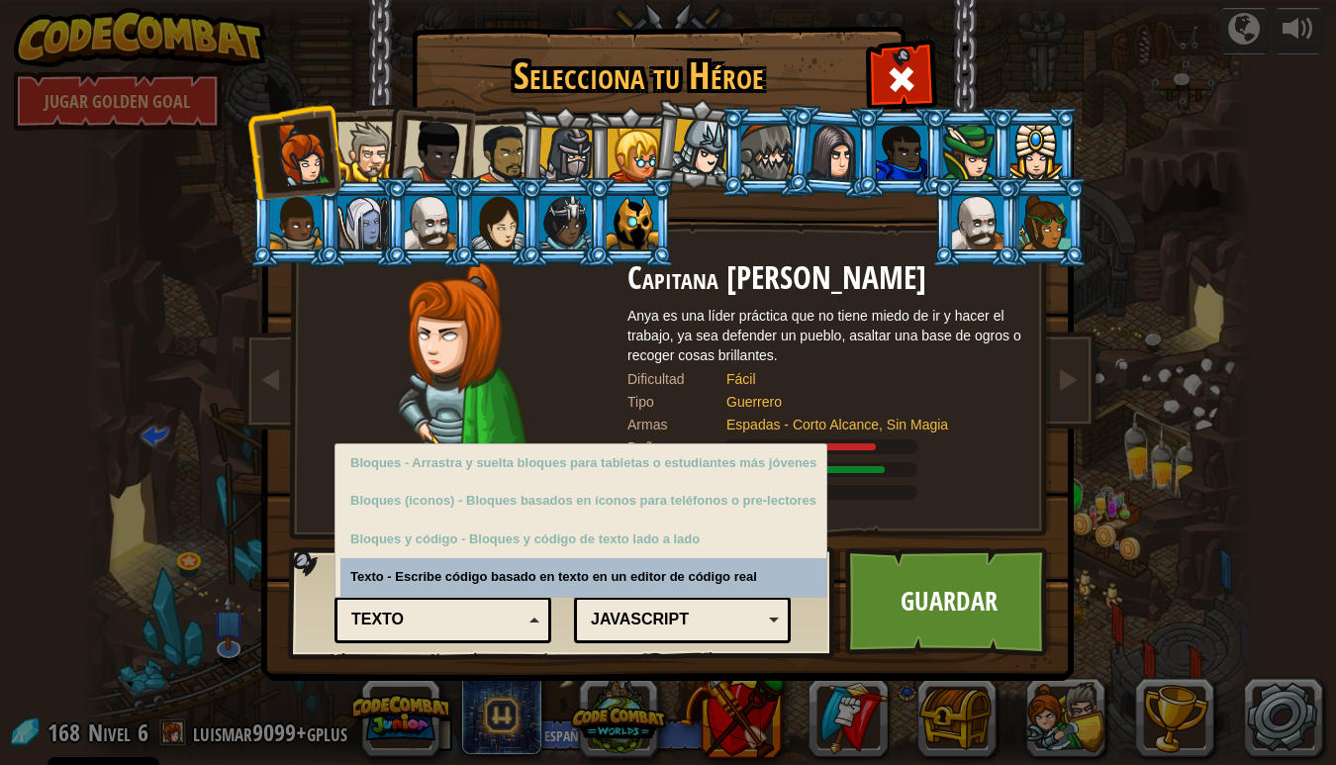
drag, startPoint x: 1017, startPoint y: 516, endPoint x: 1005, endPoint y: 497, distance: 22.2
click at [1017, 516] on div "Capitana Anya Weston Anya es una líder práctica que no tiene miedo de ir y hace…" at bounding box center [825, 397] width 396 height 272
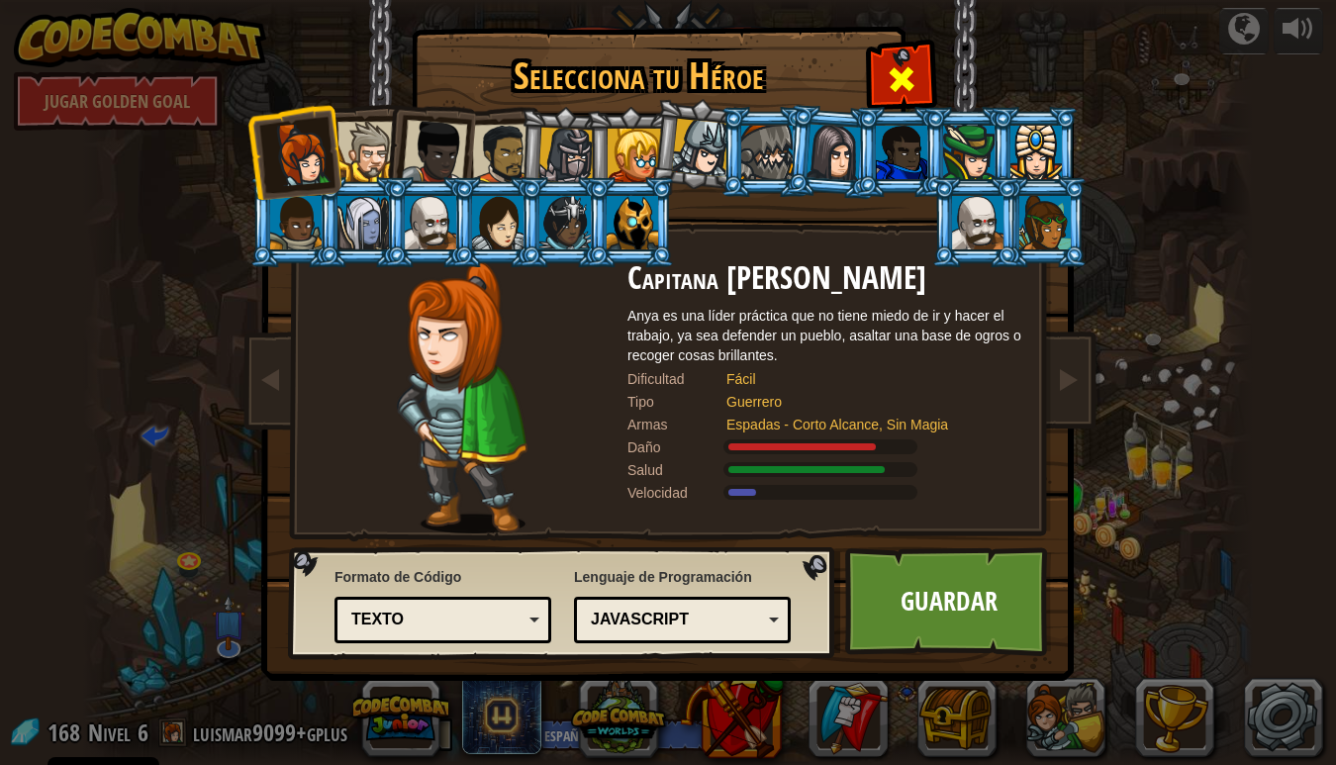
click at [911, 58] on div at bounding box center [901, 77] width 62 height 62
